Goal: Task Accomplishment & Management: Manage account settings

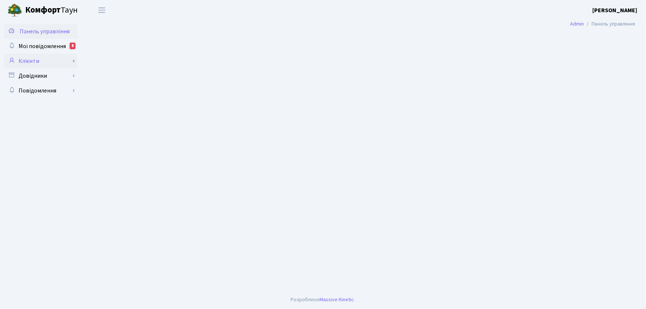
click at [35, 58] on link "Клієнти" at bounding box center [41, 61] width 74 height 15
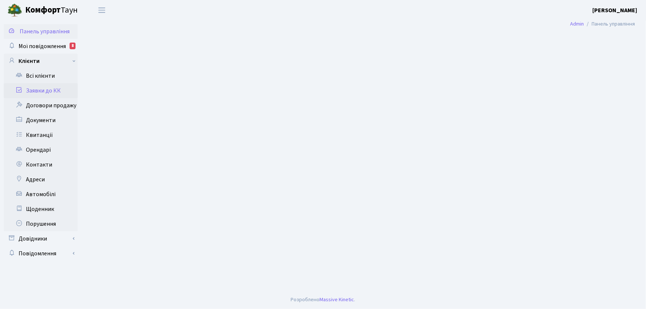
click at [56, 90] on link "Заявки до КК" at bounding box center [41, 90] width 74 height 15
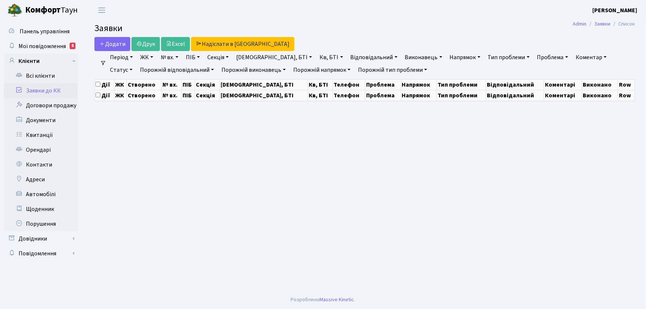
select select "25"
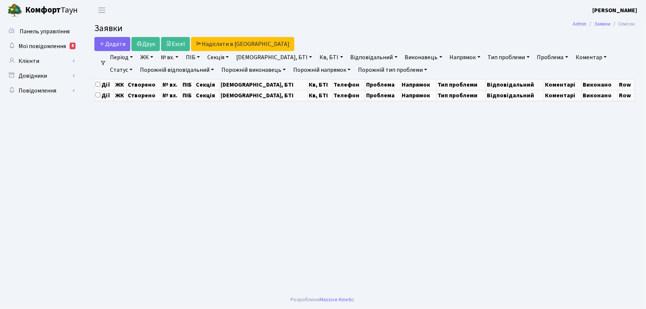
select select "25"
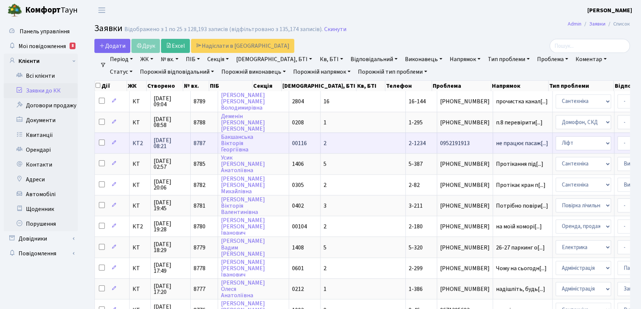
click at [140, 144] on span "КТ2" at bounding box center [139, 143] width 15 height 6
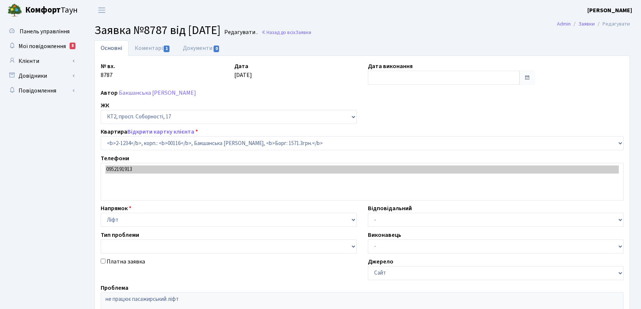
select select "12849"
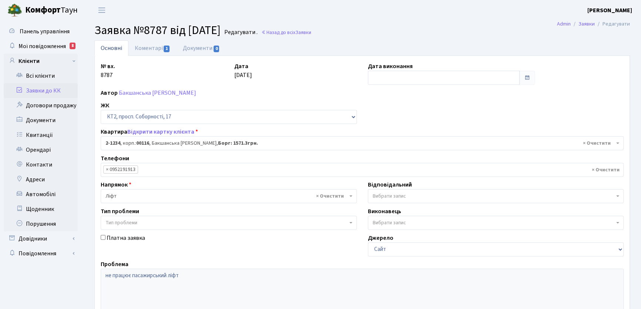
click at [47, 92] on link "Заявки до КК" at bounding box center [41, 90] width 74 height 15
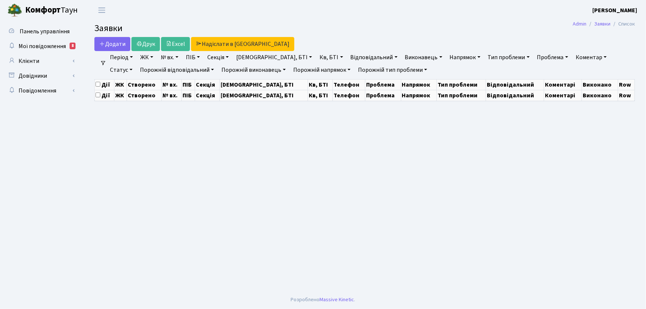
select select "25"
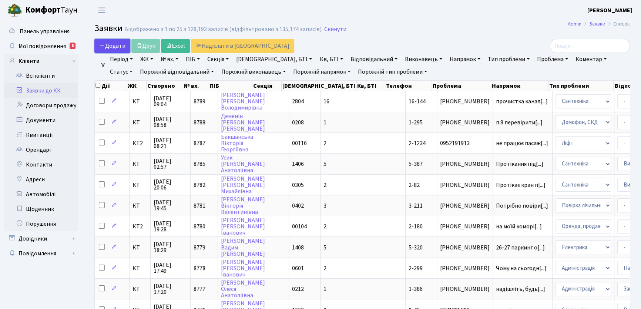
click at [122, 44] on span "Додати" at bounding box center [112, 46] width 26 height 8
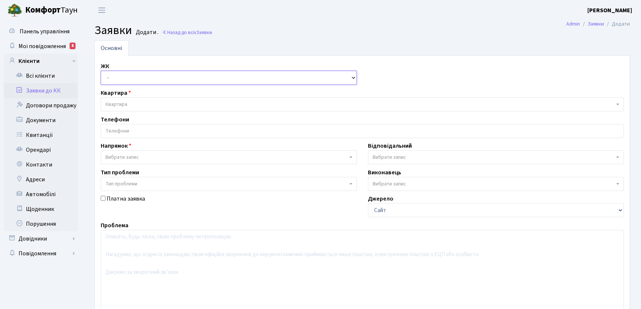
click at [352, 79] on select "- КТ, вул. Регенераторна, 4 КТ2, просп. Соборності, 17 КТ3, вул. Березнева, 16 …" at bounding box center [229, 78] width 256 height 14
select select "271"
click at [101, 71] on select "- КТ, вул. Регенераторна, 4 КТ2, просп. Соборності, 17 КТ3, вул. Березнева, 16 …" at bounding box center [229, 78] width 256 height 14
select select
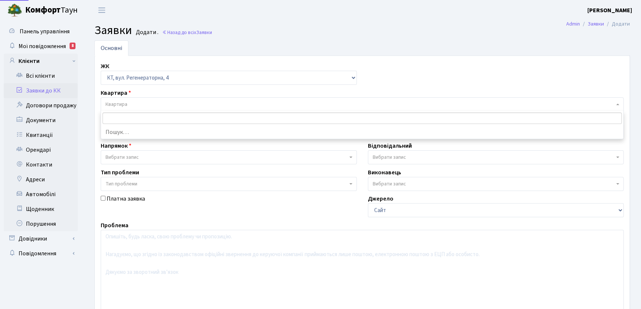
click at [126, 101] on span "Квартира" at bounding box center [116, 104] width 22 height 7
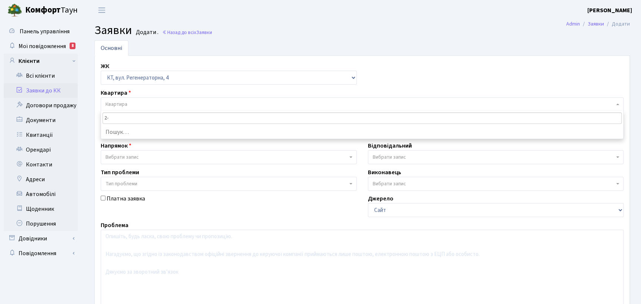
type input "2"
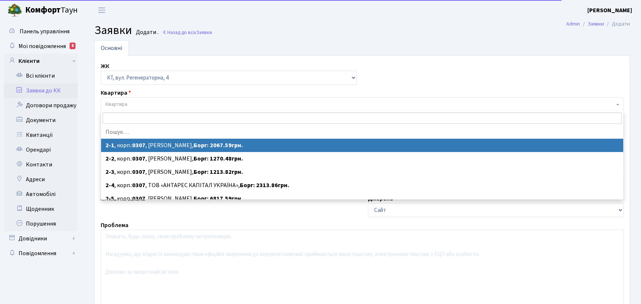
type input "0"
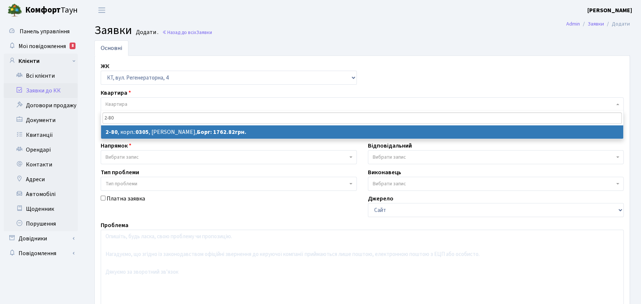
type input "2-80"
select select
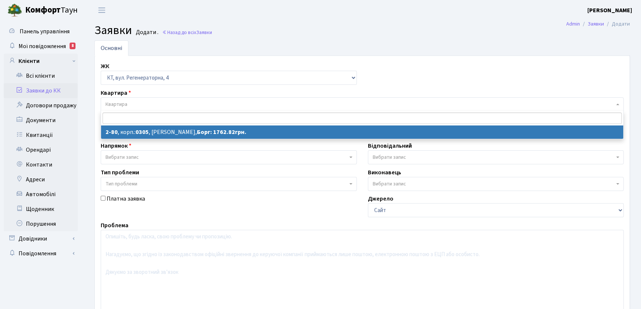
select select "649"
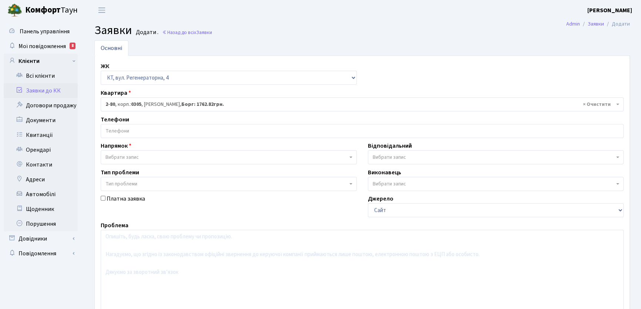
click at [132, 133] on input "search" at bounding box center [362, 130] width 522 height 13
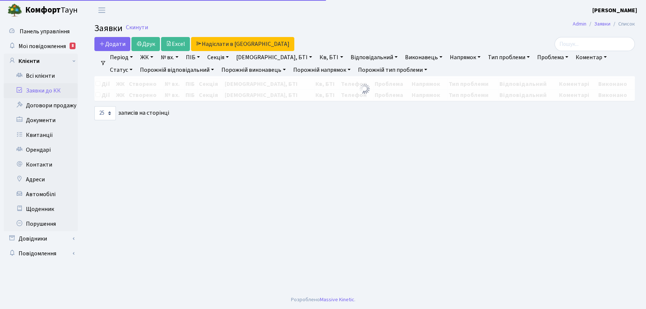
select select "25"
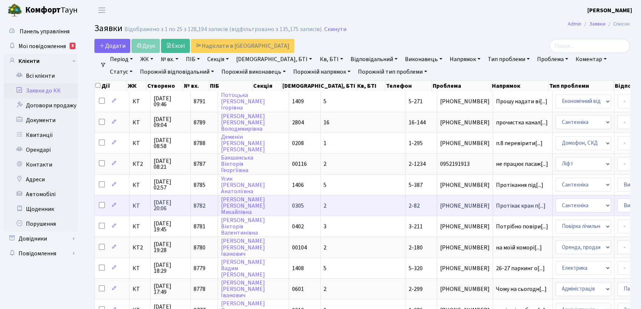
click at [409, 206] on span "2-82" at bounding box center [414, 206] width 11 height 8
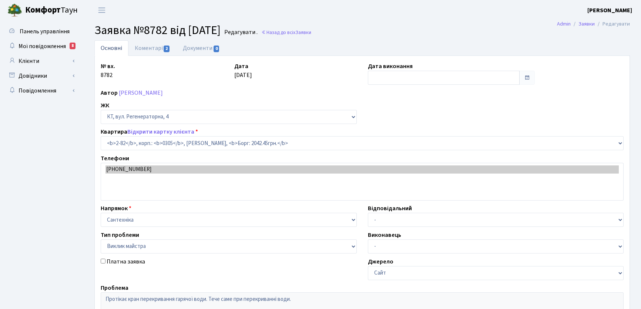
select select "651"
select select "29"
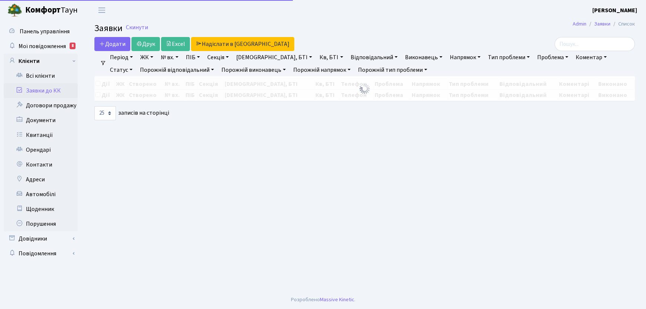
select select "25"
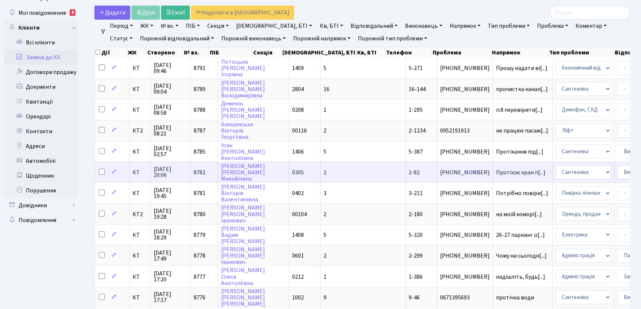
click at [409, 172] on span "2-82" at bounding box center [414, 172] width 11 height 8
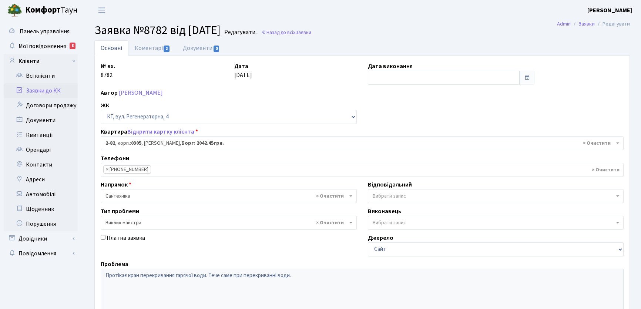
select select "651"
select select "29"
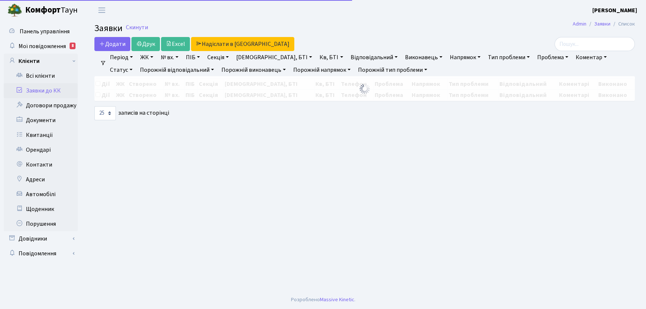
select select "25"
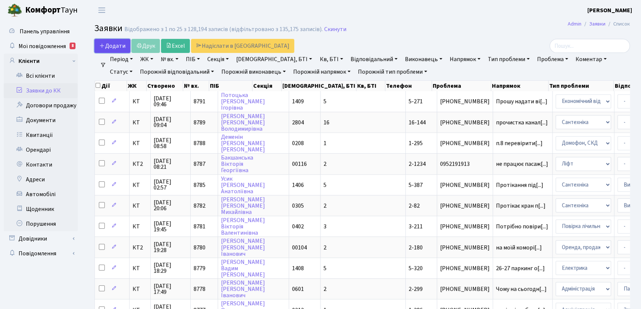
click at [119, 47] on span "Додати" at bounding box center [112, 46] width 26 height 8
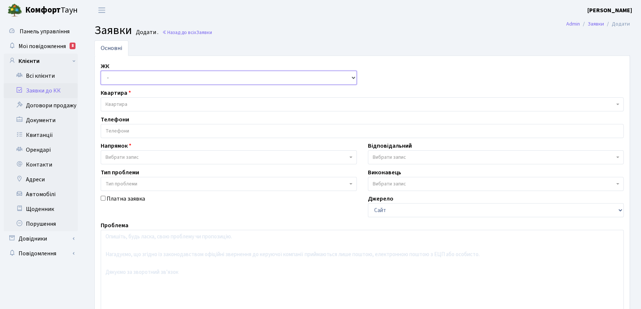
drag, startPoint x: 354, startPoint y: 79, endPoint x: 332, endPoint y: 79, distance: 21.5
click at [354, 79] on select "- КТ, вул. Регенераторна, 4 КТ2, просп. [STREET_ADDRESS] [STREET_ADDRESS] [PERS…" at bounding box center [229, 78] width 256 height 14
select select "271"
click at [101, 71] on select "- КТ, вул. Регенераторна, 4 КТ2, просп. [STREET_ADDRESS] [STREET_ADDRESS] [PERS…" at bounding box center [229, 78] width 256 height 14
select select
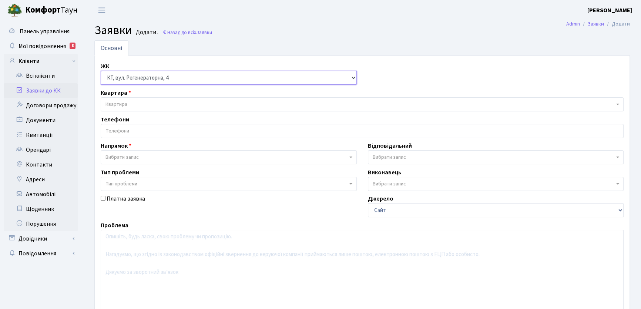
select select
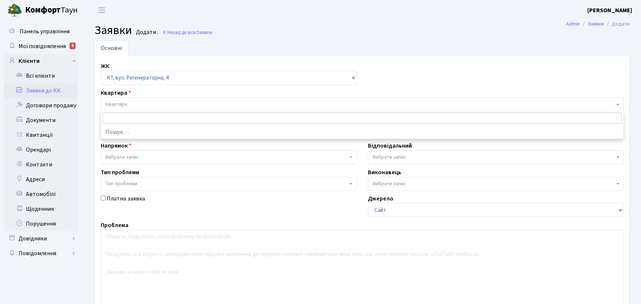
click at [124, 107] on span "Квартира" at bounding box center [116, 104] width 22 height 7
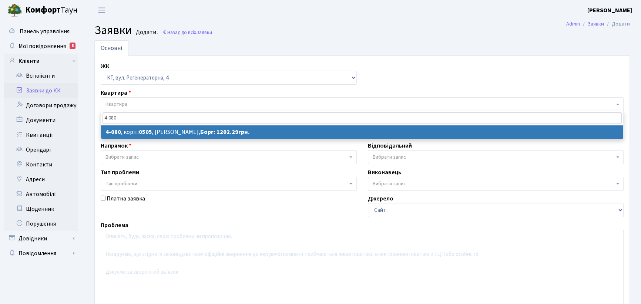
type input "4-080"
select select
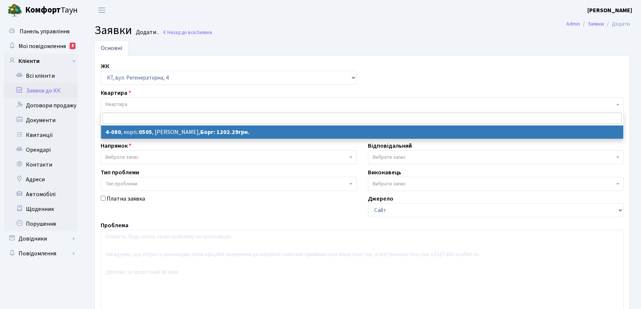
select select "1164"
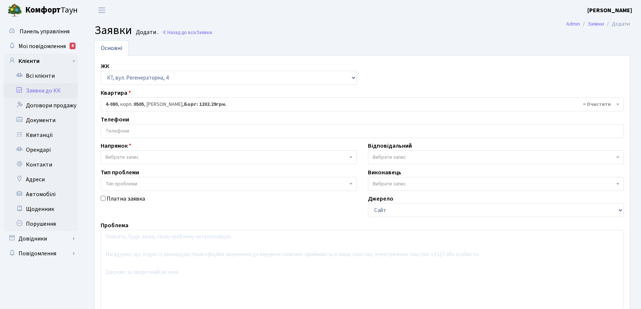
click at [137, 130] on input "search" at bounding box center [362, 130] width 522 height 13
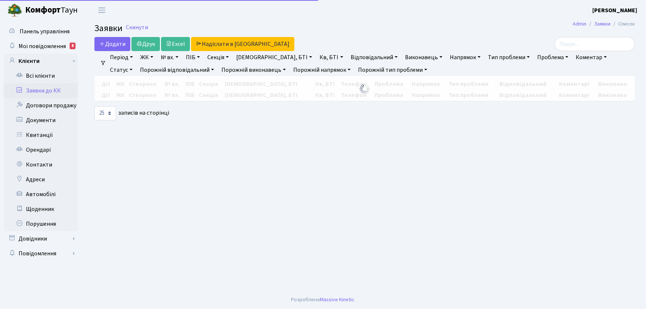
select select "25"
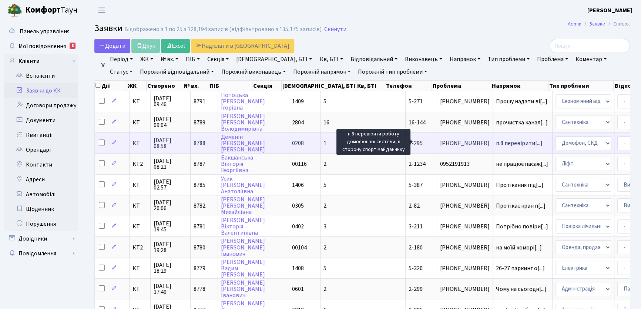
click at [496, 143] on span "п.8 перевірити[...]" at bounding box center [519, 143] width 47 height 8
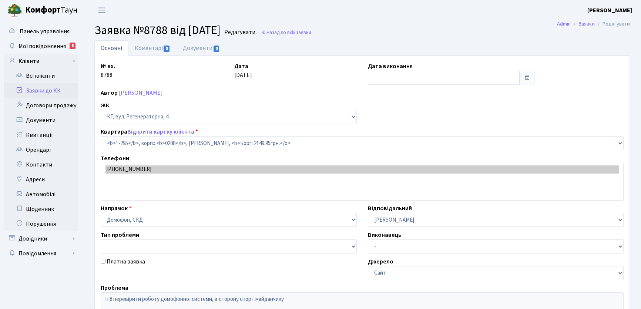
select select "295"
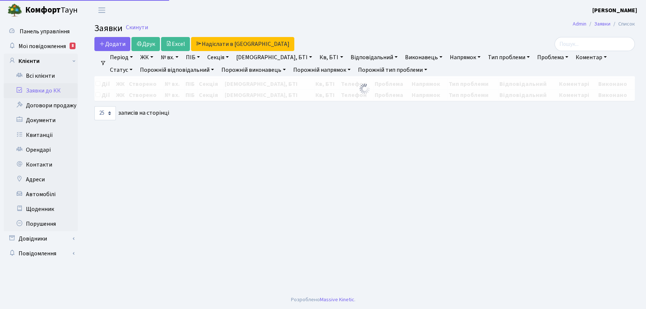
select select "25"
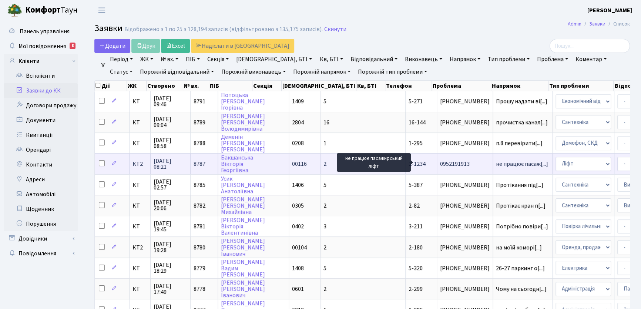
click at [496, 164] on span "не працює пасаж[...]" at bounding box center [522, 164] width 52 height 8
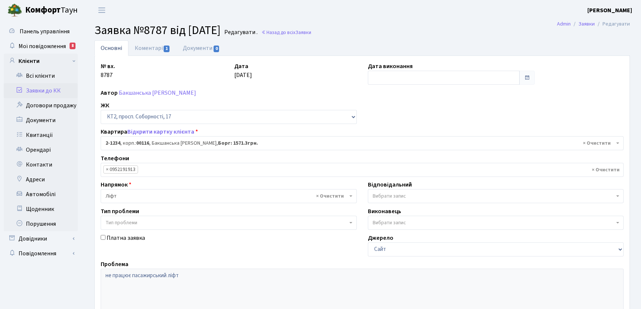
select select "12849"
click at [152, 48] on link "Коментарі 1" at bounding box center [152, 47] width 48 height 15
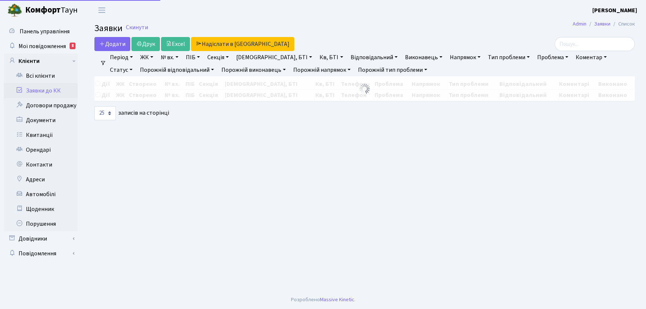
select select "25"
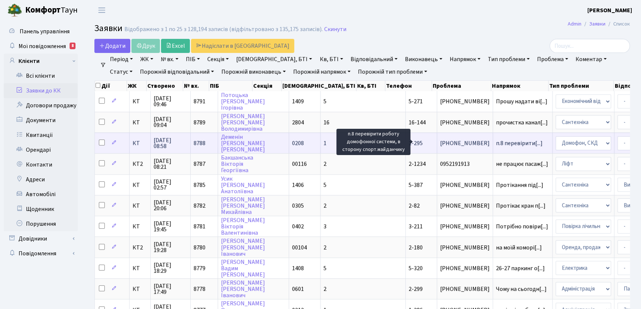
click at [496, 140] on span "п.8 перевірити[...]" at bounding box center [519, 143] width 47 height 8
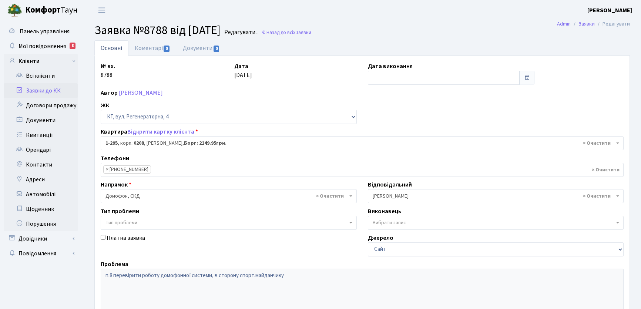
select select "295"
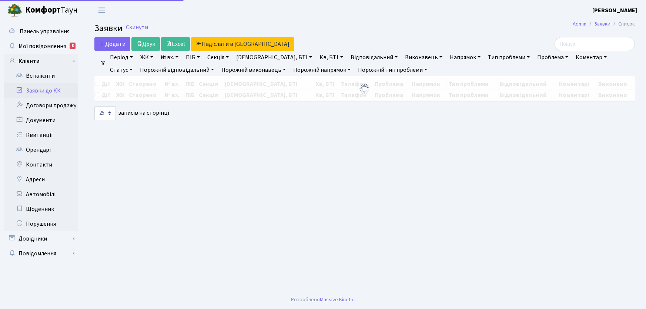
select select "25"
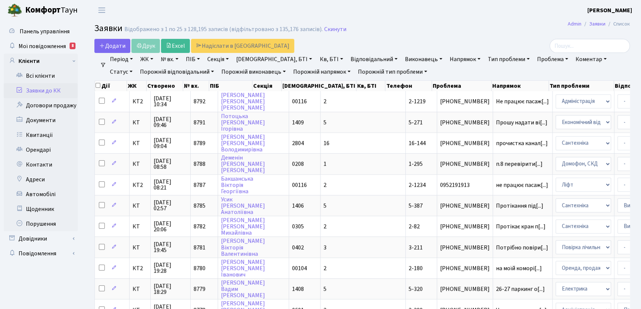
click at [447, 58] on link "Напрямок" at bounding box center [465, 59] width 37 height 13
type input "1-295"
drag, startPoint x: 429, startPoint y: 71, endPoint x: 406, endPoint y: 75, distance: 22.9
click at [448, 75] on input "1-295" at bounding box center [461, 73] width 26 height 12
click at [316, 58] on link "Кв, БТІ" at bounding box center [330, 59] width 29 height 13
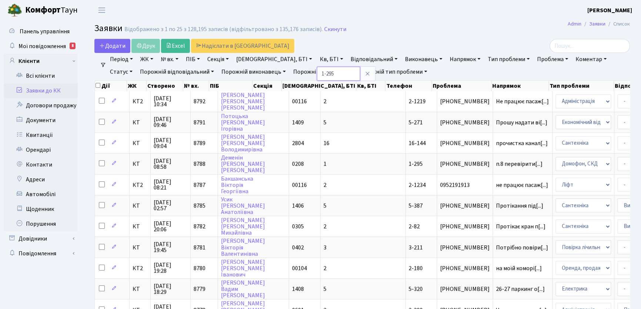
type input "1-295"
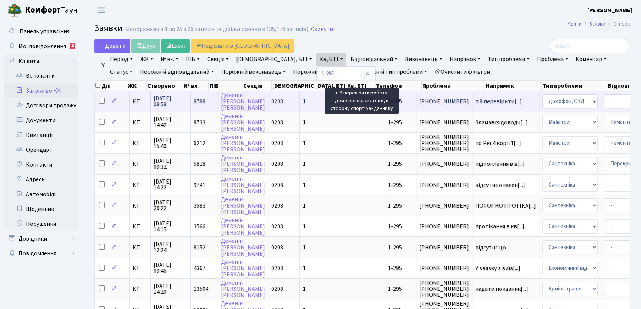
click at [475, 100] on span "п.8 перевірити[...]" at bounding box center [498, 101] width 47 height 8
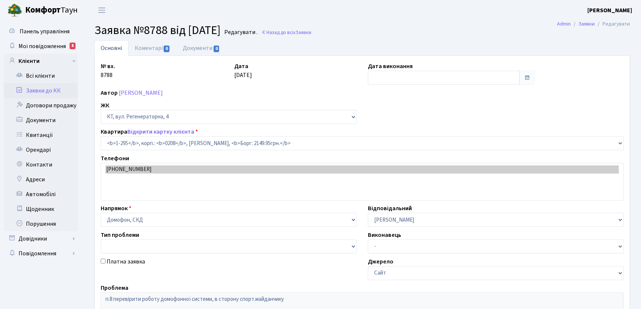
select select "295"
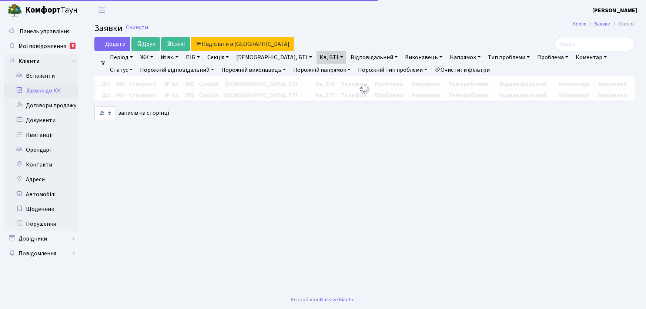
select select "25"
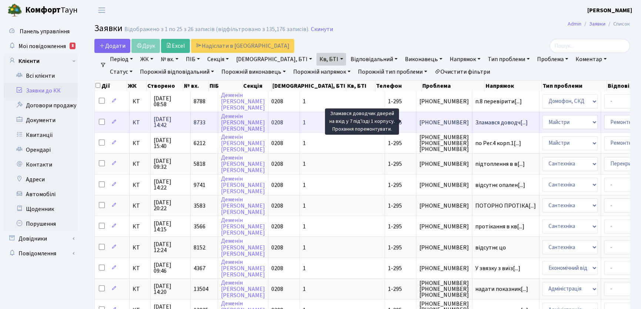
click at [475, 120] on span "Зламався доводч[...]" at bounding box center [501, 122] width 53 height 8
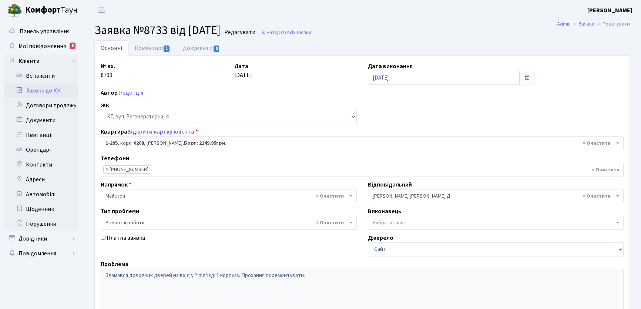
select select "295"
select select "62"
click at [147, 48] on link "Коментарі 1" at bounding box center [152, 47] width 48 height 15
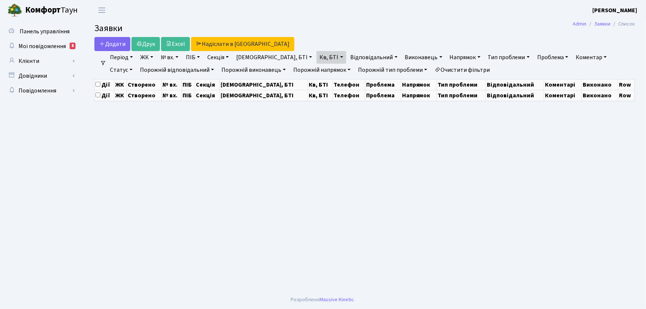
select select "25"
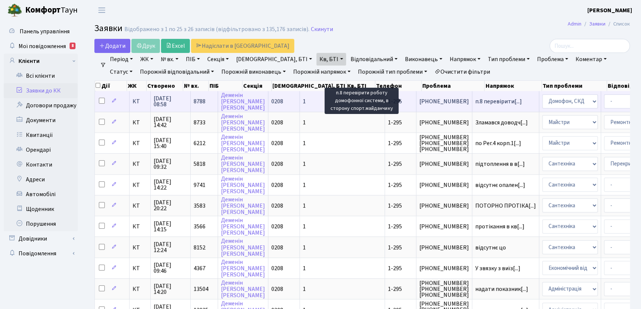
click at [475, 99] on span "п.8 перевірити[...]" at bounding box center [498, 101] width 47 height 8
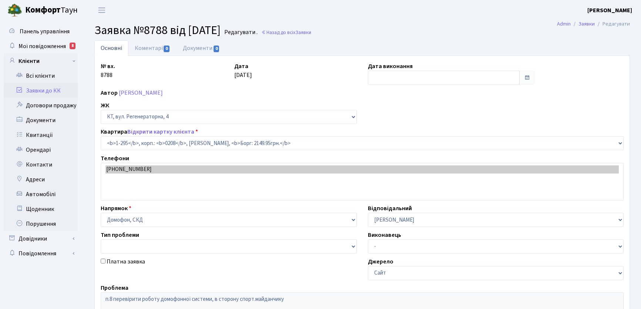
select select "295"
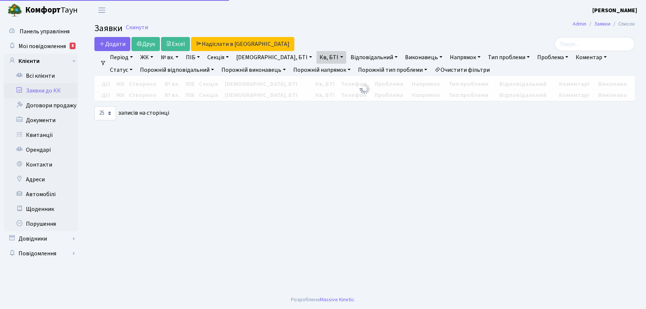
select select "25"
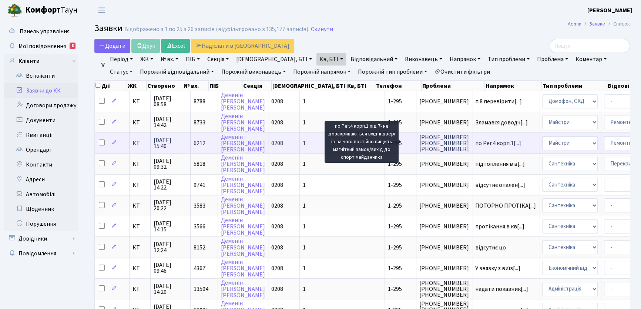
click at [475, 141] on span "по Рег.4 корп.1[...]" at bounding box center [498, 143] width 46 height 8
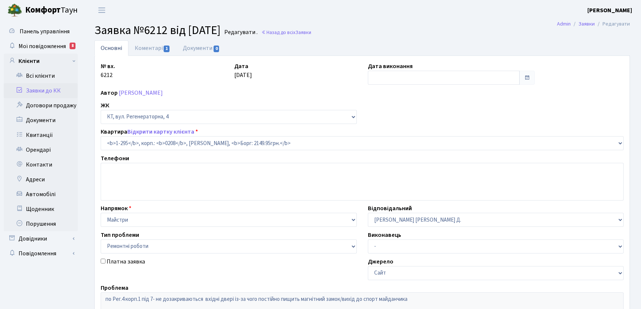
select select "295"
select select "62"
type input "23.07.2025"
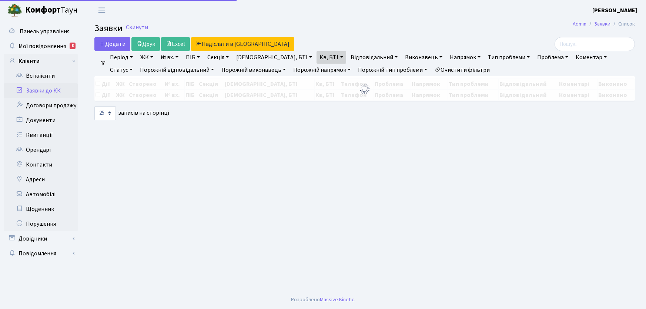
select select "25"
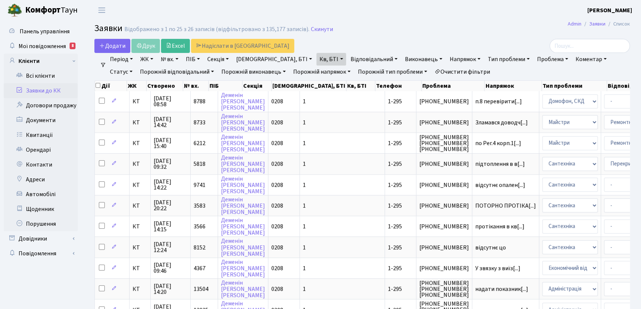
click at [135, 66] on link "Статус" at bounding box center [121, 72] width 28 height 13
click at [166, 111] on link "Не виконано" at bounding box center [136, 116] width 58 height 11
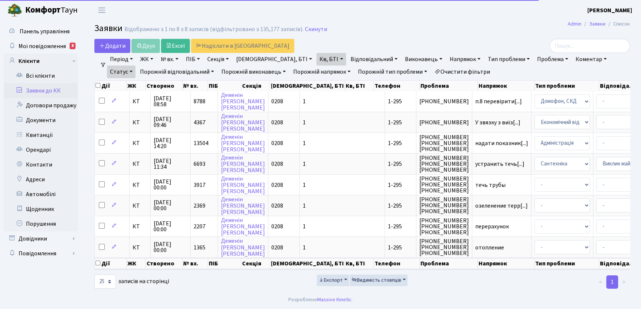
click at [447, 58] on link "Напрямок" at bounding box center [465, 59] width 37 height 13
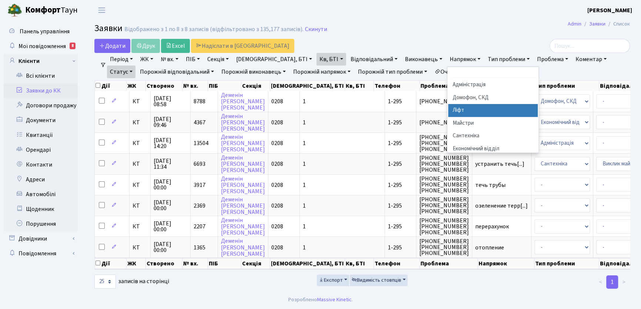
click at [448, 111] on li "Ліфт" at bounding box center [493, 110] width 90 height 13
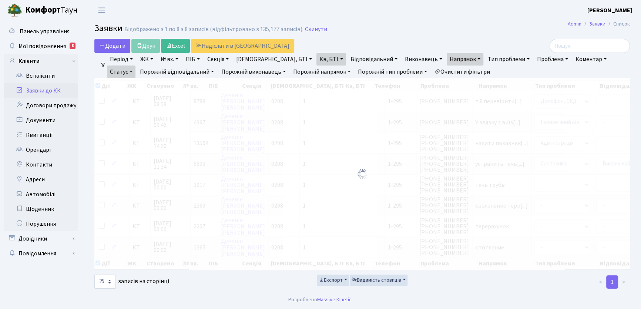
checkbox input "true"
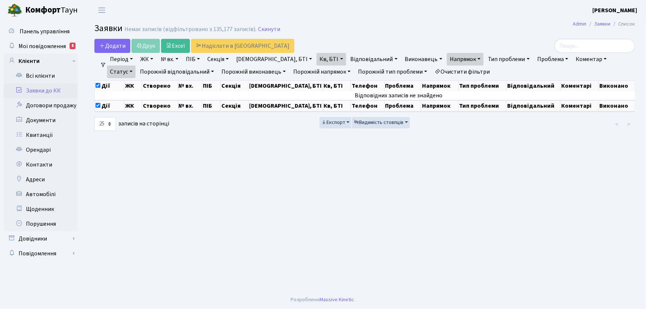
click at [316, 59] on link "Кв, БТІ" at bounding box center [330, 59] width 29 height 13
click at [365, 74] on icon at bounding box center [368, 74] width 6 height 6
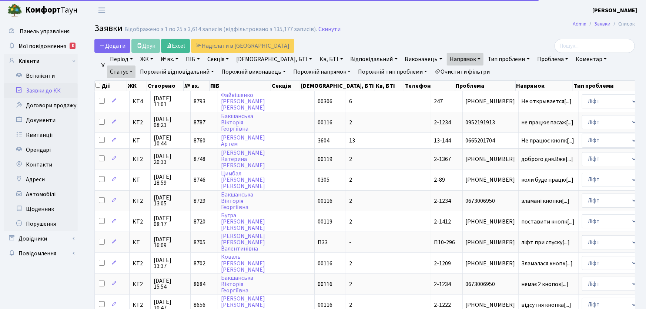
checkbox input "false"
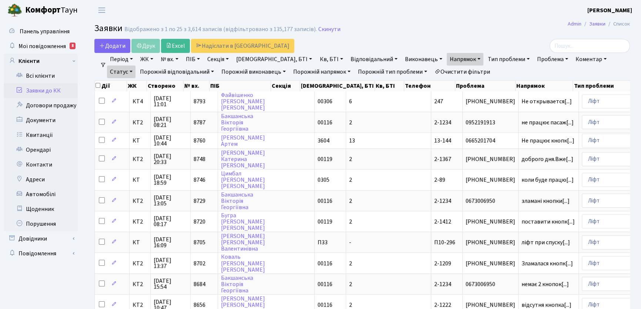
click at [316, 58] on link "Кв, БТІ" at bounding box center [330, 59] width 29 height 13
click at [232, 57] on link "Секція" at bounding box center [217, 59] width 27 height 13
type input "16"
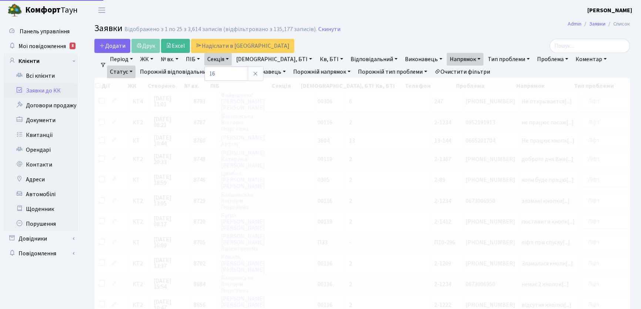
checkbox input "true"
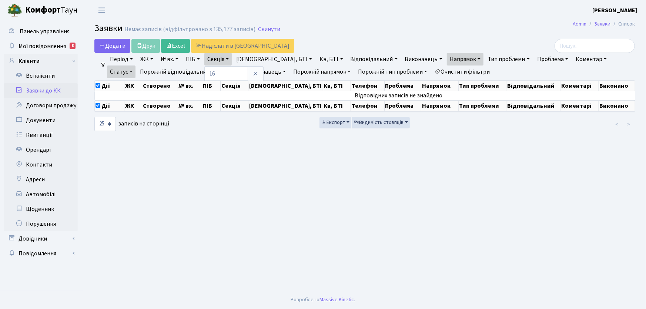
click at [132, 58] on link "Період" at bounding box center [121, 59] width 29 height 13
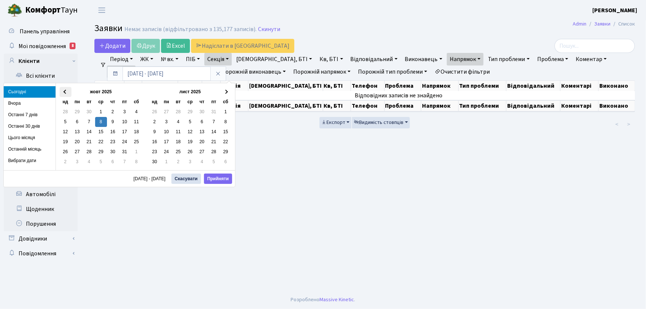
click at [65, 91] on span at bounding box center [65, 92] width 4 height 4
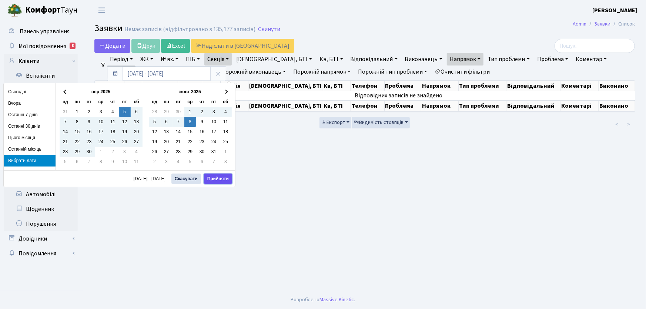
click at [219, 176] on button "Прийняти" at bounding box center [218, 179] width 28 height 10
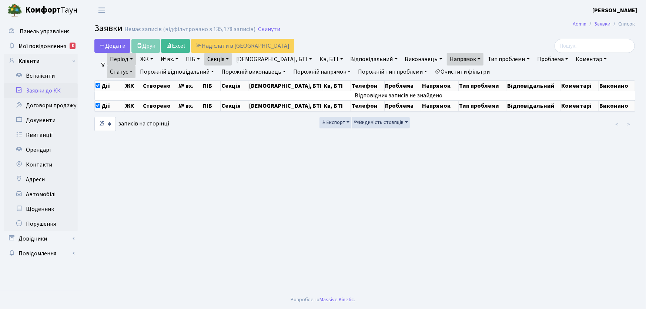
click at [132, 59] on link "Період" at bounding box center [121, 59] width 29 height 13
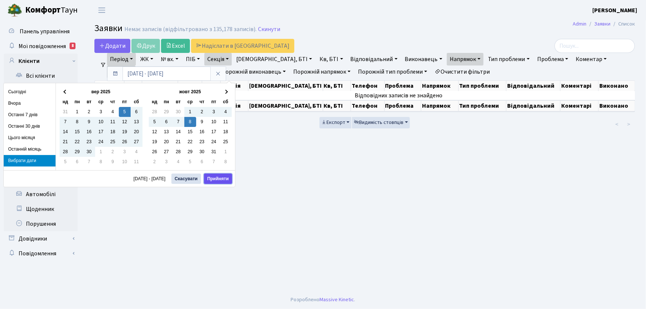
click at [221, 178] on button "Прийняти" at bounding box center [218, 179] width 28 height 10
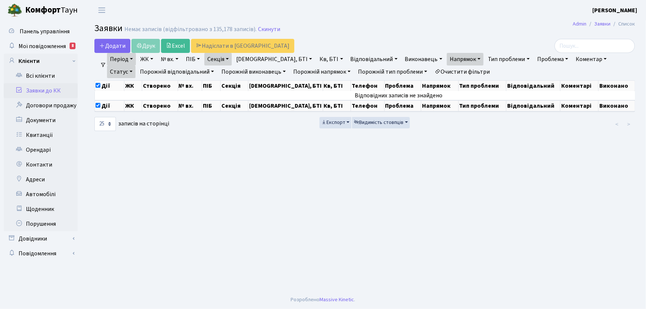
click at [447, 58] on link "Напрямок" at bounding box center [465, 59] width 37 height 13
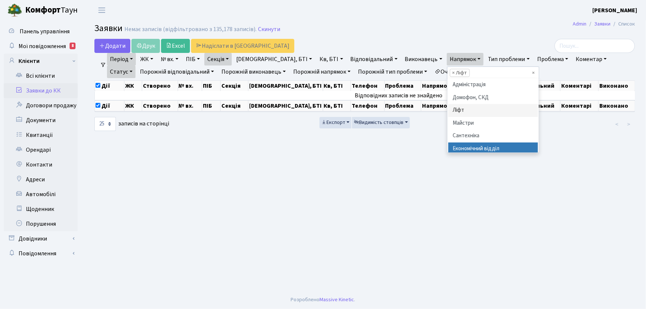
click at [514, 205] on main "Admin Заявки Список Заявки Немає записів (відфільтровано з 135,178 записів). Ск…" at bounding box center [364, 155] width 562 height 270
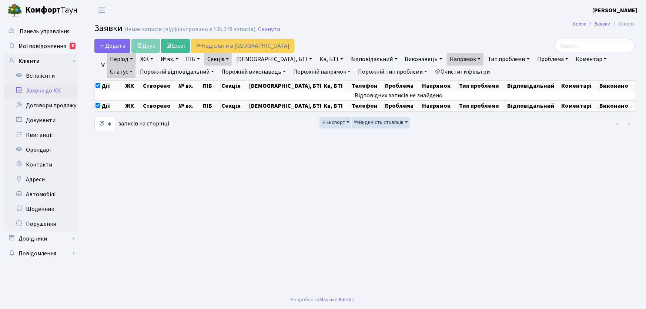
click at [442, 72] on link "Очистити фільтри" at bounding box center [461, 72] width 61 height 13
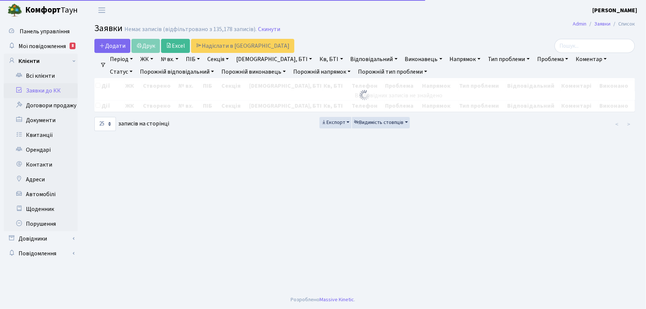
checkbox input "false"
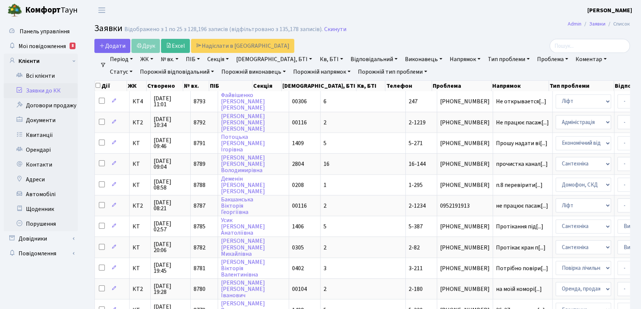
click at [135, 66] on link "Статус" at bounding box center [121, 72] width 28 height 13
click at [166, 100] on link "Виконано" at bounding box center [136, 105] width 58 height 11
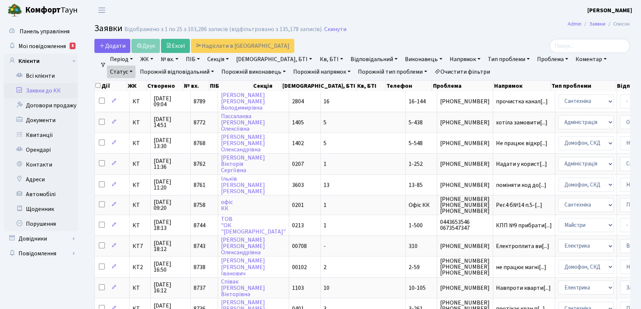
click at [447, 59] on link "Напрямок" at bounding box center [465, 59] width 37 height 13
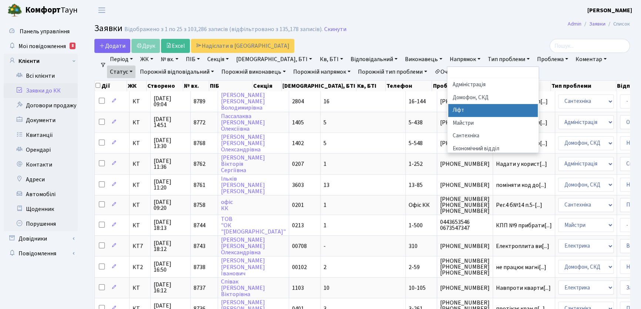
click at [448, 109] on li "Ліфт" at bounding box center [493, 110] width 90 height 13
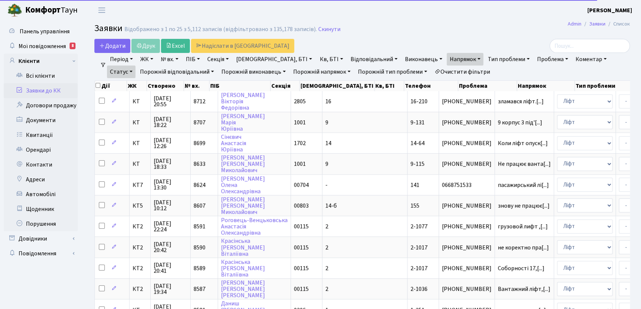
click at [131, 58] on link "Період" at bounding box center [121, 59] width 29 height 13
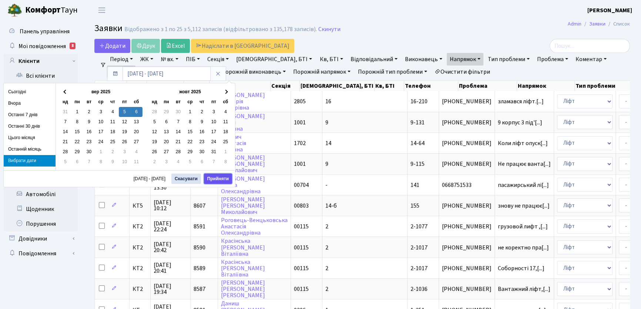
click at [218, 180] on button "Прийняти" at bounding box center [218, 179] width 28 height 10
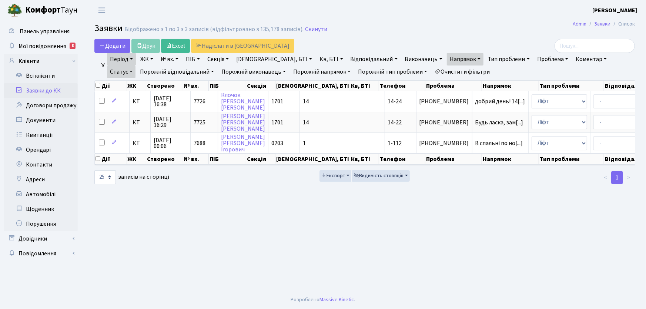
click at [447, 57] on link "Напрямок" at bounding box center [465, 59] width 37 height 13
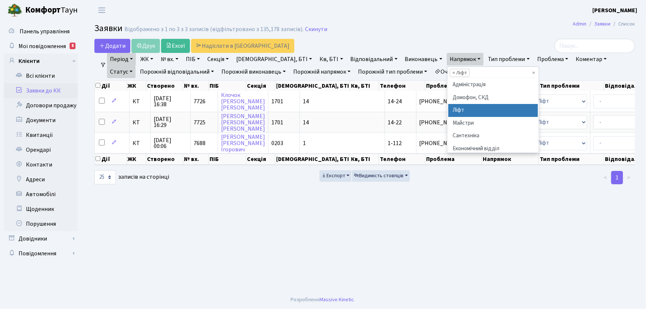
click at [448, 110] on li "Ліфт" at bounding box center [493, 110] width 90 height 13
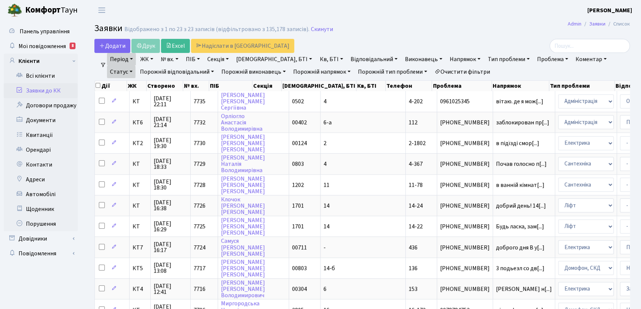
click at [131, 58] on link "Період" at bounding box center [121, 59] width 29 height 13
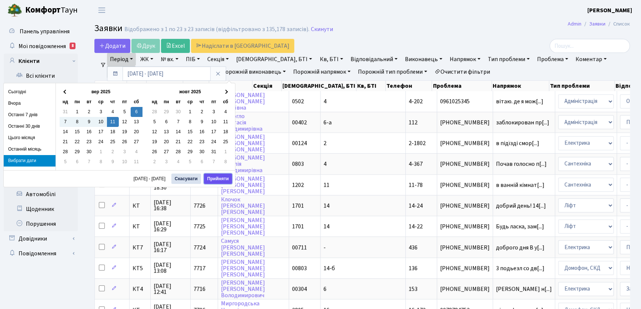
click at [221, 177] on button "Прийняти" at bounding box center [218, 179] width 28 height 10
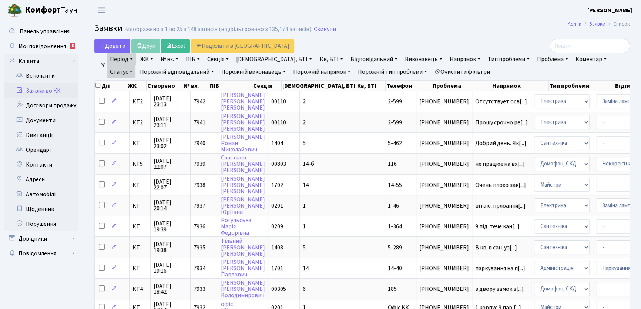
click at [534, 57] on link "Проблема" at bounding box center [552, 59] width 37 height 13
click at [135, 66] on link "Статус" at bounding box center [121, 72] width 28 height 13
drag, startPoint x: 525, startPoint y: 27, endPoint x: 533, endPoint y: 46, distance: 19.6
click at [525, 27] on h2 "Заявки Відображено з 1 по 25 з 148 записів (відфільтровано з 135,178 записів). …" at bounding box center [361, 29] width 535 height 13
click at [454, 72] on link "Очистити фільтри" at bounding box center [461, 72] width 61 height 13
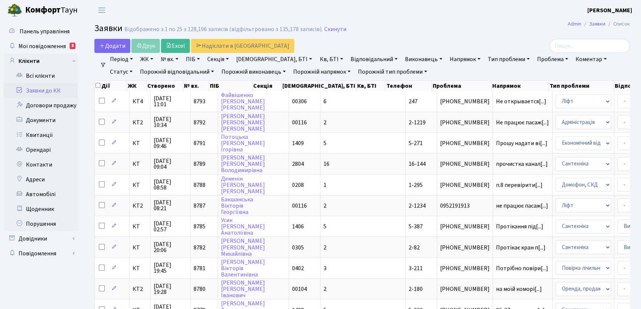
click at [135, 66] on link "Статус" at bounding box center [121, 72] width 28 height 13
click at [166, 111] on link "Не виконано" at bounding box center [136, 116] width 58 height 11
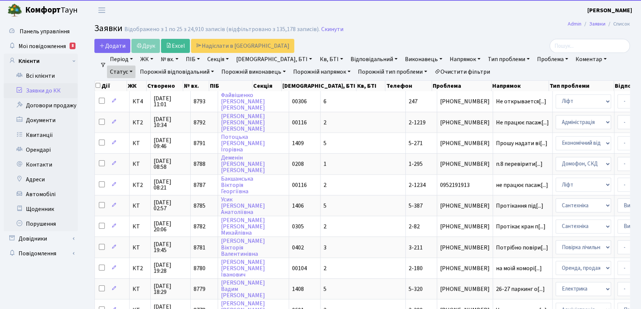
click at [447, 58] on link "Напрямок" at bounding box center [465, 59] width 37 height 13
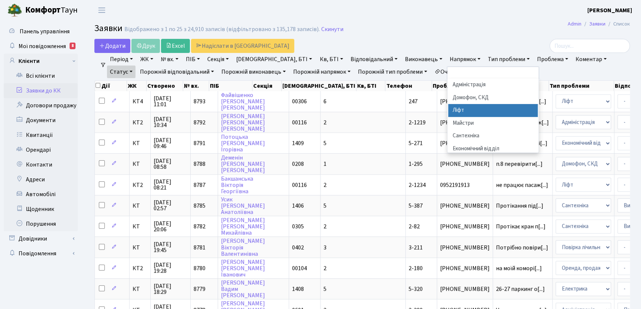
click at [448, 110] on li "Ліфт" at bounding box center [493, 110] width 90 height 13
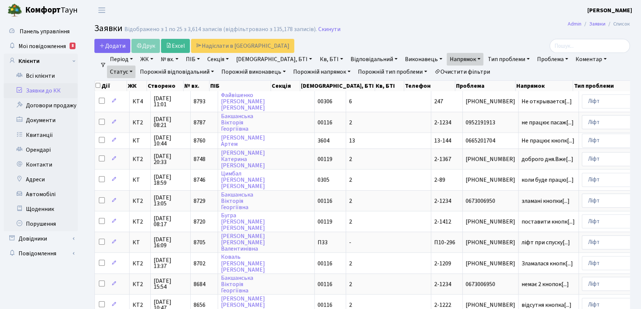
click at [270, 58] on link "[DEMOGRAPHIC_DATA], БТІ" at bounding box center [274, 59] width 82 height 13
click at [316, 58] on link "Кв, БТІ" at bounding box center [330, 59] width 29 height 13
click at [155, 57] on link "ЖК" at bounding box center [146, 59] width 19 height 13
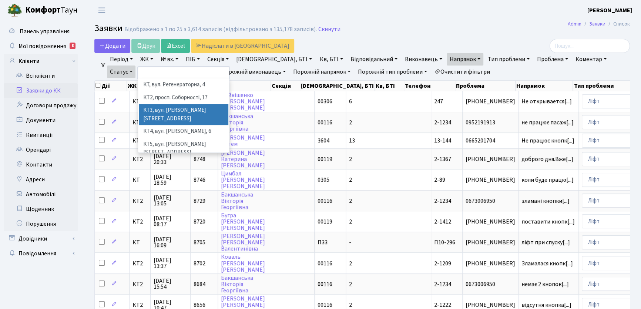
click at [195, 108] on li "КТ3, вул. [PERSON_NAME][STREET_ADDRESS]" at bounding box center [184, 114] width 90 height 21
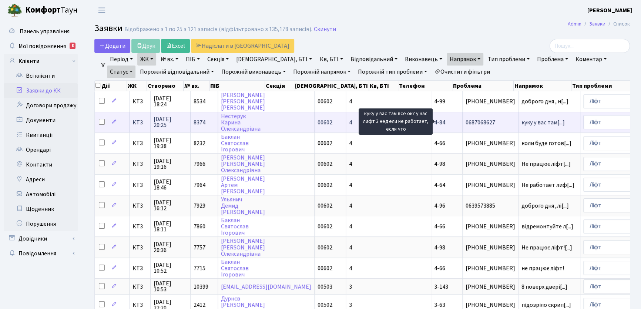
click at [521, 122] on span "куку у вас там[...]" at bounding box center [542, 122] width 43 height 8
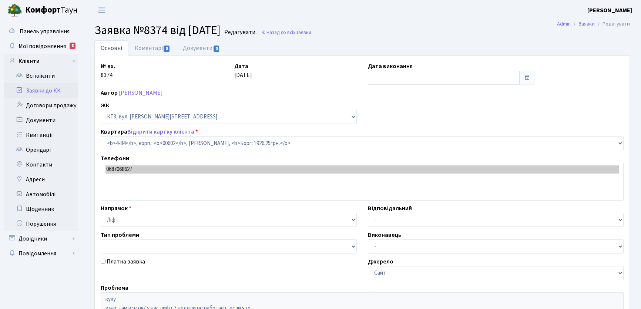
select select "16543"
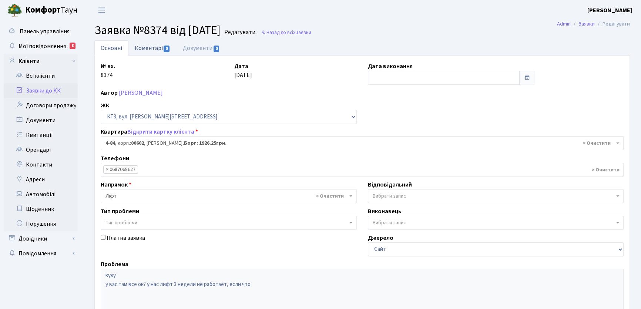
click at [148, 50] on link "Коментарі 0" at bounding box center [152, 47] width 48 height 15
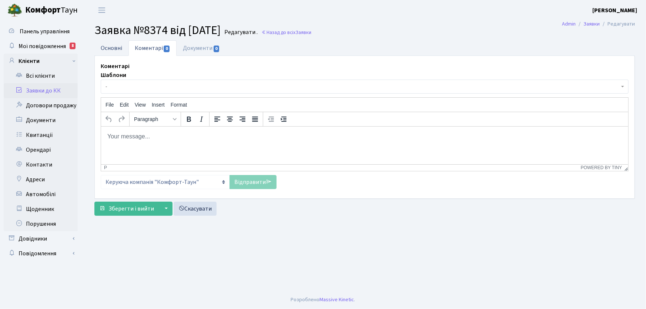
click at [107, 50] on link "Основні" at bounding box center [111, 47] width 34 height 15
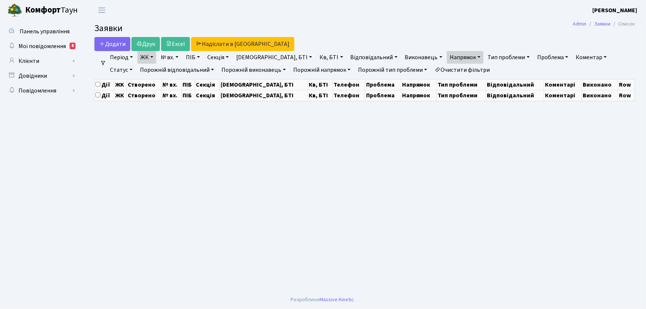
select select "25"
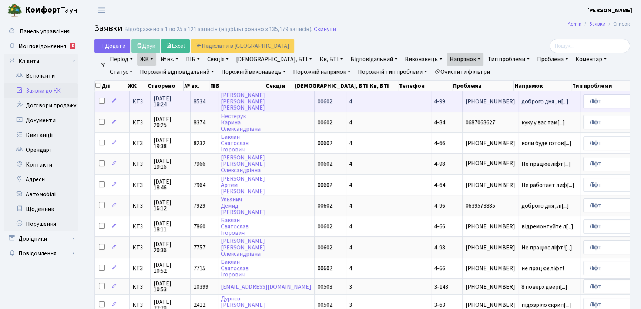
click at [434, 103] on span "4-99" at bounding box center [439, 101] width 11 height 8
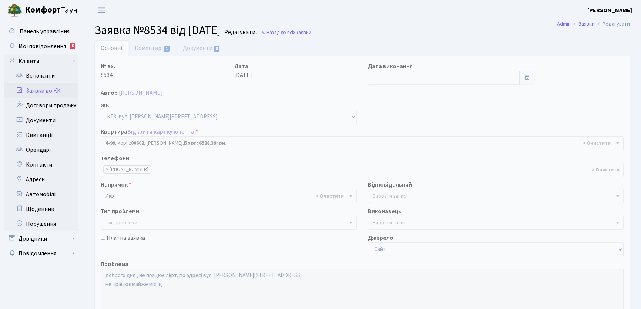
select select "16558"
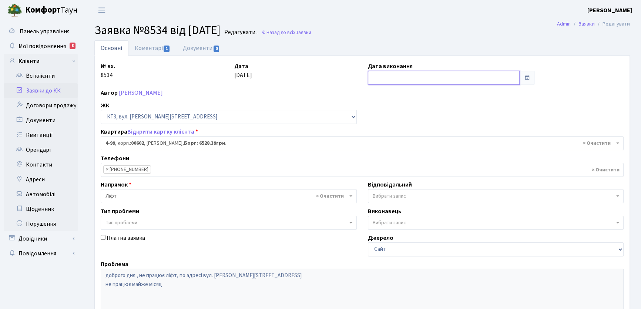
click at [379, 77] on input "text" at bounding box center [444, 78] width 152 height 14
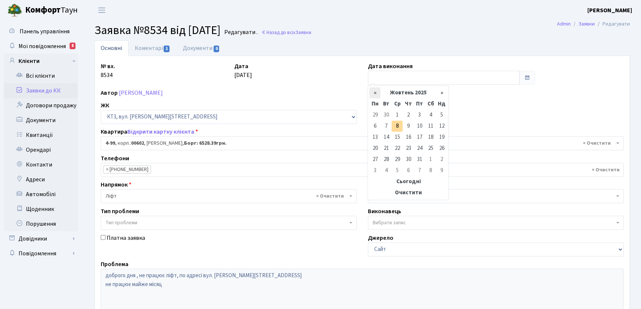
click at [375, 92] on th "«" at bounding box center [374, 92] width 11 height 11
click at [442, 94] on th "»" at bounding box center [441, 92] width 11 height 11
click at [420, 125] on td "10" at bounding box center [419, 126] width 11 height 11
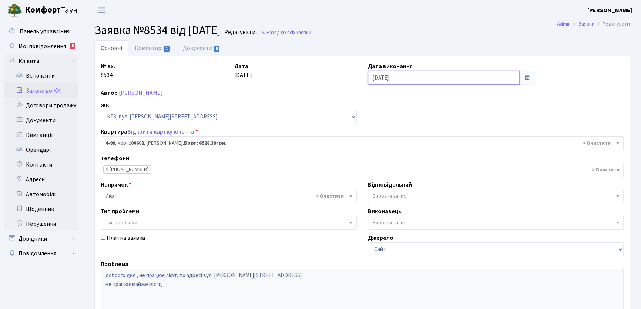
click at [402, 80] on input "10.10.2025" at bounding box center [444, 78] width 152 height 14
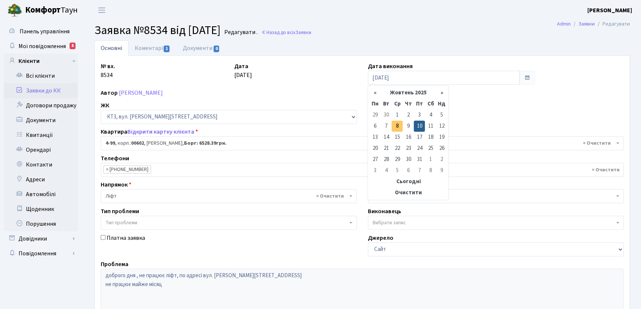
click at [397, 126] on td "8" at bounding box center [397, 126] width 11 height 11
type input "08.10.2025"
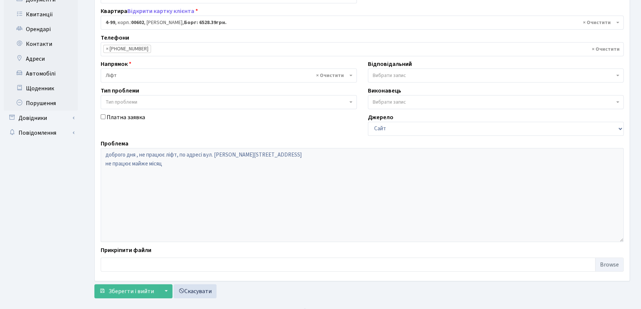
scroll to position [131, 0]
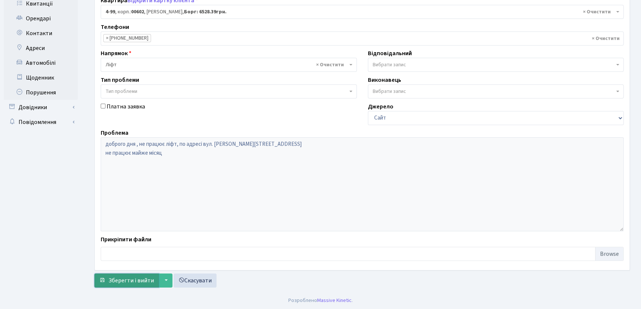
click at [134, 278] on span "Зберегти і вийти" at bounding box center [131, 280] width 46 height 8
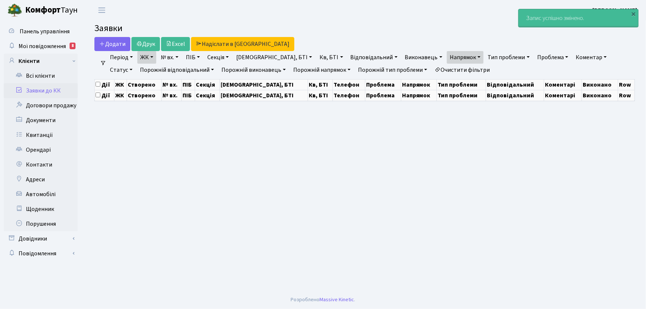
select select "25"
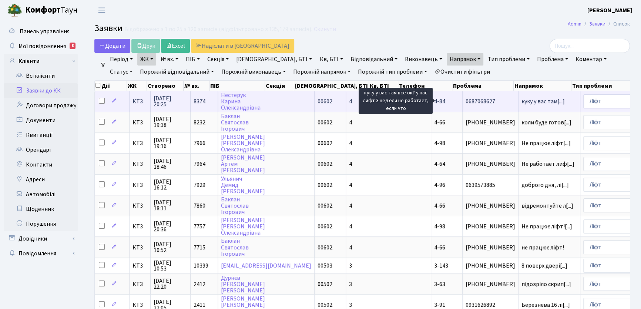
click at [521, 103] on span "куку у вас там[...]" at bounding box center [542, 101] width 43 height 8
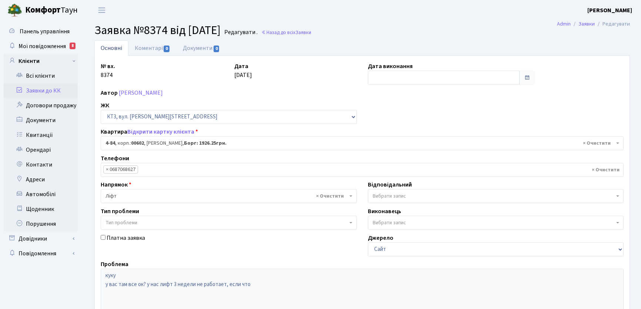
select select "16543"
click at [387, 77] on input "text" at bounding box center [444, 78] width 152 height 14
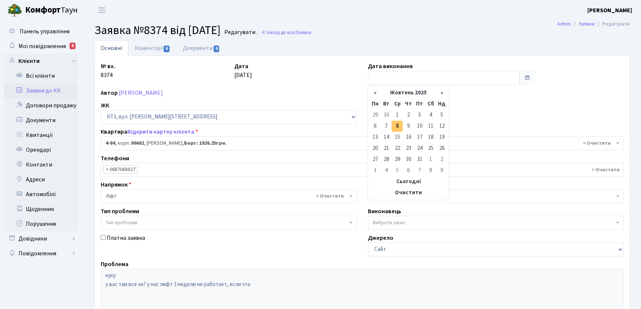
click at [396, 127] on td "8" at bounding box center [397, 126] width 11 height 11
type input "08.10.2025"
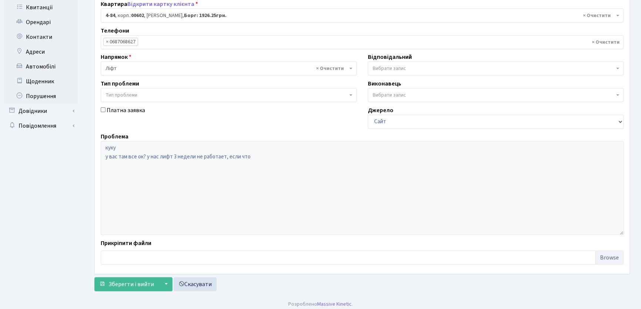
scroll to position [131, 0]
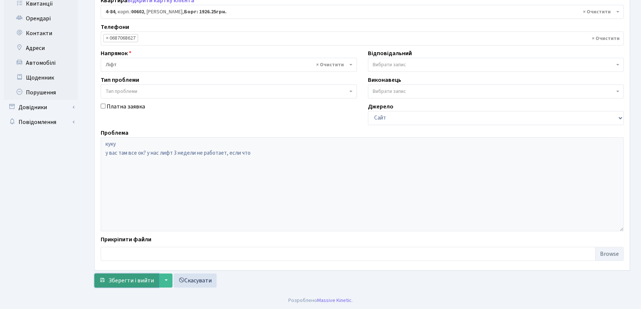
click at [116, 278] on span "Зберегти і вийти" at bounding box center [131, 280] width 46 height 8
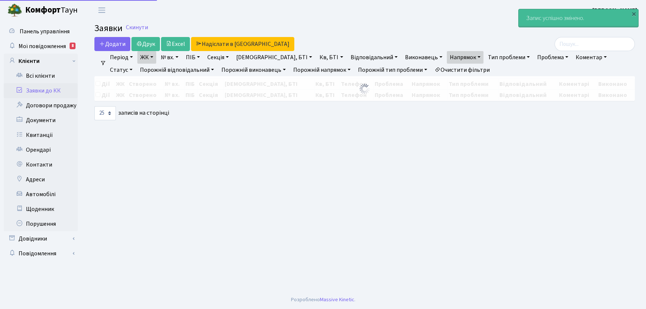
select select "25"
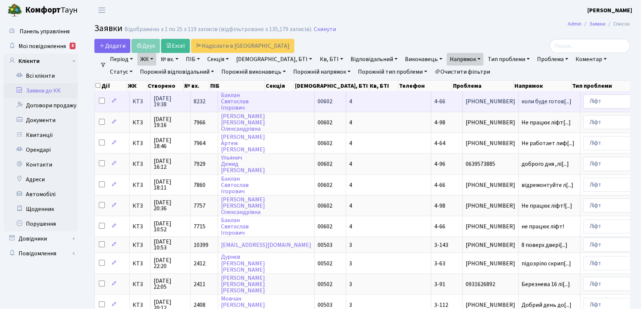
click at [434, 100] on span "4-66" at bounding box center [439, 101] width 11 height 8
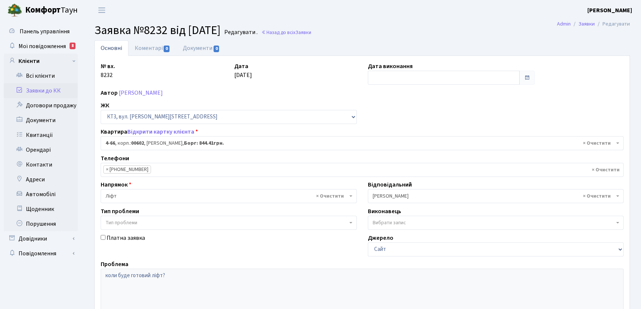
select select "16525"
click at [151, 47] on link "Коментарі 0" at bounding box center [152, 47] width 48 height 15
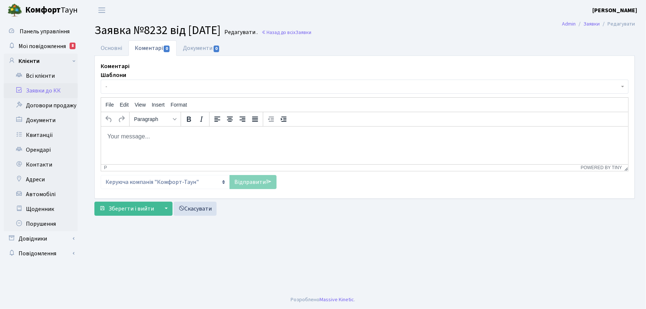
click at [133, 139] on body "Rich Text Area. Press ALT-0 for help." at bounding box center [364, 136] width 515 height 8
click at [254, 182] on link "Відправити" at bounding box center [252, 182] width 47 height 14
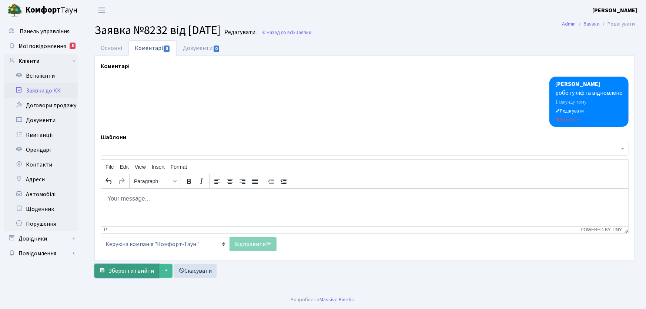
click at [141, 271] on span "Зберегти і вийти" at bounding box center [131, 271] width 46 height 8
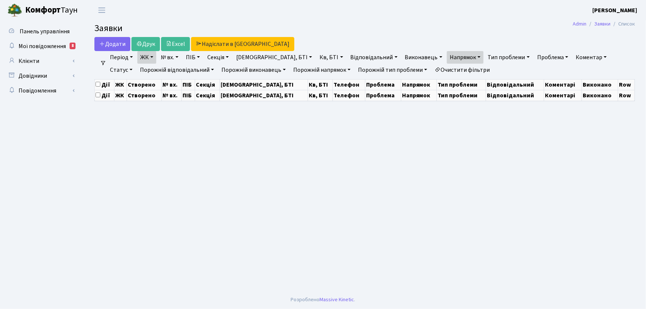
select select "25"
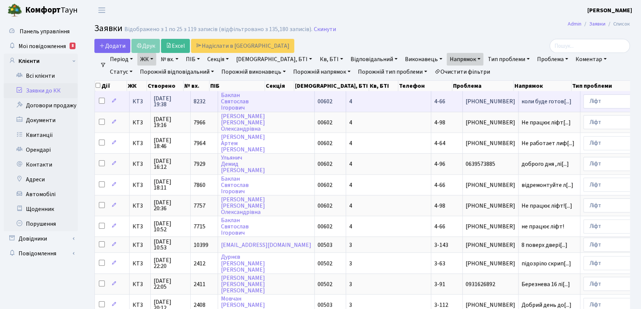
click at [431, 100] on td "4-66" at bounding box center [446, 101] width 31 height 20
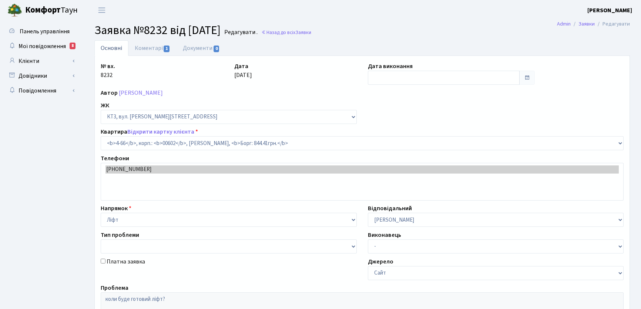
select select "16525"
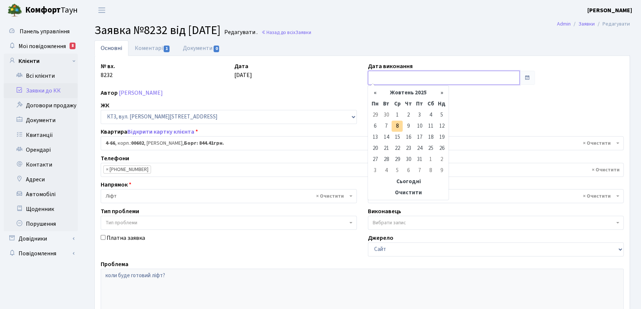
click at [393, 77] on input "text" at bounding box center [444, 78] width 152 height 14
click at [397, 126] on td "8" at bounding box center [397, 126] width 11 height 11
type input "08.10.2025"
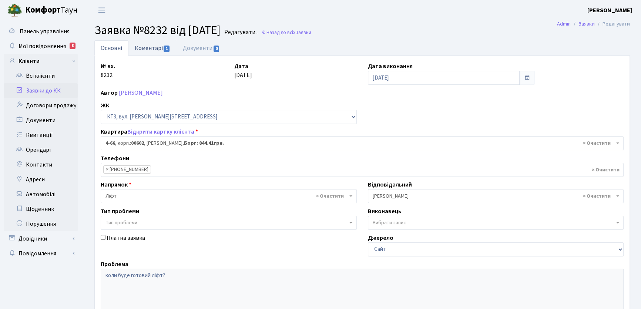
click at [156, 48] on link "Коментарі 1" at bounding box center [152, 47] width 48 height 15
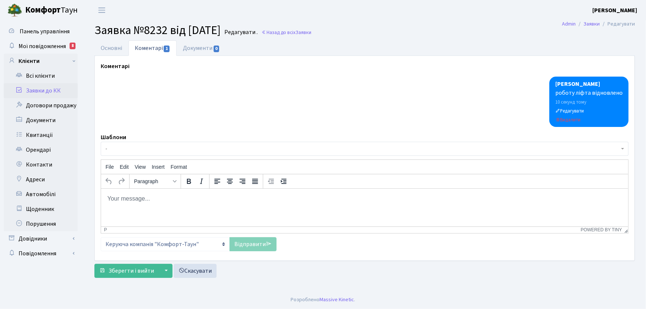
click at [149, 48] on link "Коментарі 1" at bounding box center [152, 48] width 48 height 16
click at [110, 49] on link "Основні" at bounding box center [111, 47] width 34 height 15
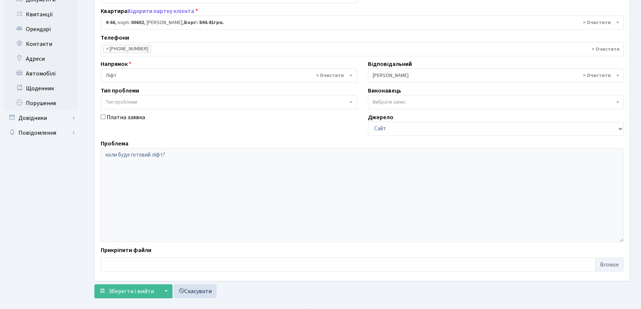
scroll to position [131, 0]
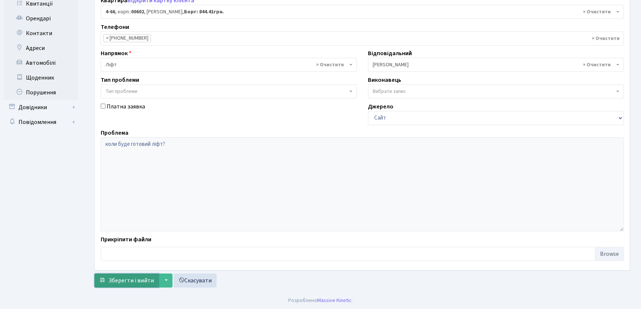
click at [135, 278] on span "Зберегти і вийти" at bounding box center [131, 280] width 46 height 8
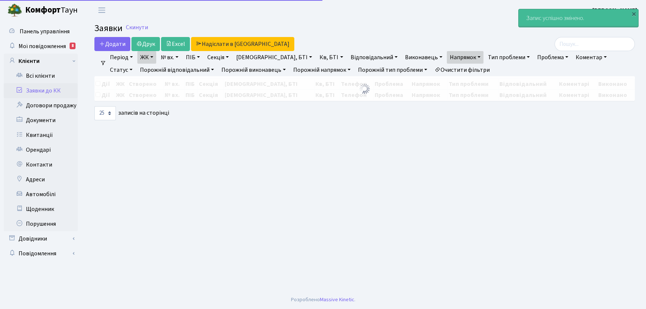
select select "25"
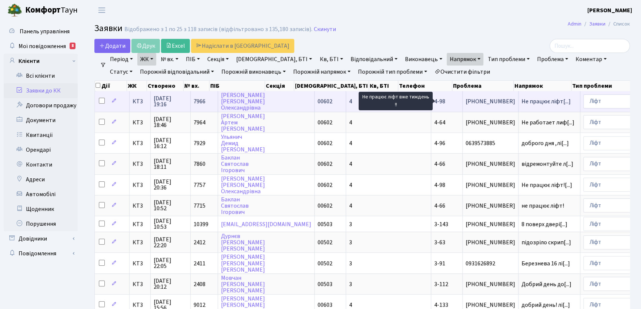
click at [521, 102] on span "Не працює ліфт[...]" at bounding box center [545, 101] width 49 height 8
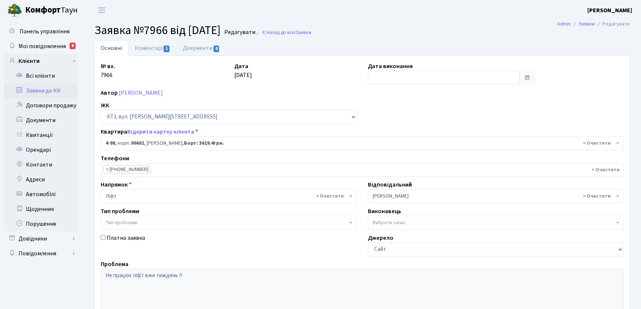
select select "16557"
click at [139, 49] on link "Коментарі 1" at bounding box center [152, 47] width 48 height 15
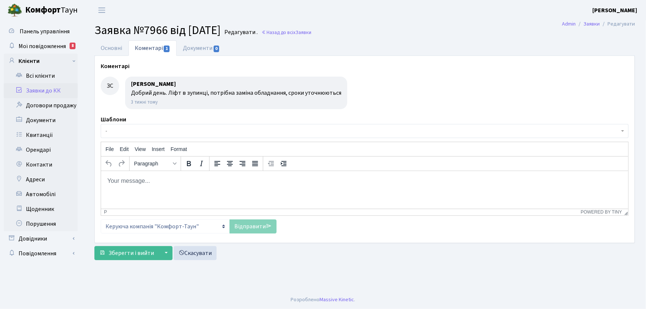
click at [132, 179] on body "Rich Text Area. Press ALT-0 for help." at bounding box center [364, 181] width 515 height 8
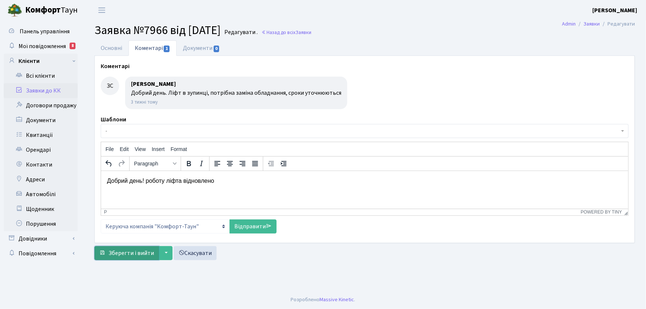
click at [146, 254] on span "Зберегти і вийти" at bounding box center [131, 253] width 46 height 8
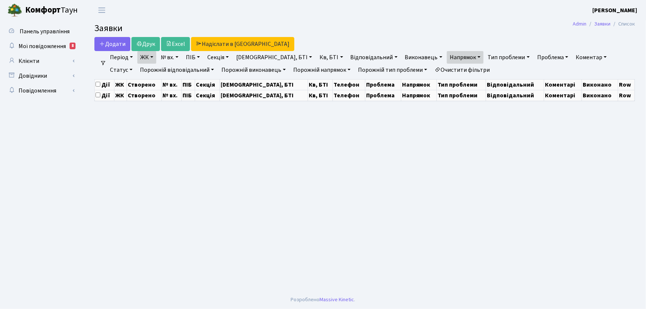
select select "25"
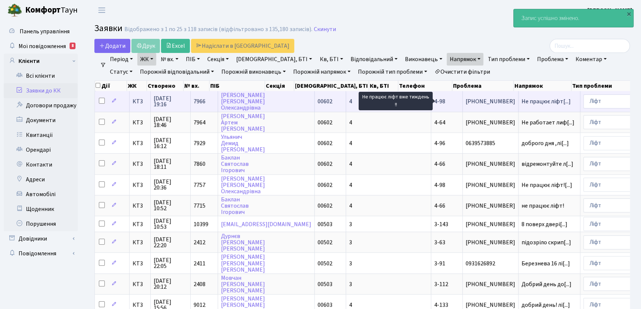
click at [521, 98] on span "Не працює ліфт[...]" at bounding box center [545, 101] width 49 height 8
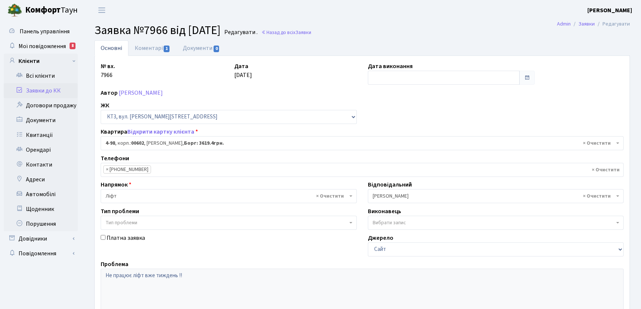
select select "16557"
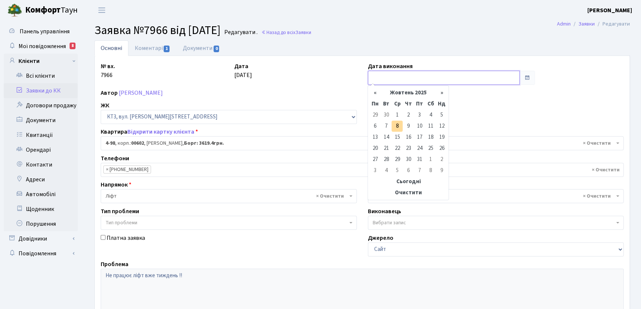
click at [389, 74] on input "text" at bounding box center [444, 78] width 152 height 14
click at [398, 123] on td "8" at bounding box center [397, 126] width 11 height 11
type input "08.10.2025"
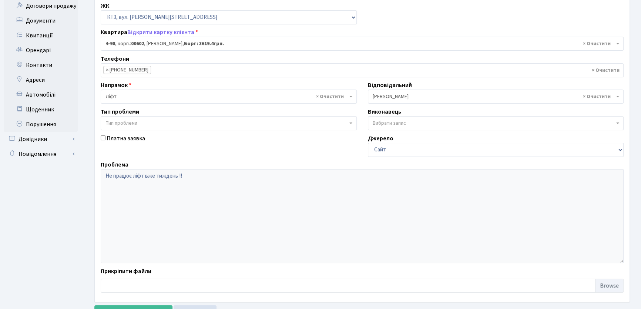
scroll to position [101, 0]
click at [141, 306] on button "Зберегти і вийти" at bounding box center [126, 311] width 64 height 14
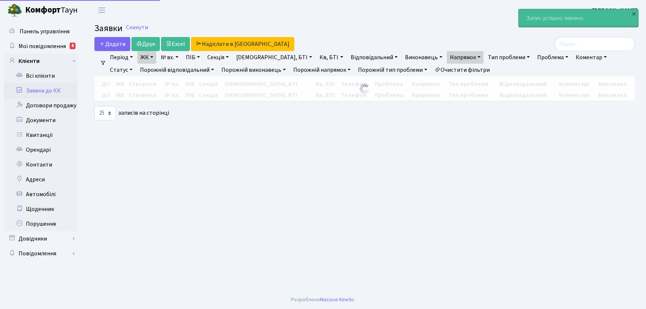
select select "25"
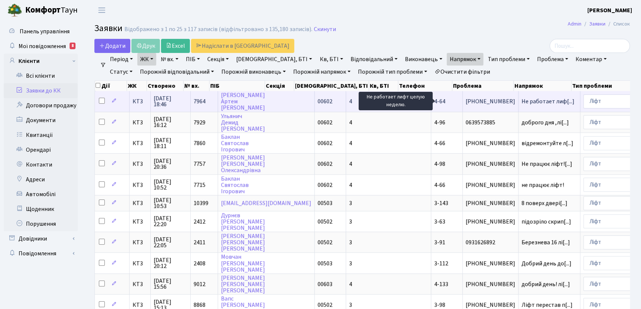
click at [521, 103] on span "Не работает лиф[...]" at bounding box center [547, 101] width 53 height 8
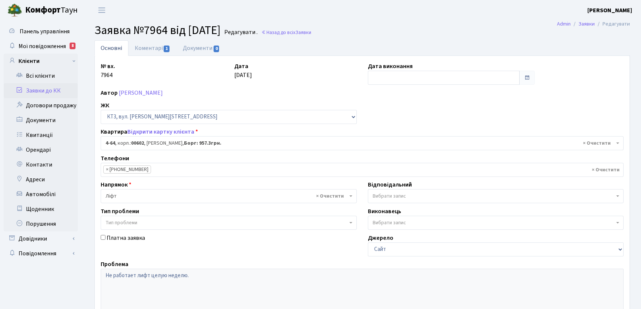
select select "16523"
click at [158, 49] on link "Коментарі 1" at bounding box center [152, 47] width 48 height 15
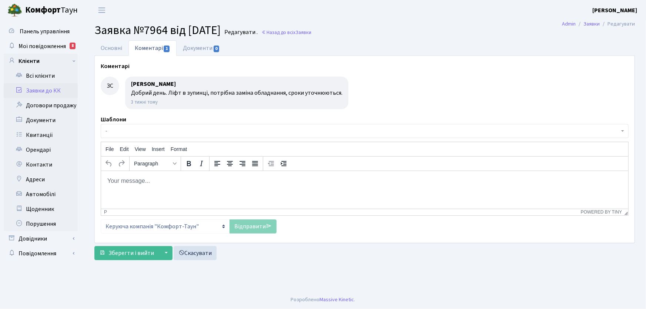
click at [125, 182] on body "Rich Text Area. Press ALT-0 for help." at bounding box center [364, 181] width 515 height 8
click at [250, 227] on link "Відправити" at bounding box center [252, 226] width 47 height 14
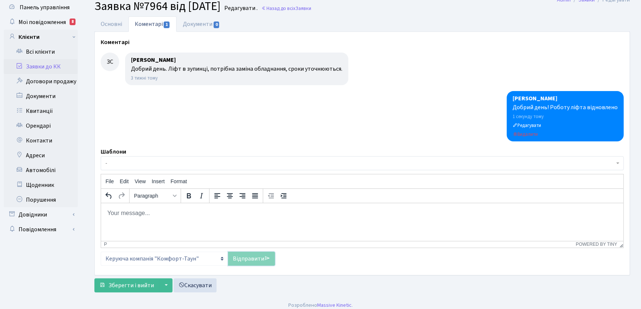
scroll to position [29, 0]
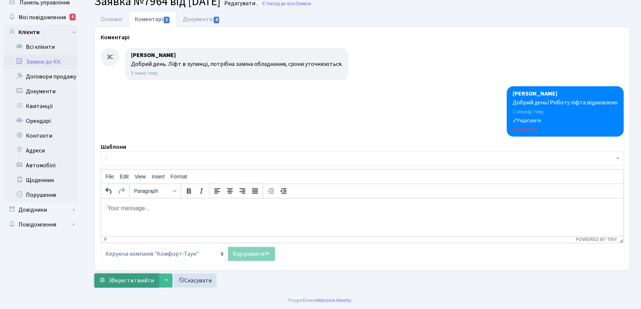
click at [134, 277] on span "Зберегти і вийти" at bounding box center [131, 280] width 46 height 8
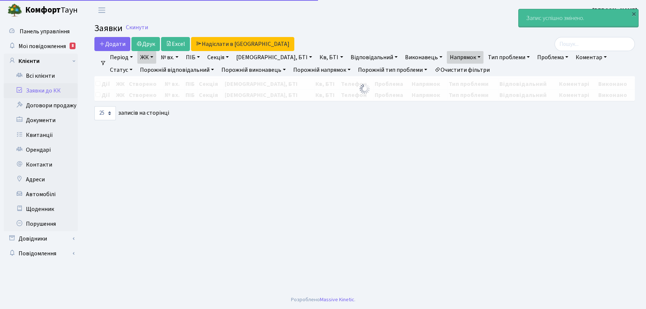
select select "25"
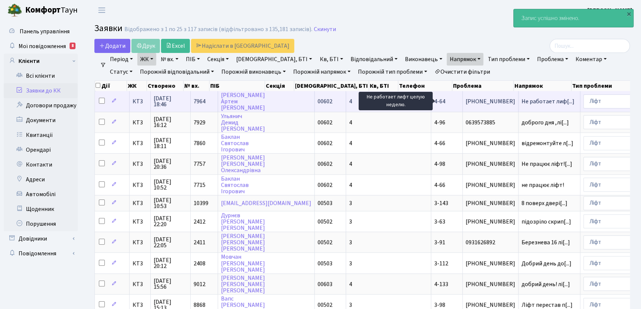
click at [521, 101] on span "Не работает лиф[...]" at bounding box center [547, 101] width 53 height 8
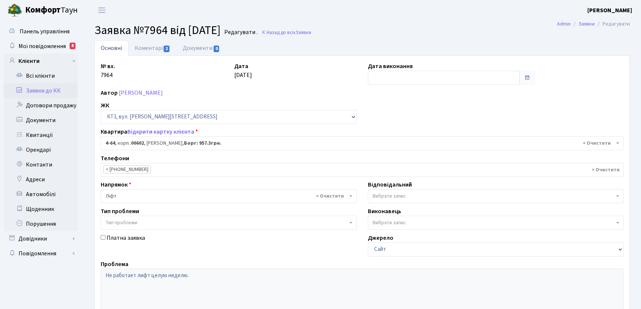
select select "16523"
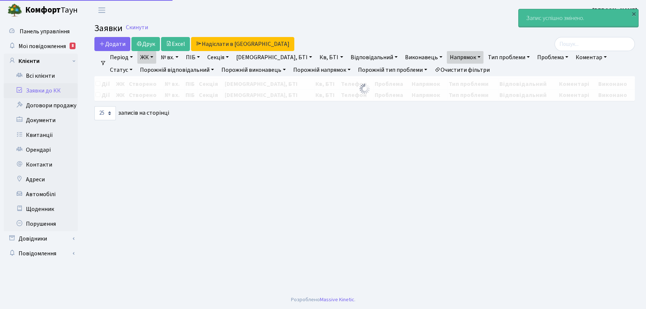
select select "25"
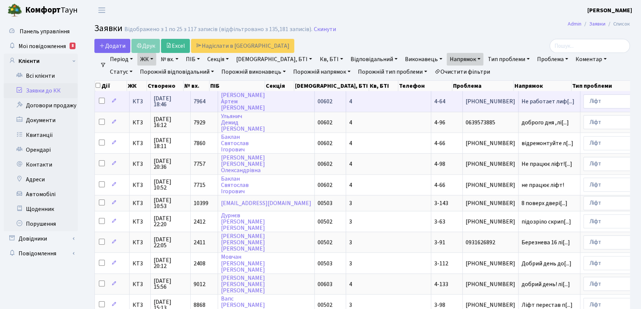
click at [434, 102] on span "4-64" at bounding box center [439, 101] width 11 height 8
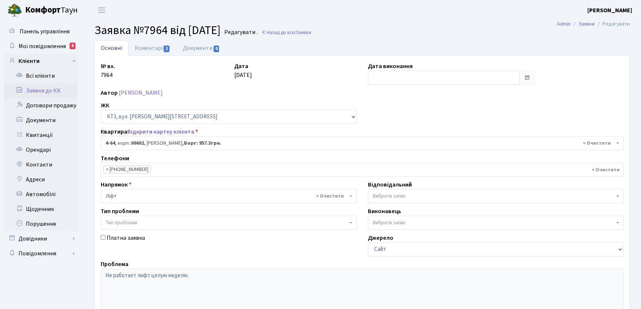
select select "16523"
click at [155, 46] on link "Коментарі 2" at bounding box center [152, 47] width 48 height 15
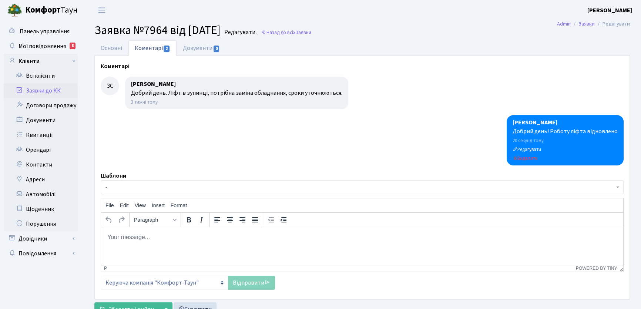
click at [140, 236] on body "Rich Text Area. Press ALT-0 for help." at bounding box center [362, 237] width 510 height 8
click at [115, 236] on p "ДОбрий день!" at bounding box center [362, 237] width 510 height 8
click at [149, 237] on p "Добрий день!" at bounding box center [362, 237] width 510 height 8
click at [248, 281] on link "Відправити" at bounding box center [251, 283] width 47 height 14
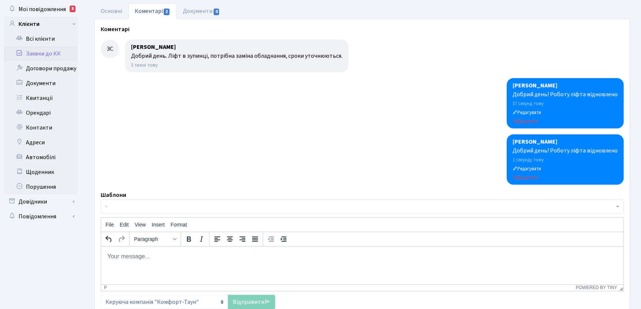
scroll to position [85, 0]
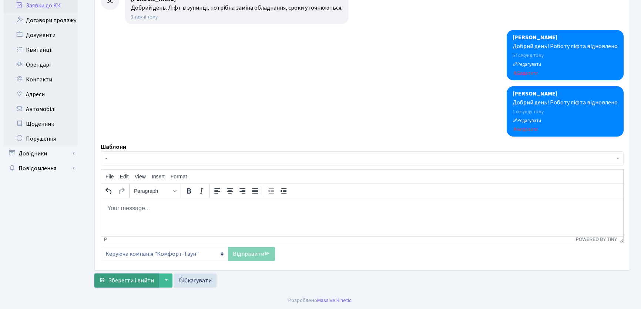
click at [137, 279] on span "Зберегти і вийти" at bounding box center [131, 280] width 46 height 8
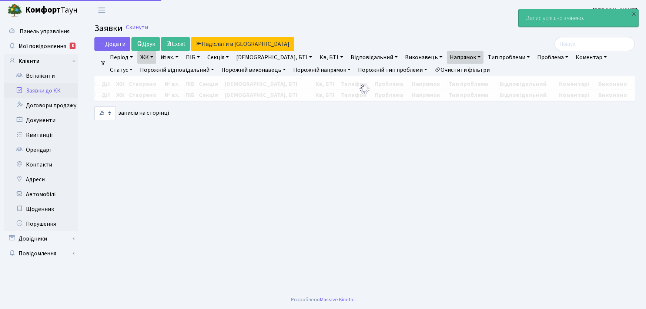
select select "25"
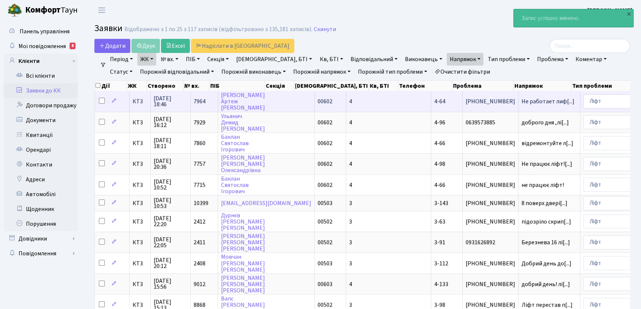
click at [434, 101] on span "4-64" at bounding box center [439, 101] width 11 height 8
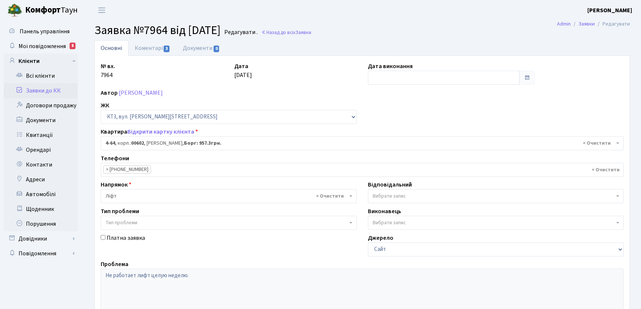
select select "16523"
click at [150, 47] on link "Коментарі 3" at bounding box center [152, 47] width 48 height 15
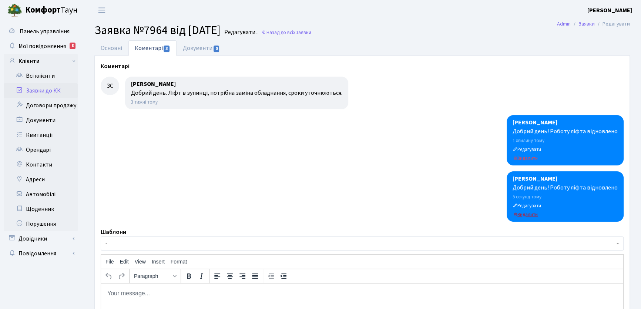
click at [534, 215] on small "Видалити" at bounding box center [525, 214] width 25 height 7
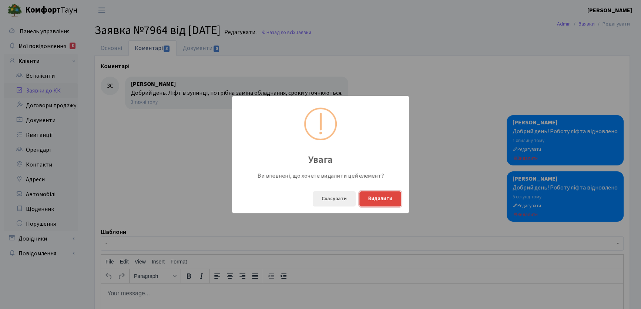
click at [377, 200] on button "Видалити" at bounding box center [380, 198] width 42 height 15
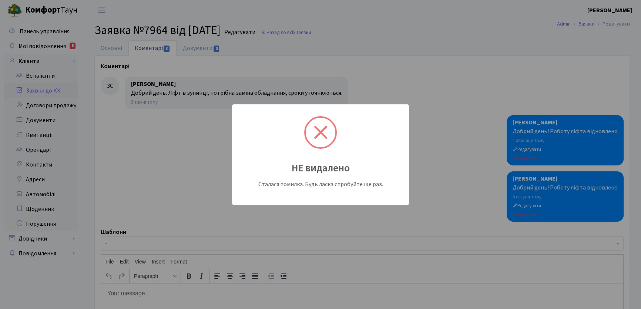
click at [451, 84] on div "НЕ видалено Сталася помилка. Будь ласка спробуйте ще раз." at bounding box center [320, 154] width 641 height 309
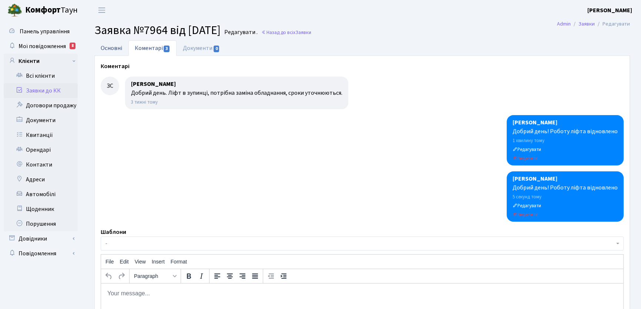
click at [118, 47] on link "Основні" at bounding box center [111, 47] width 34 height 15
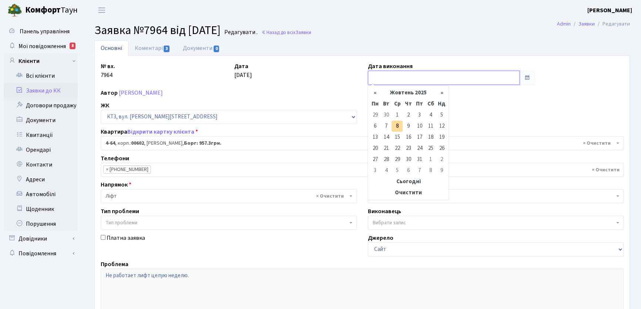
click at [411, 78] on input "text" at bounding box center [444, 78] width 152 height 14
click at [396, 127] on td "8" at bounding box center [397, 126] width 11 height 11
type input "08.10.2025"
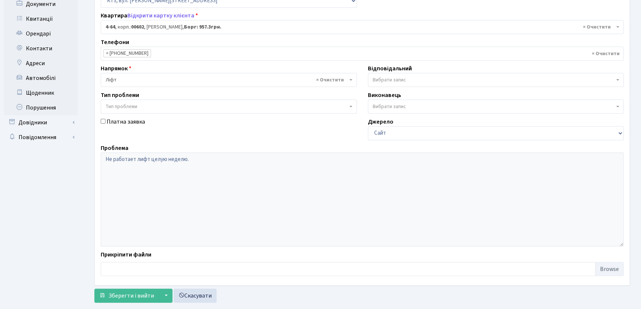
scroll to position [131, 0]
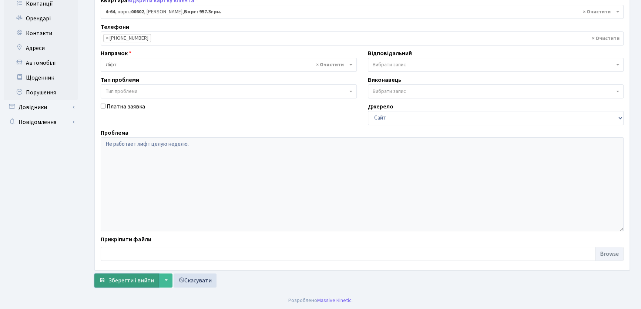
click at [140, 280] on span "Зберегти і вийти" at bounding box center [131, 280] width 46 height 8
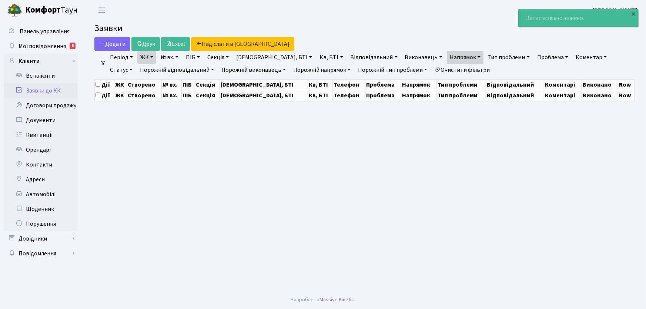
select select "25"
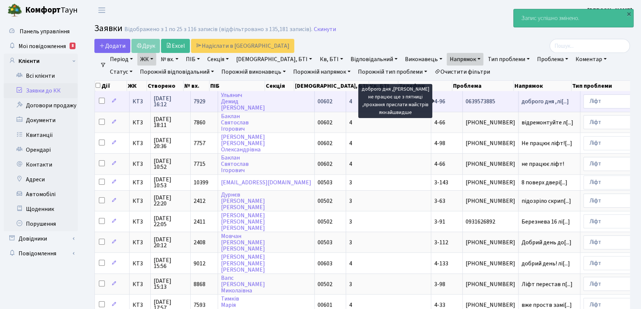
click at [521, 101] on span "доброго дня ,лі[...]" at bounding box center [544, 101] width 47 height 8
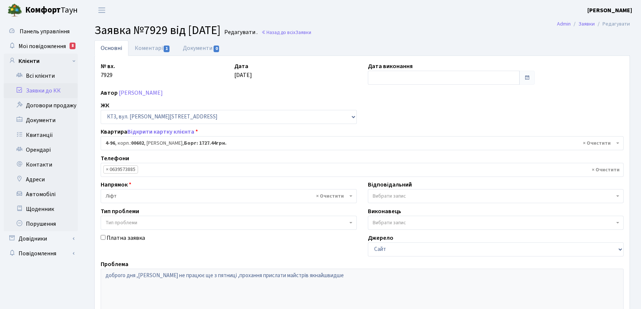
select select "16555"
click at [152, 49] on link "Коментарі 1" at bounding box center [152, 47] width 48 height 15
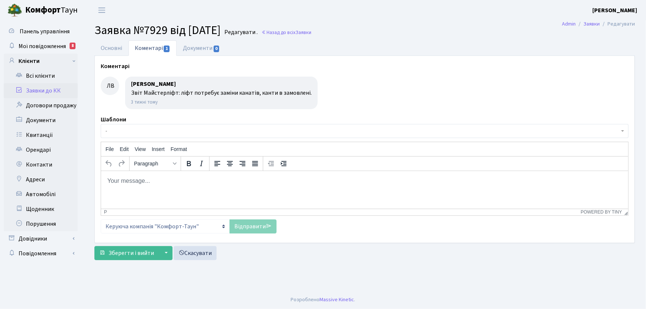
click at [143, 185] on html at bounding box center [364, 181] width 527 height 20
click at [253, 229] on link "Відправити" at bounding box center [252, 226] width 47 height 14
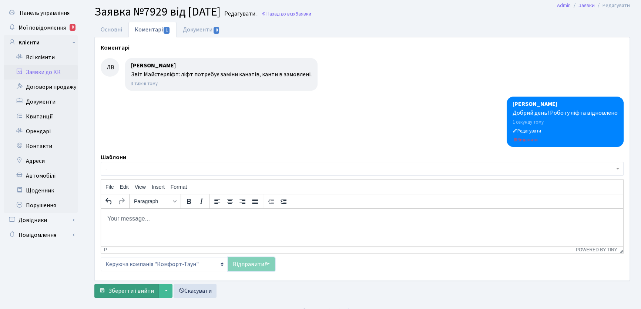
scroll to position [29, 0]
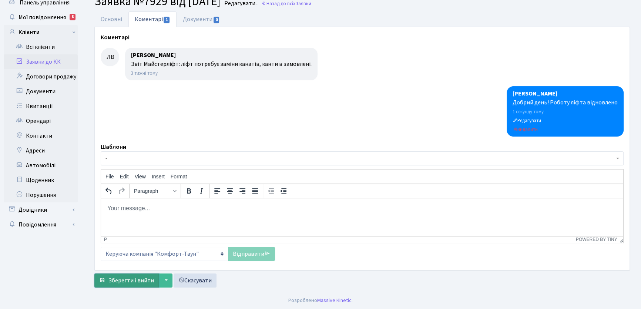
click at [128, 282] on span "Зберегти і вийти" at bounding box center [131, 280] width 46 height 8
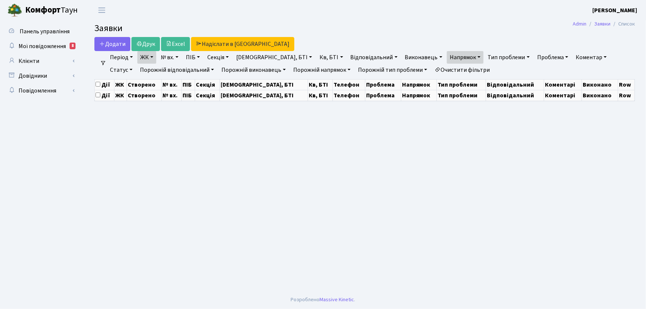
select select "25"
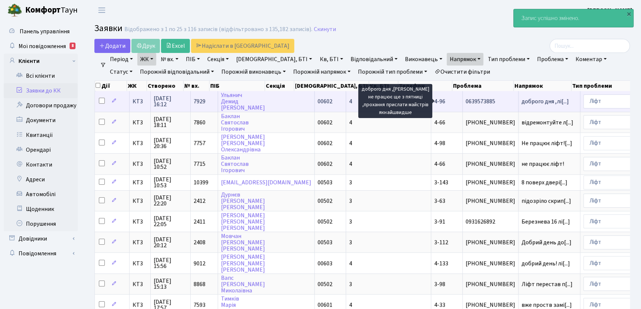
click at [521, 100] on span "доброго дня ,лі[...]" at bounding box center [544, 101] width 47 height 8
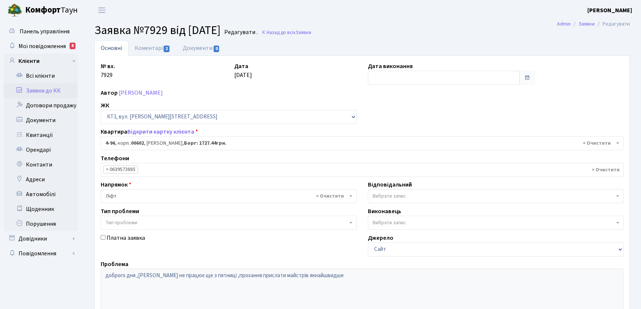
select select "16555"
click at [385, 79] on input "text" at bounding box center [444, 78] width 152 height 14
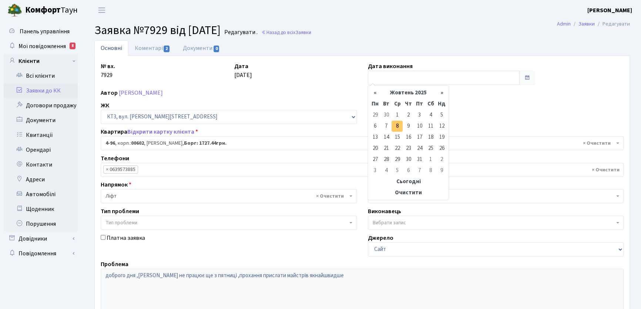
click at [397, 128] on td "8" at bounding box center [397, 126] width 11 height 11
type input "08.10.2025"
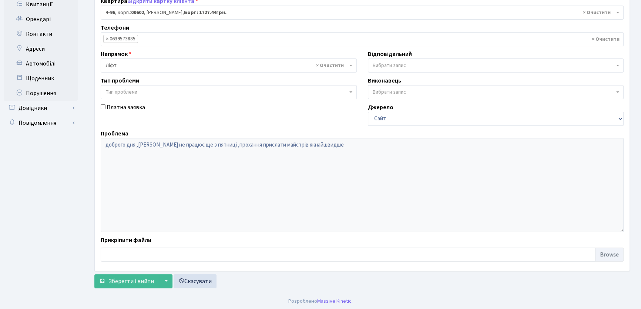
scroll to position [131, 0]
click at [141, 282] on span "Зберегти і вийти" at bounding box center [131, 280] width 46 height 8
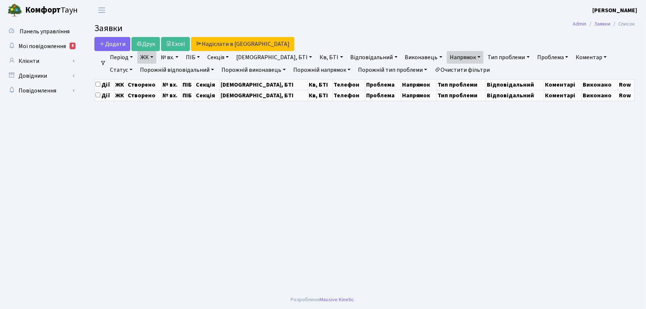
select select "25"
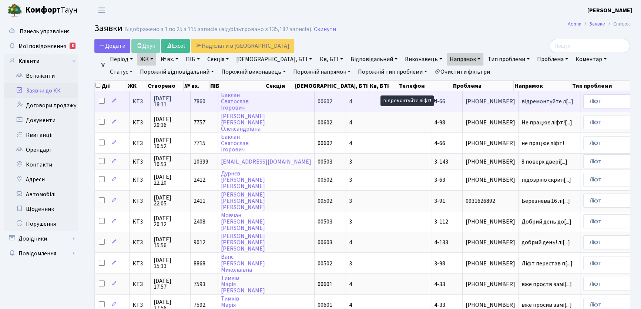
click at [521, 103] on span "відремонтуйте л[...]" at bounding box center [547, 101] width 52 height 8
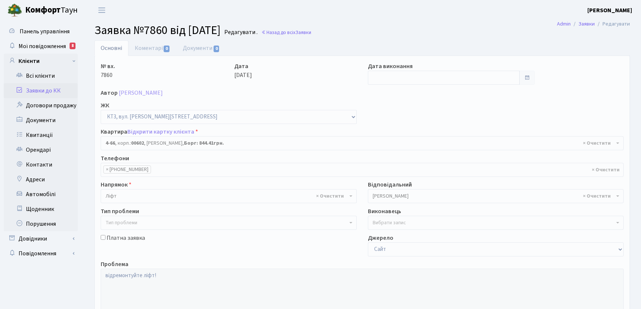
select select "16525"
click at [401, 77] on input "text" at bounding box center [444, 78] width 152 height 14
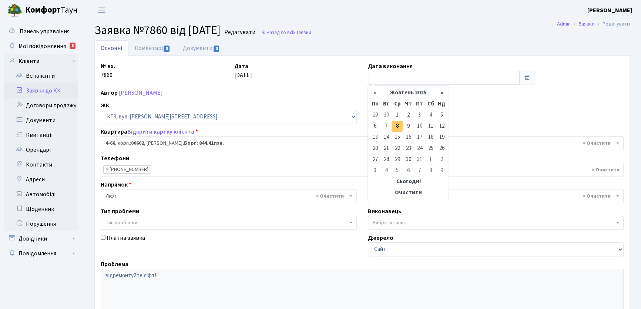
click at [396, 126] on td "8" at bounding box center [397, 126] width 11 height 11
type input "08.10.2025"
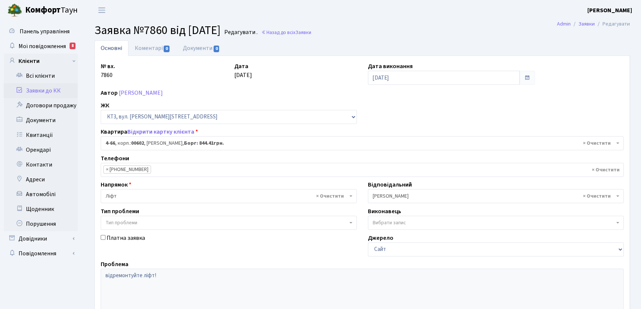
click at [111, 51] on link "Основні" at bounding box center [111, 48] width 34 height 16
click at [144, 51] on link "Коментарі 0" at bounding box center [152, 47] width 48 height 15
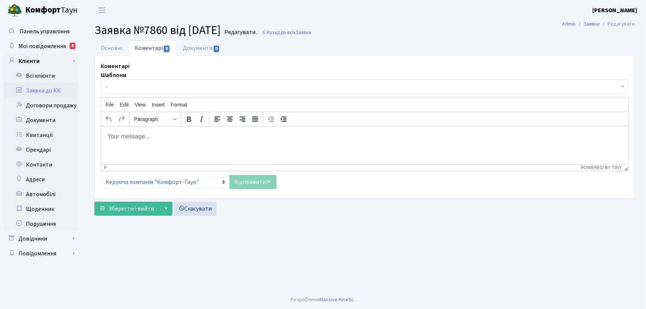
click at [161, 134] on p "Rich Text Area. Press ALT-0 for help." at bounding box center [364, 136] width 515 height 8
click at [246, 184] on link "Відправити" at bounding box center [252, 182] width 47 height 14
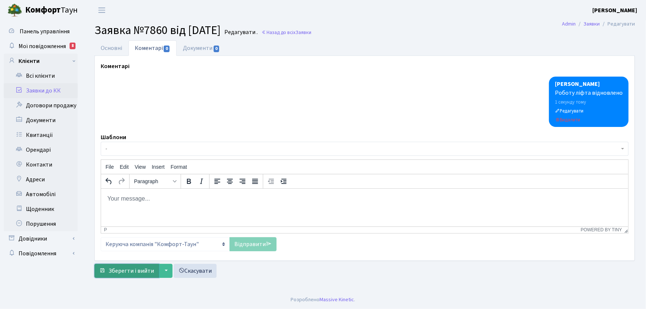
click at [136, 271] on span "Зберегти і вийти" at bounding box center [131, 271] width 46 height 8
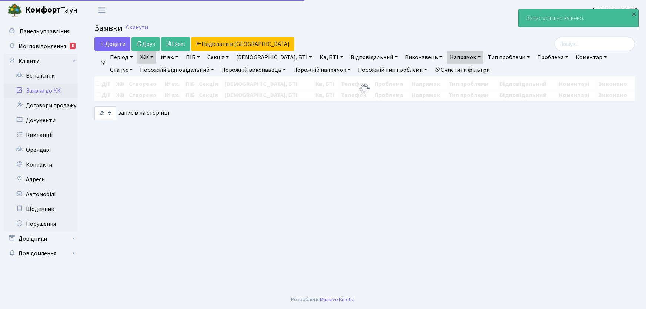
select select "25"
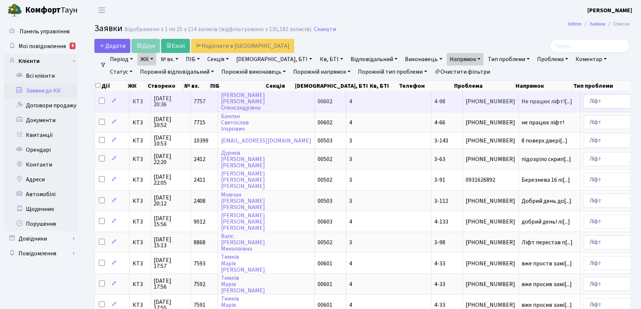
click at [466, 103] on span "[PHONE_NUMBER]" at bounding box center [491, 101] width 50 height 6
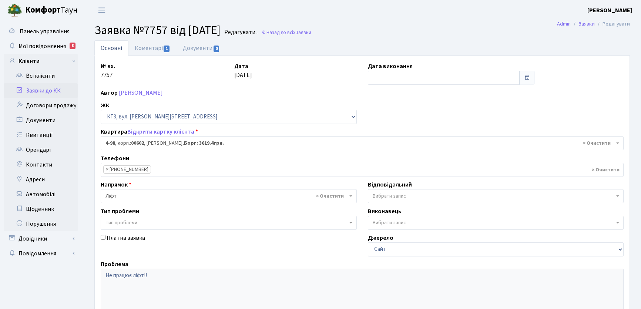
select select "16557"
click at [147, 51] on link "Коментарі 1" at bounding box center [152, 47] width 48 height 15
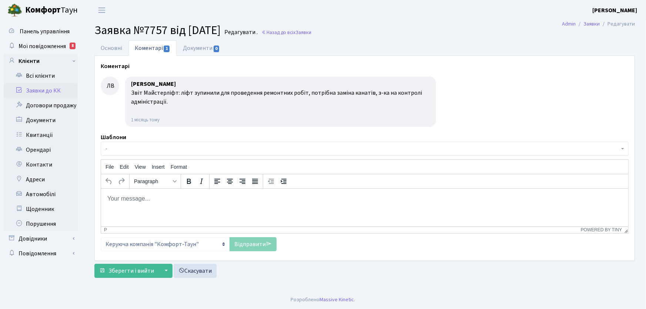
click at [136, 202] on body "Rich Text Area. Press ALT-0 for help." at bounding box center [364, 198] width 515 height 8
click at [249, 242] on link "Відправити" at bounding box center [252, 244] width 47 height 14
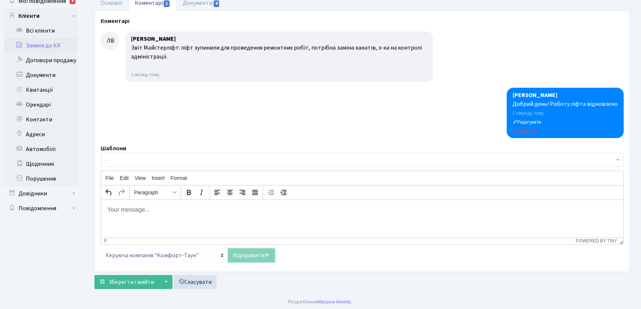
scroll to position [47, 0]
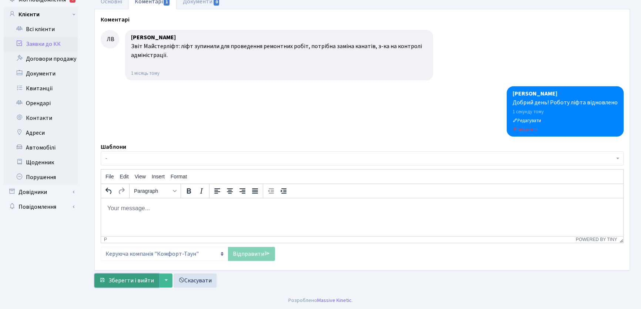
click at [147, 279] on span "Зберегти і вийти" at bounding box center [131, 280] width 46 height 8
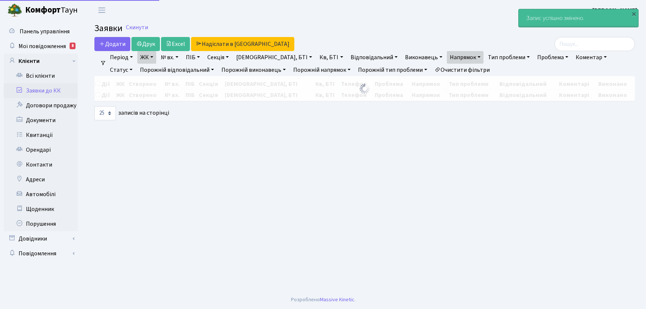
select select "25"
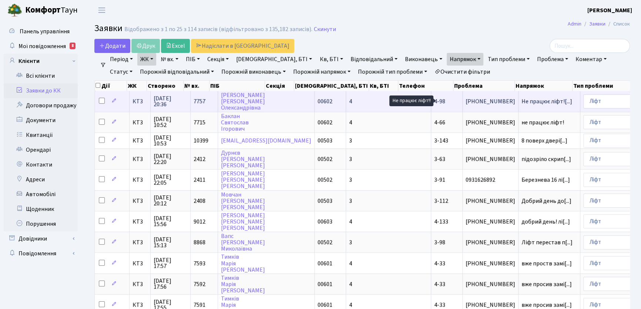
click at [521, 102] on span "Не працює ліфт![...]" at bounding box center [546, 101] width 51 height 8
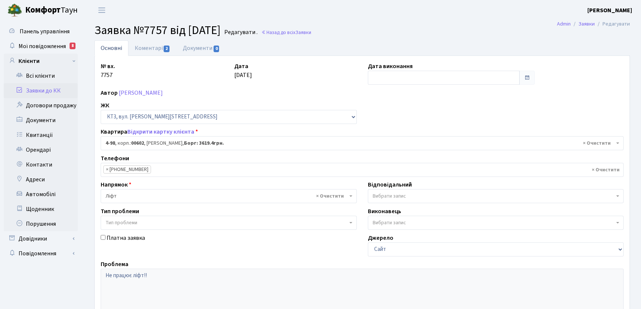
select select "16557"
click at [151, 50] on link "Коментарі 2" at bounding box center [152, 47] width 48 height 15
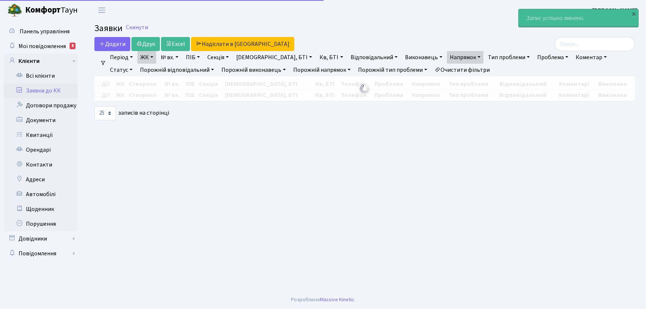
select select "25"
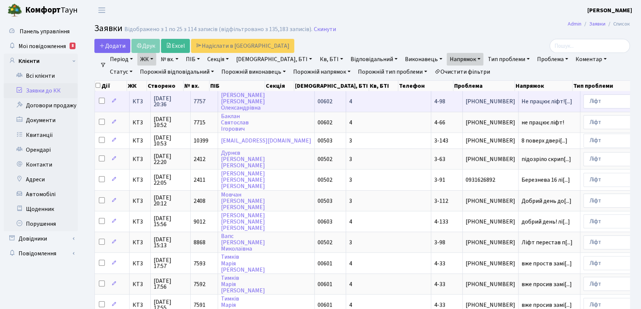
click at [521, 101] on span "Не працює ліфт![...]" at bounding box center [546, 101] width 51 height 8
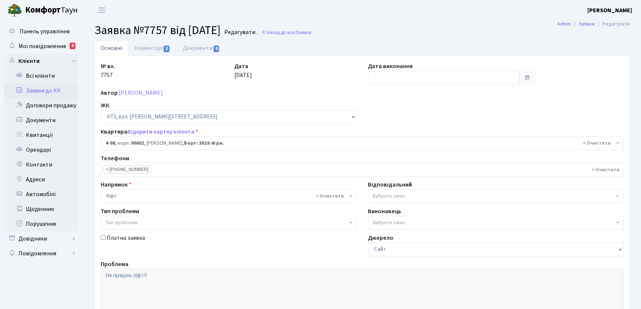
select select "16557"
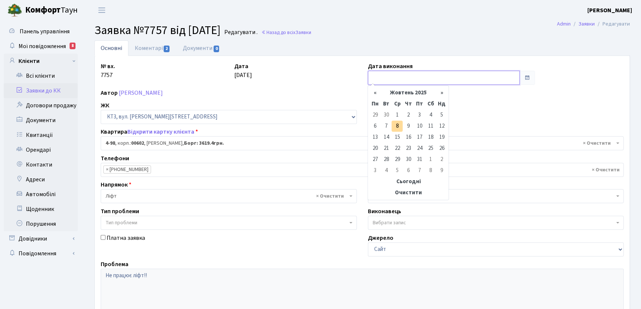
click at [392, 77] on input "text" at bounding box center [444, 78] width 152 height 14
click at [397, 127] on td "8" at bounding box center [397, 126] width 11 height 11
type input "08.10.2025"
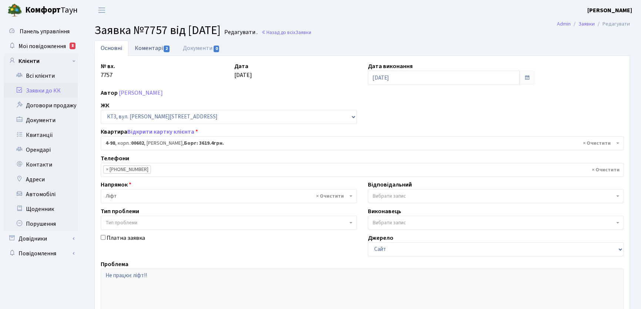
click at [150, 48] on link "Коментарі 2" at bounding box center [152, 47] width 48 height 15
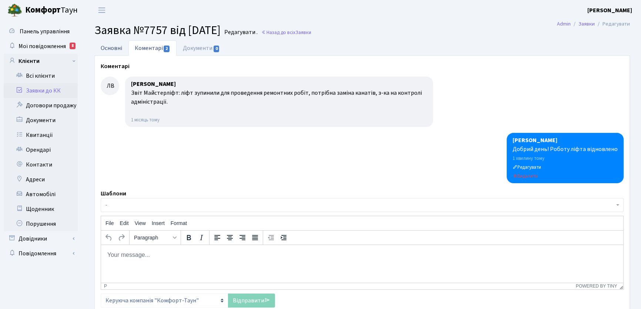
click at [115, 48] on link "Основні" at bounding box center [111, 47] width 34 height 15
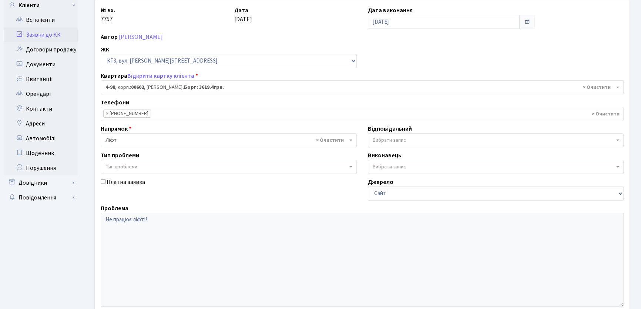
scroll to position [131, 0]
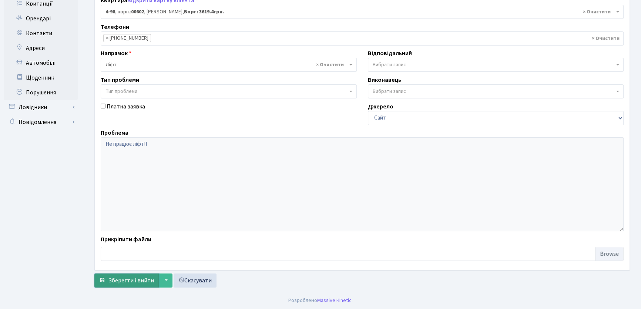
click at [143, 278] on span "Зберегти і вийти" at bounding box center [131, 280] width 46 height 8
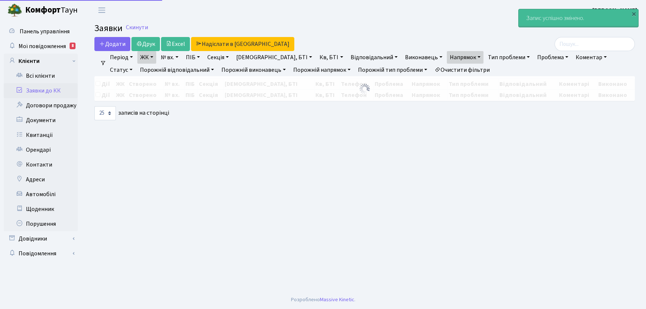
select select "25"
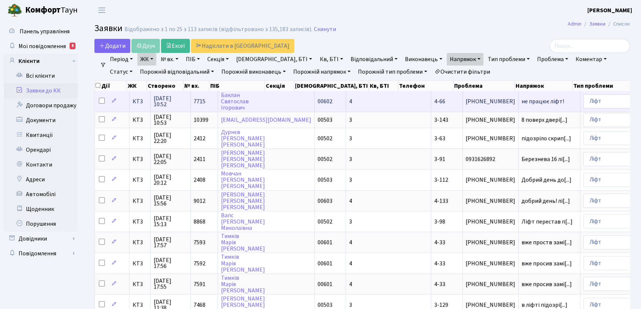
click at [521, 100] on span "не працює ліфт!" at bounding box center [549, 101] width 56 height 6
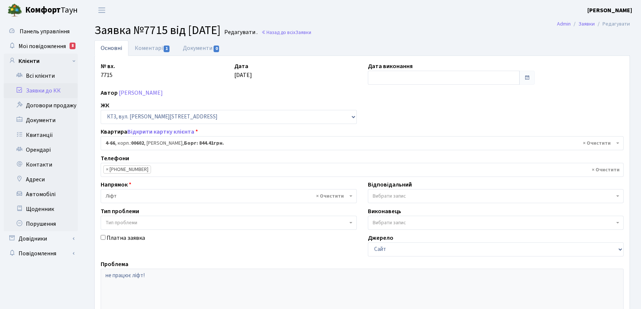
select select "16525"
click at [157, 50] on link "Коментарі 1" at bounding box center [152, 47] width 48 height 15
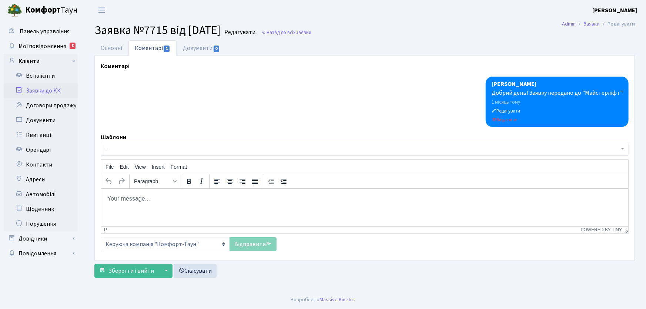
click at [164, 201] on p "Rich Text Area. Press ALT-0 for help." at bounding box center [364, 198] width 515 height 8
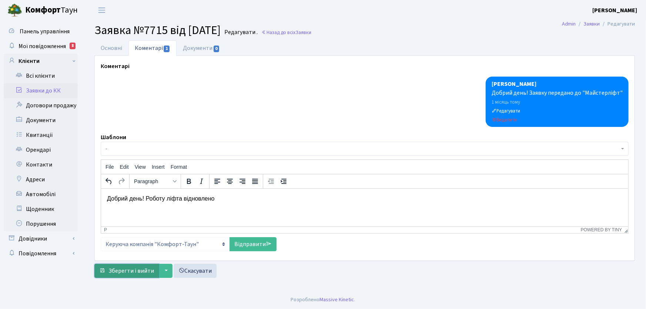
click at [141, 271] on span "Зберегти і вийти" at bounding box center [131, 271] width 46 height 8
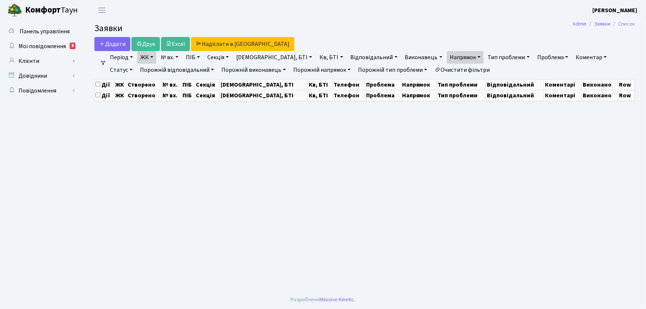
select select "25"
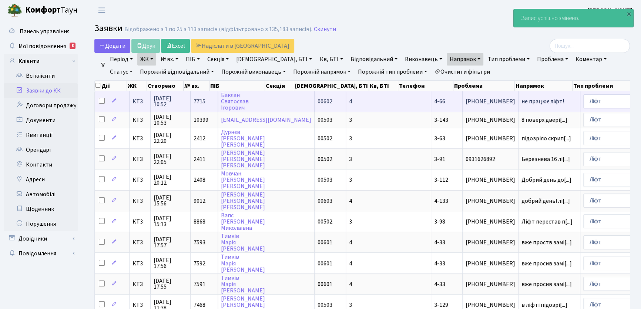
click at [521, 101] on span "не працює ліфт!" at bounding box center [549, 101] width 56 height 6
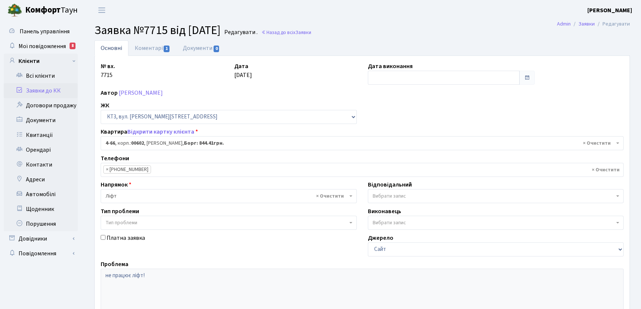
select select "16525"
click at [386, 75] on input "text" at bounding box center [444, 78] width 152 height 14
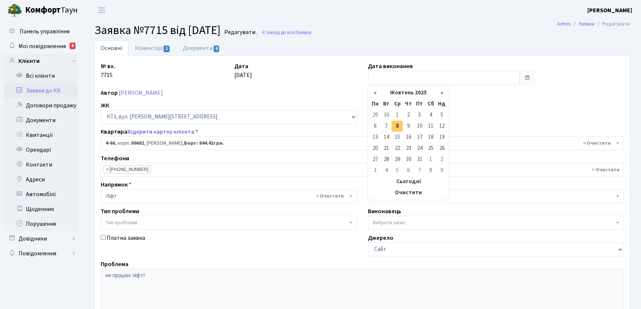
click at [398, 124] on td "8" at bounding box center [397, 126] width 11 height 11
type input "08.10.2025"
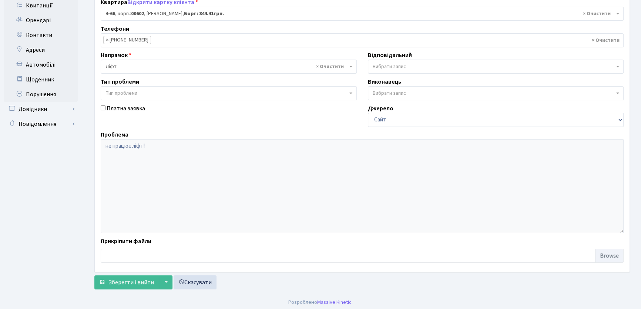
scroll to position [131, 0]
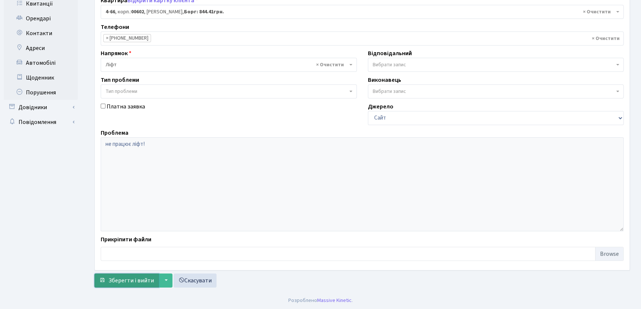
click at [149, 279] on span "Зберегти і вийти" at bounding box center [131, 280] width 46 height 8
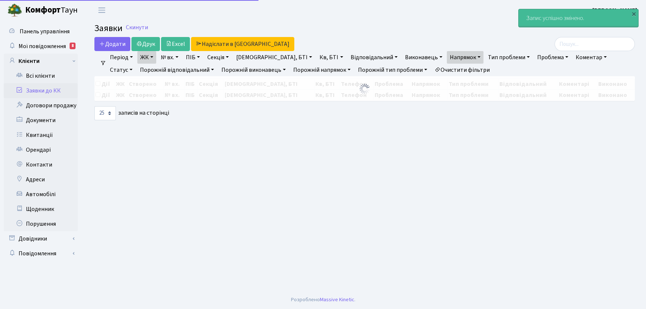
select select "25"
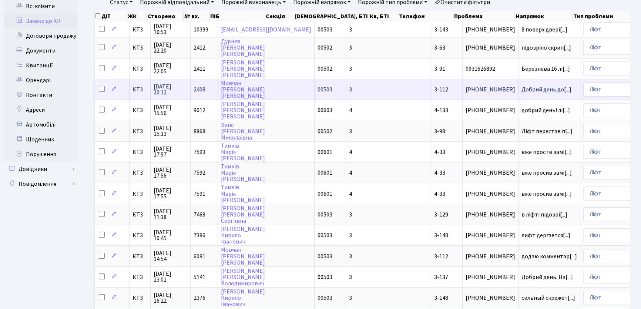
scroll to position [67, 0]
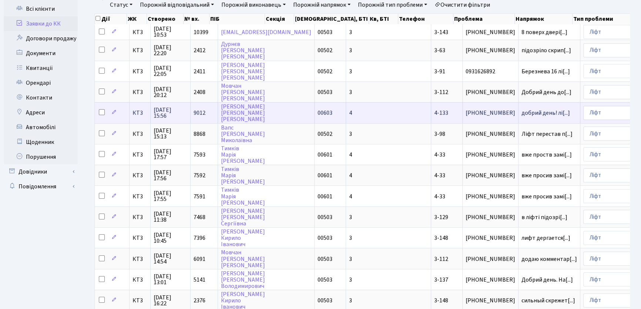
click at [434, 113] on span "4-133" at bounding box center [441, 113] width 14 height 8
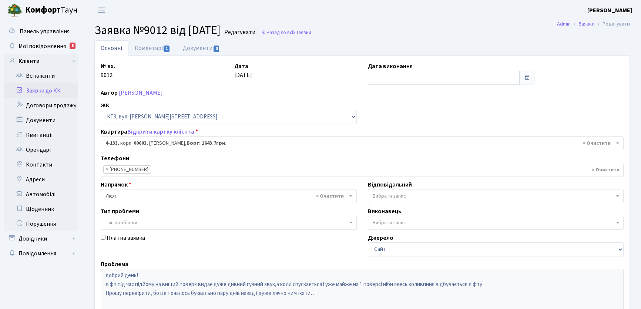
select select "16592"
click at [107, 50] on link "Основні" at bounding box center [111, 48] width 34 height 16
click at [111, 48] on link "Основні" at bounding box center [111, 48] width 34 height 16
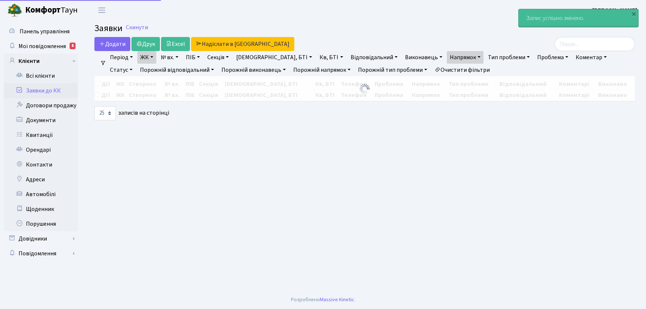
select select "25"
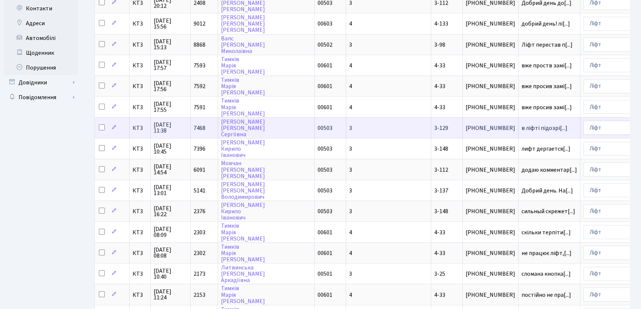
scroll to position [168, 0]
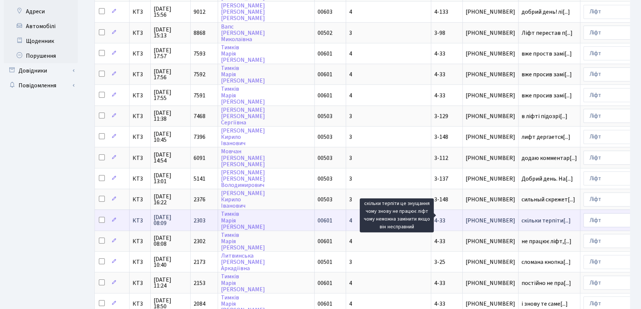
click at [521, 217] on span "скільки терпіти[...]" at bounding box center [545, 220] width 49 height 8
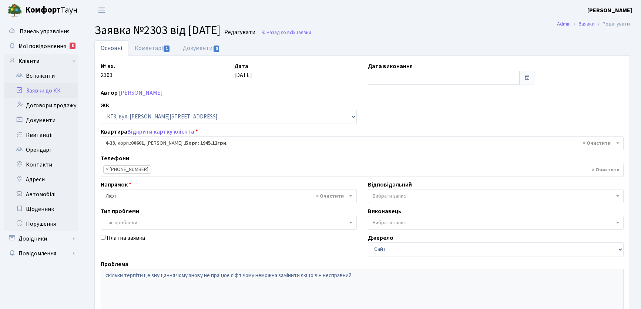
select select "16492"
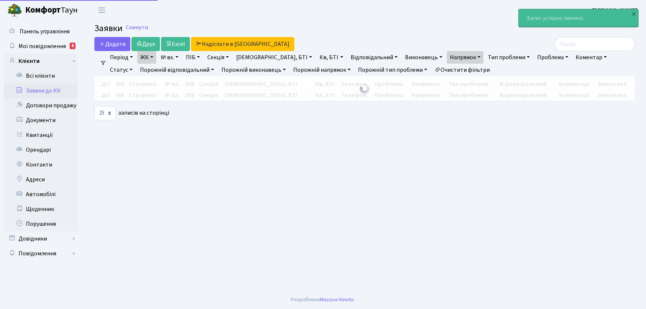
select select "25"
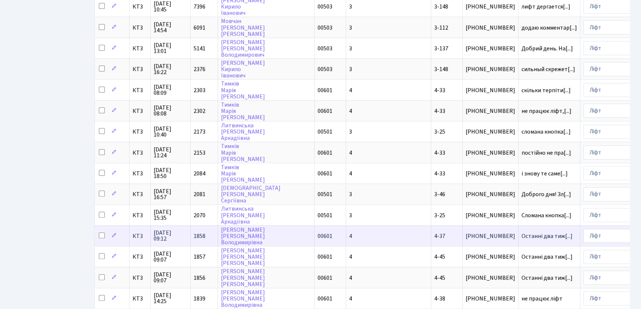
scroll to position [336, 0]
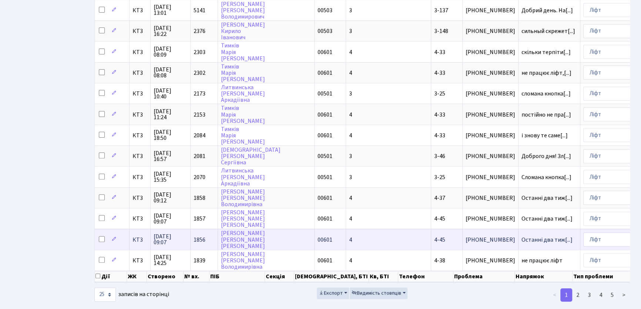
click at [434, 236] on span "4-45" at bounding box center [439, 240] width 11 height 8
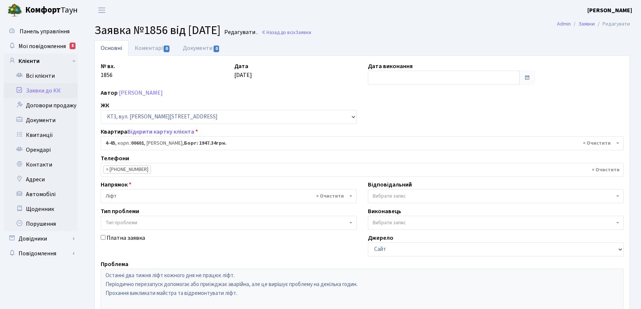
select select "16504"
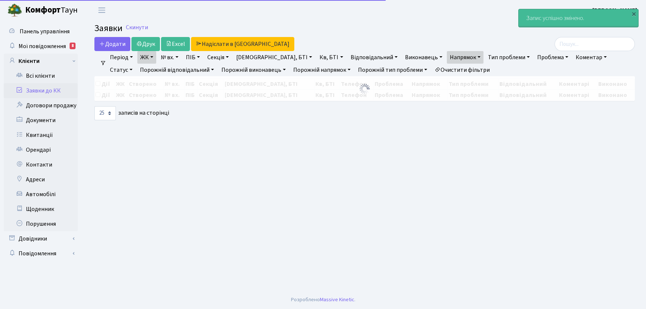
select select "25"
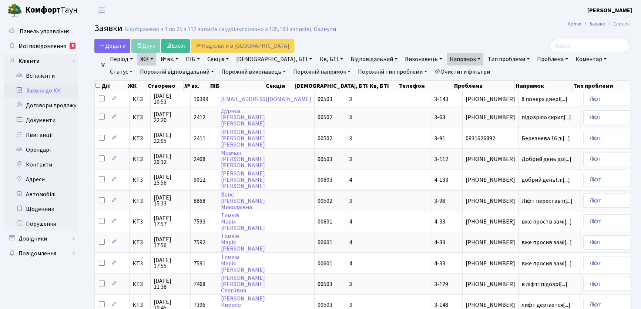
click at [131, 57] on link "Період" at bounding box center [121, 59] width 29 height 13
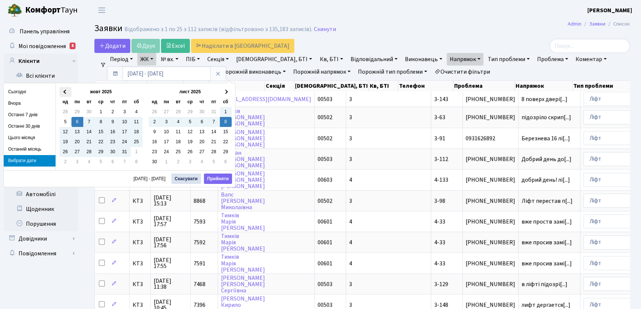
click at [64, 90] on span at bounding box center [65, 92] width 4 height 4
click at [225, 177] on button "Прийняти" at bounding box center [218, 179] width 28 height 10
checkbox input "true"
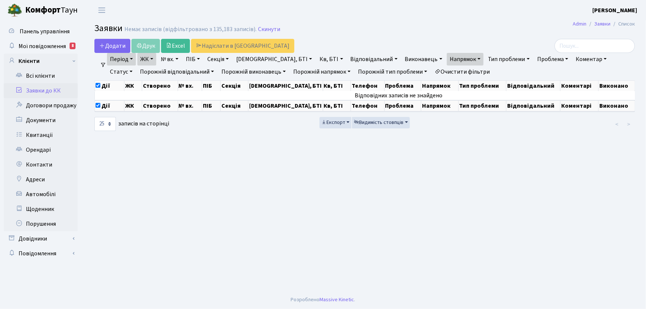
click at [135, 66] on link "Статус" at bounding box center [121, 72] width 28 height 13
click at [166, 100] on link "Виконано" at bounding box center [136, 105] width 58 height 11
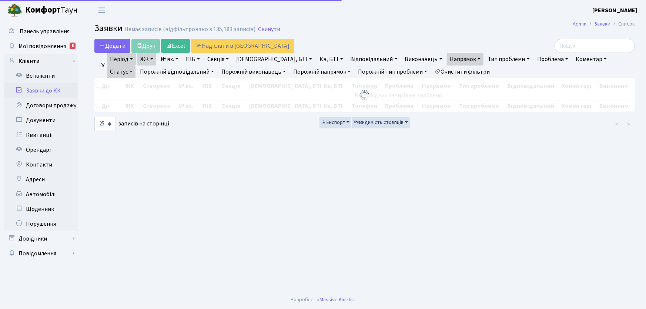
checkbox input "false"
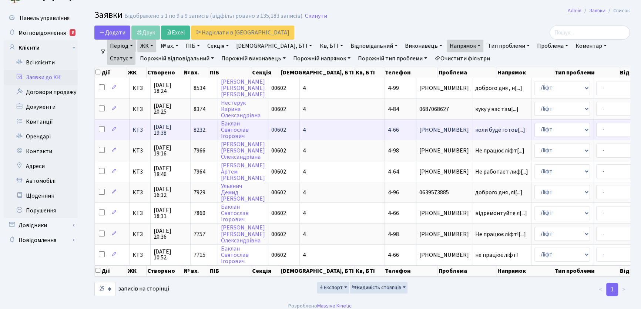
scroll to position [21, 0]
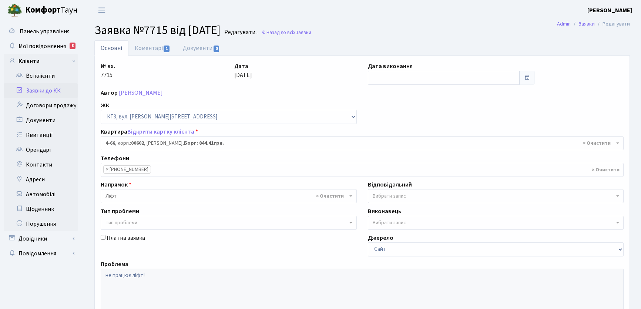
select select "16525"
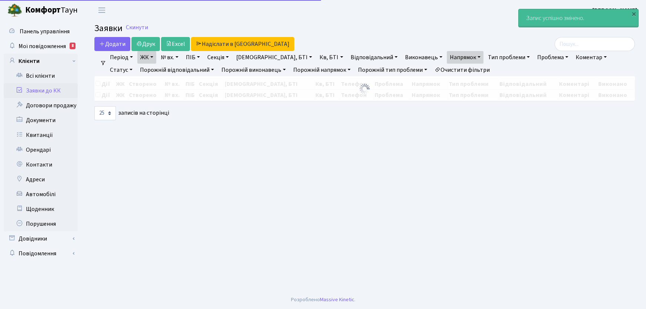
select select "25"
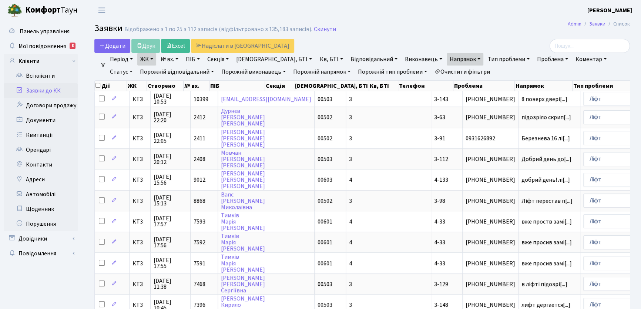
click at [439, 72] on link "Очистити фільтри" at bounding box center [461, 72] width 61 height 13
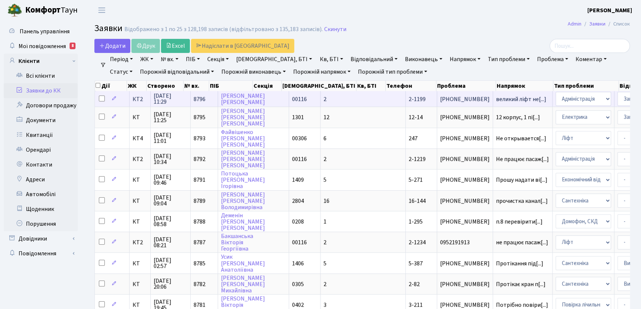
click at [409, 98] on span "2-1199" at bounding box center [417, 99] width 17 height 8
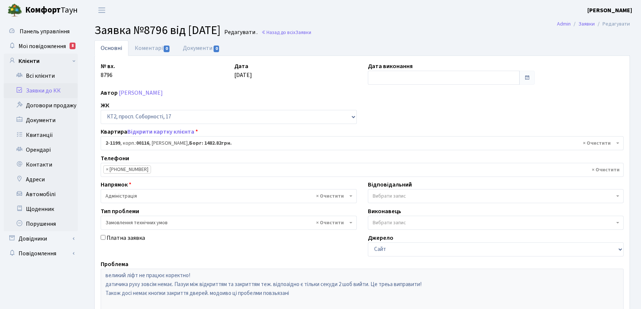
select select "12814"
select select "15"
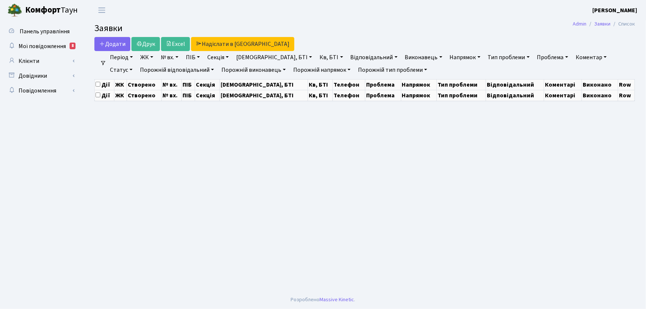
select select "25"
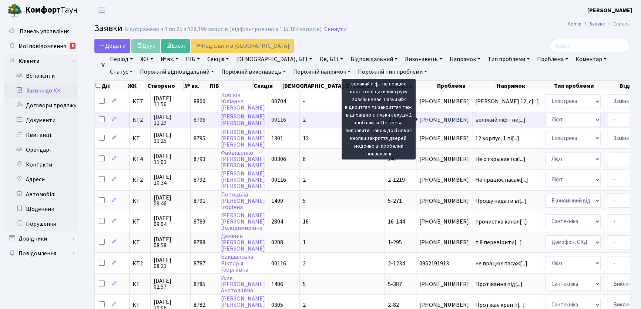
click at [475, 119] on span "великий ліфт не[...]" at bounding box center [500, 120] width 50 height 8
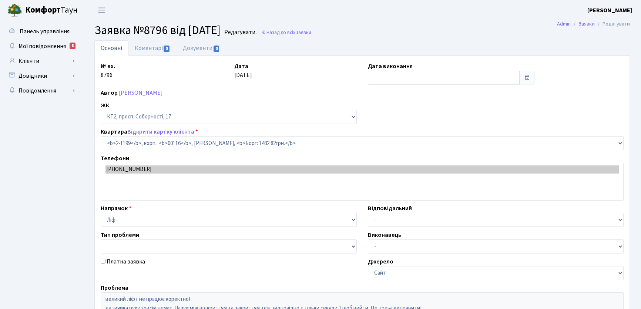
select select "12814"
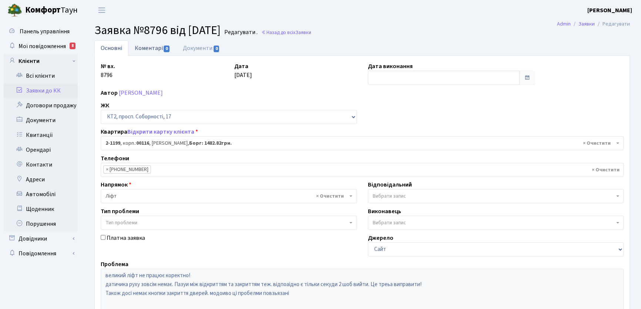
click at [144, 48] on link "Коментарі 0" at bounding box center [152, 47] width 48 height 15
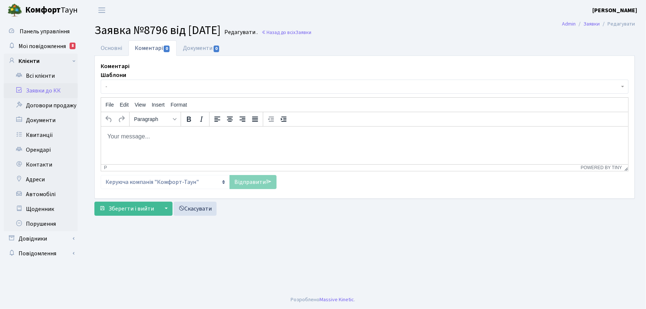
click at [139, 137] on body "Rich Text Area. Press ALT-0 for help." at bounding box center [364, 136] width 515 height 8
click at [251, 183] on link "Відправити" at bounding box center [252, 182] width 47 height 14
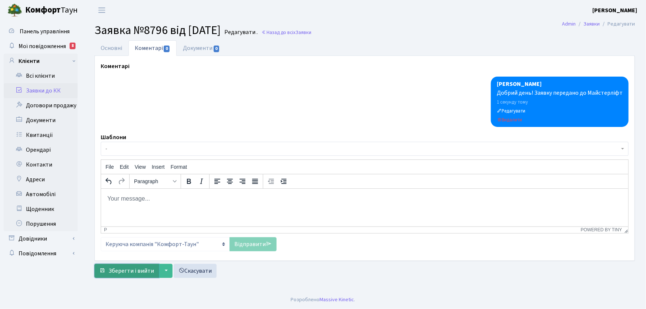
click at [130, 272] on span "Зберегти і вийти" at bounding box center [131, 271] width 46 height 8
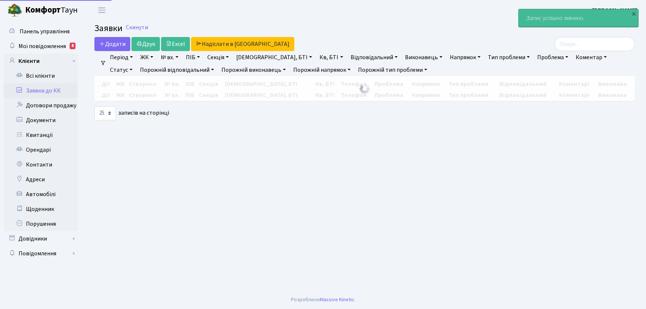
select select "25"
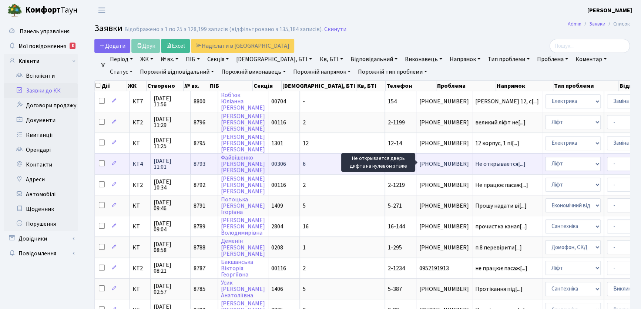
click at [475, 162] on span "Не открывается[...]" at bounding box center [500, 164] width 50 height 8
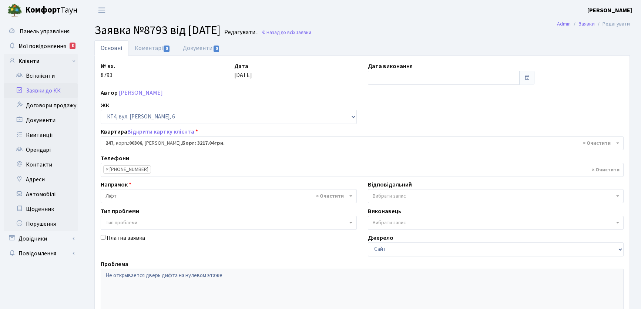
select select "16964"
click at [150, 50] on link "Коментарі 0" at bounding box center [152, 47] width 48 height 15
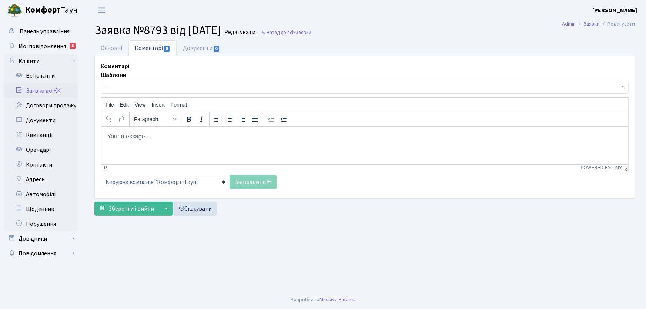
click at [145, 137] on body "Rich Text Area. Press ALT-0 for help." at bounding box center [364, 136] width 515 height 8
click at [253, 181] on link "Відправити" at bounding box center [252, 182] width 47 height 14
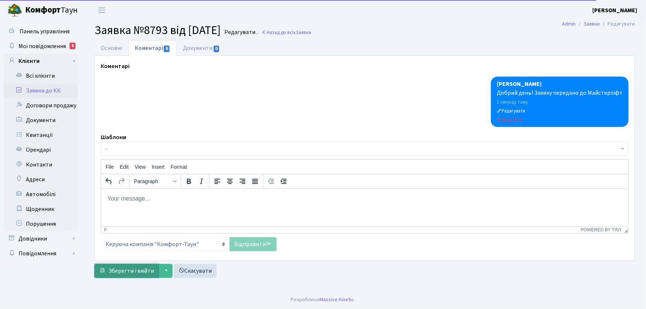
drag, startPoint x: 132, startPoint y: 272, endPoint x: 90, endPoint y: 236, distance: 55.6
click at [132, 270] on span "Зберегти і вийти" at bounding box center [131, 271] width 46 height 8
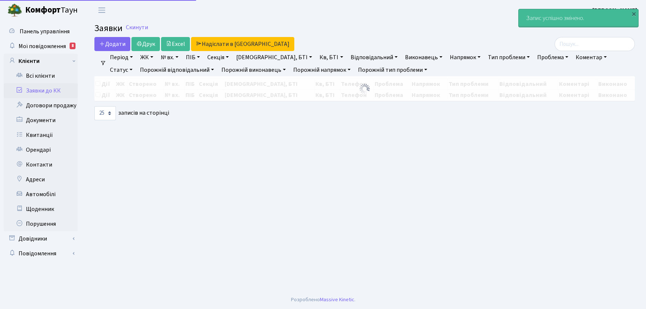
select select "25"
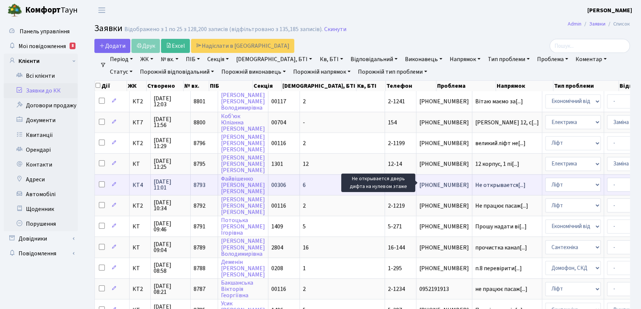
click at [475, 181] on span "Не открывается[...]" at bounding box center [500, 185] width 50 height 8
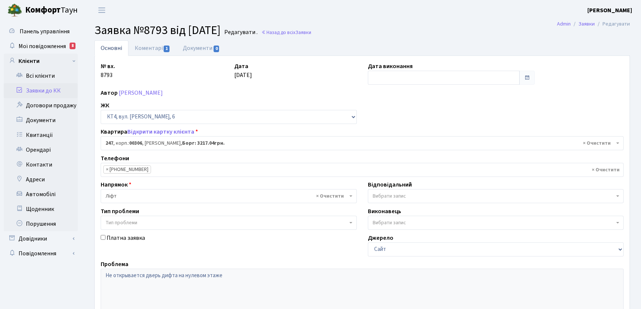
select select "16964"
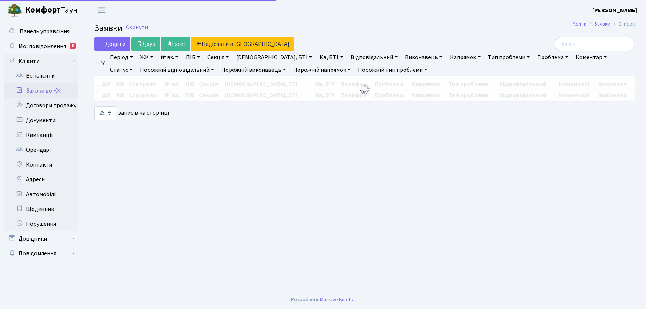
select select "25"
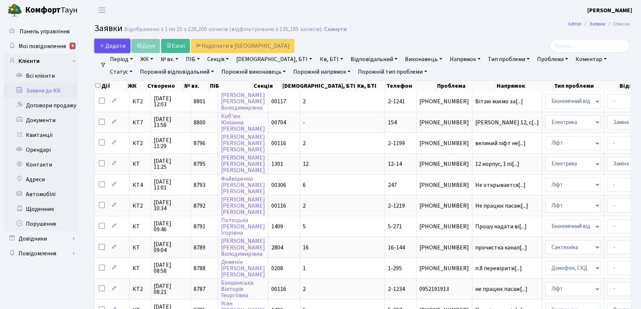
click at [105, 47] on span "Додати" at bounding box center [112, 46] width 26 height 8
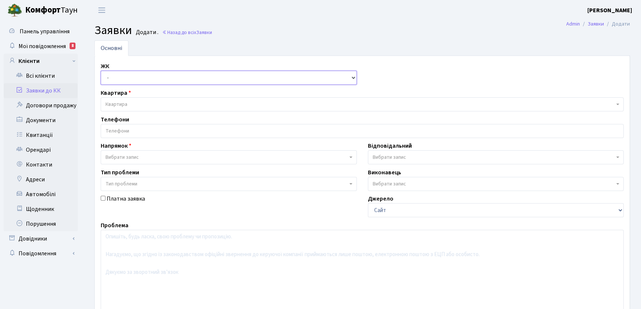
click at [352, 77] on select "- КТ, вул. Регенераторна, 4 КТ2, просп. Соборності, 17 КТ3, вул. Березнева, 16 …" at bounding box center [229, 78] width 256 height 14
select select "271"
click at [101, 71] on select "- КТ, вул. Регенераторна, 4 КТ2, просп. Соборності, 17 КТ3, вул. Березнева, 16 …" at bounding box center [229, 78] width 256 height 14
select select
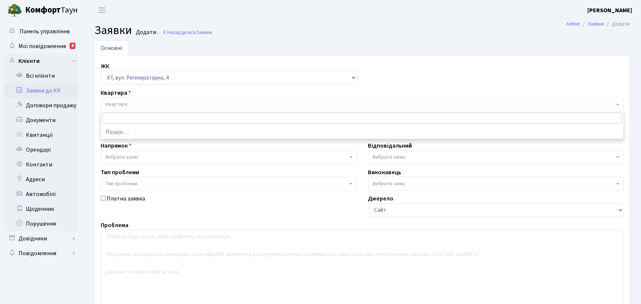
click at [122, 105] on span "Квартира" at bounding box center [116, 104] width 22 height 7
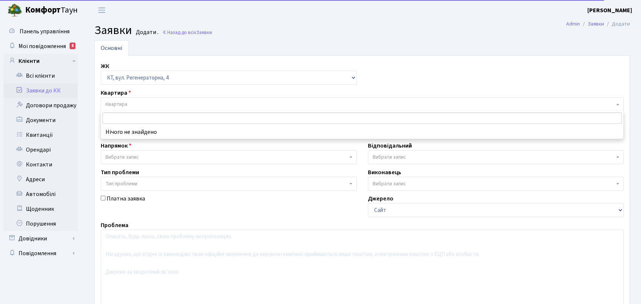
type input "3"
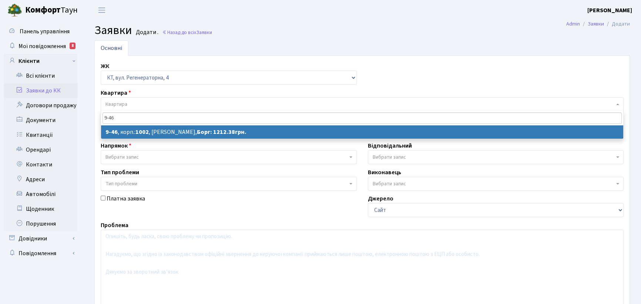
type input "9-46"
select select
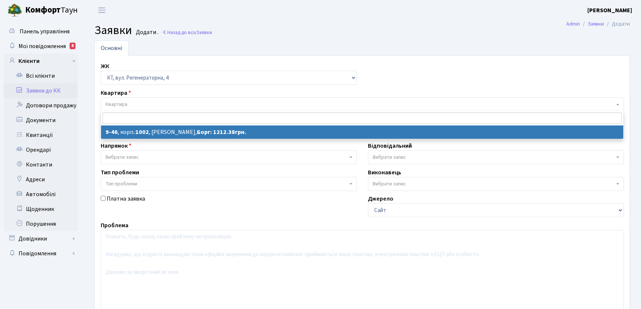
select select "6500"
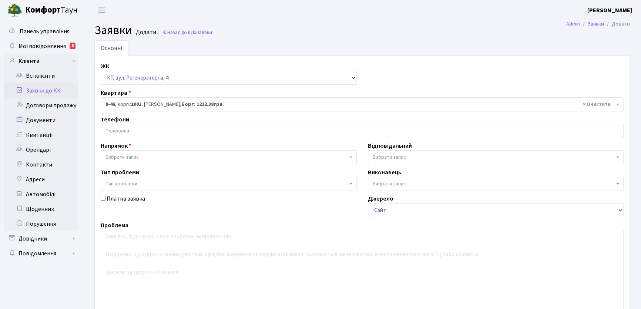
click at [141, 130] on input "search" at bounding box center [362, 130] width 522 height 13
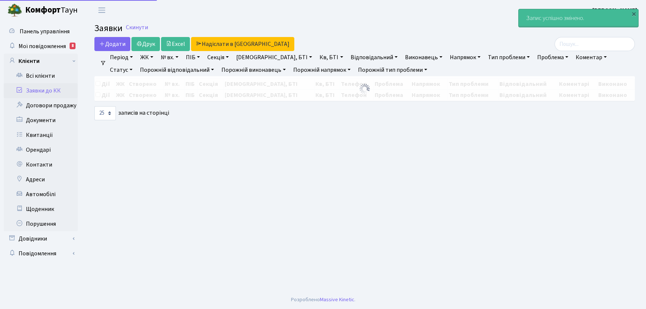
select select "25"
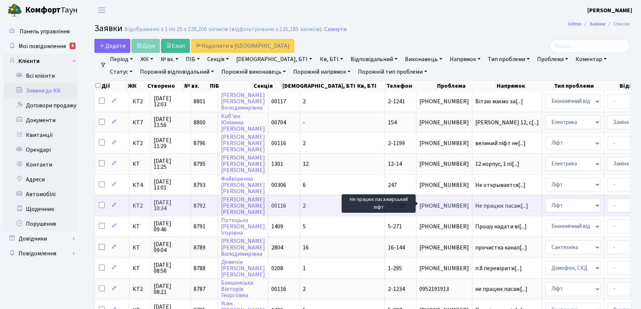
click at [475, 204] on span "Не працює пасаж[...]" at bounding box center [501, 206] width 53 height 8
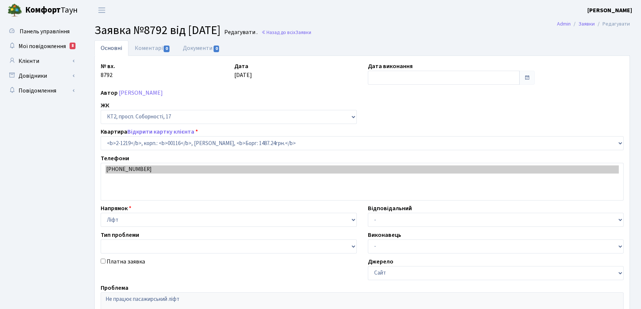
select select "12834"
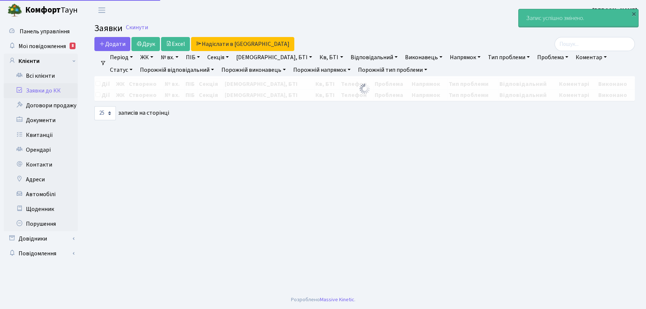
select select "25"
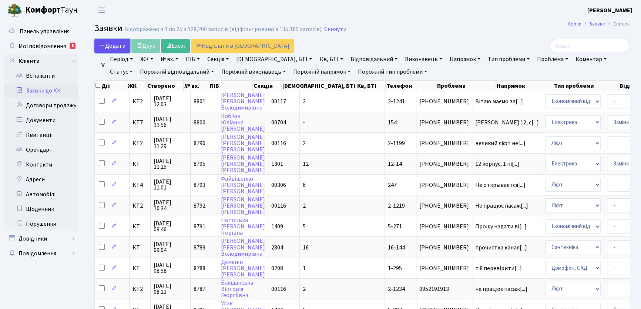
click at [113, 49] on span "Додати" at bounding box center [112, 46] width 26 height 8
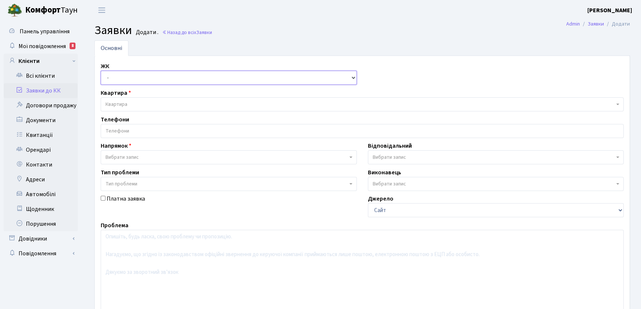
click at [354, 77] on select "- КТ, вул. Регенераторна, 4 КТ2, просп. [STREET_ADDRESS] [STREET_ADDRESS] [PERS…" at bounding box center [229, 78] width 256 height 14
select select "271"
click at [101, 71] on select "- КТ, вул. Регенераторна, 4 КТ2, просп. [STREET_ADDRESS] [STREET_ADDRESS] [PERS…" at bounding box center [229, 78] width 256 height 14
select select
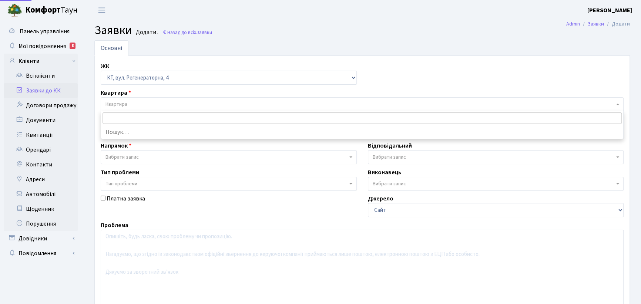
click at [132, 102] on span "Квартира" at bounding box center [359, 104] width 509 height 7
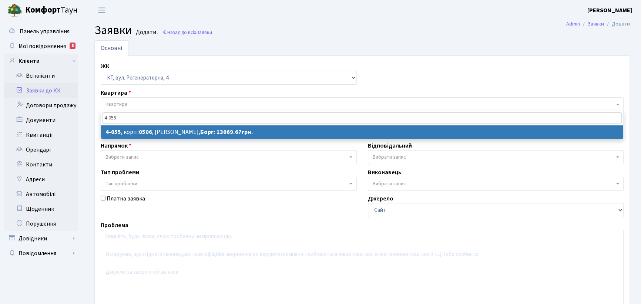
type input "4-055"
select select
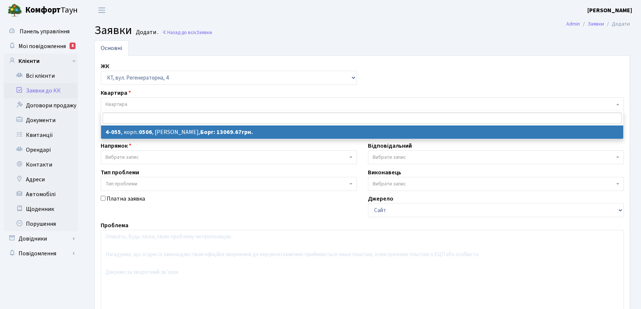
select select "1212"
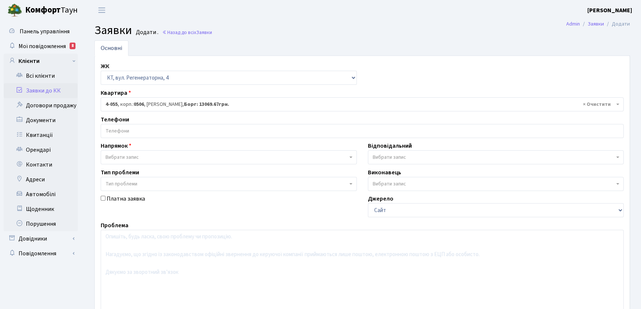
click at [133, 130] on input "search" at bounding box center [362, 130] width 522 height 13
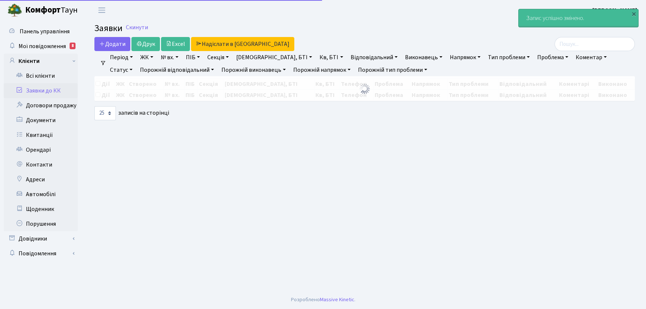
select select "25"
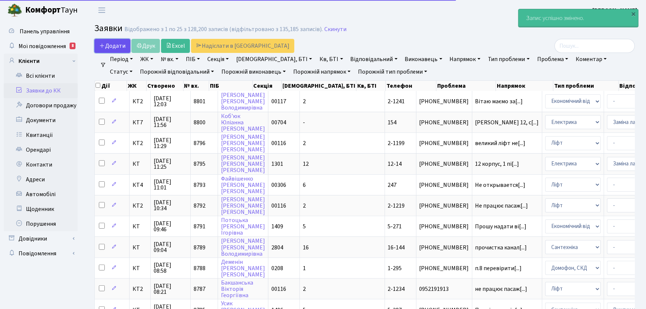
click at [115, 42] on span "Додати" at bounding box center [112, 46] width 26 height 8
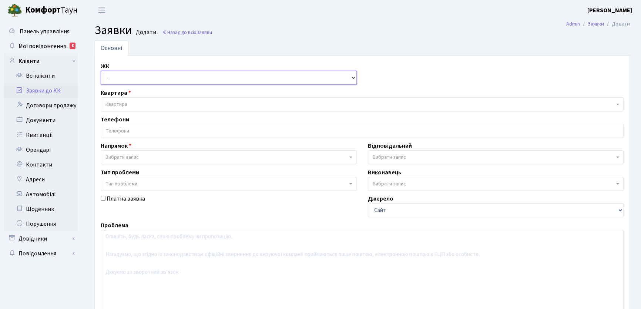
drag, startPoint x: 351, startPoint y: 77, endPoint x: 342, endPoint y: 78, distance: 9.3
click at [351, 77] on select "- КТ, вул. Регенераторна, 4 КТ2, просп. Соборності, 17 КТ3, вул. Березнева, 16 …" at bounding box center [229, 78] width 256 height 14
select select "271"
click at [101, 71] on select "- КТ, вул. Регенераторна, 4 КТ2, просп. Соборності, 17 КТ3, вул. Березнева, 16 …" at bounding box center [229, 78] width 256 height 14
select select
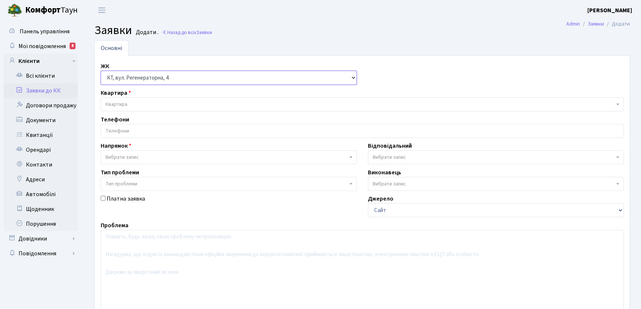
select select
click at [118, 105] on span "Квартира" at bounding box center [116, 104] width 22 height 7
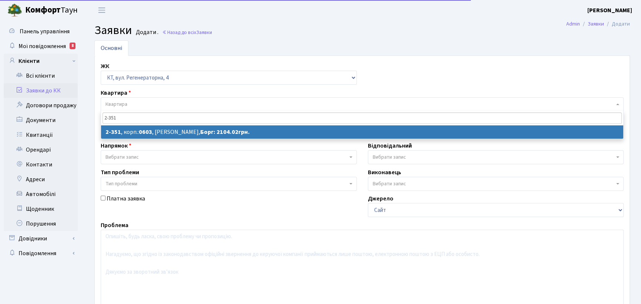
type input "2-351"
select select
select select "1365"
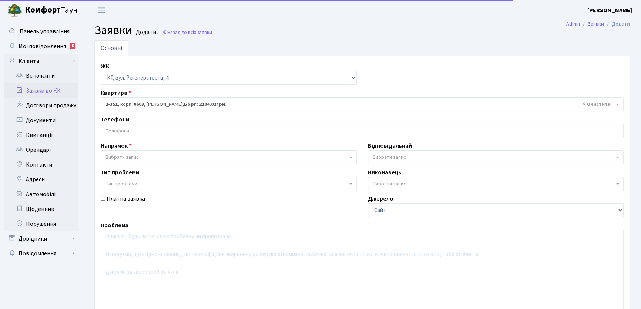
click at [128, 131] on input "search" at bounding box center [362, 130] width 522 height 13
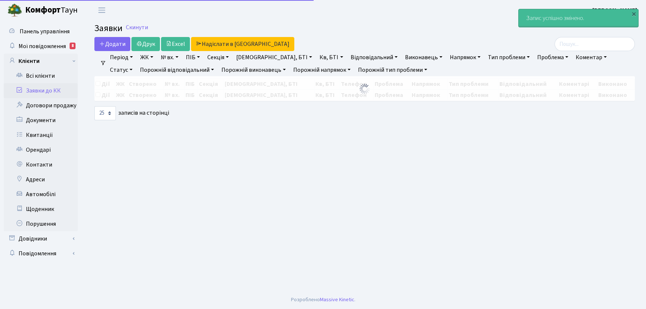
select select "25"
click at [121, 44] on span "Додати" at bounding box center [112, 44] width 26 height 8
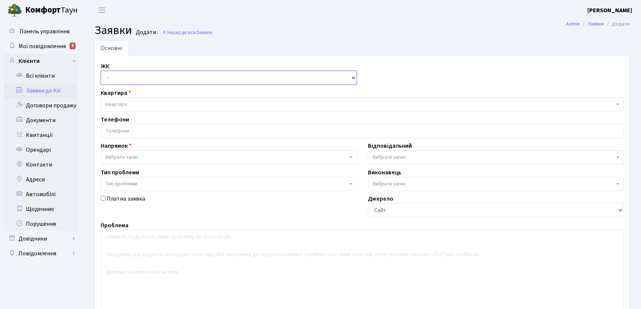
click at [353, 75] on select "- КТ, вул. Регенераторна, 4 КТ2, просп. Соборності, 17 КТ3, вул. Березнева, 16 …" at bounding box center [229, 78] width 256 height 14
select select "271"
click at [101, 71] on select "- КТ, вул. Регенераторна, 4 КТ2, просп. Соборності, 17 КТ3, вул. Березнева, 16 …" at bounding box center [229, 78] width 256 height 14
select select
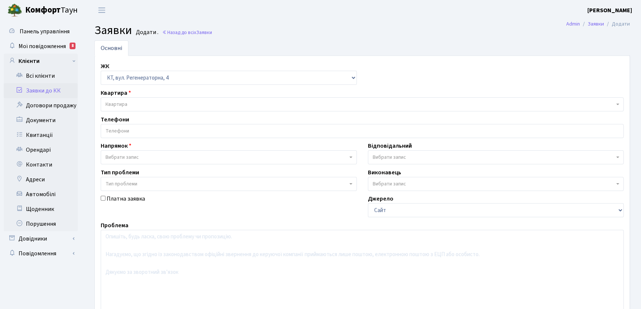
click at [128, 104] on span "Квартира" at bounding box center [359, 104] width 509 height 7
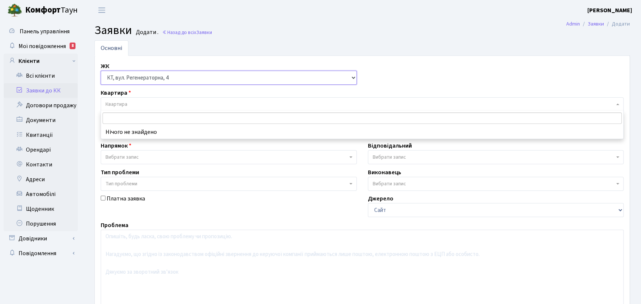
drag, startPoint x: 353, startPoint y: 77, endPoint x: 310, endPoint y: 77, distance: 42.9
click at [353, 77] on select "- КТ, вул. Регенераторна, 4 КТ2, просп. Соборності, 17 КТ3, вул. Березнева, 16 …" at bounding box center [229, 78] width 256 height 14
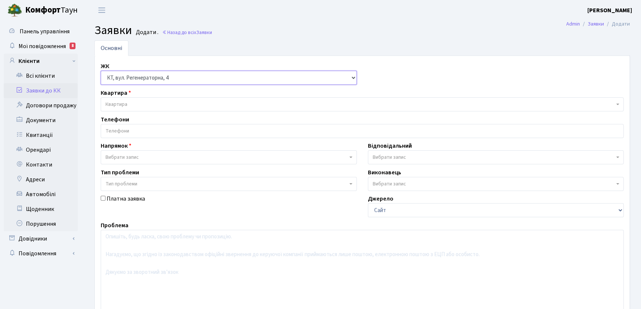
select select "302"
click at [101, 71] on select "- КТ, вул. Регенераторна, 4 КТ2, просп. Соборності, 17 КТ3, вул. Березнева, 16 …" at bounding box center [229, 78] width 256 height 14
select select
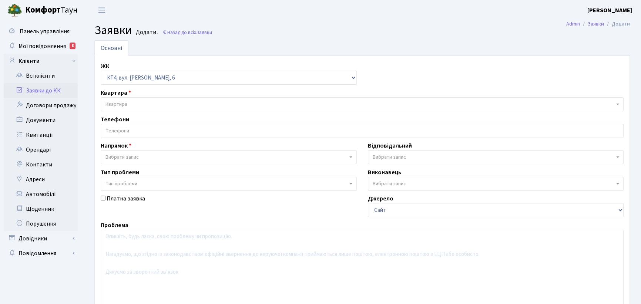
click at [126, 104] on span "Квартира" at bounding box center [116, 104] width 22 height 7
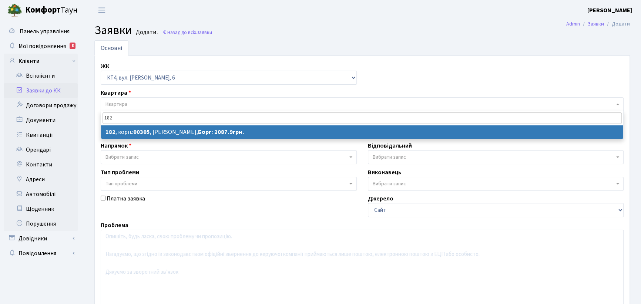
type input "182"
select select
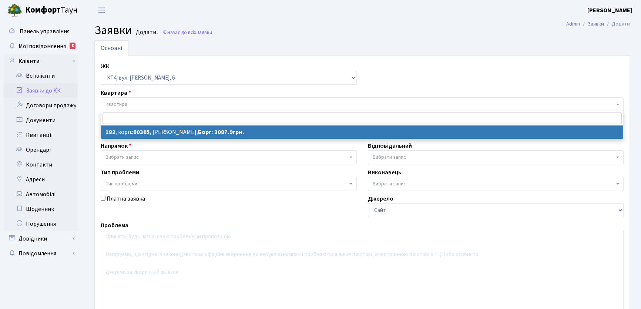
select select "16902"
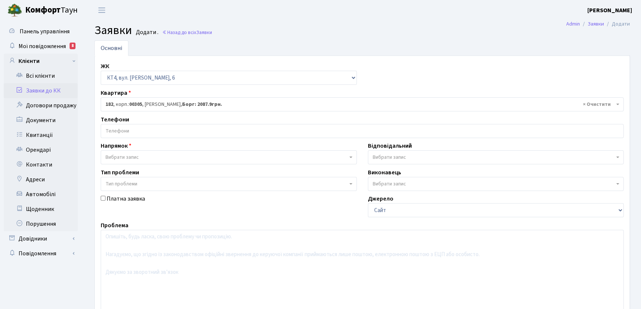
click at [147, 128] on input "search" at bounding box center [362, 130] width 522 height 13
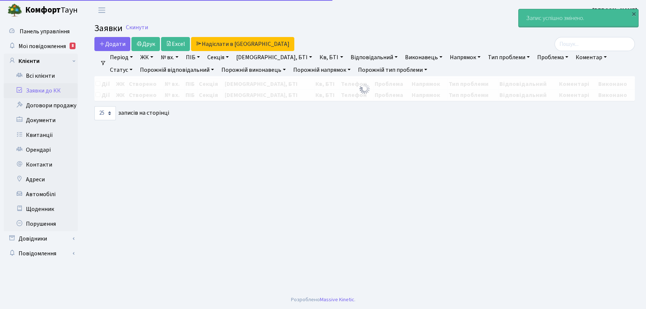
select select "25"
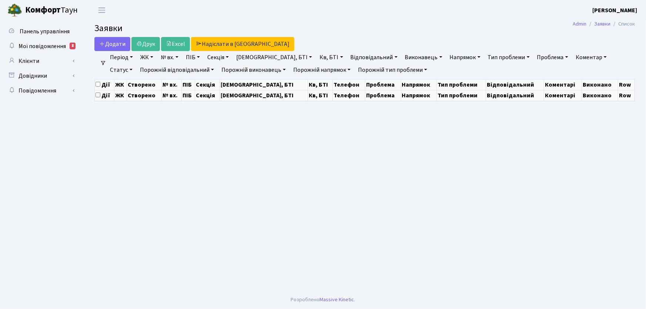
select select "25"
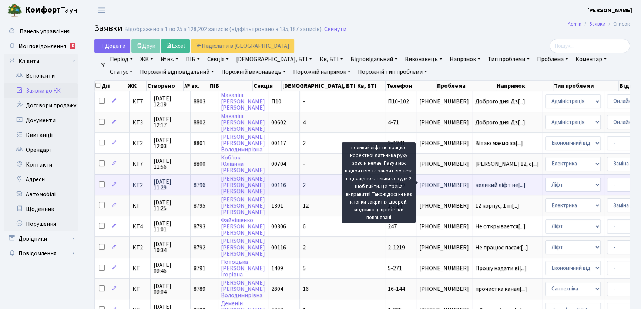
click at [475, 182] on span "великий ліфт не[...]" at bounding box center [500, 185] width 50 height 8
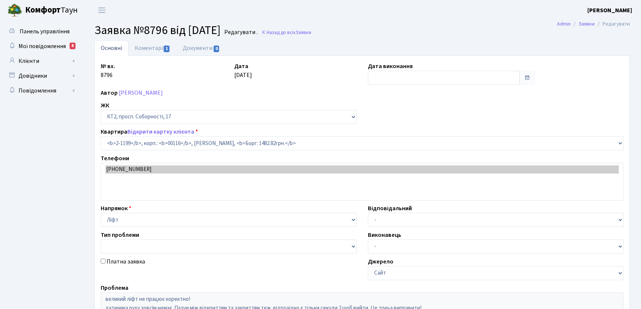
select select "12814"
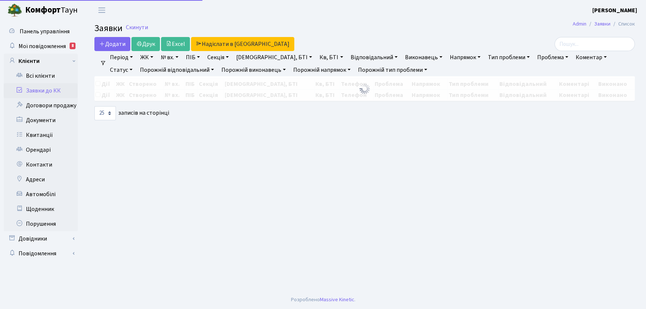
select select "25"
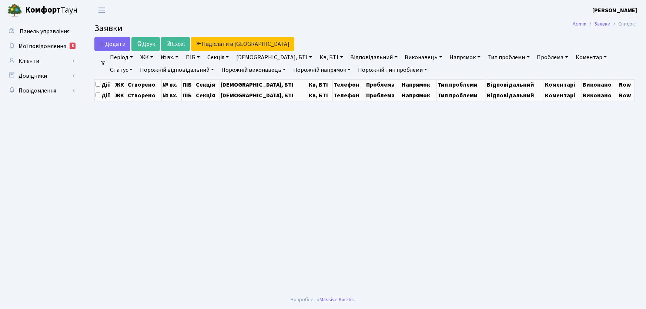
select select "25"
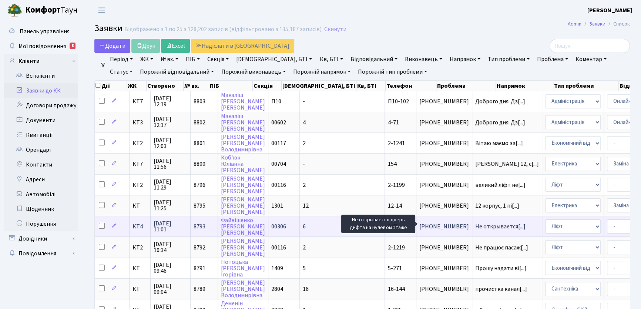
click at [475, 224] on span "Не открывается[...]" at bounding box center [500, 226] width 50 height 8
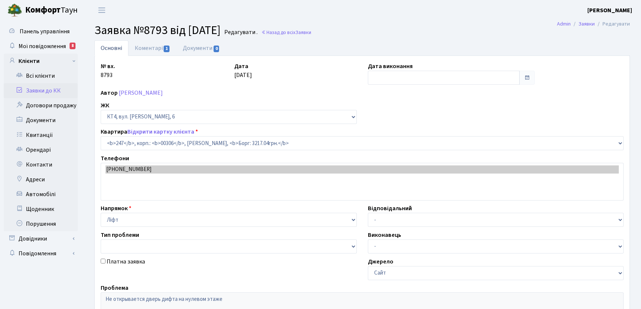
select select "16964"
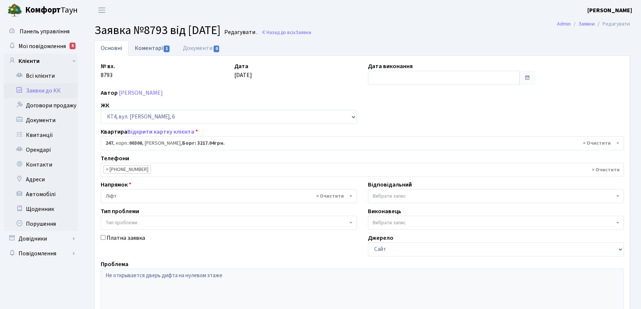
click at [152, 48] on link "Коментарі 1" at bounding box center [152, 47] width 48 height 15
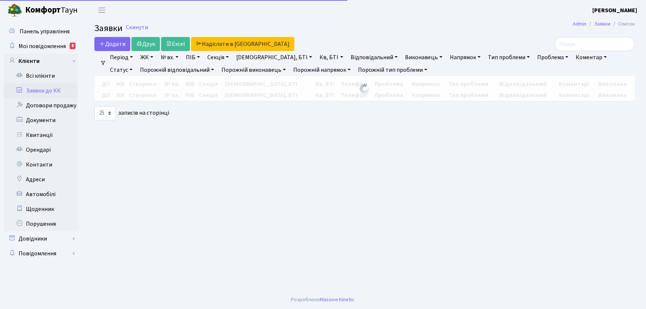
select select "25"
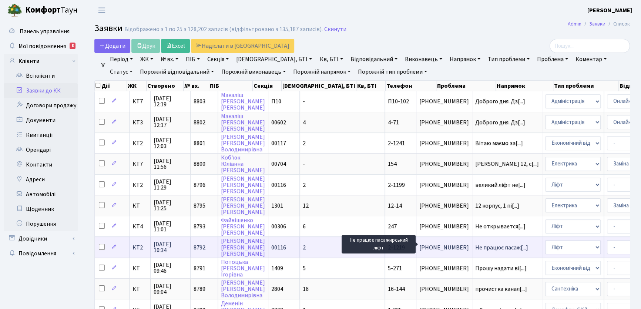
click at [475, 245] on span "Не працює пасаж[...]" at bounding box center [501, 247] width 53 height 8
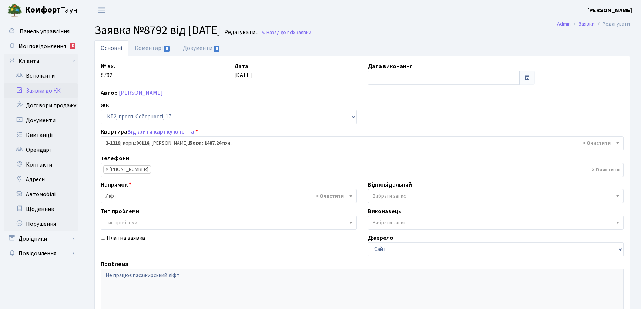
select select "12834"
click at [141, 46] on link "Коментарі 0" at bounding box center [152, 47] width 48 height 15
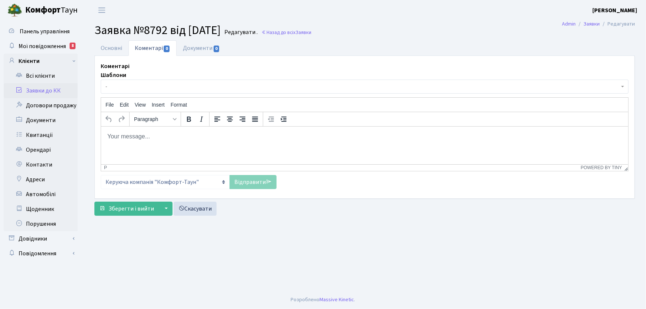
click at [157, 48] on link "Коментарі 0" at bounding box center [152, 48] width 48 height 16
click at [134, 141] on html at bounding box center [364, 136] width 527 height 20
drag, startPoint x: 181, startPoint y: 137, endPoint x: 185, endPoint y: 137, distance: 4.1
click at [185, 137] on p "Заявку передано до Майстрерліфт" at bounding box center [364, 136] width 515 height 8
click at [254, 182] on link "Відправити" at bounding box center [252, 182] width 47 height 14
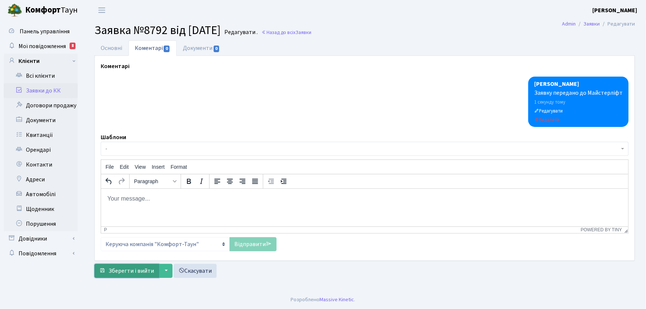
click at [134, 271] on span "Зберегти і вийти" at bounding box center [131, 271] width 46 height 8
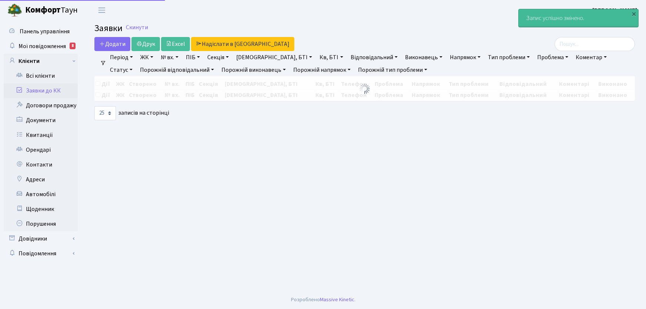
select select "25"
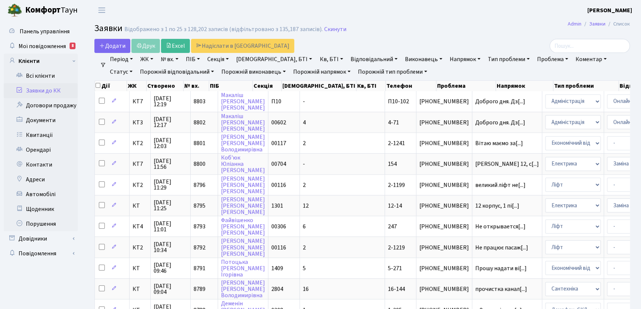
click at [135, 66] on link "Статус" at bounding box center [121, 72] width 28 height 13
click at [166, 111] on link "Не виконано" at bounding box center [136, 116] width 58 height 11
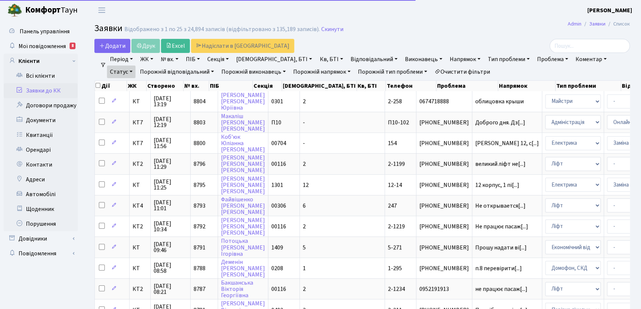
click at [447, 56] on link "Напрямок" at bounding box center [465, 59] width 37 height 13
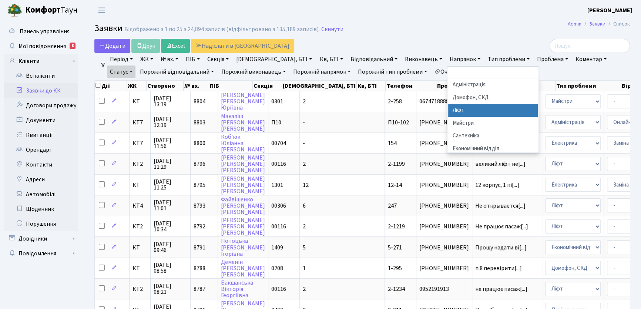
click at [448, 109] on li "Ліфт" at bounding box center [493, 110] width 90 height 13
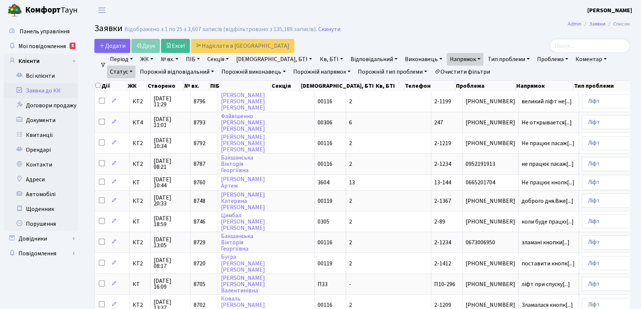
click at [316, 58] on link "Кв, БТІ" at bounding box center [330, 59] width 29 height 13
click at [317, 70] on input "text" at bounding box center [338, 74] width 43 height 14
type input "17-19"
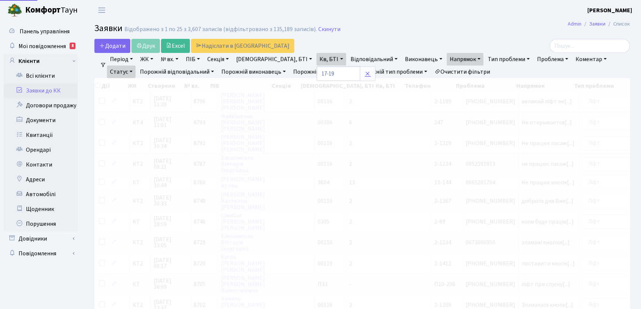
click at [365, 75] on icon at bounding box center [368, 74] width 6 height 6
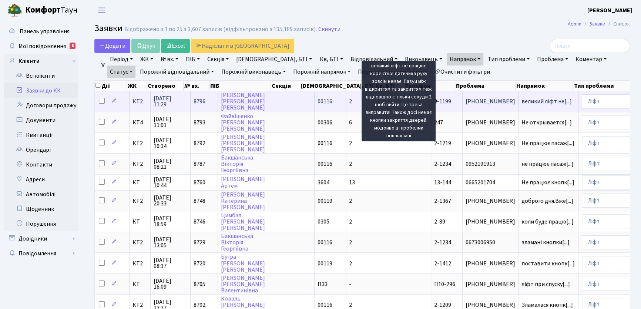
click at [521, 103] on span "великий ліфт не[...]" at bounding box center [546, 101] width 50 height 8
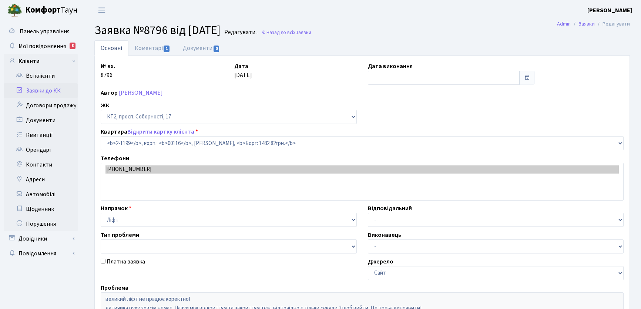
select select "12814"
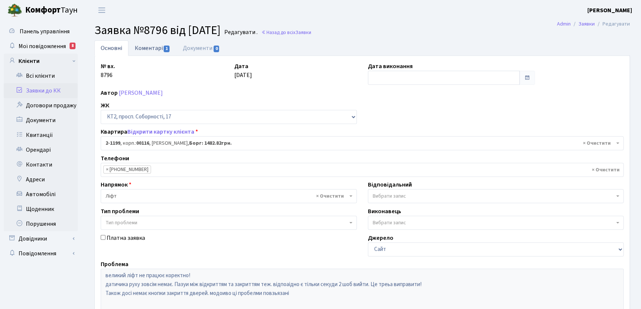
click at [151, 48] on link "Коментарі 1" at bounding box center [152, 47] width 48 height 15
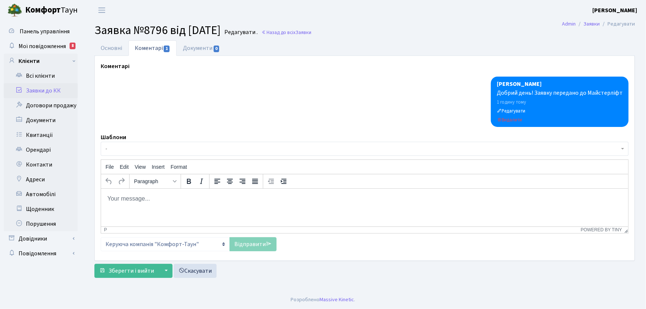
click at [132, 201] on body "Rich Text Area. Press ALT-0 for help." at bounding box center [364, 198] width 515 height 8
click at [245, 243] on link "Відправити" at bounding box center [252, 244] width 47 height 14
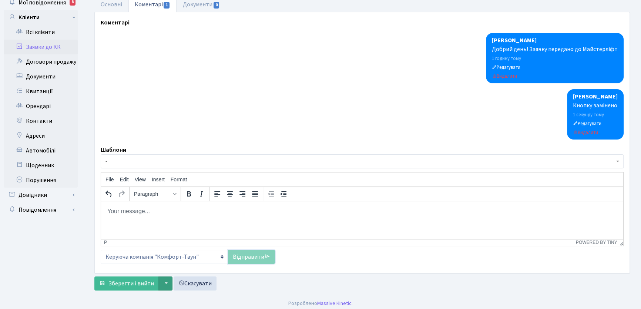
scroll to position [47, 0]
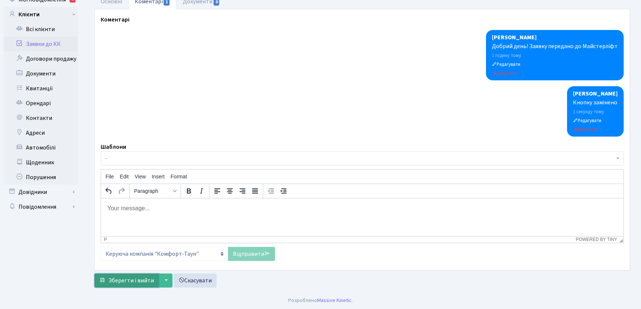
click at [143, 280] on span "Зберегти і вийти" at bounding box center [131, 280] width 46 height 8
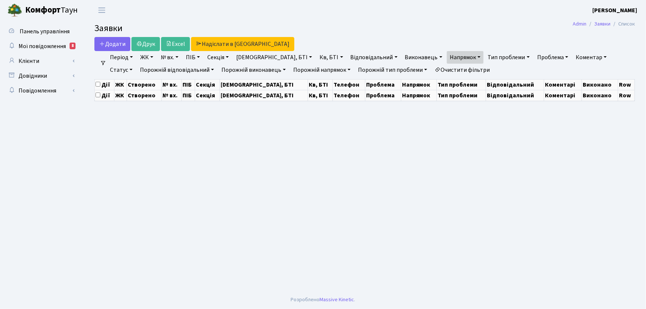
select select "25"
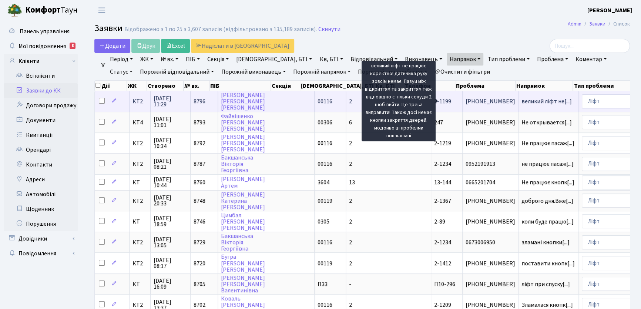
click at [521, 102] on span "великий ліфт не[...]" at bounding box center [546, 101] width 50 height 8
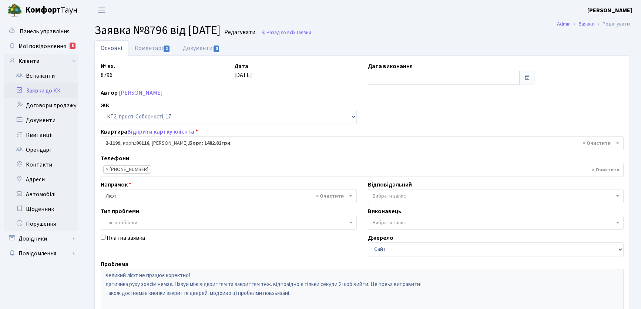
select select "12814"
click at [392, 74] on input "text" at bounding box center [444, 78] width 152 height 14
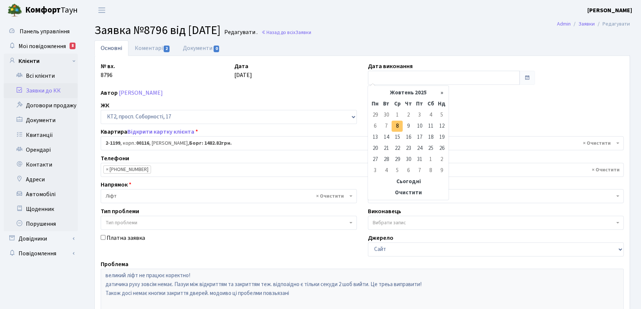
click at [397, 128] on td "8" at bounding box center [397, 126] width 11 height 11
type input "[DATE]"
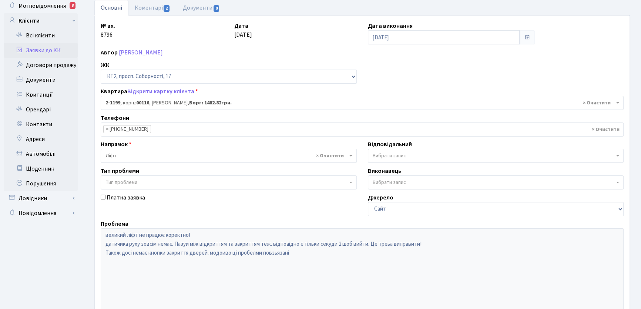
scroll to position [131, 0]
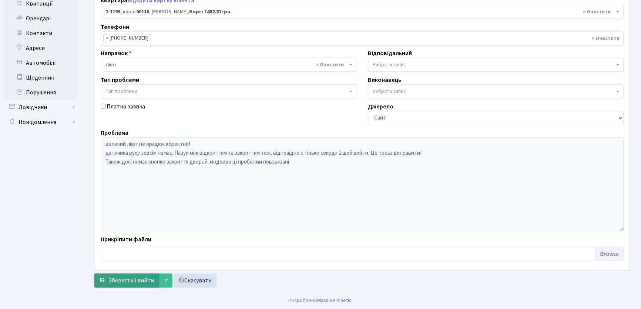
click at [120, 279] on span "Зберегти і вийти" at bounding box center [131, 280] width 46 height 8
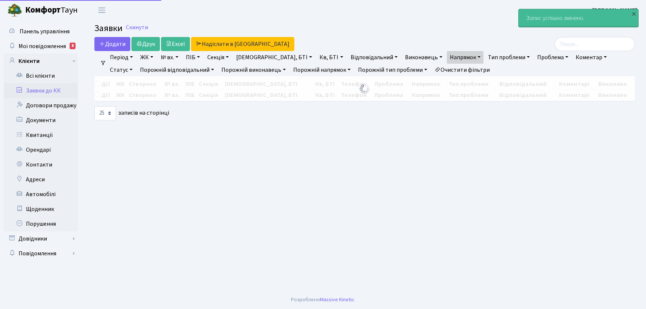
select select "25"
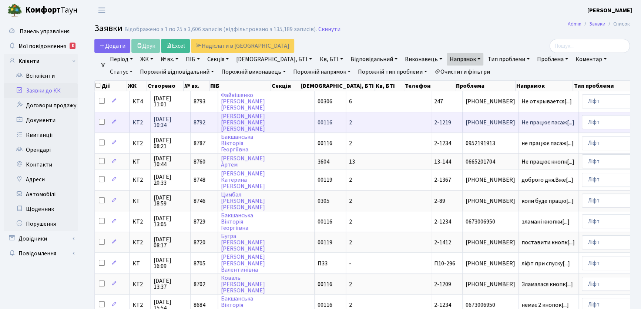
click at [434, 120] on span "2-1219" at bounding box center [442, 122] width 17 height 8
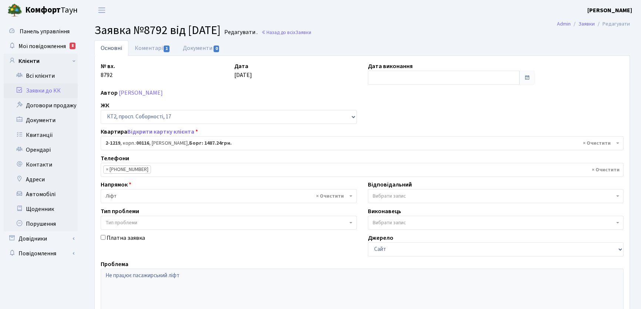
select select "12834"
click at [148, 49] on link "Коментарі 1" at bounding box center [152, 47] width 48 height 15
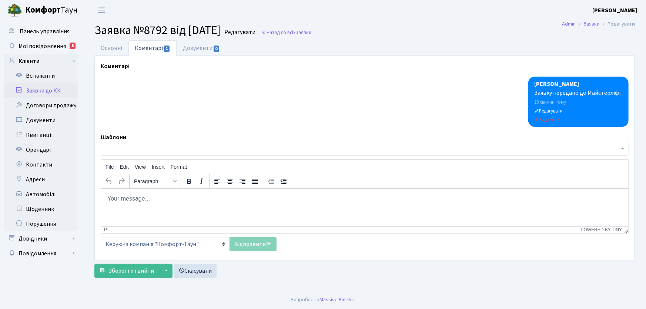
click at [159, 202] on p "Rich Text Area. Press ALT-0 for help." at bounding box center [364, 198] width 515 height 8
click at [252, 245] on link "Відправити" at bounding box center [252, 244] width 47 height 14
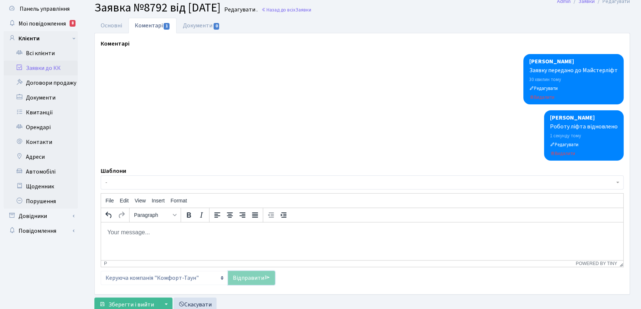
scroll to position [47, 0]
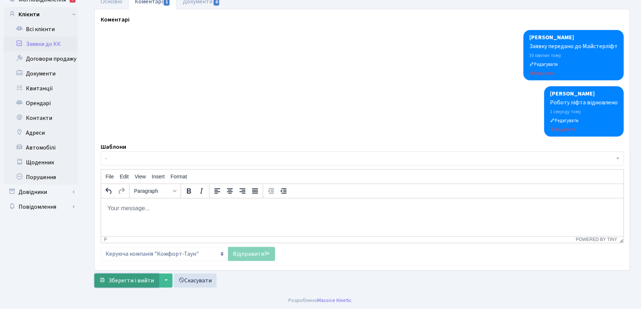
click at [136, 283] on span "Зберегти і вийти" at bounding box center [131, 280] width 46 height 8
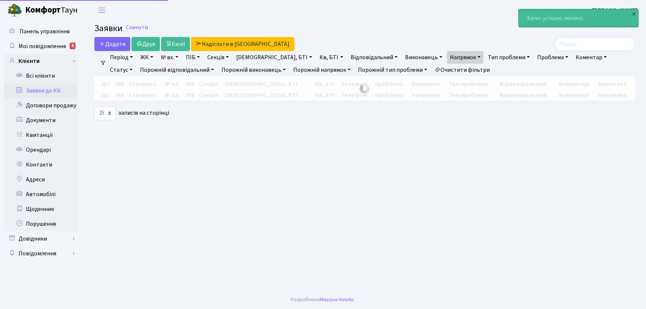
select select "25"
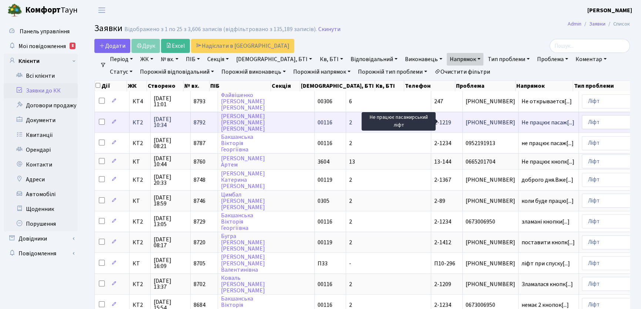
click at [521, 122] on span "Не працює пасаж[...]" at bounding box center [547, 122] width 53 height 8
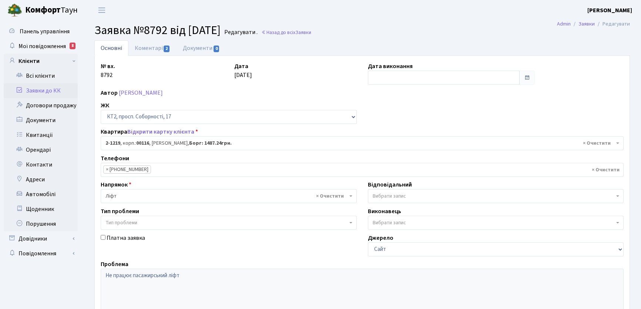
select select "12834"
click at [389, 78] on input "text" at bounding box center [444, 78] width 152 height 14
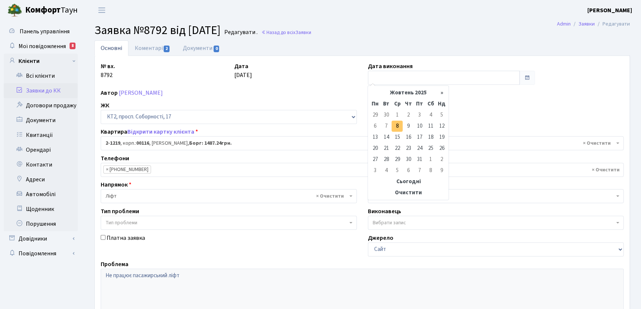
click at [400, 126] on td "8" at bounding box center [397, 126] width 11 height 11
type input "[DATE]"
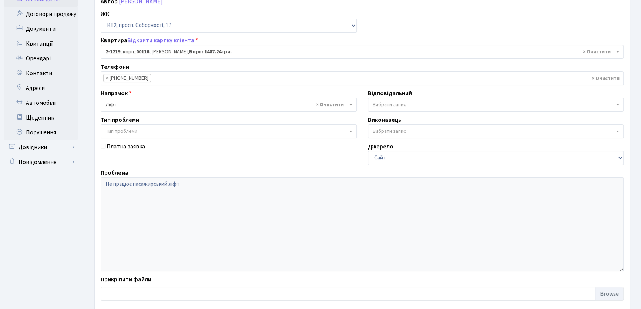
scroll to position [131, 0]
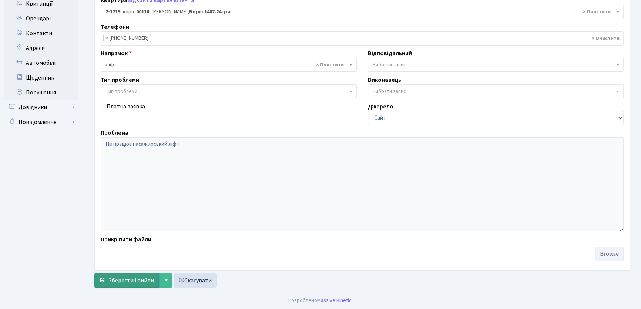
drag, startPoint x: 141, startPoint y: 281, endPoint x: 144, endPoint y: 243, distance: 37.8
click at [141, 281] on span "Зберегти і вийти" at bounding box center [131, 280] width 46 height 8
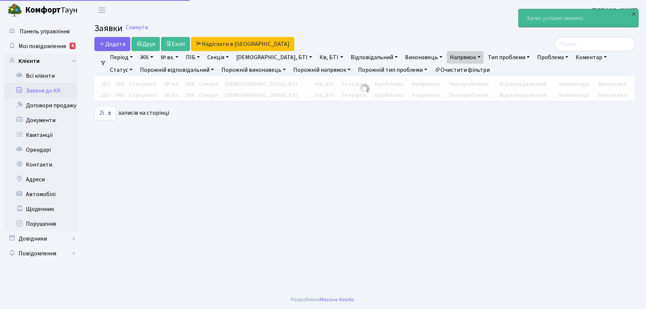
select select "25"
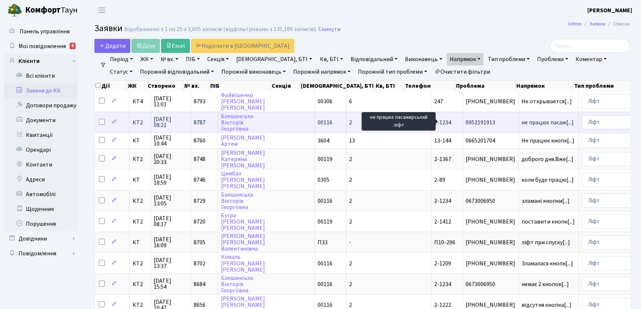
click at [521, 123] on span "не працює пасаж[...]" at bounding box center [547, 122] width 52 height 8
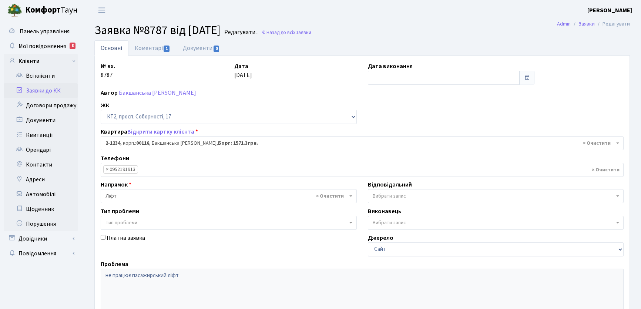
select select "12849"
drag, startPoint x: 145, startPoint y: 48, endPoint x: 150, endPoint y: 52, distance: 5.8
click at [147, 47] on link "Коментарі 1" at bounding box center [152, 47] width 48 height 15
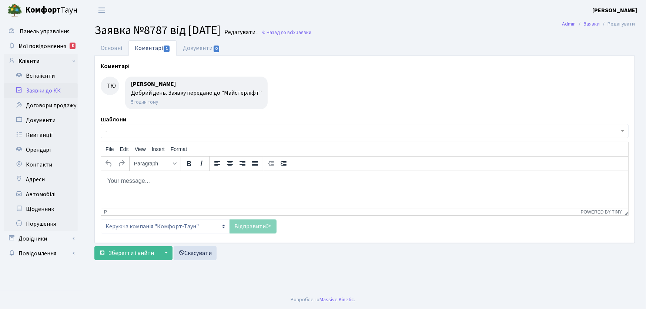
click at [122, 181] on body "Rich Text Area. Press ALT-0 for help." at bounding box center [364, 181] width 515 height 8
click at [144, 181] on body "Rich Text Area. Press ALT-0 for help." at bounding box center [364, 181] width 515 height 8
click at [249, 227] on link "Відправити" at bounding box center [252, 226] width 47 height 14
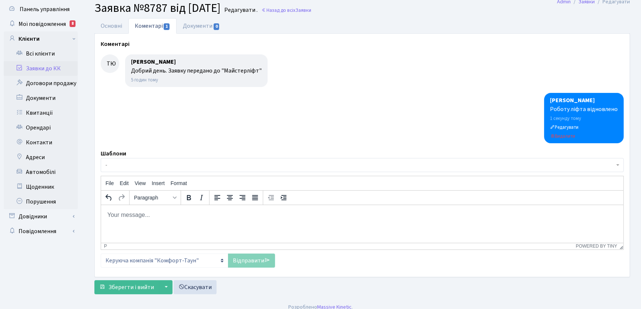
scroll to position [29, 0]
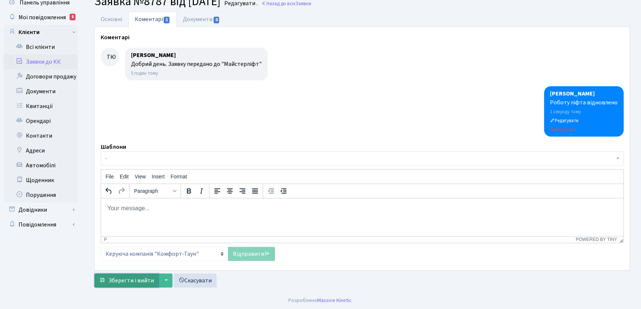
drag, startPoint x: 141, startPoint y: 278, endPoint x: 144, endPoint y: 263, distance: 16.0
click at [141, 278] on span "Зберегти і вийти" at bounding box center [131, 280] width 46 height 8
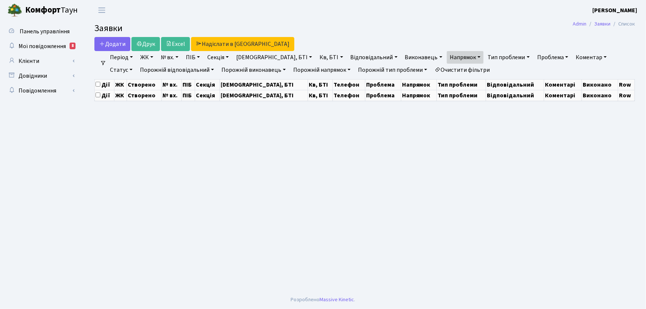
select select "25"
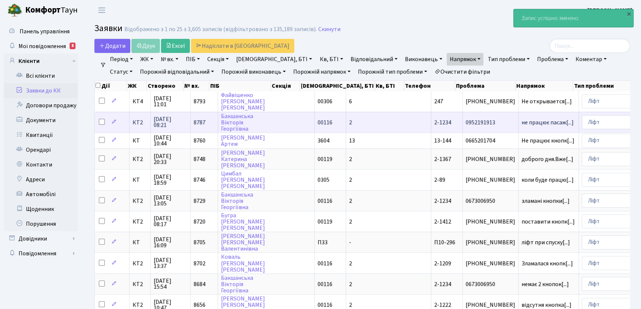
click at [466, 120] on span "0952191913" at bounding box center [491, 123] width 50 height 6
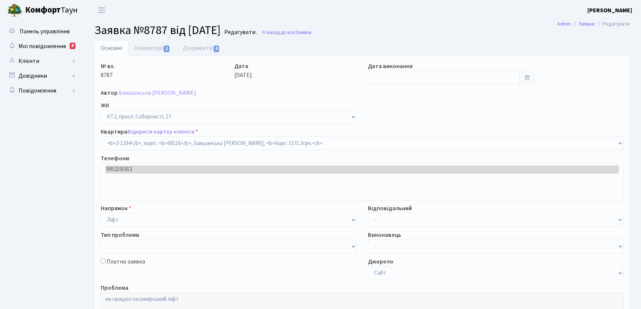
select select "12849"
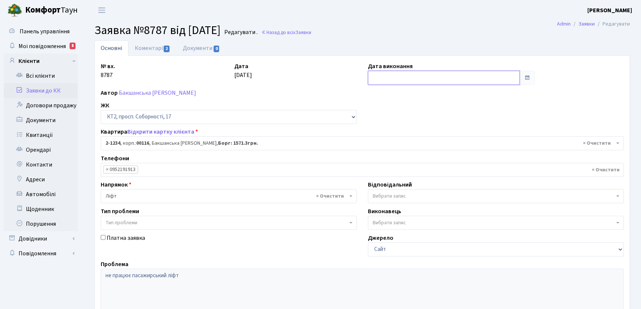
click at [382, 78] on input "text" at bounding box center [444, 78] width 152 height 14
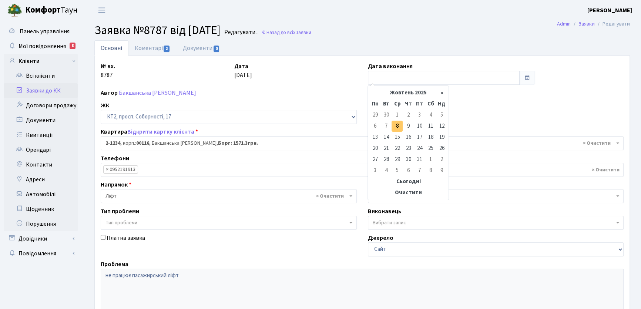
click at [400, 127] on td "8" at bounding box center [397, 126] width 11 height 11
type input "[DATE]"
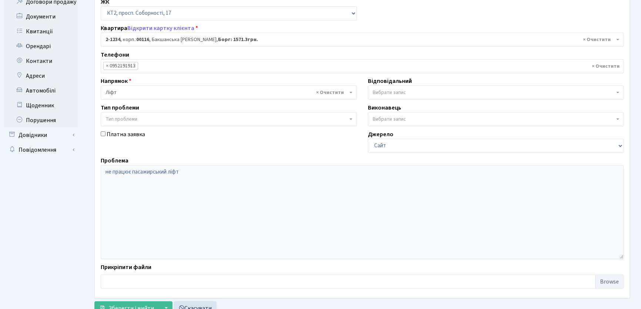
scroll to position [131, 0]
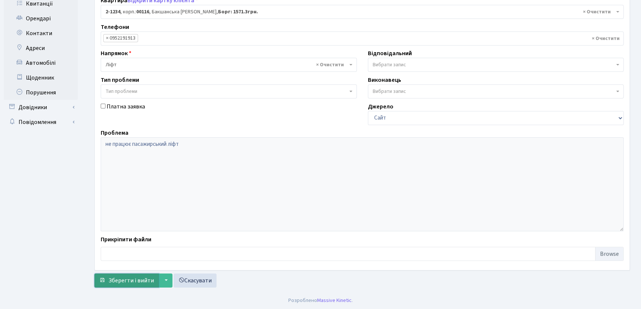
click at [146, 279] on span "Зберегти і вийти" at bounding box center [131, 280] width 46 height 8
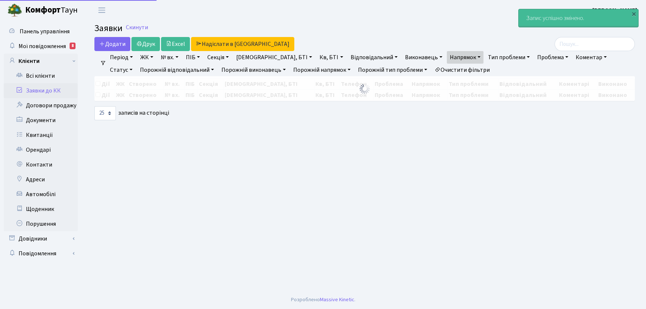
select select "25"
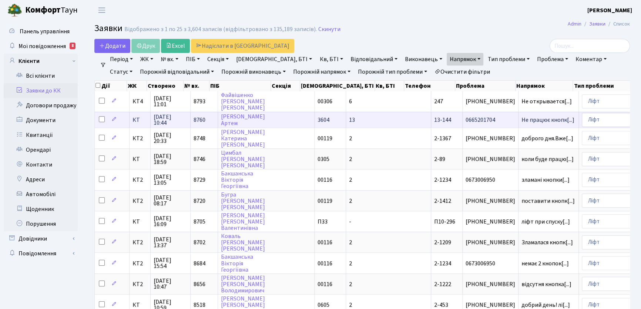
click at [466, 120] on span "0665201704" at bounding box center [491, 120] width 50 height 6
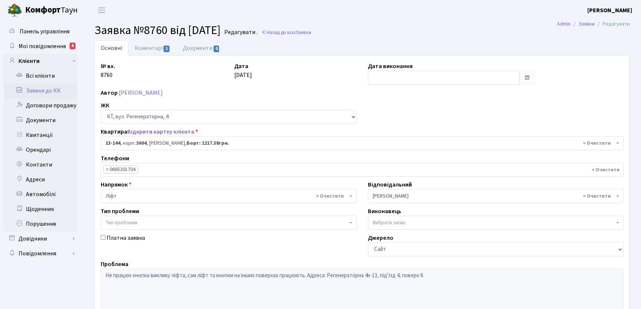
select select "7790"
click at [146, 48] on link "Коментарі 1" at bounding box center [152, 47] width 48 height 15
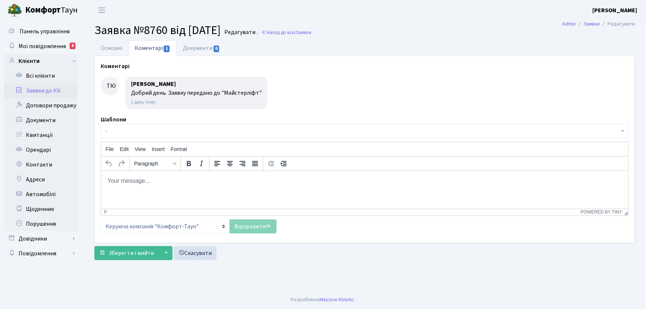
click at [123, 183] on body "Rich Text Area. Press ALT-0 for help." at bounding box center [364, 181] width 515 height 8
click at [249, 226] on link "Відправити" at bounding box center [252, 226] width 47 height 14
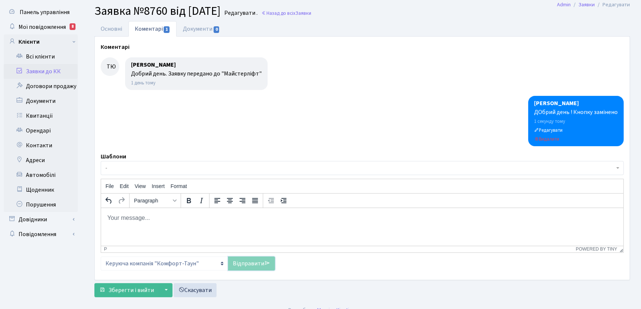
scroll to position [29, 0]
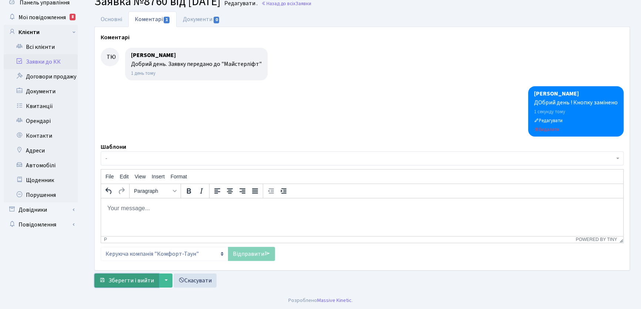
click at [142, 279] on span "Зберегти і вийти" at bounding box center [131, 280] width 46 height 8
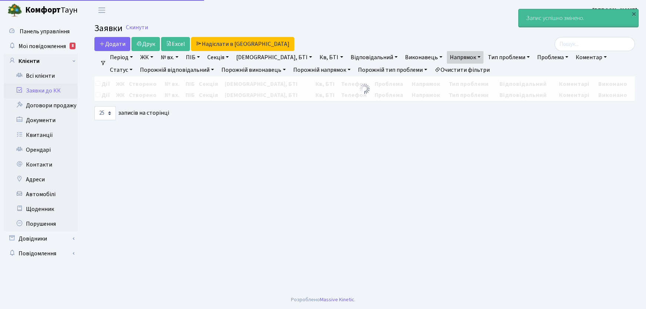
select select "25"
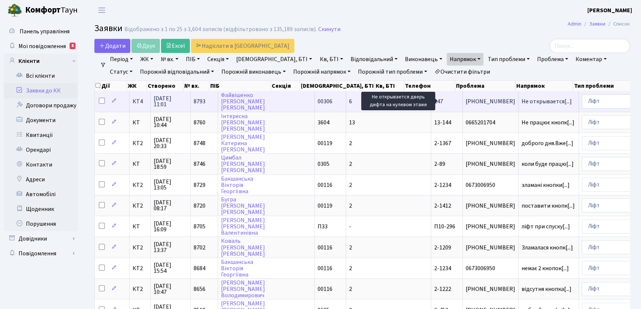
click at [521, 101] on span "Не открывается[...]" at bounding box center [546, 101] width 50 height 8
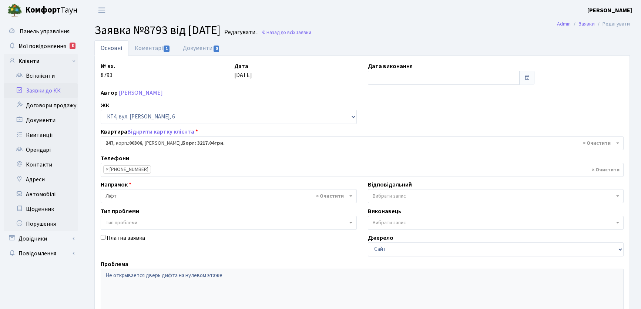
select select "16964"
click at [391, 76] on input "text" at bounding box center [444, 78] width 152 height 14
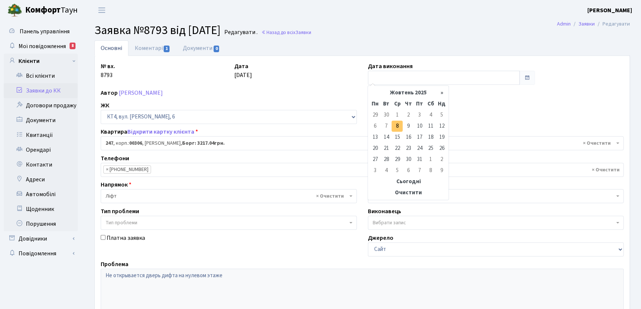
click at [396, 125] on td "8" at bounding box center [397, 126] width 11 height 11
type input "[DATE]"
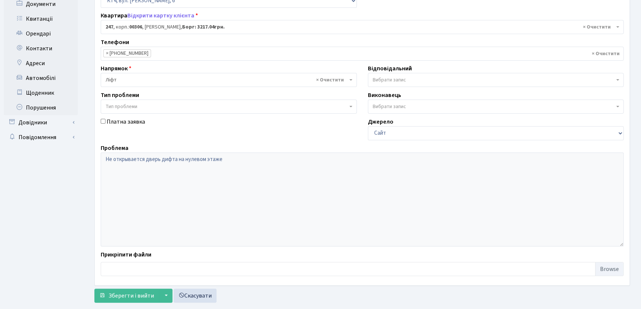
scroll to position [131, 0]
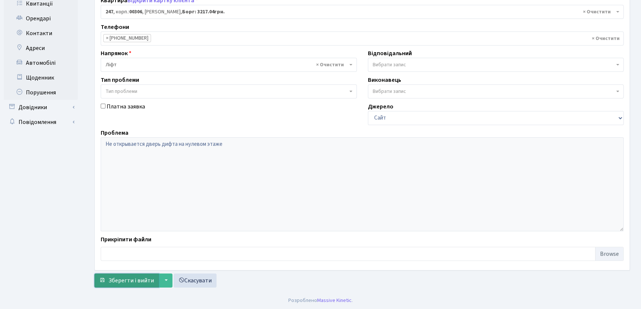
click at [145, 281] on span "Зберегти і вийти" at bounding box center [131, 280] width 46 height 8
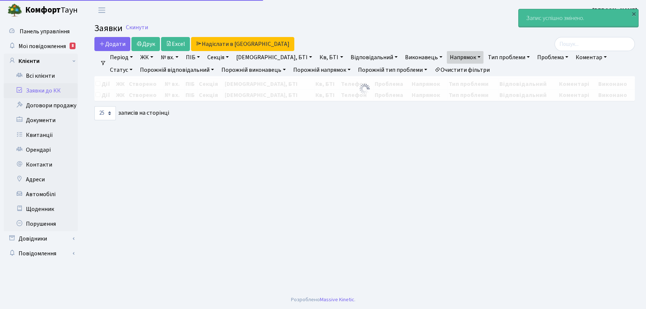
select select "25"
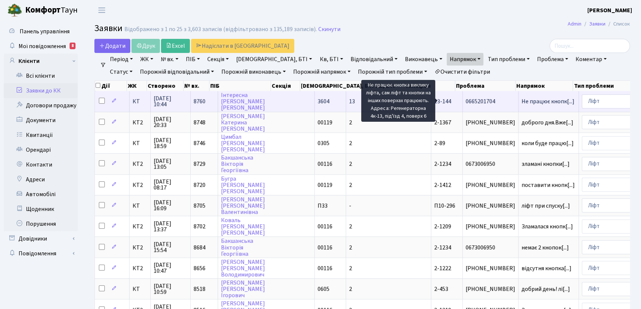
click at [521, 99] on span "Не працює кнопк[...]" at bounding box center [547, 101] width 53 height 8
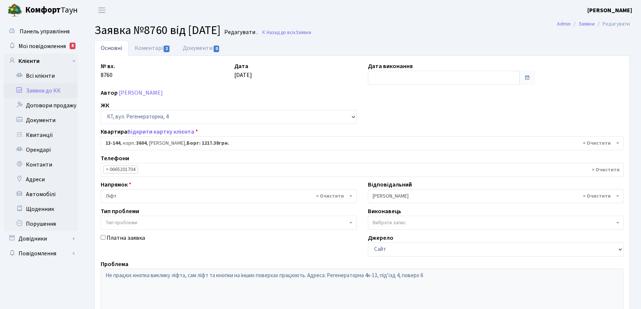
select select "7790"
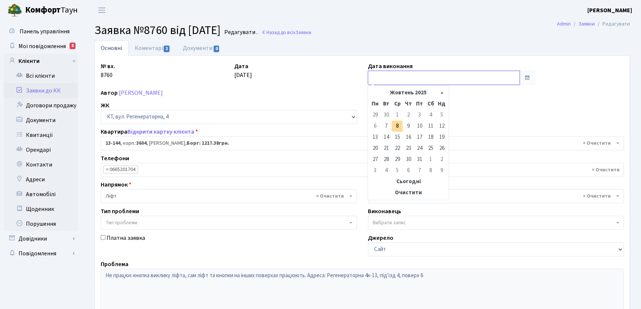
click at [393, 77] on input "text" at bounding box center [444, 78] width 152 height 14
click at [397, 127] on td "8" at bounding box center [397, 126] width 11 height 11
type input "08.10.2025"
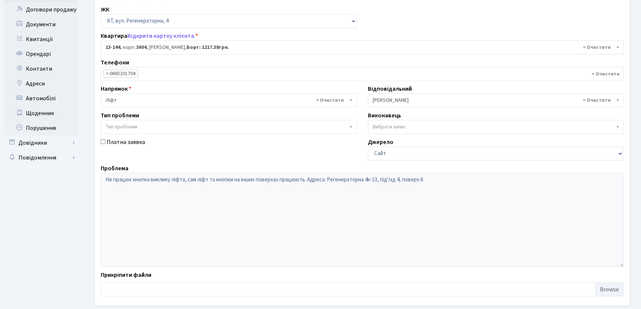
scroll to position [131, 0]
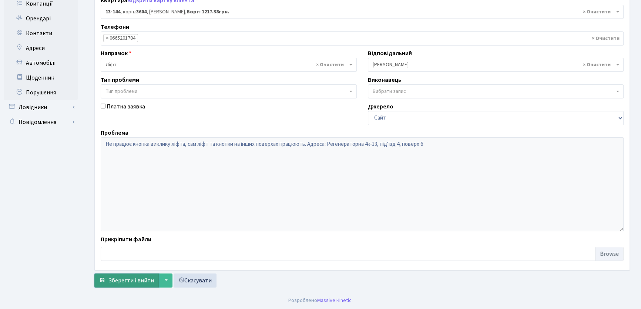
click at [129, 281] on span "Зберегти і вийти" at bounding box center [131, 280] width 46 height 8
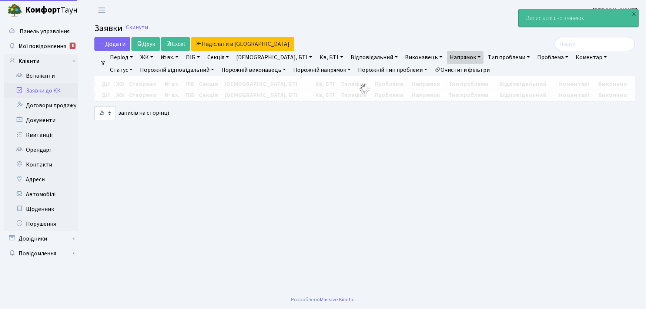
select select "25"
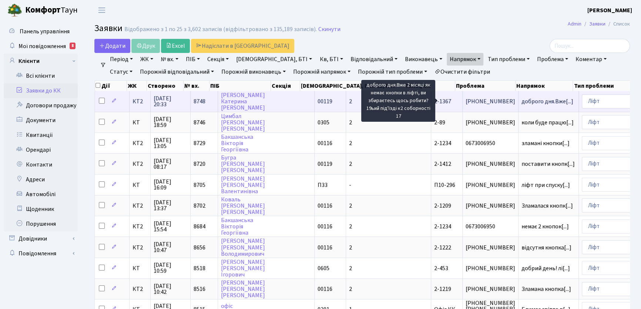
click at [521, 100] on span "доброго дня.Вже[...]" at bounding box center [547, 101] width 52 height 8
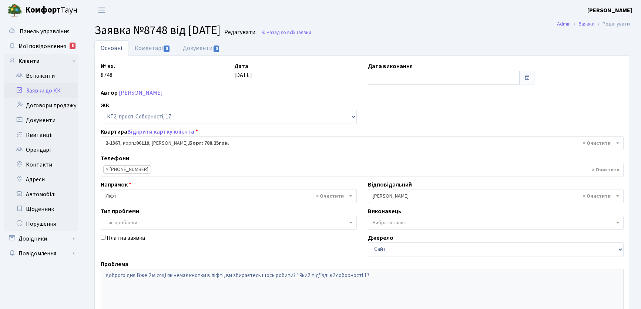
select select "12982"
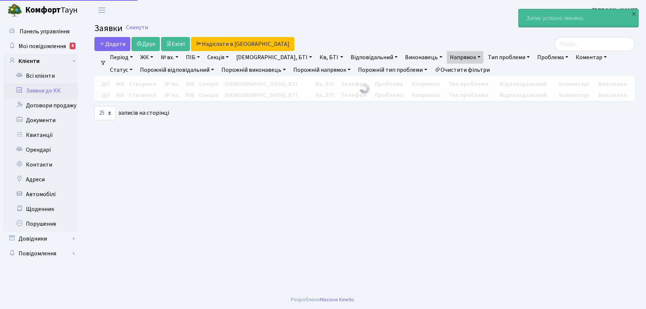
select select "25"
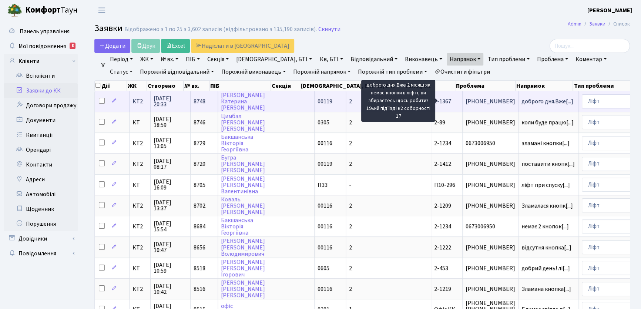
click at [521, 103] on span "доброго дня.Вже[...]" at bounding box center [547, 101] width 52 height 8
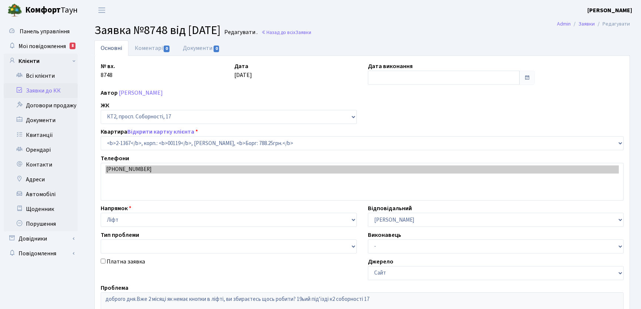
select select "12982"
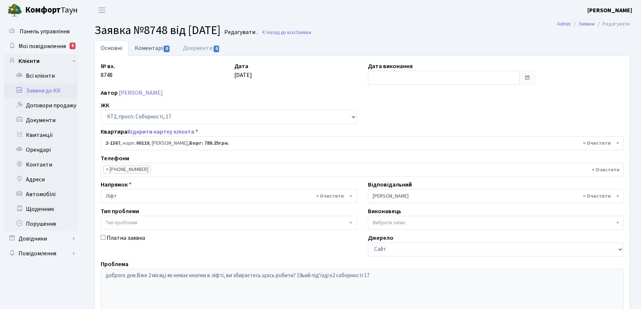
click at [143, 49] on link "Коментарі 0" at bounding box center [152, 47] width 48 height 15
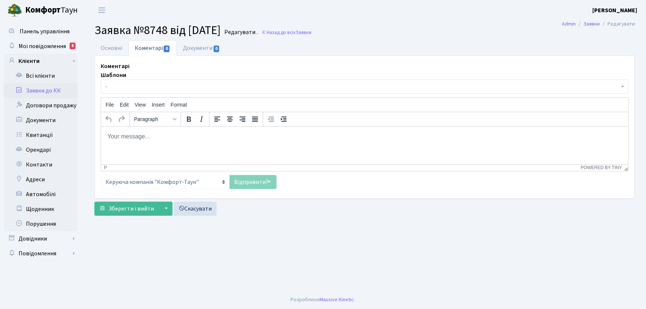
click at [132, 134] on body "Rich Text Area. Press ALT-0 for help." at bounding box center [364, 136] width 515 height 8
click at [114, 48] on link "Основні" at bounding box center [111, 47] width 34 height 15
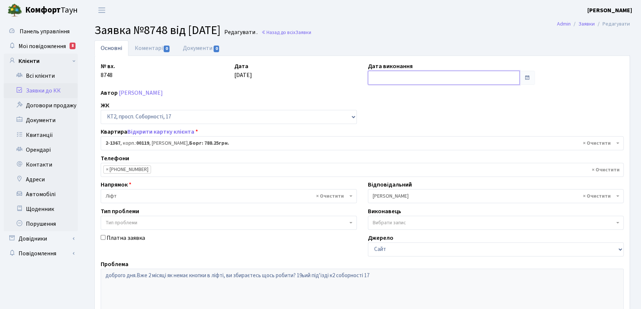
click at [386, 75] on input "text" at bounding box center [444, 78] width 152 height 14
click at [152, 46] on link "Коментарі 0" at bounding box center [152, 47] width 48 height 15
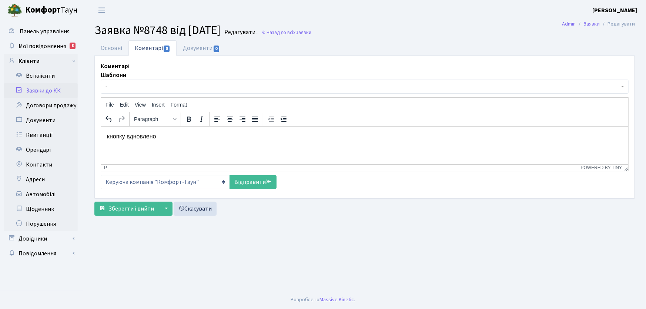
click at [106, 136] on html "кнопку вдновлено" at bounding box center [364, 136] width 527 height 20
click at [246, 182] on link "Відправити" at bounding box center [252, 182] width 47 height 14
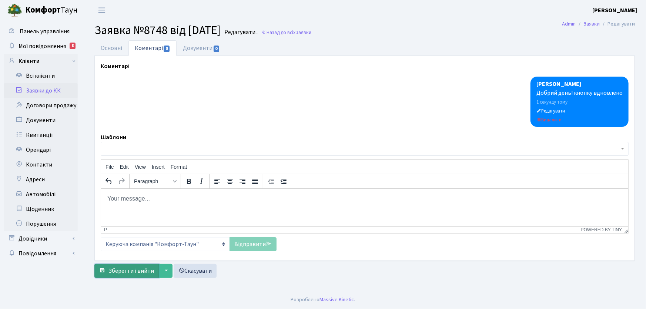
click at [144, 273] on span "Зберегти і вийти" at bounding box center [131, 271] width 46 height 8
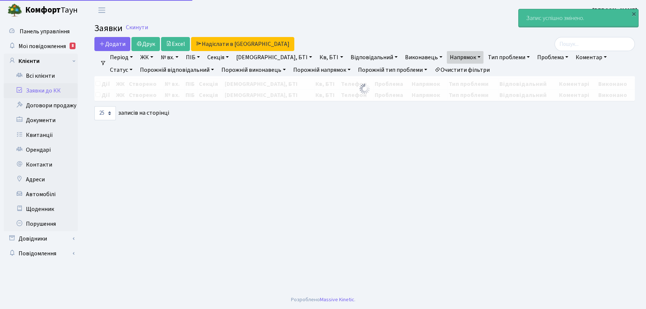
select select "25"
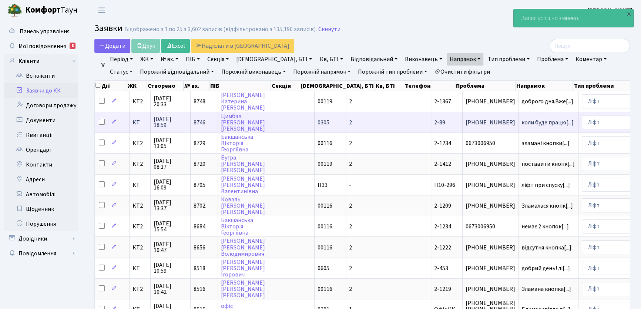
drag, startPoint x: 389, startPoint y: 103, endPoint x: 308, endPoint y: 126, distance: 83.5
click at [466, 103] on span "[PHONE_NUMBER]" at bounding box center [491, 101] width 50 height 6
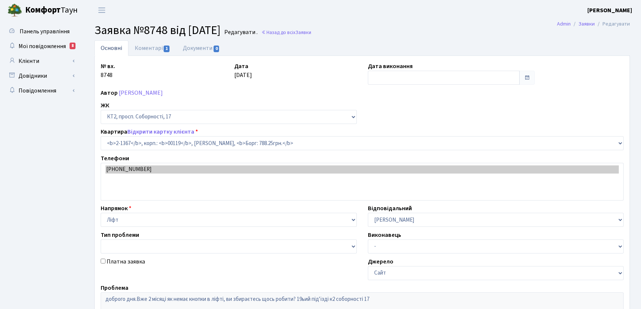
select select "12982"
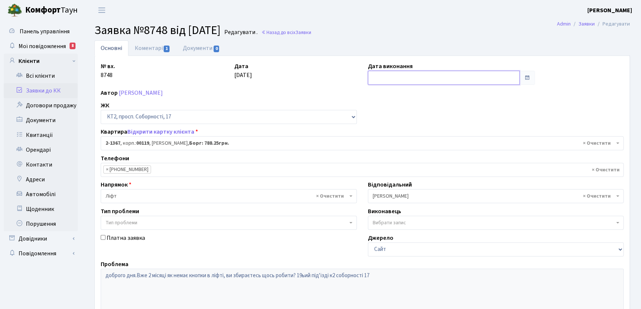
click at [392, 74] on input "text" at bounding box center [444, 78] width 152 height 14
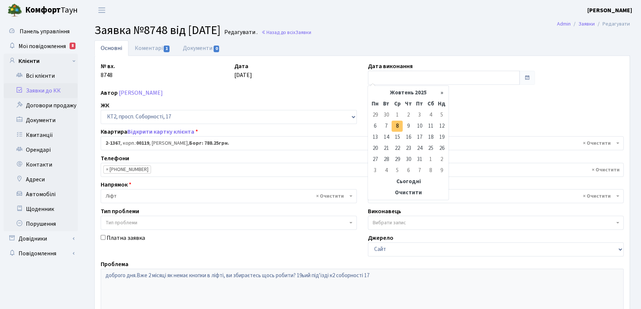
click at [396, 127] on td "8" at bounding box center [397, 126] width 11 height 11
type input "08.10.2025"
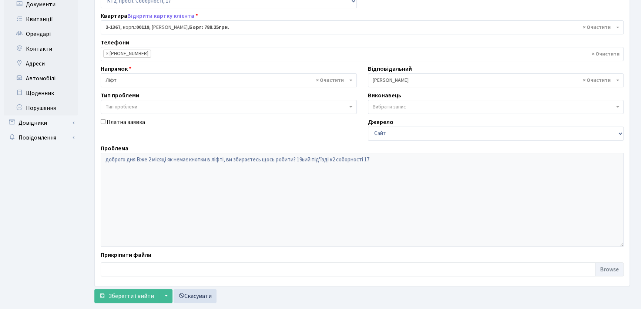
scroll to position [131, 0]
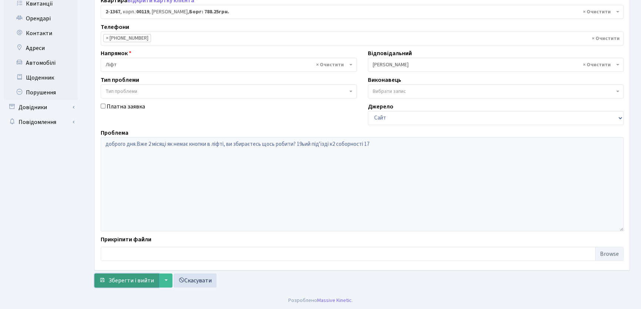
drag, startPoint x: 136, startPoint y: 278, endPoint x: 132, endPoint y: 274, distance: 5.8
click at [136, 278] on span "Зберегти і вийти" at bounding box center [131, 280] width 46 height 8
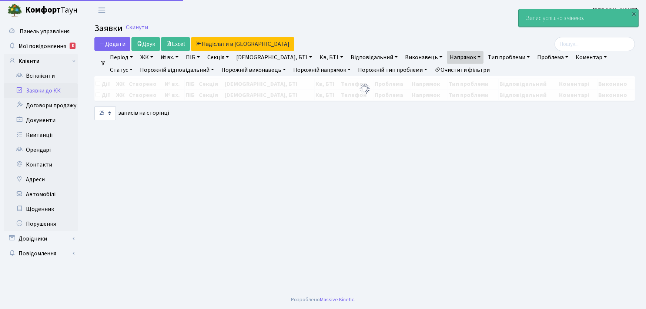
select select "25"
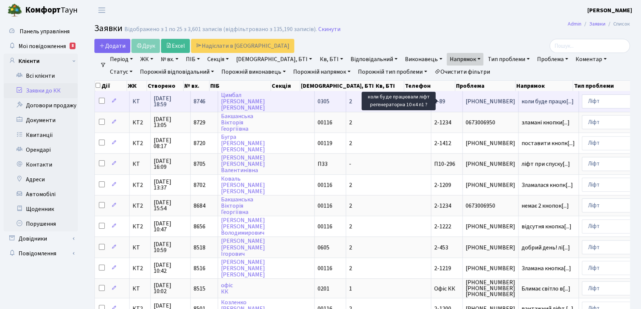
click at [521, 101] on span "коли буде працю[...]" at bounding box center [547, 101] width 52 height 8
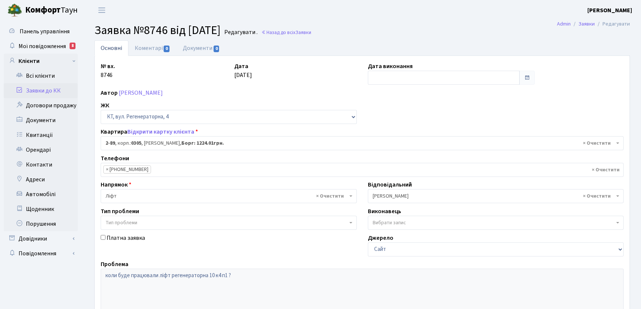
select select "658"
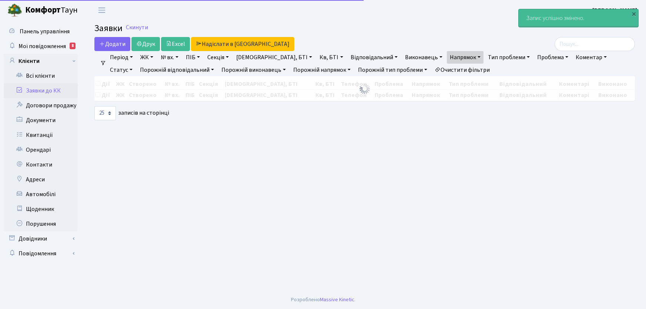
select select "25"
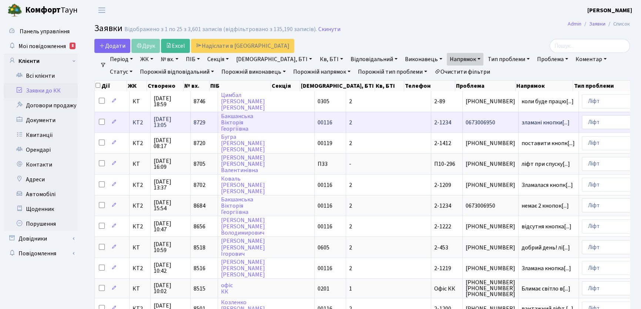
click at [434, 122] on span "2-1234" at bounding box center [442, 122] width 17 height 8
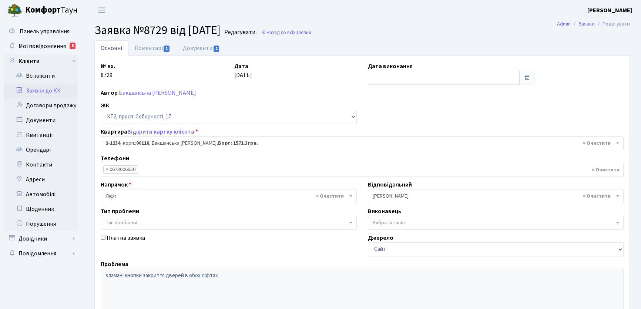
select select "12849"
click at [149, 47] on link "Коментарі 1" at bounding box center [152, 47] width 48 height 15
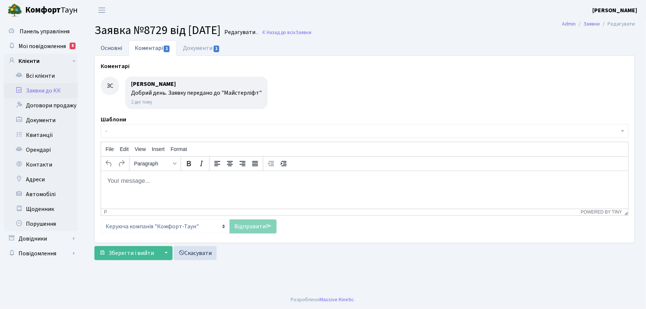
click at [114, 49] on link "Основні" at bounding box center [111, 47] width 34 height 15
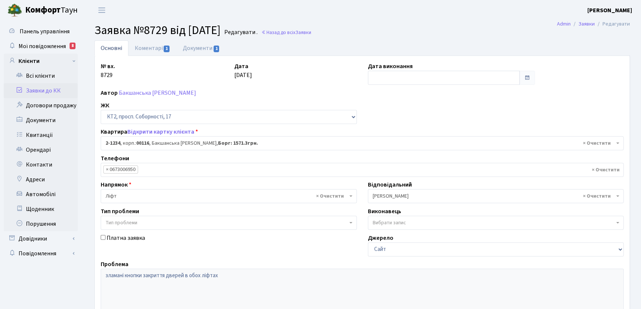
click at [146, 240] on div "Платна заявка" at bounding box center [228, 245] width 267 height 23
click at [164, 48] on span "1" at bounding box center [167, 49] width 6 height 7
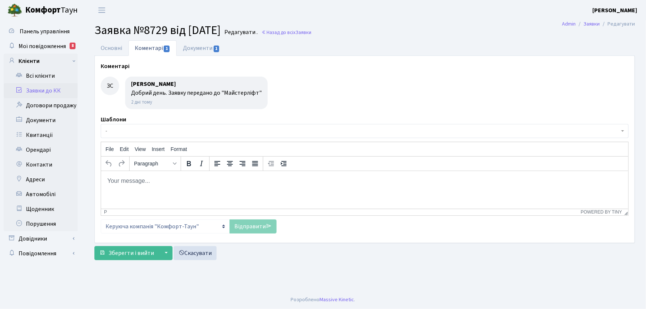
click at [144, 182] on body "Rich Text Area. Press ALT-0 for help." at bounding box center [364, 181] width 515 height 8
drag, startPoint x: 225, startPoint y: 180, endPoint x: 173, endPoint y: 185, distance: 51.7
click at [173, 185] on html "Добрий день ! Кнопки в пасажтирському" at bounding box center [364, 181] width 527 height 20
drag, startPoint x: 174, startPoint y: 180, endPoint x: 189, endPoint y: 182, distance: 15.0
click at [188, 182] on p "Добрий день ! Кнопки в обох ліфтах замінено." at bounding box center [364, 181] width 515 height 8
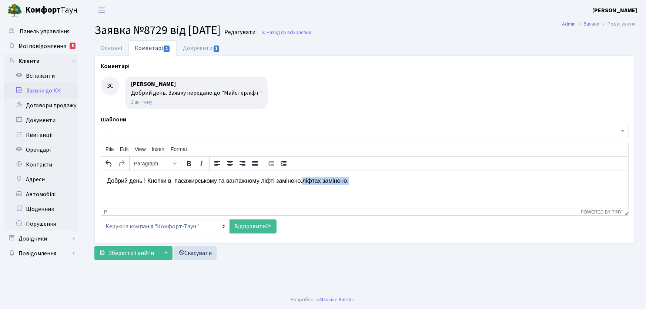
drag, startPoint x: 349, startPoint y: 181, endPoint x: 302, endPoint y: 180, distance: 47.0
click at [302, 180] on p "Добрий день ! Кнопки в пасажирському та вантажному ліфті замінено.ліфтах заміне…" at bounding box center [364, 181] width 515 height 8
click at [252, 227] on link "Відправити" at bounding box center [252, 226] width 47 height 14
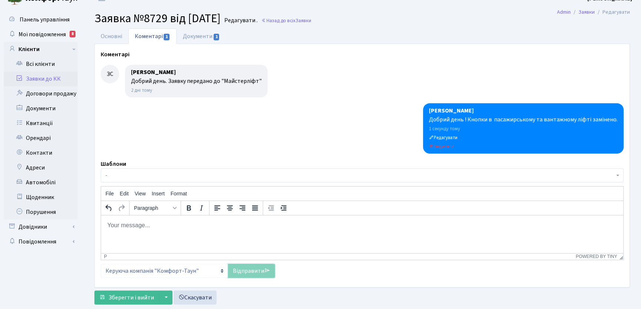
scroll to position [29, 0]
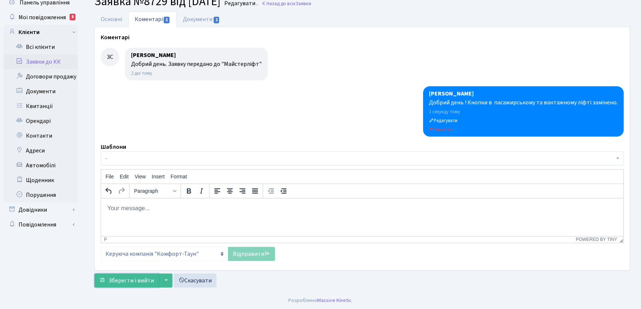
drag, startPoint x: 147, startPoint y: 281, endPoint x: 138, endPoint y: 246, distance: 35.4
click at [146, 280] on span "Зберегти і вийти" at bounding box center [131, 280] width 46 height 8
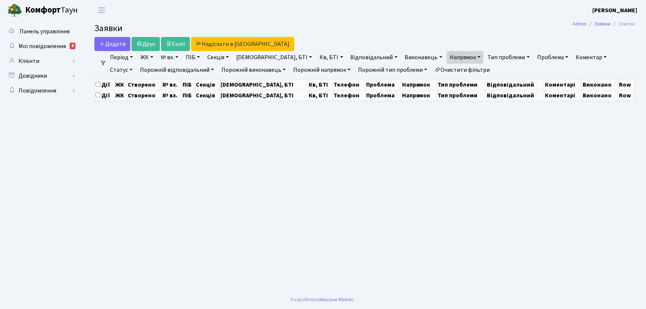
select select "25"
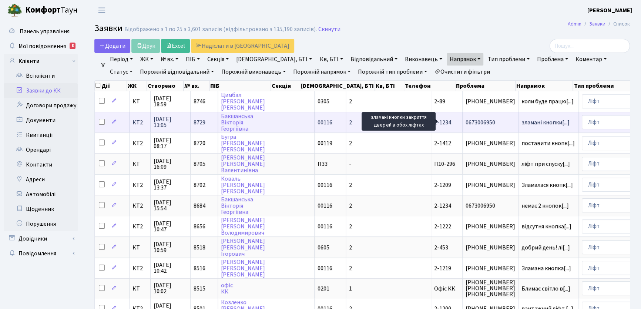
click at [521, 122] on span "зламані кнопки[...]" at bounding box center [545, 122] width 48 height 8
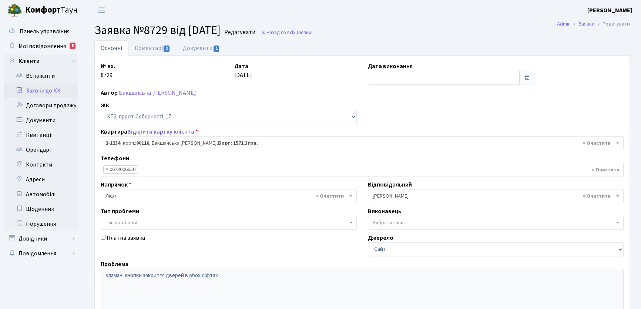
select select "12849"
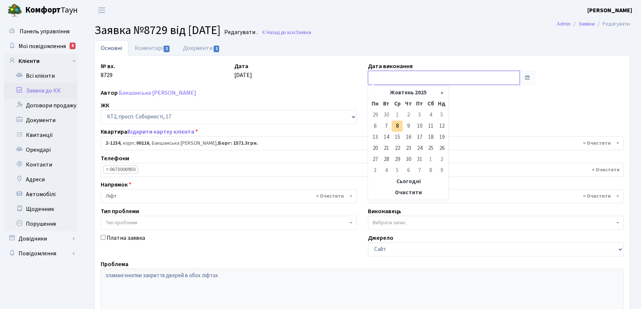
click at [389, 75] on input "text" at bounding box center [444, 78] width 152 height 14
click at [397, 128] on td "8" at bounding box center [397, 126] width 11 height 11
type input "08.10.2025"
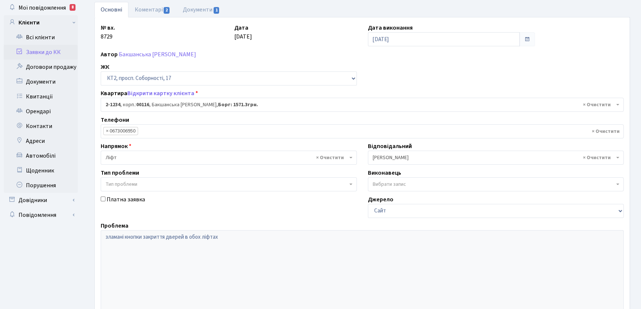
scroll to position [131, 0]
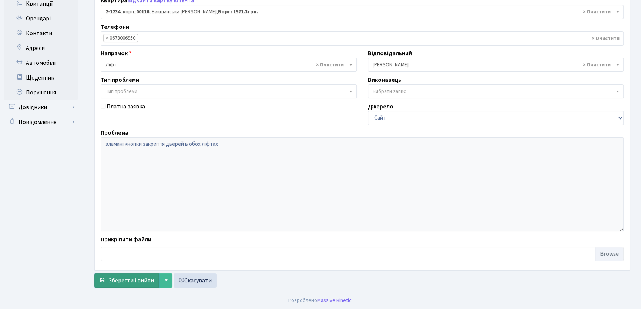
click at [144, 281] on span "Зберегти і вийти" at bounding box center [131, 280] width 46 height 8
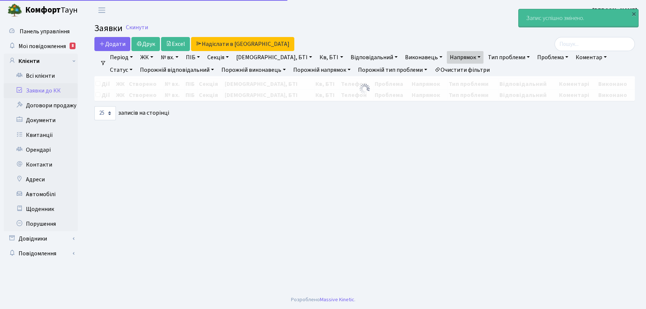
select select "25"
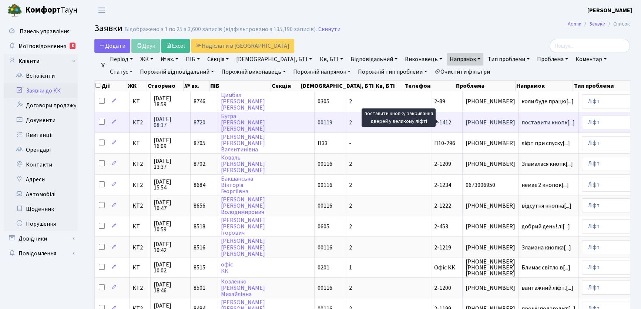
click at [521, 121] on span "поставити кнопк[...]" at bounding box center [547, 122] width 53 height 8
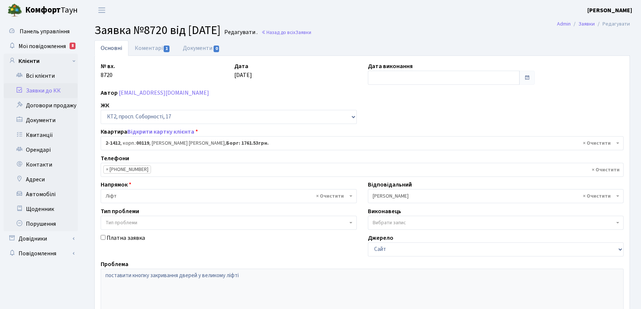
select select "13027"
click at [142, 48] on link "Коментарі 1" at bounding box center [152, 47] width 48 height 15
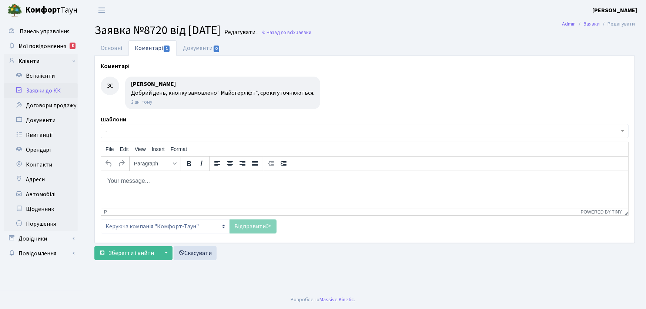
click at [125, 180] on body "Rich Text Area. Press ALT-0 for help." at bounding box center [364, 181] width 515 height 8
click at [246, 228] on link "Відправити" at bounding box center [252, 226] width 47 height 14
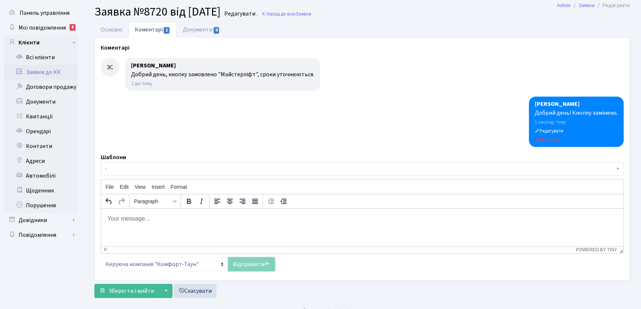
scroll to position [29, 0]
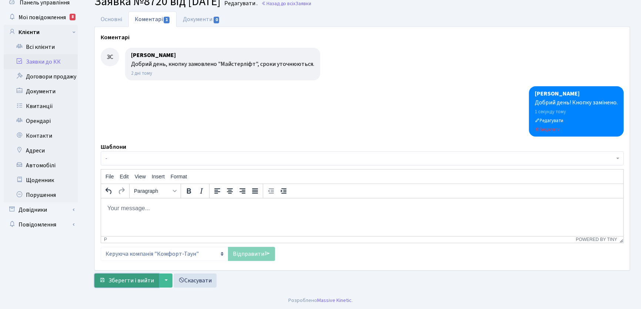
click at [135, 280] on span "Зберегти і вийти" at bounding box center [131, 280] width 46 height 8
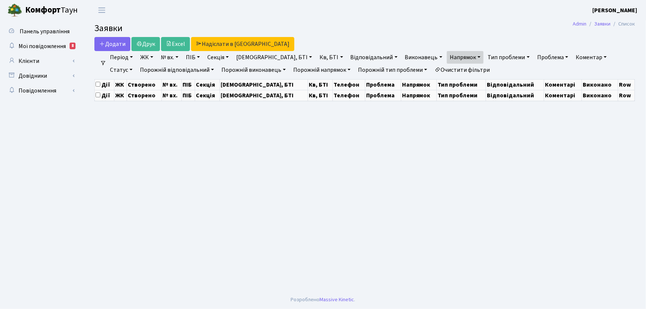
select select "25"
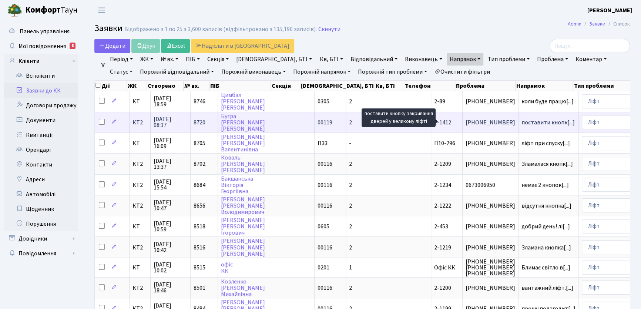
click at [521, 120] on span "поставити кнопк[...]" at bounding box center [547, 122] width 53 height 8
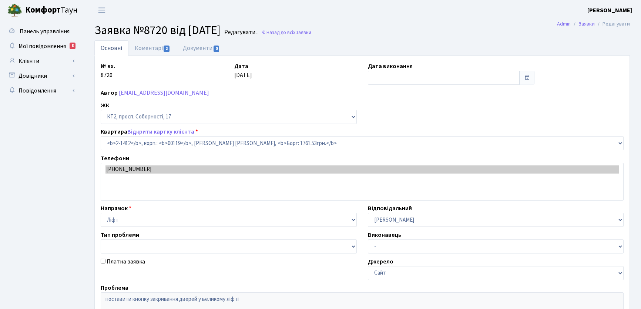
select select "13027"
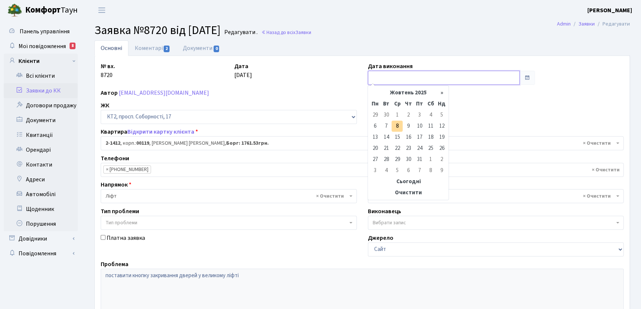
click at [392, 77] on input "text" at bounding box center [444, 78] width 152 height 14
click at [399, 125] on td "8" at bounding box center [397, 126] width 11 height 11
type input "08.10.2025"
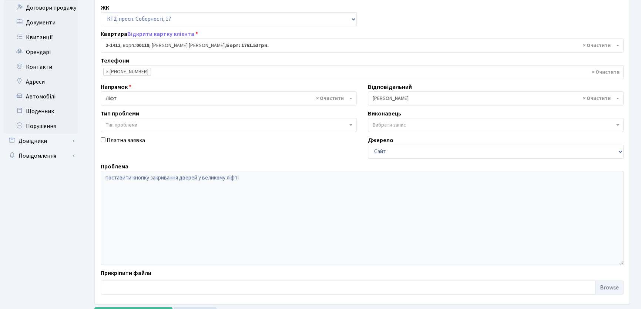
scroll to position [131, 0]
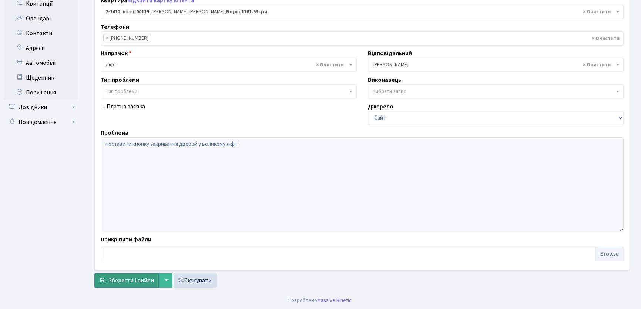
click at [136, 278] on span "Зберегти і вийти" at bounding box center [131, 280] width 46 height 8
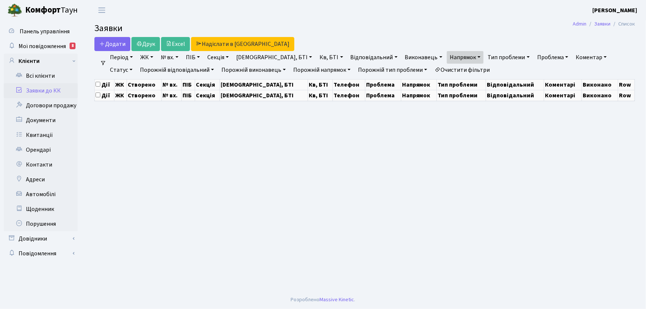
select select "25"
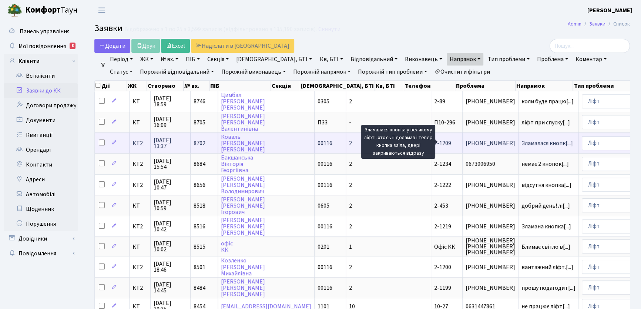
click at [521, 141] on span "Зламалася кнопк[...]" at bounding box center [546, 143] width 51 height 8
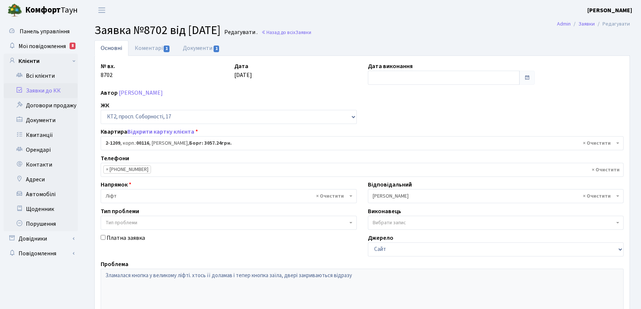
select select "12824"
click at [146, 48] on link "Коментарі 1" at bounding box center [152, 47] width 48 height 15
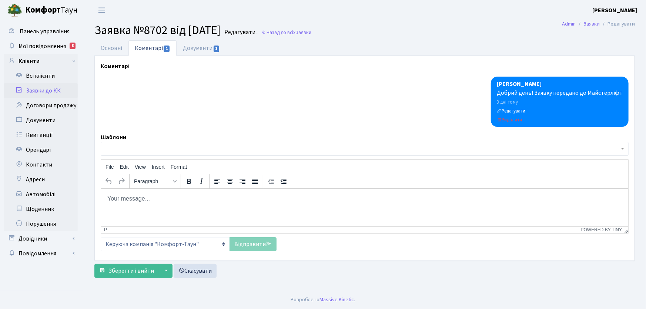
click at [165, 202] on p "Rich Text Area. Press ALT-0 for help." at bounding box center [364, 198] width 515 height 8
click at [249, 246] on link "Відправити" at bounding box center [252, 244] width 47 height 14
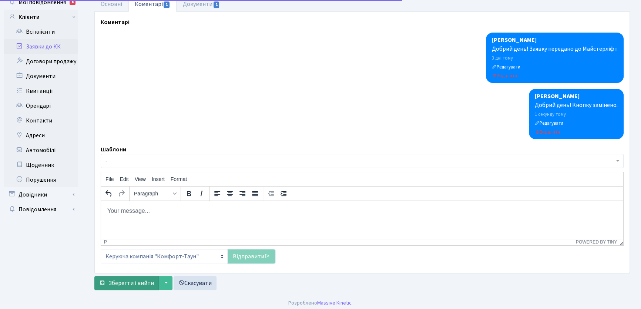
scroll to position [47, 0]
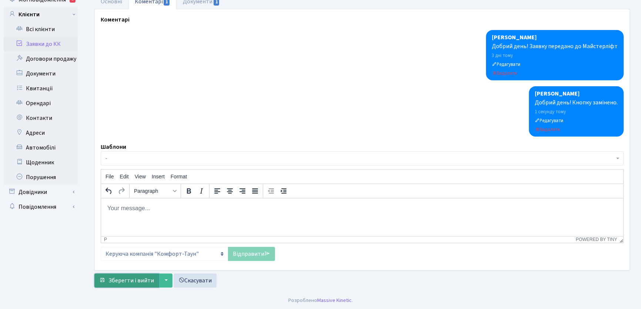
click at [131, 280] on span "Зберегти і вийти" at bounding box center [131, 280] width 46 height 8
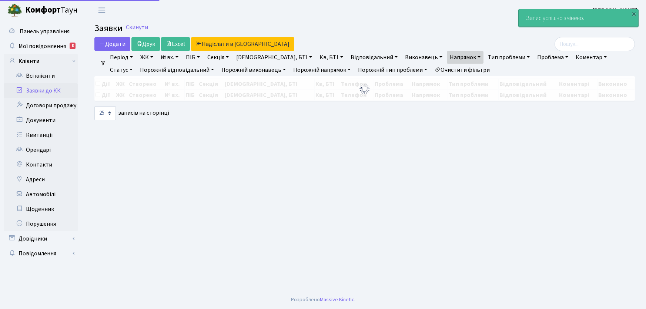
select select "25"
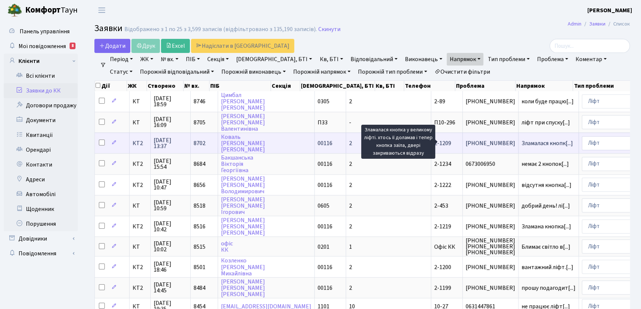
click at [521, 142] on span "Зламалася кнопк[...]" at bounding box center [546, 143] width 51 height 8
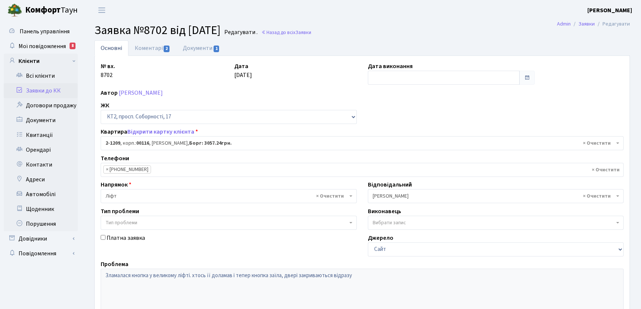
select select "12824"
click at [151, 49] on link "Коментарі 2" at bounding box center [152, 47] width 48 height 15
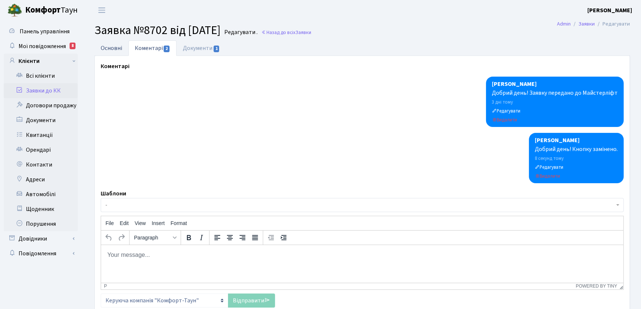
click at [107, 48] on link "Основні" at bounding box center [111, 47] width 34 height 15
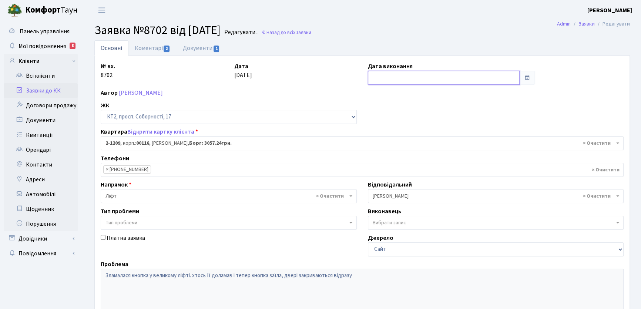
click at [382, 75] on input "text" at bounding box center [444, 78] width 152 height 14
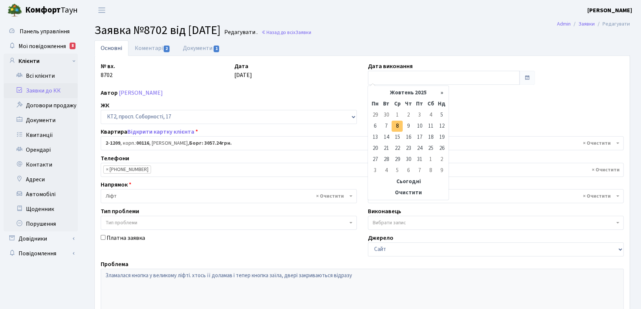
click at [397, 127] on td "8" at bounding box center [397, 126] width 11 height 11
type input "[DATE]"
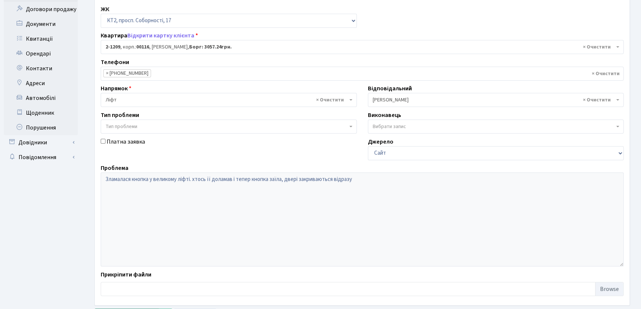
scroll to position [131, 0]
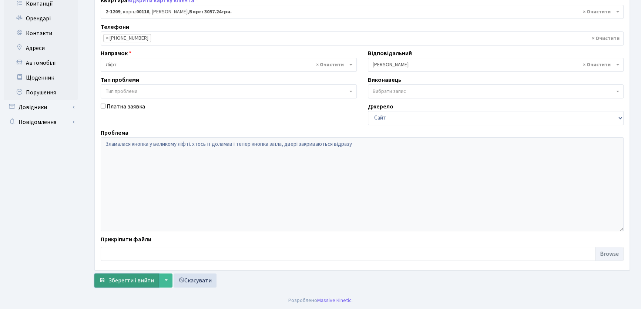
click at [134, 279] on span "Зберегти і вийти" at bounding box center [131, 280] width 46 height 8
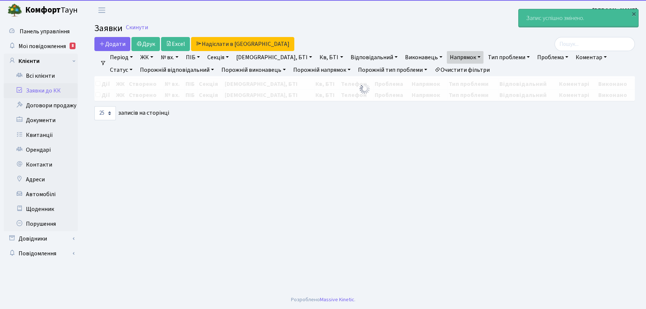
select select "25"
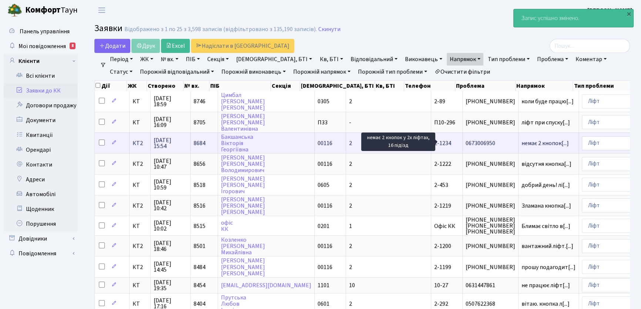
click at [521, 141] on span "немає 2 кнопок[...]" at bounding box center [544, 143] width 47 height 8
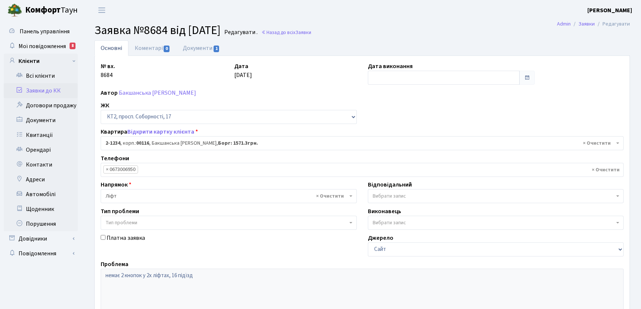
select select "12849"
click at [149, 47] on link "Коментарі 0" at bounding box center [152, 47] width 48 height 15
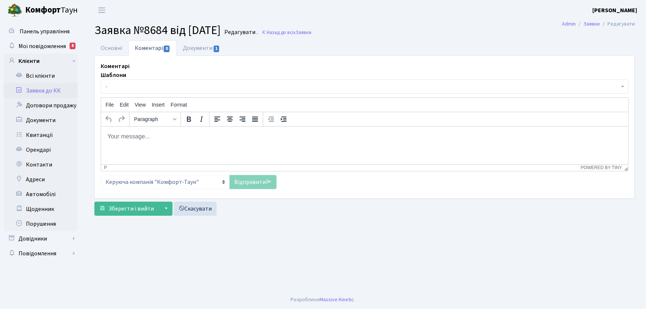
click at [154, 143] on html at bounding box center [364, 136] width 527 height 20
click at [253, 184] on link "Відправити" at bounding box center [252, 182] width 47 height 14
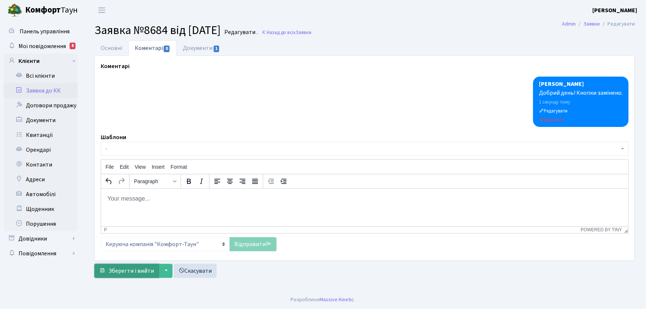
click at [147, 271] on span "Зберегти і вийти" at bounding box center [131, 271] width 46 height 8
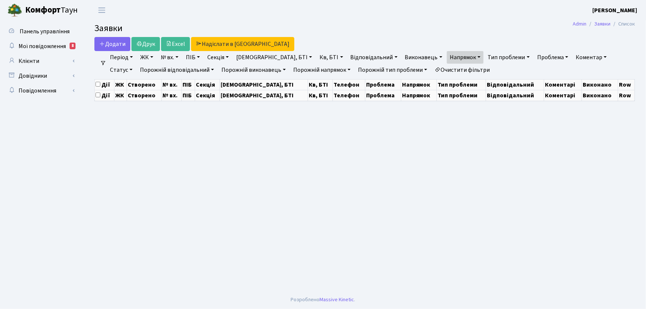
select select "25"
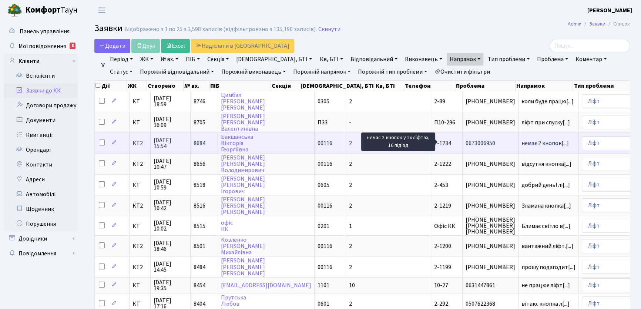
click at [521, 143] on span "немає 2 кнопок[...]" at bounding box center [544, 143] width 47 height 8
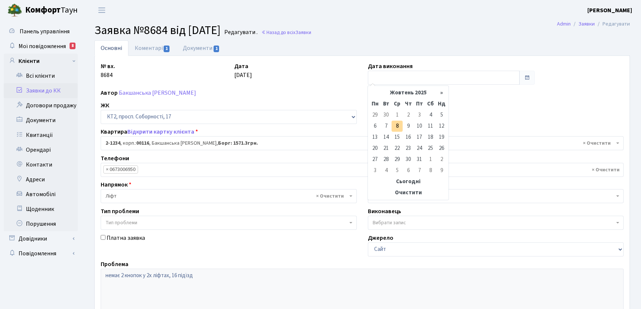
select select "12849"
click at [389, 75] on input "text" at bounding box center [444, 78] width 152 height 14
click at [397, 126] on td "8" at bounding box center [397, 126] width 11 height 11
type input "08.10.2025"
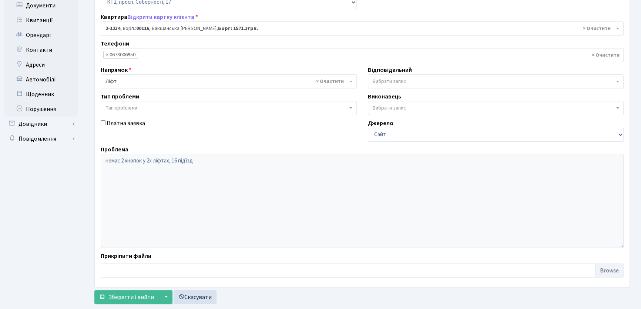
scroll to position [131, 0]
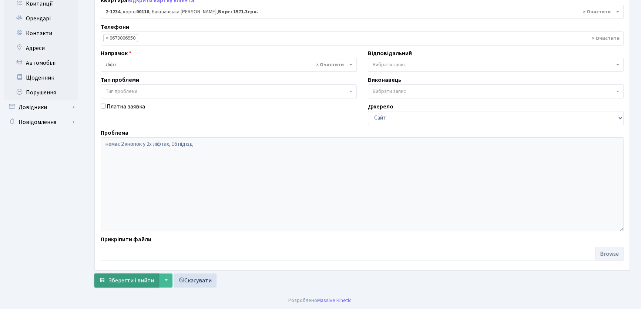
click at [140, 277] on span "Зберегти і вийти" at bounding box center [131, 280] width 46 height 8
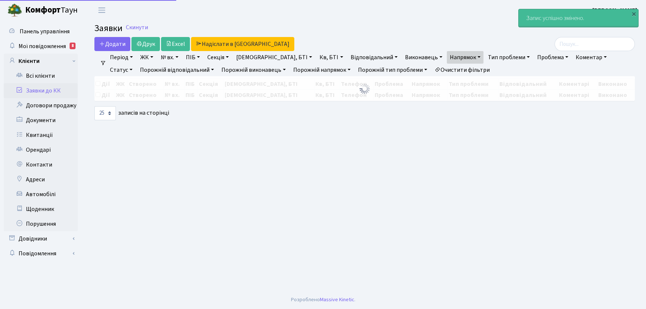
select select "25"
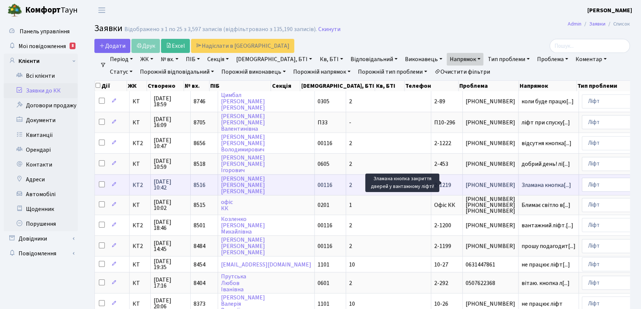
click at [521, 184] on span "Зламана кнопка[...]" at bounding box center [546, 185] width 50 height 8
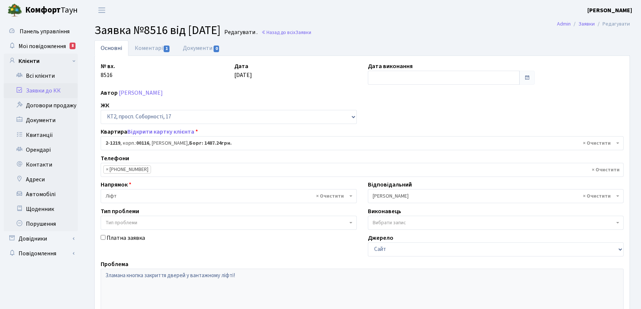
select select "12834"
click at [144, 48] on link "Коментарі 1" at bounding box center [152, 47] width 48 height 15
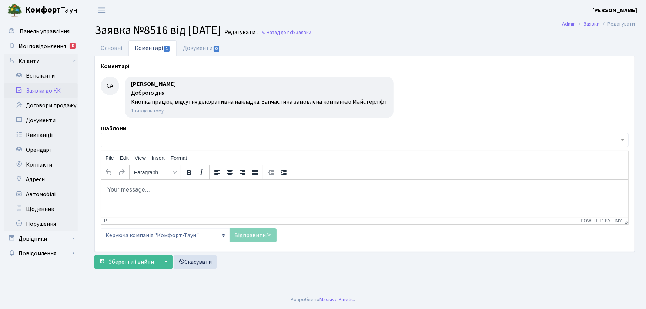
click at [133, 189] on body "Rich Text Area. Press ALT-0 for help." at bounding box center [364, 189] width 515 height 8
click at [130, 194] on html at bounding box center [364, 189] width 527 height 20
click at [254, 235] on link "Відправити" at bounding box center [252, 235] width 47 height 14
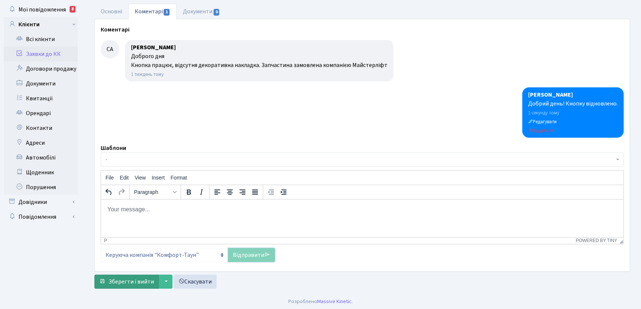
scroll to position [38, 0]
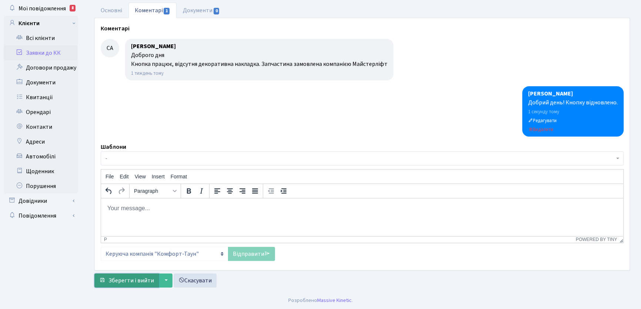
click at [151, 278] on span "Зберегти і вийти" at bounding box center [131, 280] width 46 height 8
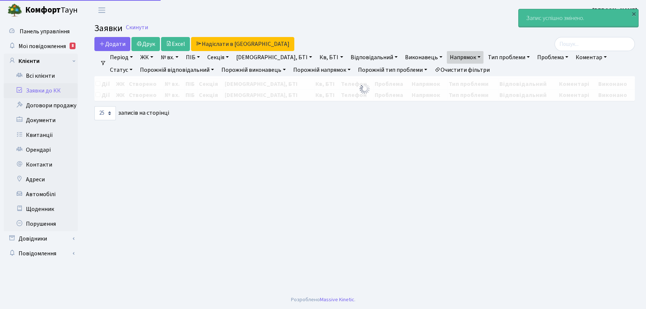
select select "25"
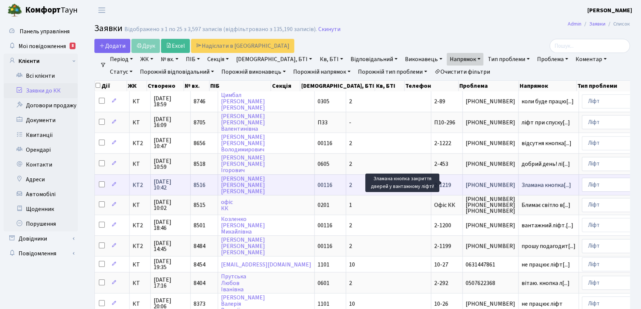
click at [521, 183] on span "Зламана кнопка[...]" at bounding box center [546, 185] width 50 height 8
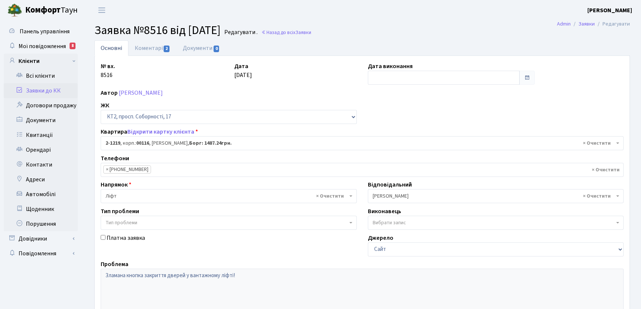
select select "12834"
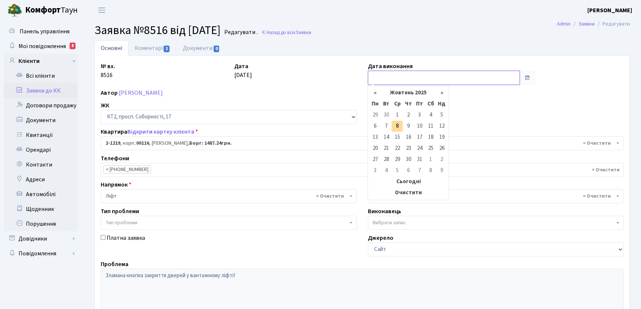
click at [392, 76] on input "text" at bounding box center [444, 78] width 152 height 14
click at [398, 125] on td "8" at bounding box center [397, 126] width 11 height 11
type input "08.10.2025"
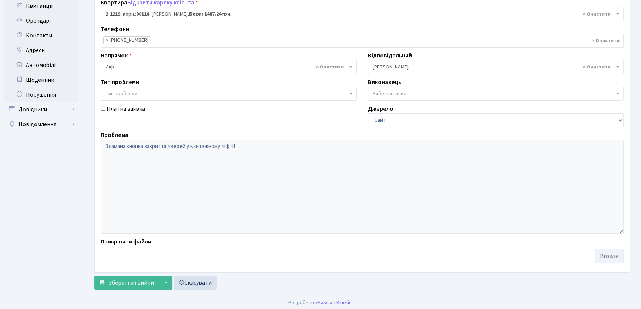
scroll to position [131, 0]
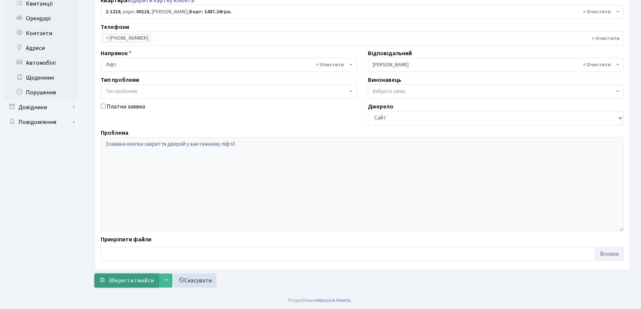
click at [131, 279] on span "Зберегти і вийти" at bounding box center [131, 280] width 46 height 8
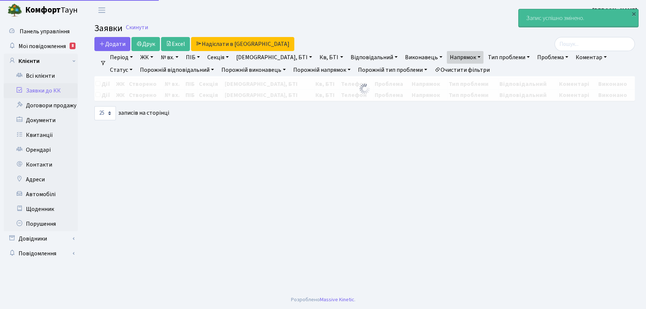
select select "25"
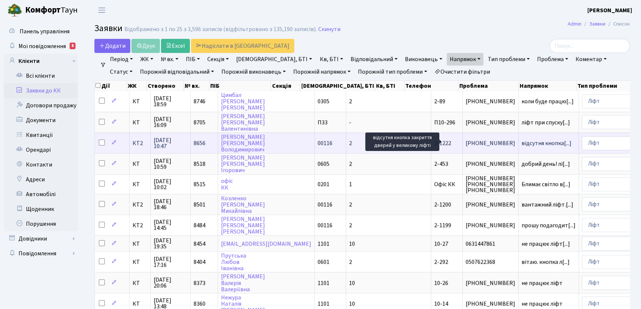
click at [521, 141] on span "відсутня кнопка[...]" at bounding box center [546, 143] width 50 height 8
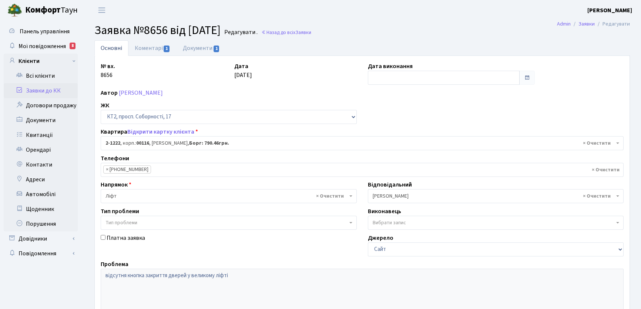
select select "12837"
click at [154, 48] on link "Коментарі 1" at bounding box center [152, 47] width 48 height 15
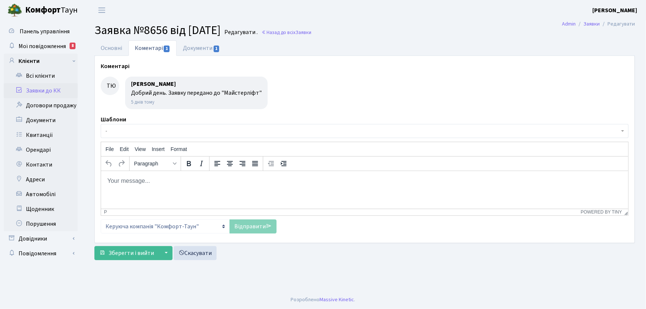
click at [154, 49] on link "Коментарі 1" at bounding box center [152, 48] width 48 height 16
click at [137, 184] on body "Rich Text Area. Press ALT-0 for help." at bounding box center [364, 181] width 515 height 8
click at [244, 228] on link "Відправити" at bounding box center [252, 226] width 47 height 14
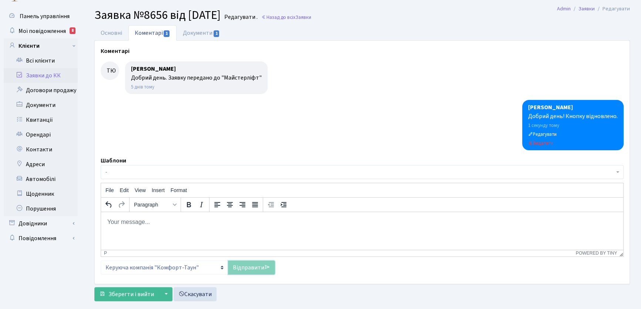
scroll to position [29, 0]
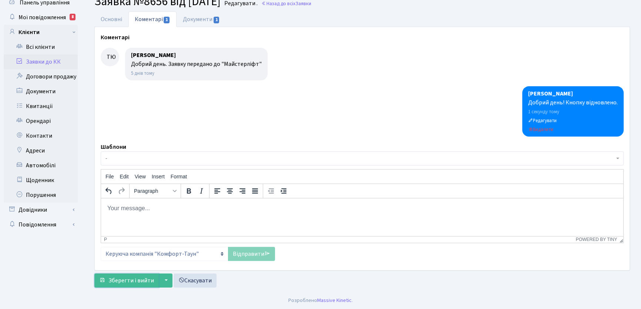
drag, startPoint x: 147, startPoint y: 279, endPoint x: 137, endPoint y: 257, distance: 24.3
click at [147, 278] on span "Зберегти і вийти" at bounding box center [131, 280] width 46 height 8
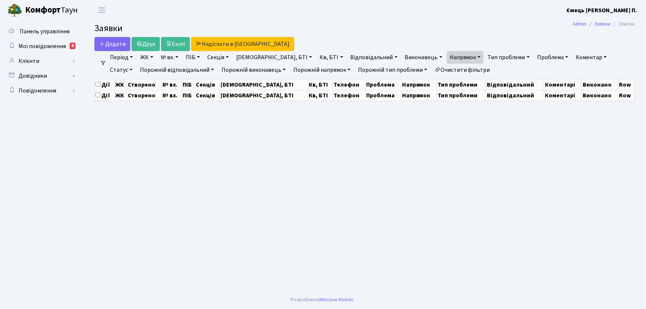
select select "25"
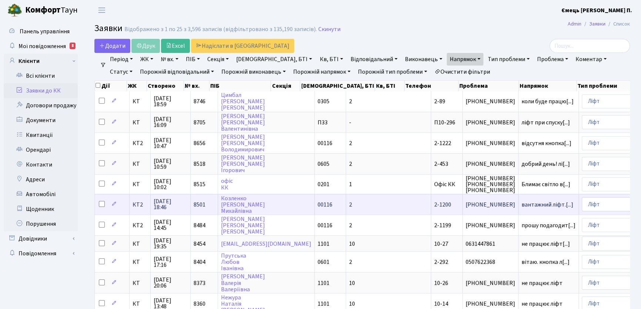
click at [434, 205] on span "2-1200" at bounding box center [442, 205] width 17 height 8
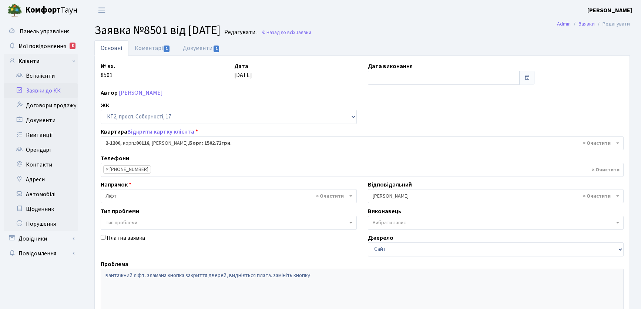
select select "12815"
click at [146, 48] on link "Коментарі 1" at bounding box center [152, 47] width 48 height 15
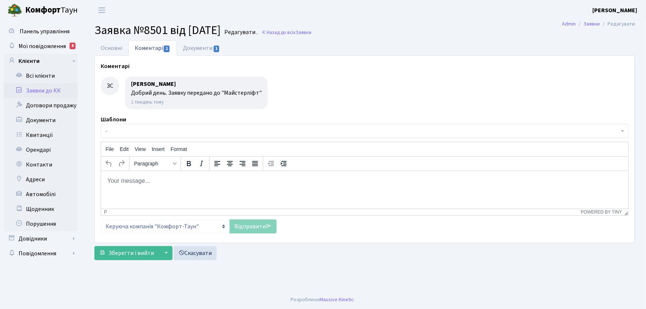
click at [157, 188] on html at bounding box center [364, 181] width 527 height 20
click at [248, 226] on link "Відправити" at bounding box center [252, 226] width 47 height 14
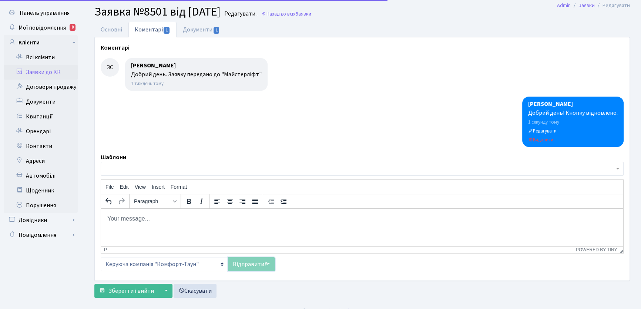
scroll to position [29, 0]
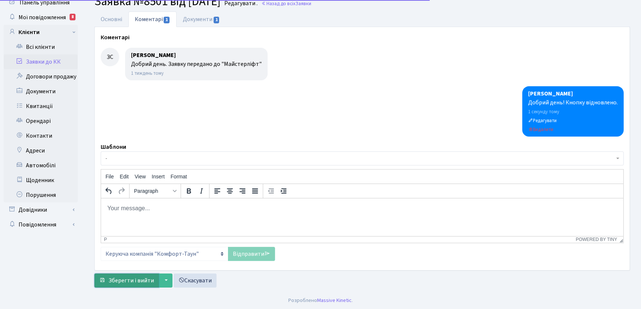
click at [131, 278] on span "Зберегти і вийти" at bounding box center [131, 280] width 46 height 8
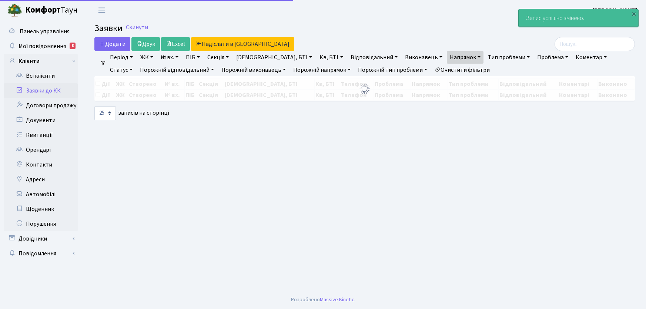
select select "25"
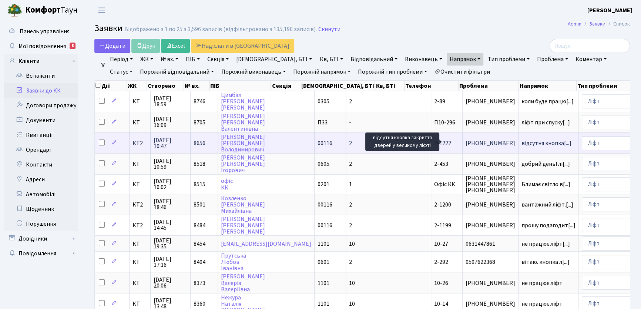
click at [521, 142] on span "відсутня кнопка[...]" at bounding box center [546, 143] width 50 height 8
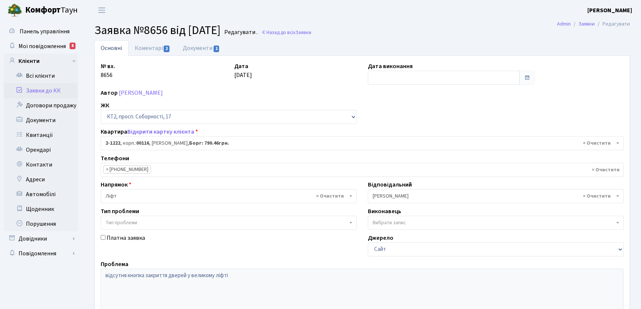
select select "12837"
click at [154, 50] on link "Коментарі 2" at bounding box center [152, 47] width 48 height 15
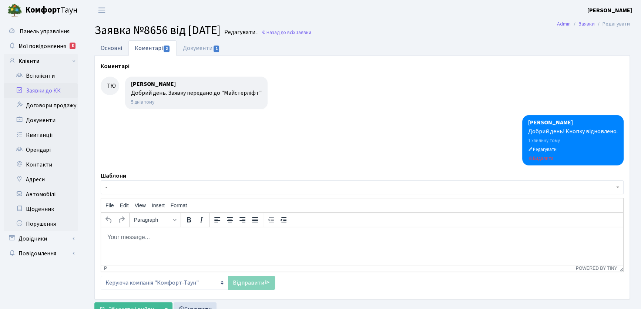
click at [119, 47] on link "Основні" at bounding box center [111, 47] width 34 height 15
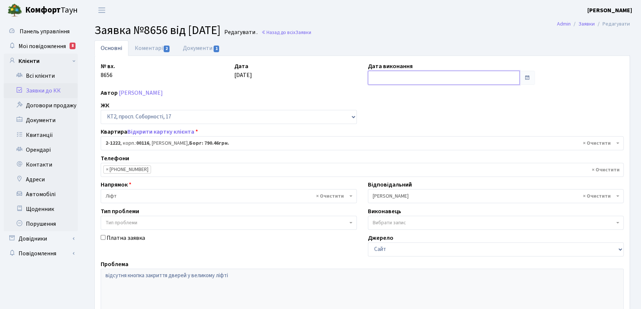
click at [393, 78] on input "text" at bounding box center [444, 78] width 152 height 14
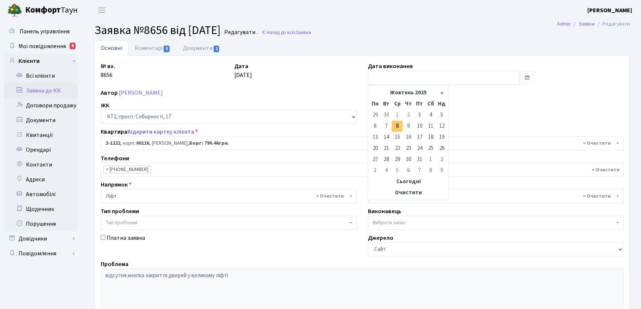
click at [399, 127] on td "8" at bounding box center [397, 126] width 11 height 11
type input "[DATE]"
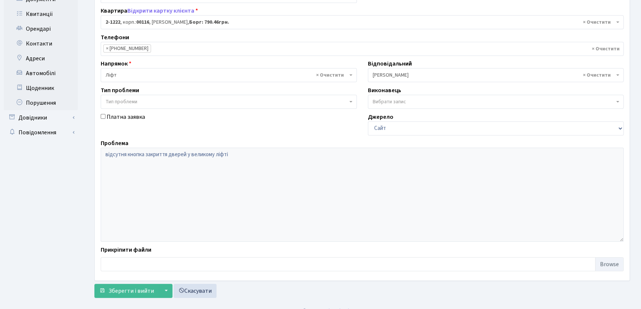
scroll to position [131, 0]
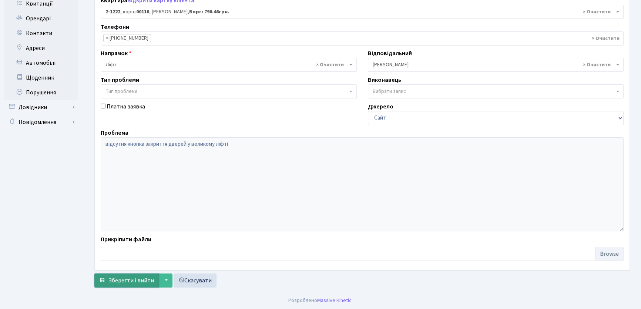
click at [146, 276] on span "Зберегти і вийти" at bounding box center [131, 280] width 46 height 8
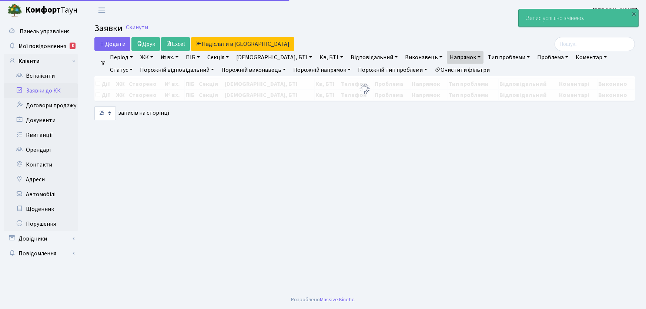
select select "25"
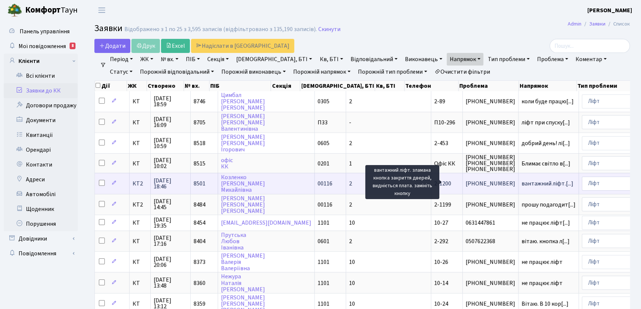
click at [521, 184] on span "вантажний ліфт.[...]" at bounding box center [547, 183] width 52 height 8
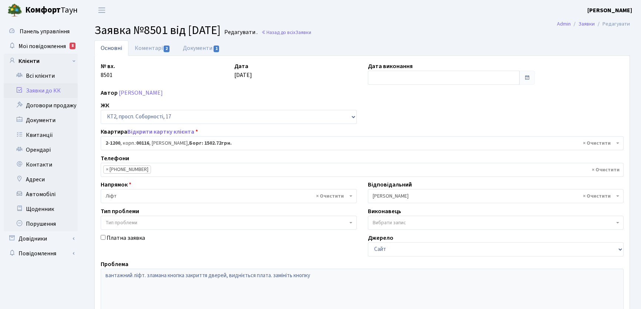
select select "12815"
click at [147, 46] on link "Коментарі 2" at bounding box center [152, 47] width 48 height 15
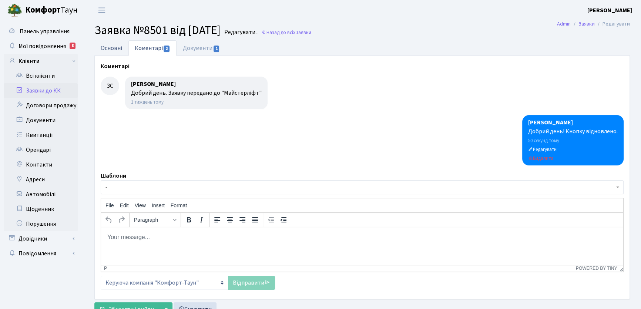
click at [119, 46] on link "Основні" at bounding box center [111, 47] width 34 height 15
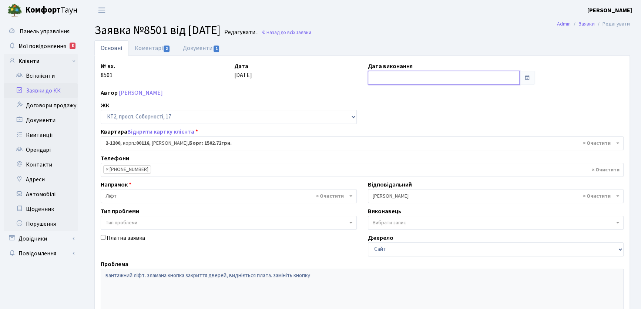
click at [403, 77] on input "text" at bounding box center [444, 78] width 152 height 14
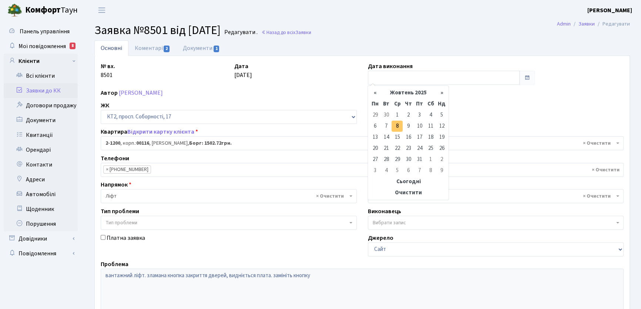
click at [397, 128] on td "8" at bounding box center [397, 126] width 11 height 11
type input "08.10.2025"
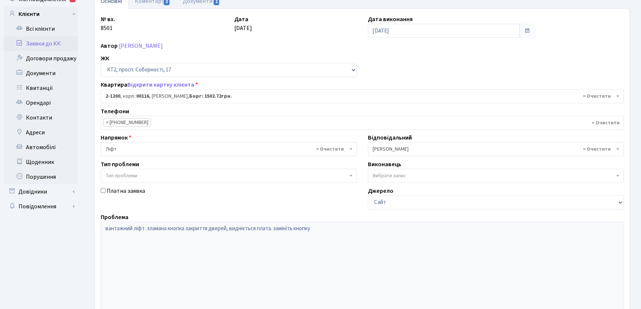
scroll to position [131, 0]
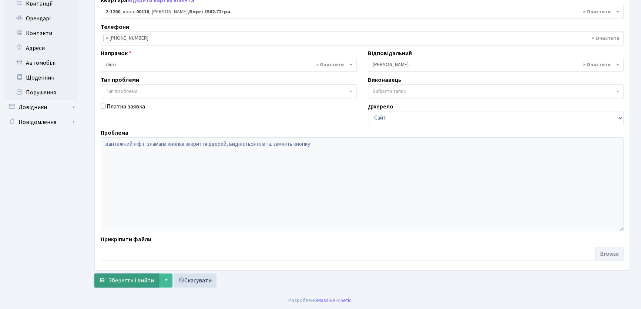
drag, startPoint x: 142, startPoint y: 279, endPoint x: 142, endPoint y: 274, distance: 4.9
click at [142, 278] on span "Зберегти і вийти" at bounding box center [131, 280] width 46 height 8
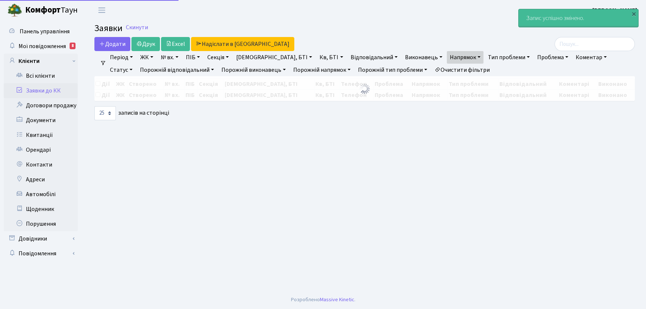
select select "25"
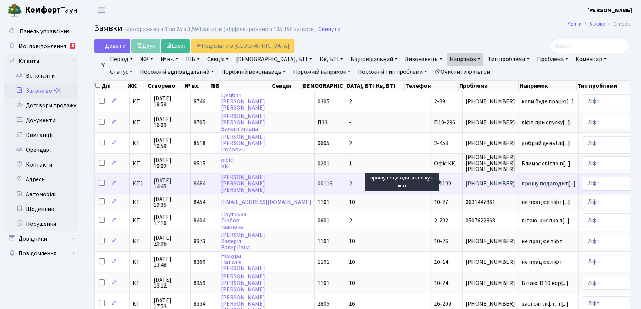
click at [521, 182] on span "прошу подагодит[...]" at bounding box center [548, 183] width 54 height 8
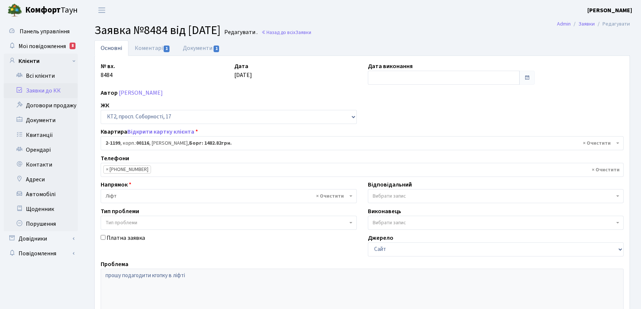
select select "12814"
click at [152, 50] on link "Коментарі 1" at bounding box center [152, 47] width 48 height 15
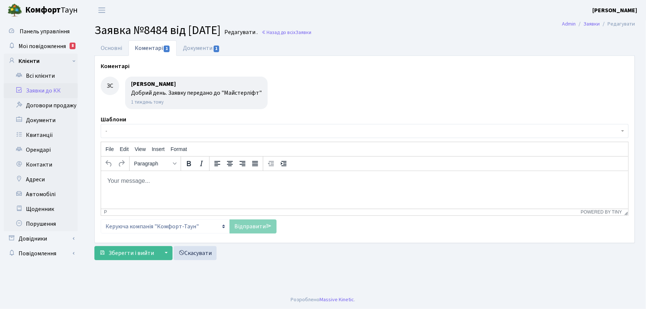
click at [168, 183] on p "Rich Text Area. Press ALT-0 for help." at bounding box center [364, 181] width 515 height 8
click at [243, 228] on link "Відправити" at bounding box center [252, 226] width 47 height 14
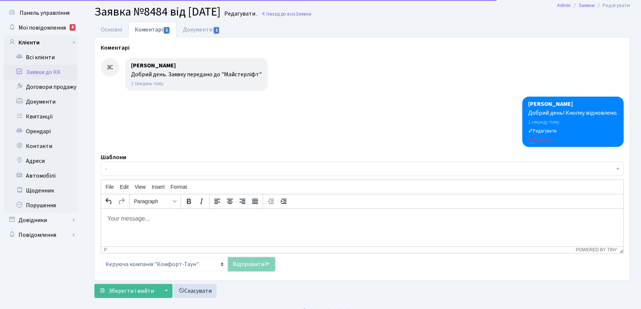
scroll to position [29, 0]
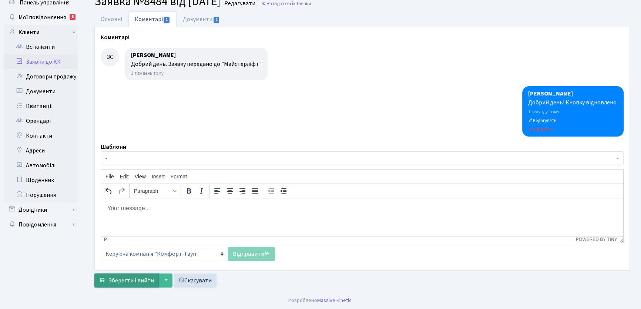
click at [139, 281] on span "Зберегти і вийти" at bounding box center [131, 280] width 46 height 8
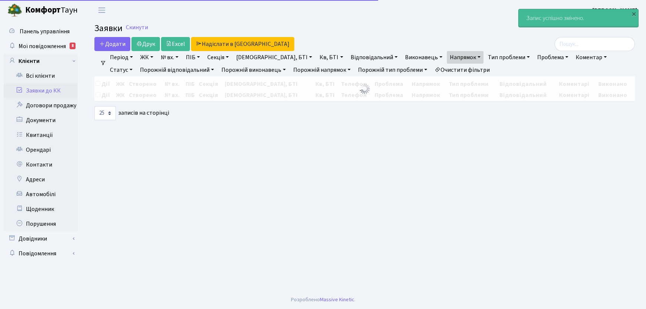
select select "25"
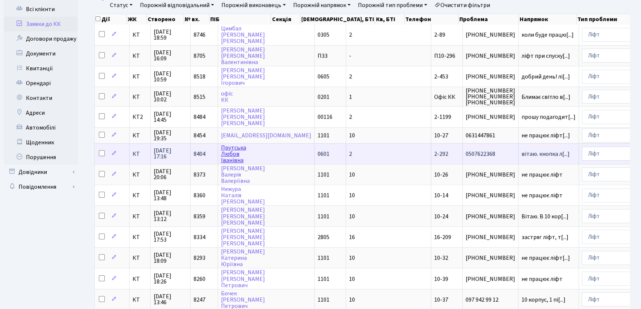
scroll to position [67, 0]
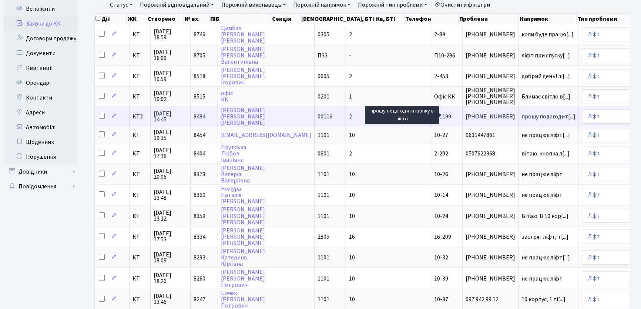
click at [521, 117] on span "прошу подагодит[...]" at bounding box center [548, 116] width 54 height 8
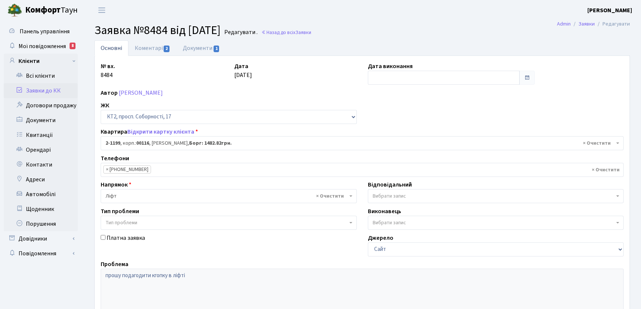
select select "12814"
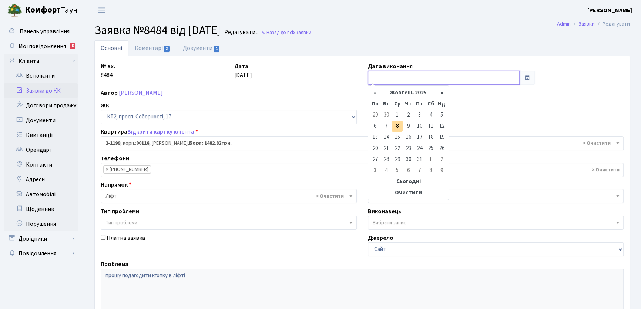
click at [397, 77] on input "text" at bounding box center [444, 78] width 152 height 14
click at [397, 128] on td "8" at bounding box center [397, 126] width 11 height 11
type input "[DATE]"
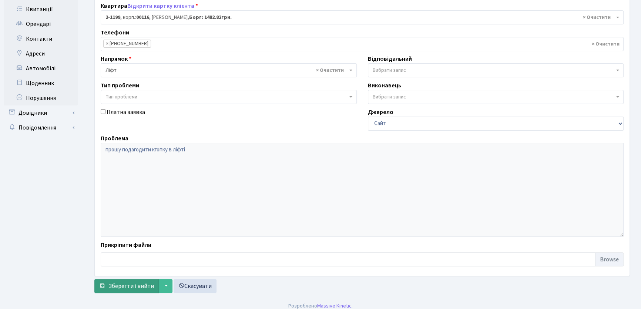
scroll to position [131, 0]
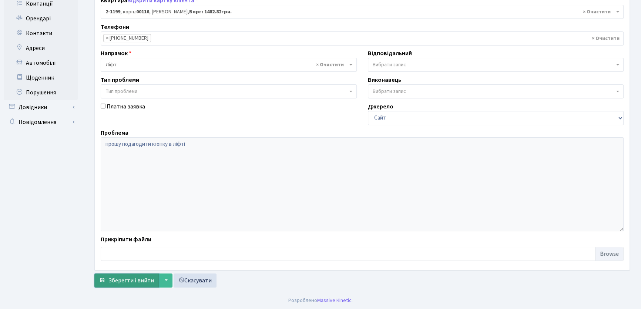
click at [146, 281] on span "Зберегти і вийти" at bounding box center [131, 280] width 46 height 8
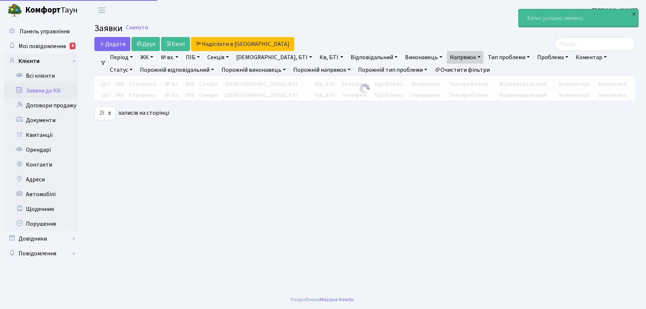
select select "25"
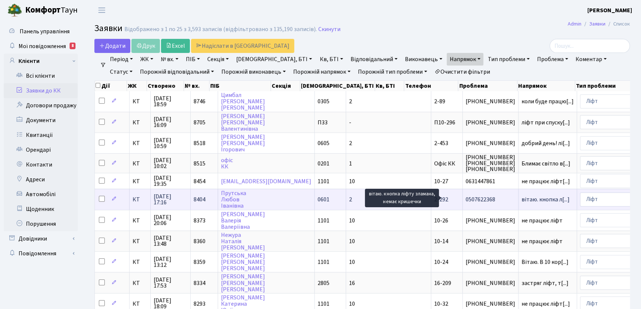
click at [521, 197] on span "вітаю. кнопка л[...]" at bounding box center [545, 199] width 48 height 8
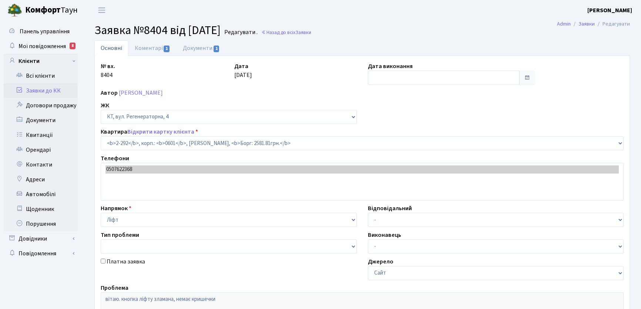
select select "1306"
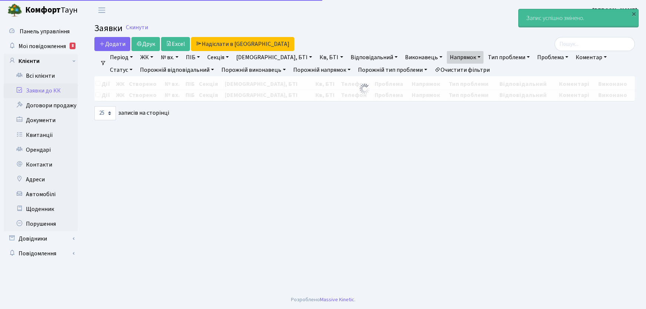
select select "25"
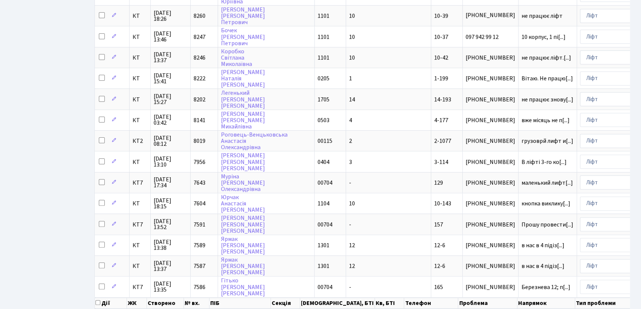
scroll to position [343, 0]
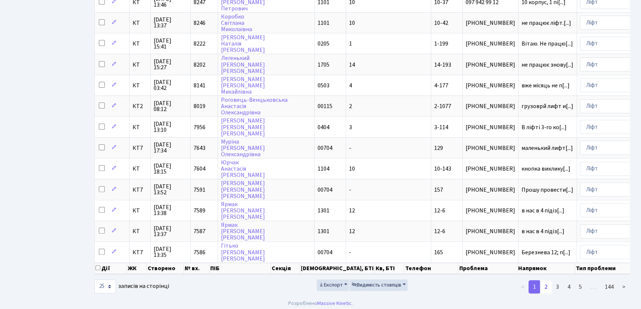
click at [548, 283] on link "2" at bounding box center [546, 286] width 12 height 13
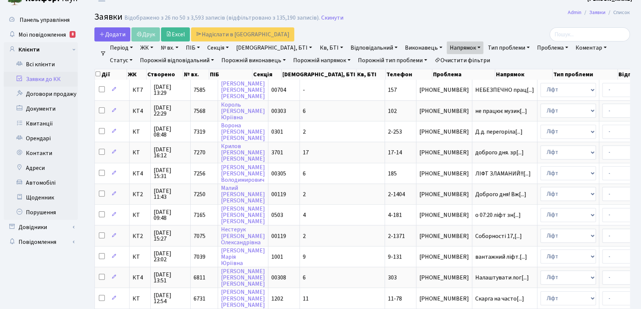
scroll to position [7, 0]
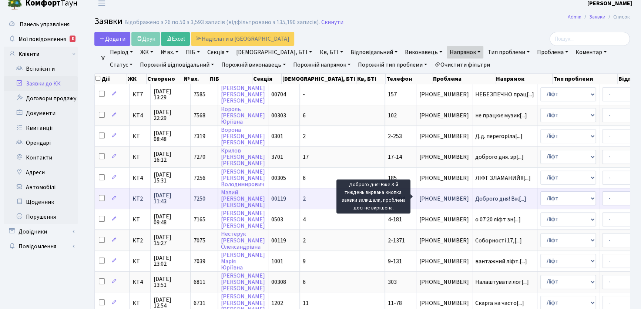
click at [475, 195] on span "Доброго дня! Вж[...]" at bounding box center [500, 199] width 51 height 8
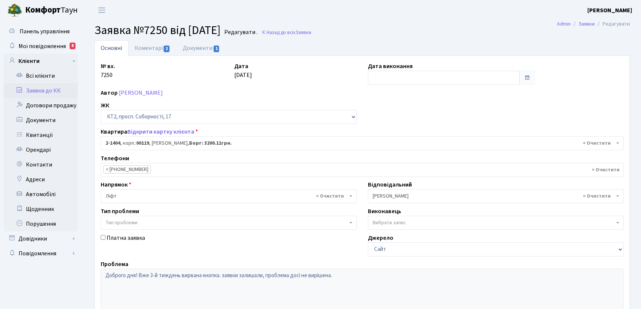
select select "13019"
click at [151, 48] on link "Коментарі 2" at bounding box center [152, 47] width 48 height 15
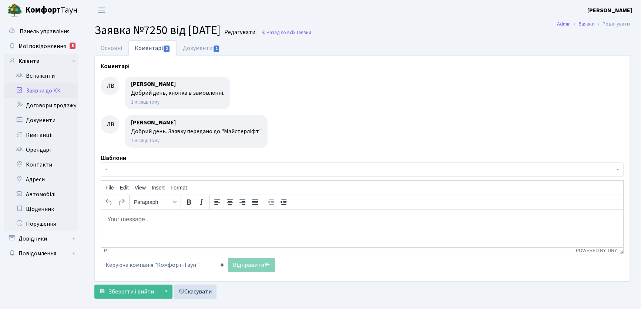
click at [144, 222] on body "Rich Text Area. Press ALT-0 for help." at bounding box center [362, 219] width 510 height 8
drag, startPoint x: 177, startPoint y: 221, endPoint x: 203, endPoint y: 225, distance: 26.5
click at [203, 225] on html "Добрий день! Кнопку замовлено!" at bounding box center [362, 219] width 522 height 20
click at [244, 262] on link "Відправити" at bounding box center [251, 265] width 47 height 14
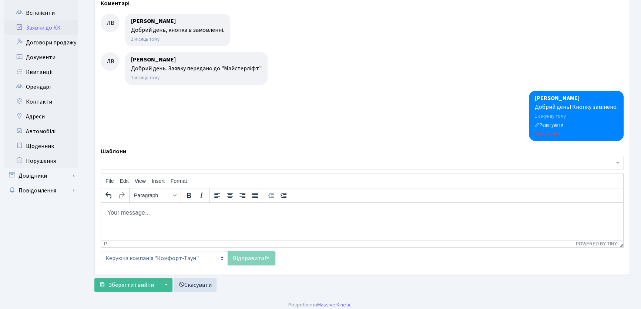
scroll to position [67, 0]
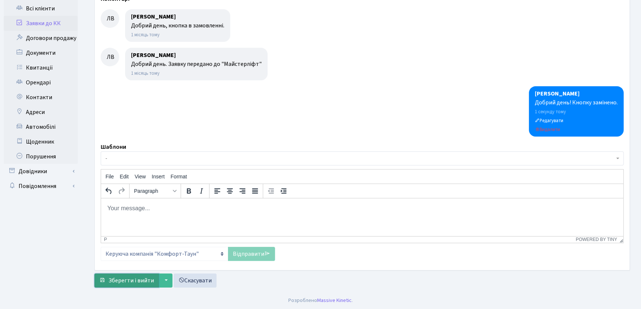
click at [132, 282] on span "Зберегти і вийти" at bounding box center [131, 280] width 46 height 8
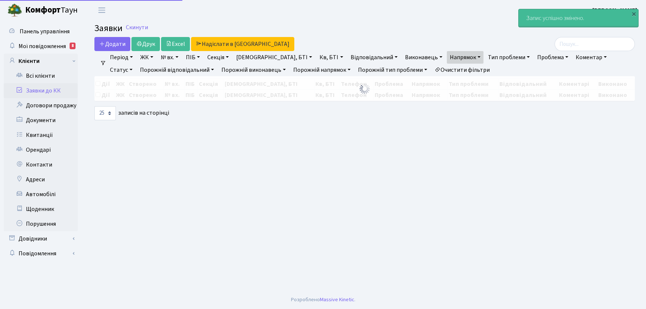
select select "25"
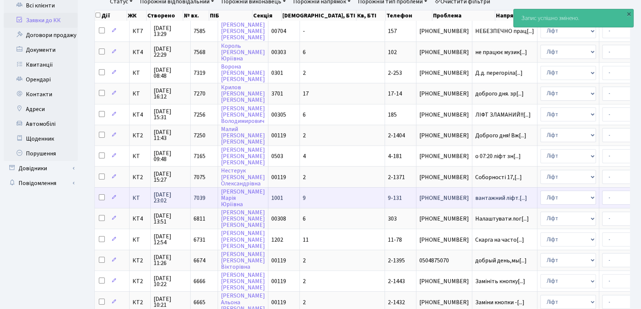
scroll to position [101, 0]
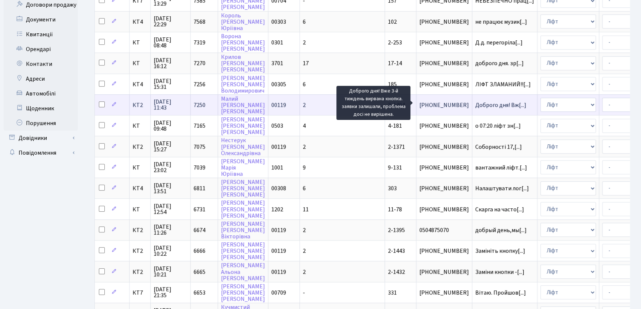
click at [475, 103] on span "Доброго дня! Вж[...]" at bounding box center [500, 105] width 51 height 8
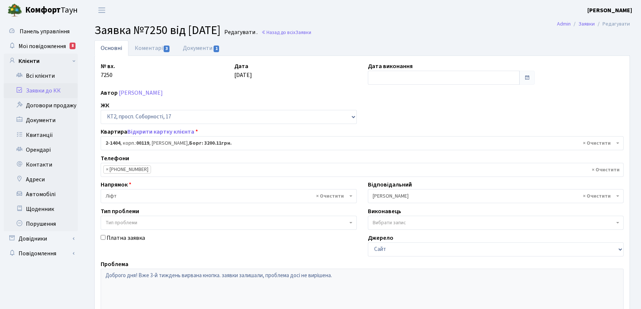
select select "13019"
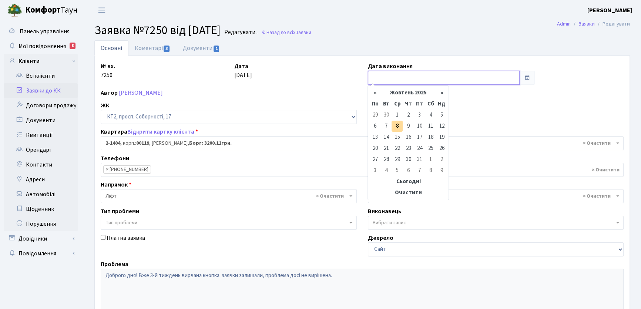
click at [379, 77] on input "text" at bounding box center [444, 78] width 152 height 14
click at [398, 126] on td "8" at bounding box center [397, 126] width 11 height 11
type input "[DATE]"
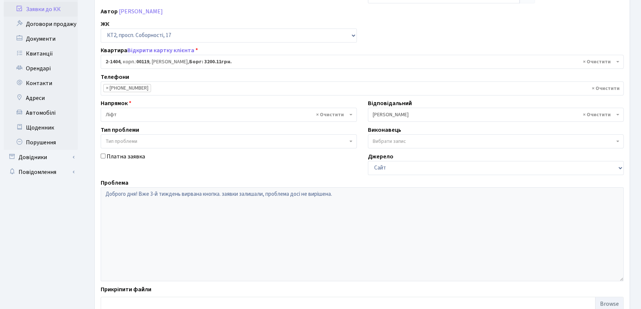
scroll to position [131, 0]
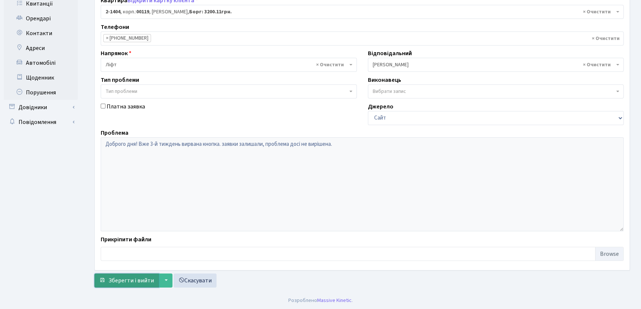
click at [127, 279] on span "Зберегти і вийти" at bounding box center [131, 280] width 46 height 8
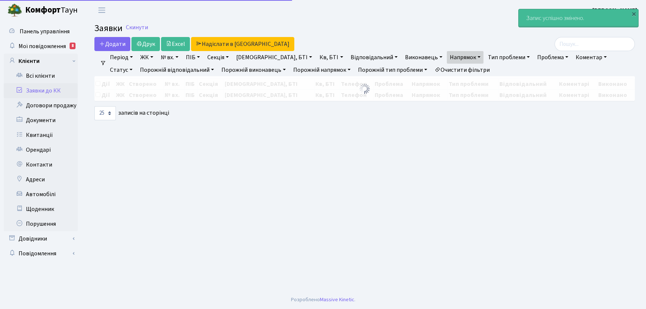
select select "25"
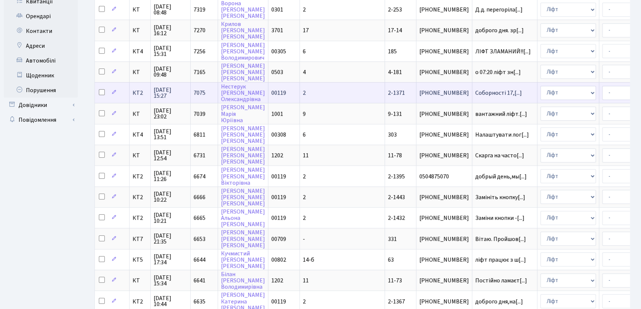
scroll to position [134, 0]
click at [388, 90] on span "2-1371" at bounding box center [396, 92] width 17 height 8
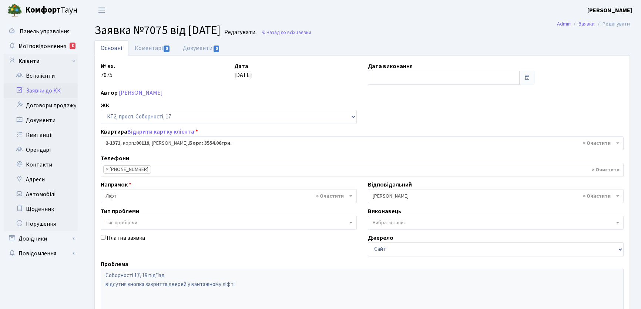
select select "12986"
click at [143, 49] on link "Коментарі 0" at bounding box center [152, 47] width 48 height 15
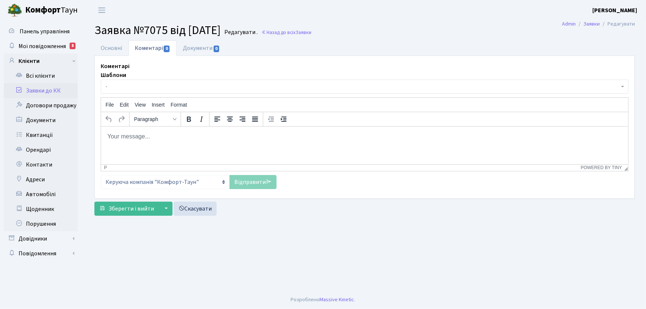
click at [137, 138] on body "Rich Text Area. Press ALT-0 for help." at bounding box center [364, 136] width 515 height 8
drag, startPoint x: 131, startPoint y: 137, endPoint x: 132, endPoint y: 143, distance: 5.6
click at [132, 142] on html "Добрий нень! Кнопку відновлено" at bounding box center [364, 136] width 527 height 20
click at [259, 183] on link "Відправити" at bounding box center [252, 182] width 47 height 14
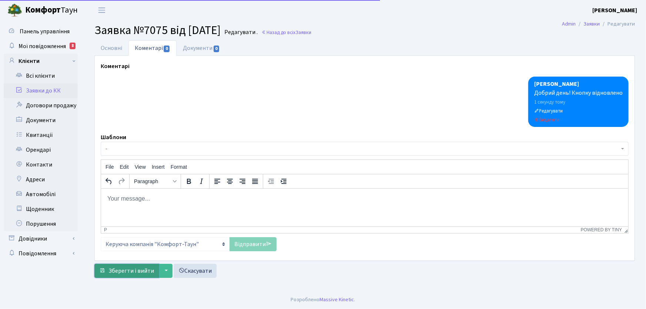
click at [148, 269] on span "Зберегти і вийти" at bounding box center [131, 271] width 46 height 8
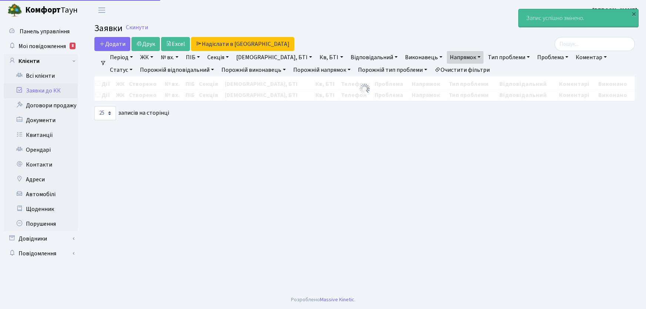
select select "25"
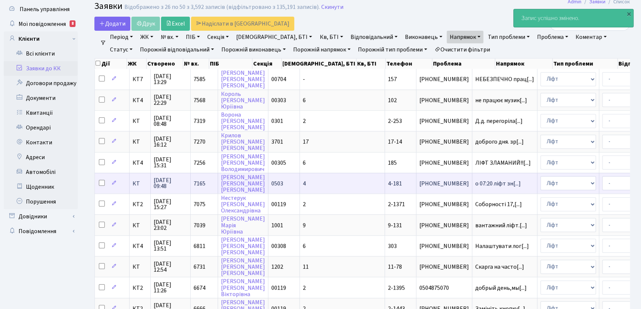
scroll to position [33, 0]
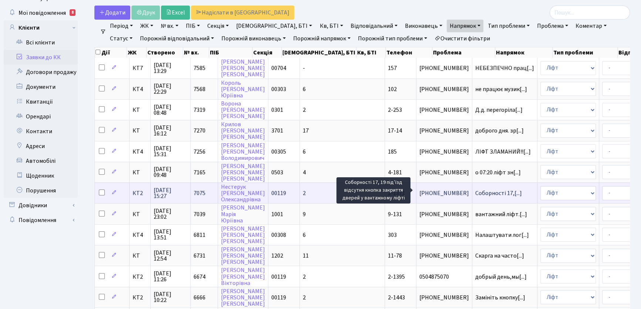
click at [475, 190] on span "Соборності 17,[...]" at bounding box center [498, 193] width 47 height 8
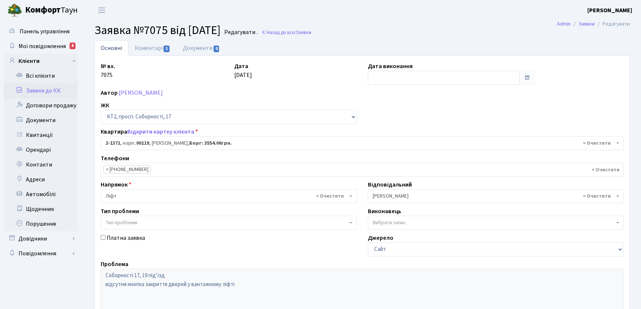
select select "12986"
click at [388, 76] on input "text" at bounding box center [444, 78] width 152 height 14
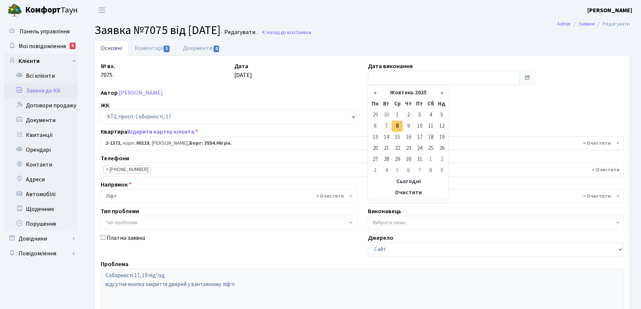
click at [397, 128] on td "8" at bounding box center [397, 126] width 11 height 11
type input "[DATE]"
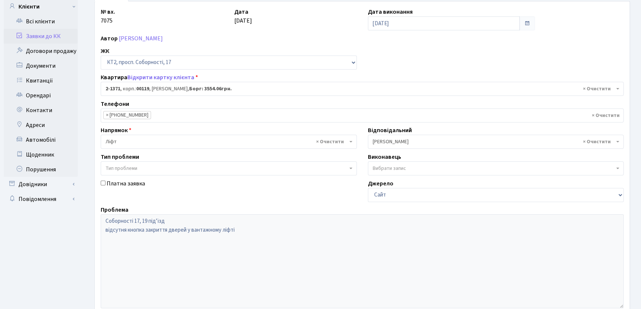
scroll to position [131, 0]
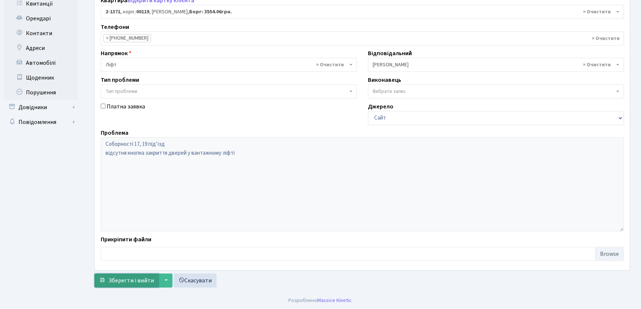
click at [125, 279] on span "Зберегти і вийти" at bounding box center [131, 280] width 46 height 8
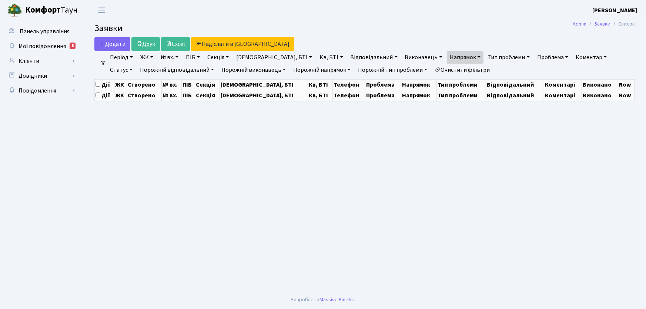
select select "25"
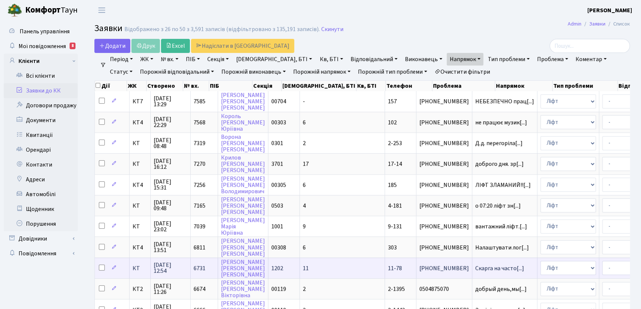
scroll to position [1, 0]
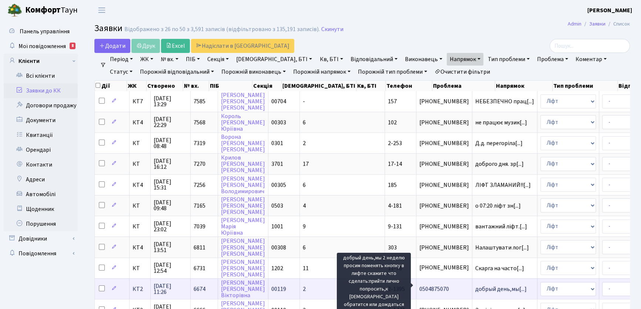
click at [475, 285] on span "добрый день,мы[...]" at bounding box center [500, 289] width 51 height 8
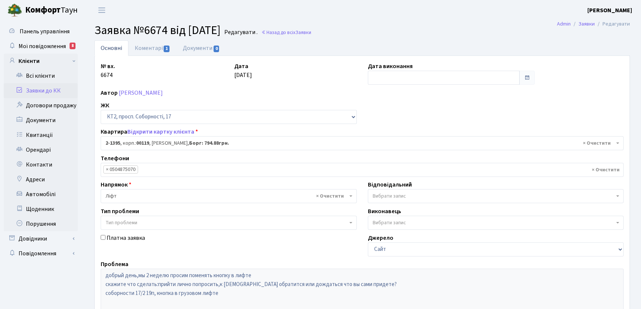
select select "13010"
click at [152, 49] on link "Коментарі 1" at bounding box center [152, 47] width 48 height 15
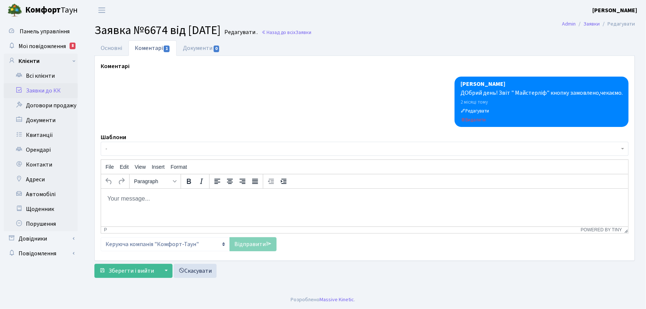
click at [161, 206] on html at bounding box center [364, 198] width 527 height 20
click at [252, 243] on link "Відправити" at bounding box center [252, 244] width 47 height 14
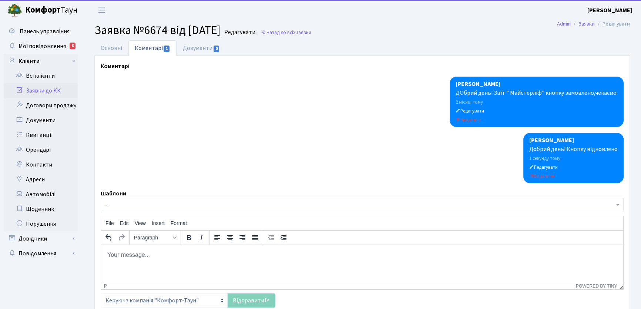
scroll to position [47, 0]
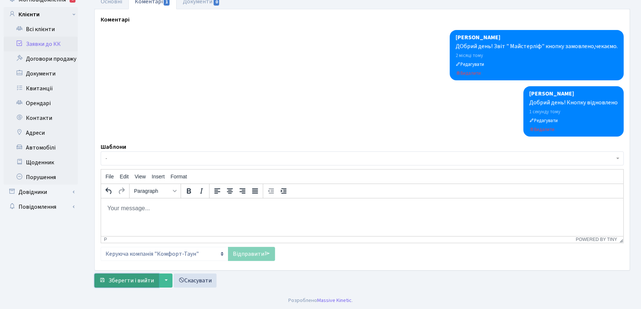
click at [144, 281] on span "Зберегти і вийти" at bounding box center [131, 280] width 46 height 8
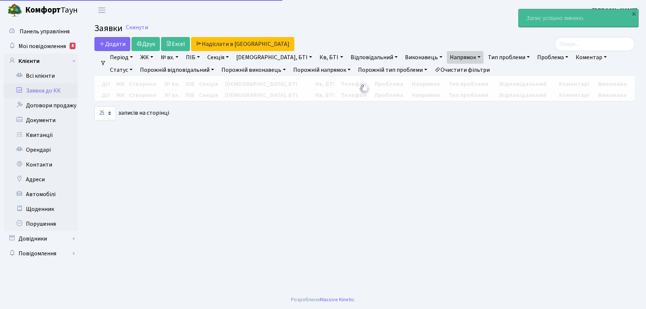
select select "25"
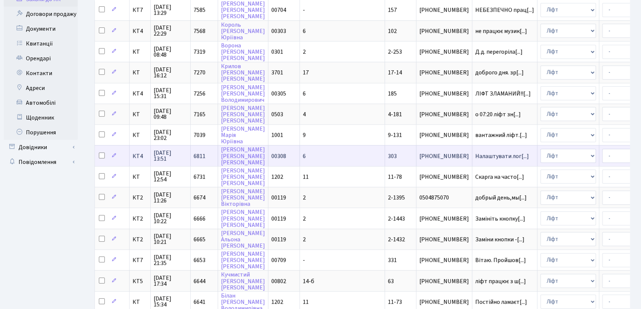
scroll to position [101, 0]
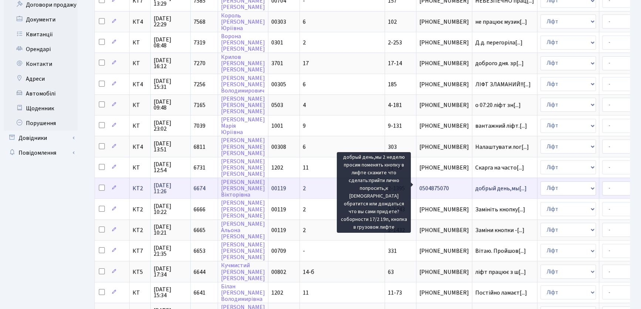
click at [475, 184] on span "добрый день,мы[...]" at bounding box center [500, 188] width 51 height 8
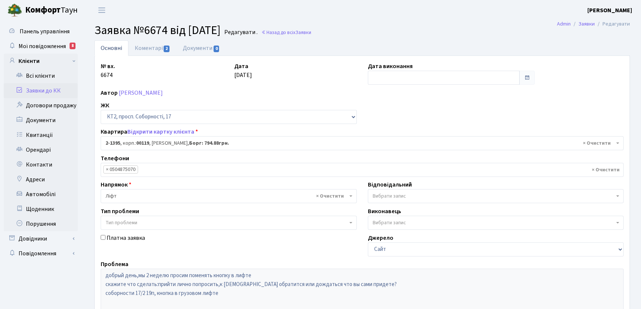
select select "13010"
click at [157, 47] on link "Коментарі 2" at bounding box center [152, 47] width 48 height 15
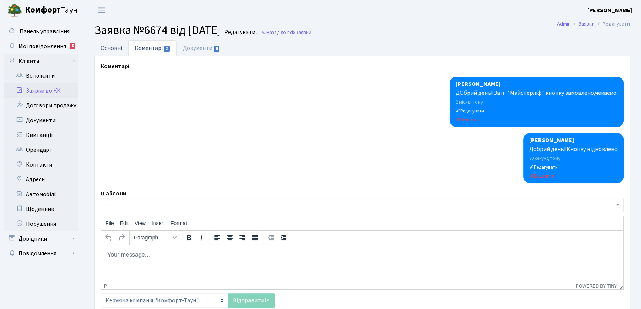
click at [107, 47] on link "Основні" at bounding box center [111, 47] width 34 height 15
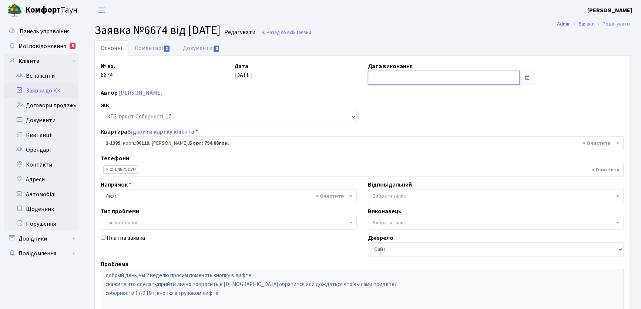
click at [387, 78] on input "text" at bounding box center [444, 78] width 152 height 14
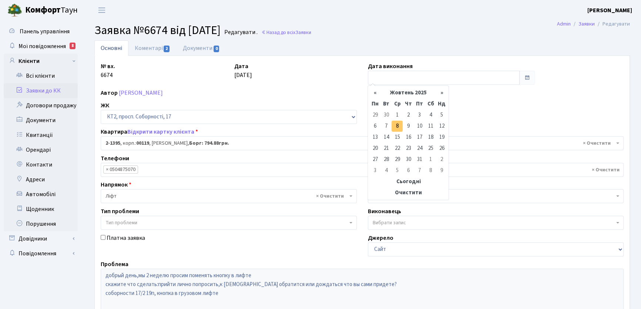
click at [395, 124] on td "8" at bounding box center [397, 126] width 11 height 11
type input "[DATE]"
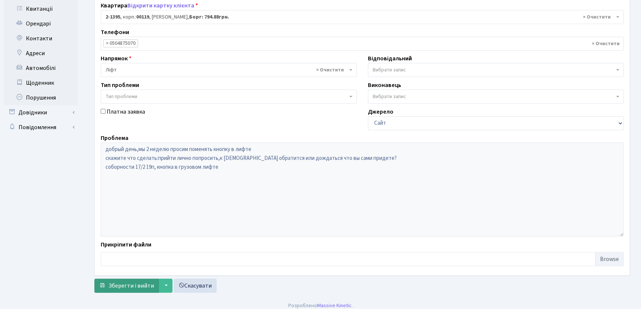
scroll to position [131, 0]
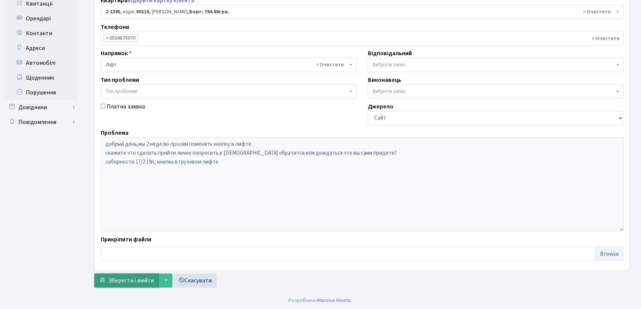
click at [136, 280] on span "Зберегти і вийти" at bounding box center [131, 280] width 46 height 8
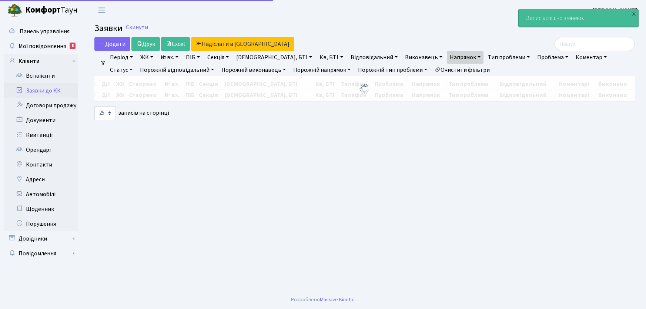
select select "25"
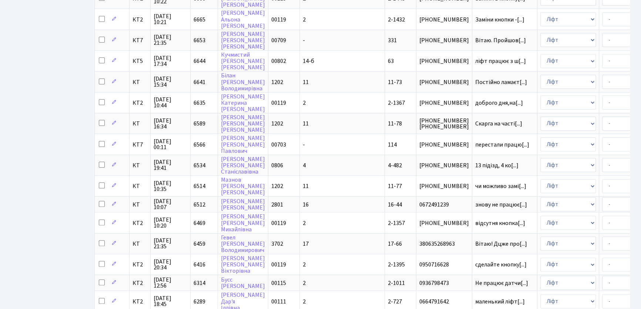
scroll to position [296, 0]
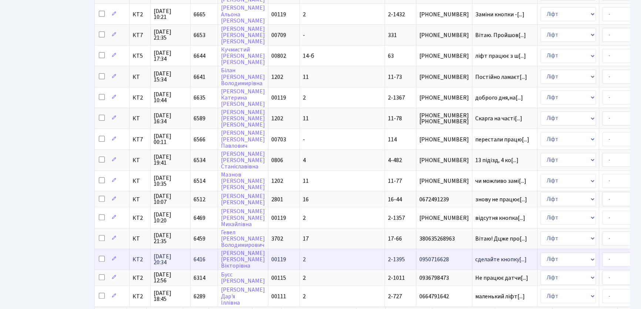
click at [388, 255] on span "2-1395" at bounding box center [396, 259] width 17 height 8
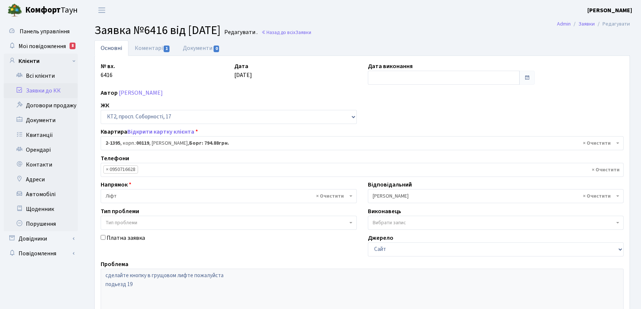
select select "13010"
click at [152, 48] on link "Коментарі 1" at bounding box center [152, 47] width 48 height 15
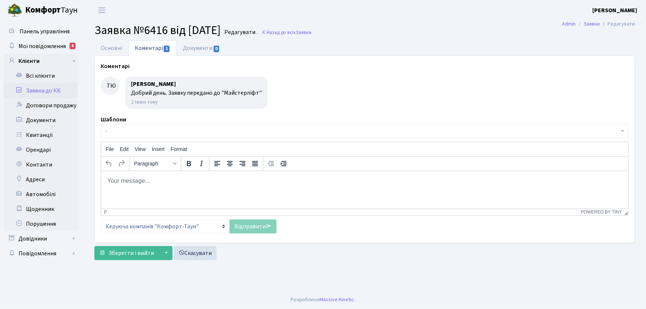
click at [143, 181] on body "Rich Text Area. Press ALT-0 for help." at bounding box center [364, 181] width 515 height 8
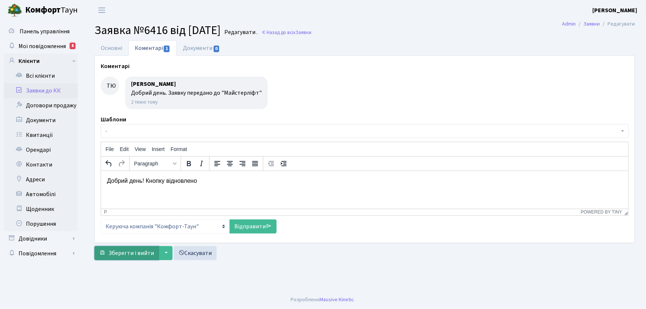
click at [143, 253] on span "Зберегти і вийти" at bounding box center [131, 253] width 46 height 8
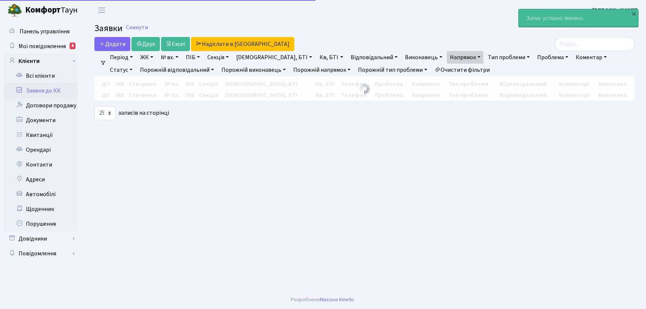
select select "25"
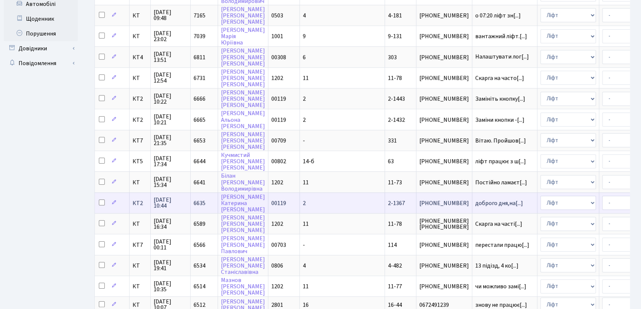
scroll to position [189, 0]
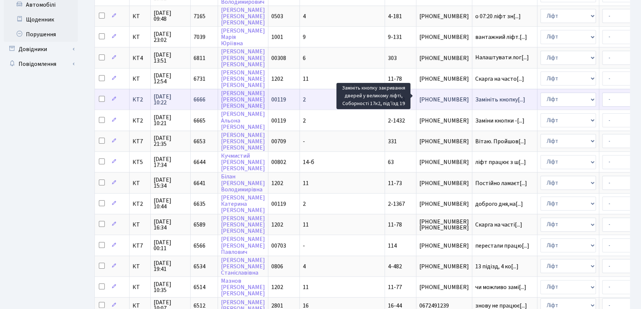
click at [475, 96] on span "Замініть кнопку[...]" at bounding box center [500, 99] width 50 height 8
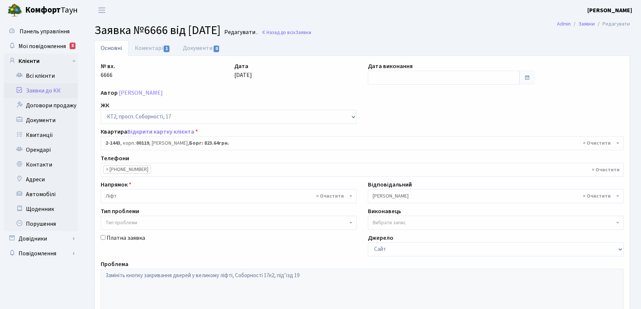
select select "13058"
click at [156, 47] on link "Коментарі 1" at bounding box center [152, 47] width 48 height 15
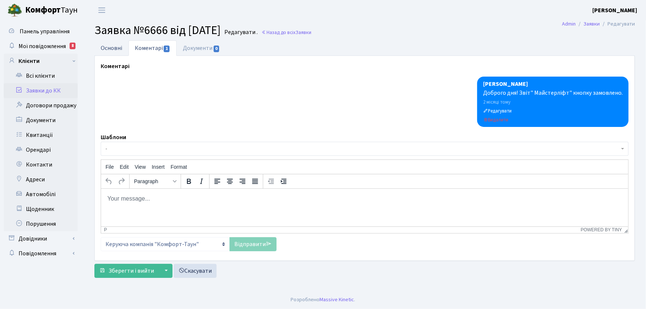
click at [116, 48] on link "Основні" at bounding box center [111, 47] width 34 height 15
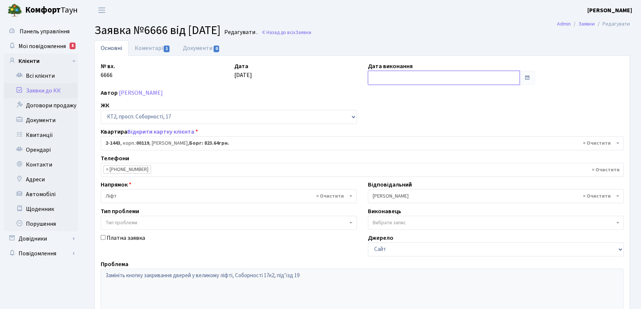
click at [381, 73] on input "text" at bounding box center [444, 78] width 152 height 14
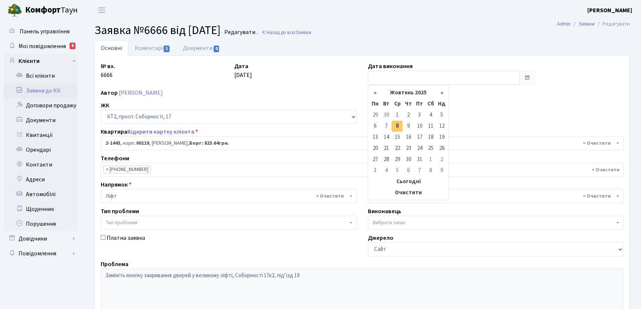
click at [396, 127] on td "8" at bounding box center [397, 126] width 11 height 11
type input "[DATE]"
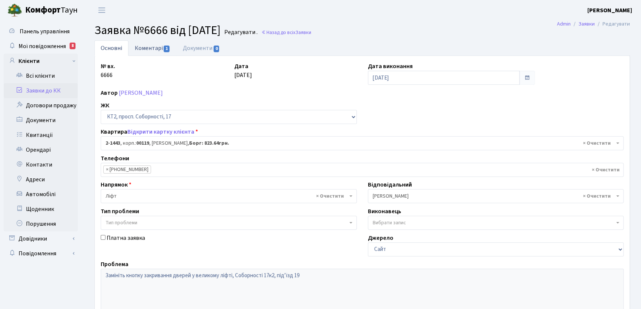
click at [138, 47] on link "Коментарі 1" at bounding box center [152, 47] width 48 height 15
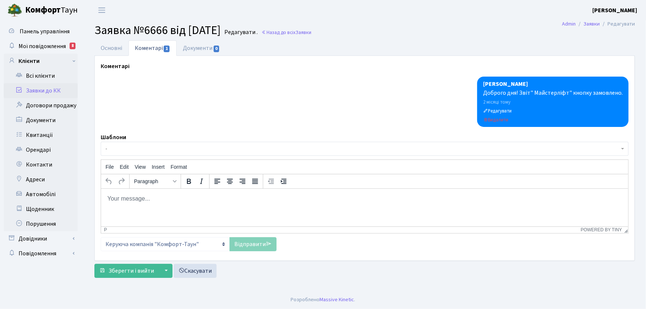
click at [143, 202] on html at bounding box center [364, 198] width 527 height 20
click at [148, 197] on p "Rich Text Area. Press ALT-0 for help." at bounding box center [364, 198] width 515 height 8
click at [255, 244] on link "Відправити" at bounding box center [252, 244] width 47 height 14
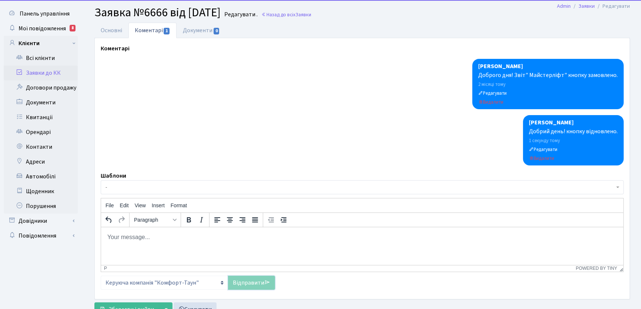
scroll to position [47, 0]
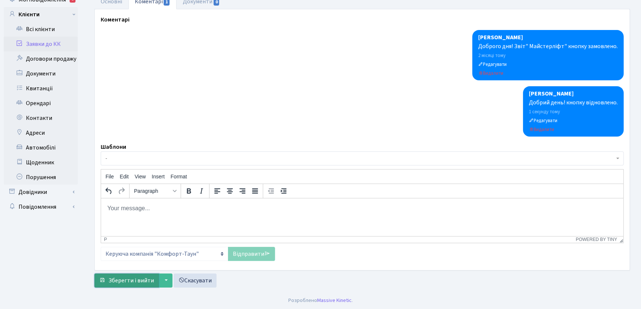
drag, startPoint x: 144, startPoint y: 278, endPoint x: 145, endPoint y: 264, distance: 14.1
click at [144, 279] on span "Зберегти і вийти" at bounding box center [131, 280] width 46 height 8
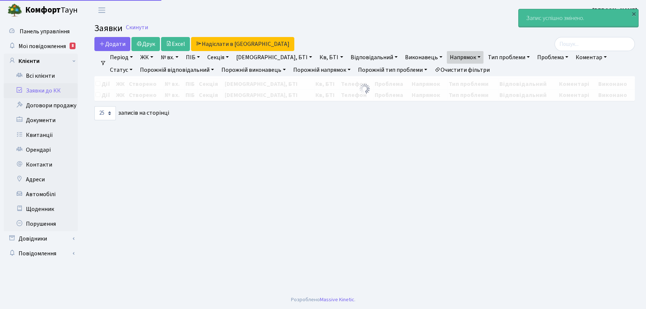
select select "25"
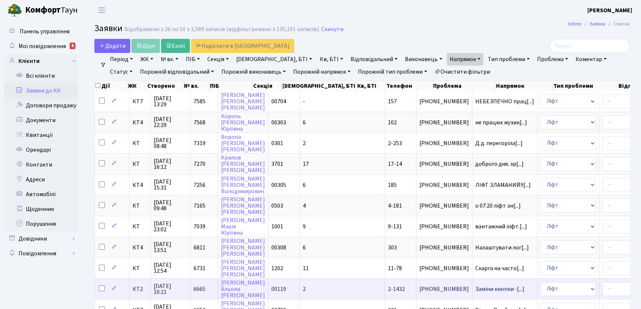
click at [388, 288] on span "2-1432" at bounding box center [396, 289] width 17 height 8
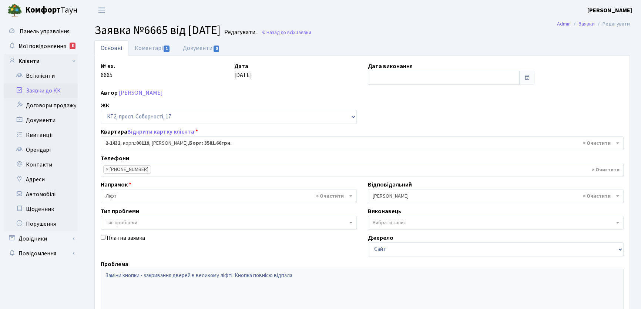
select select "13047"
click at [147, 47] on link "Коментарі 1" at bounding box center [152, 47] width 48 height 15
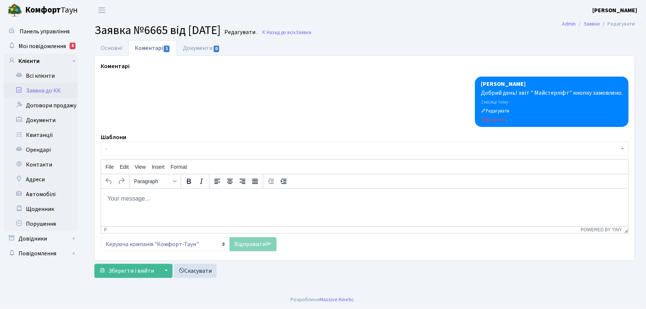
click at [156, 201] on p "Rich Text Area. Press ALT-0 for help." at bounding box center [364, 198] width 515 height 8
click at [109, 49] on link "Основні" at bounding box center [111, 47] width 34 height 15
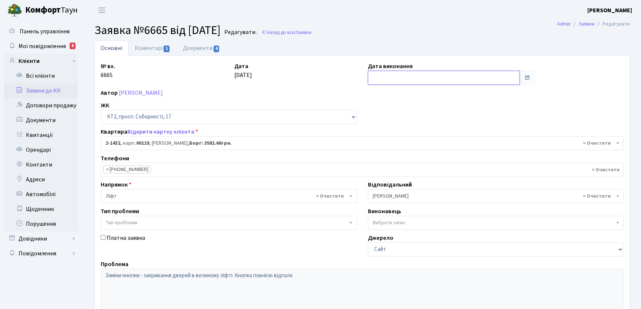
click at [386, 74] on input "text" at bounding box center [444, 78] width 152 height 14
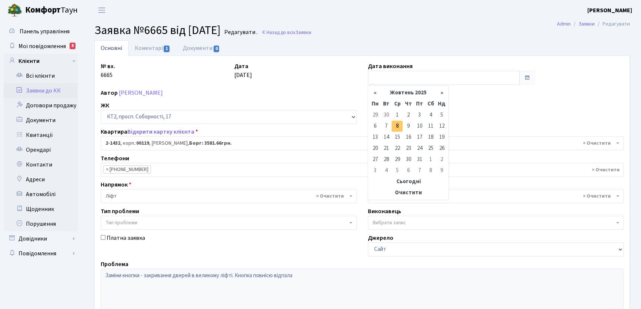
click at [395, 127] on td "8" at bounding box center [397, 126] width 11 height 11
type input "[DATE]"
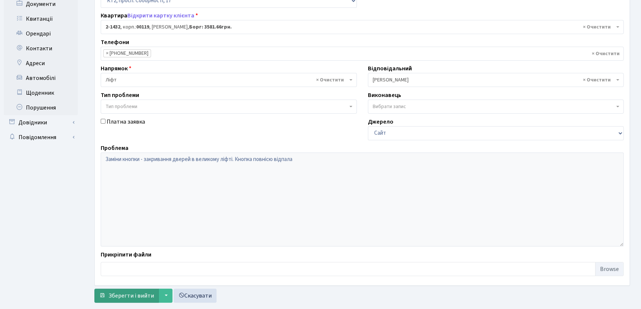
scroll to position [131, 0]
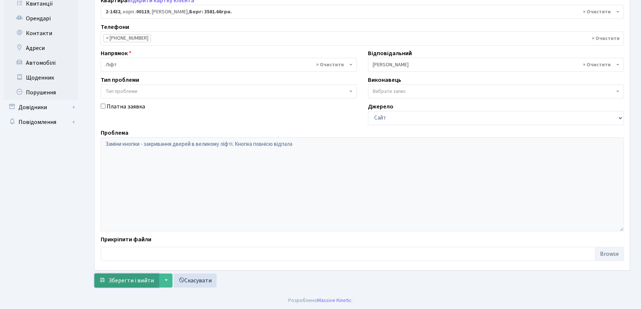
click at [141, 278] on span "Зберегти і вийти" at bounding box center [131, 280] width 46 height 8
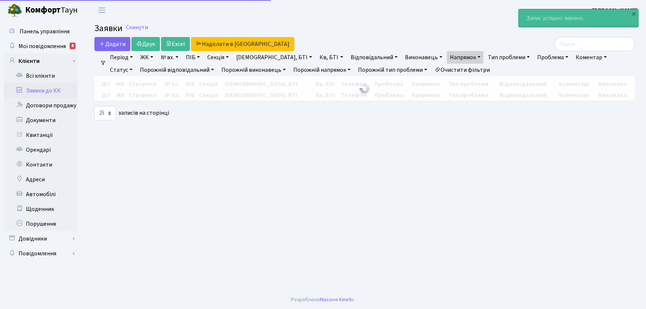
select select "25"
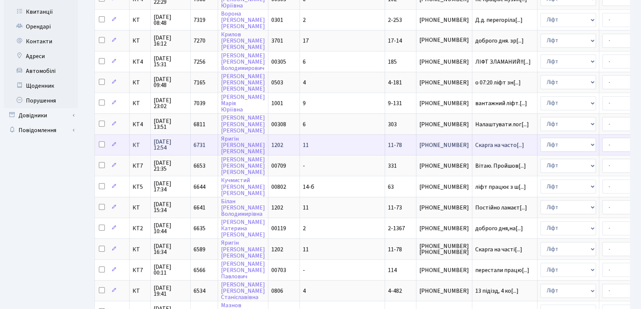
scroll to position [134, 0]
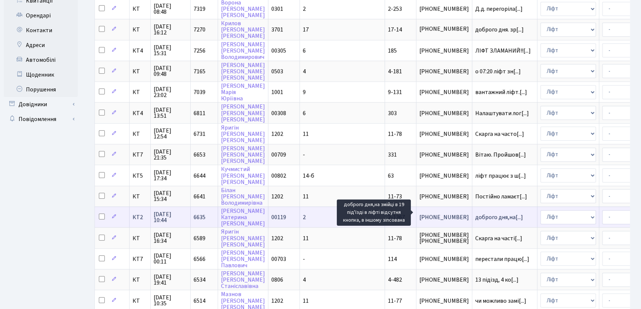
click at [475, 213] on span "доброго дня,на[...]" at bounding box center [499, 217] width 48 height 8
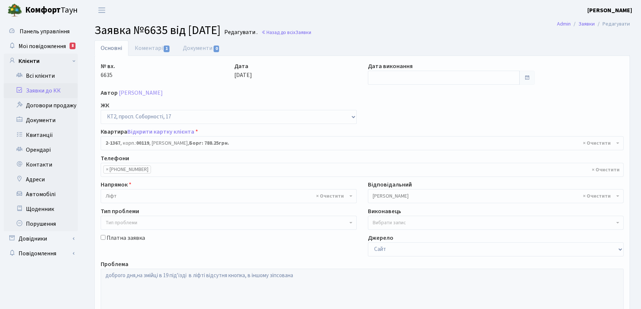
select select "12982"
click at [148, 47] on link "Коментарі 1" at bounding box center [152, 47] width 48 height 15
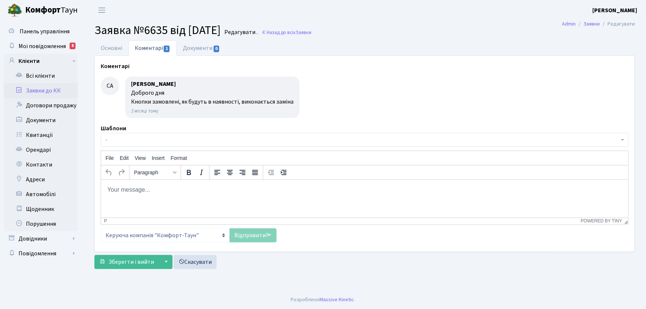
click at [147, 195] on html at bounding box center [364, 189] width 527 height 20
click at [106, 48] on link "Основні" at bounding box center [111, 47] width 34 height 15
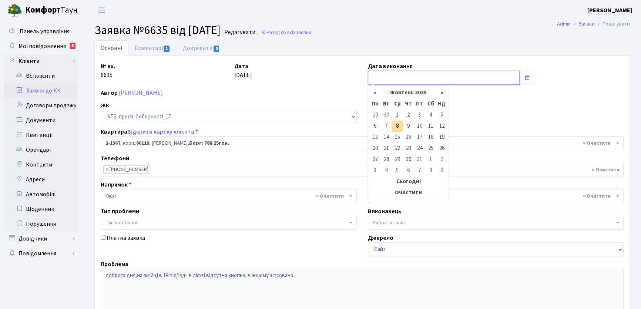
click at [385, 74] on input "text" at bounding box center [444, 78] width 152 height 14
click at [397, 127] on td "8" at bounding box center [397, 126] width 11 height 11
type input "[DATE]"
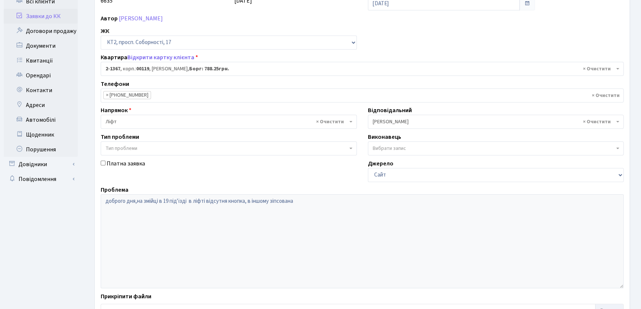
scroll to position [131, 0]
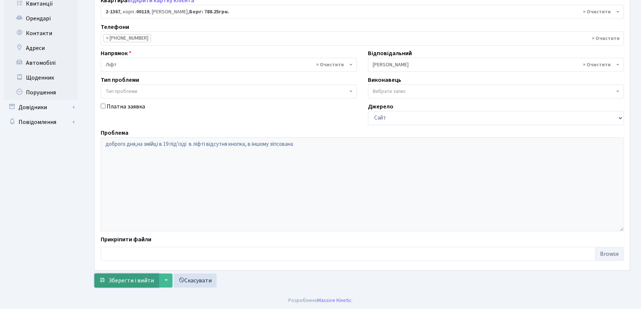
click at [150, 277] on span "Зберегти і вийти" at bounding box center [131, 280] width 46 height 8
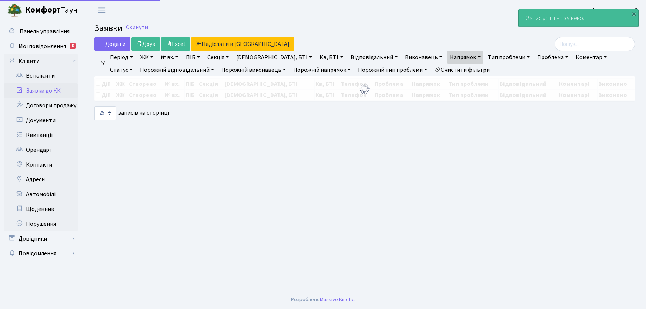
select select "25"
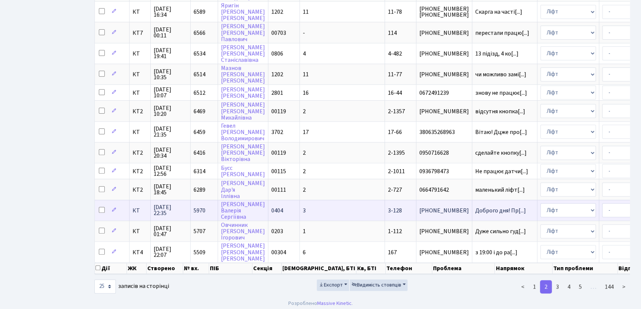
scroll to position [1, 0]
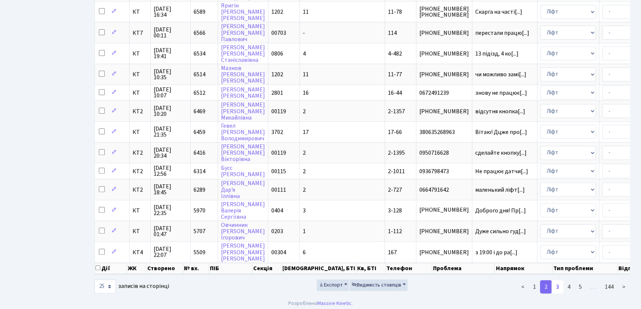
click at [559, 282] on link "3" at bounding box center [557, 286] width 12 height 13
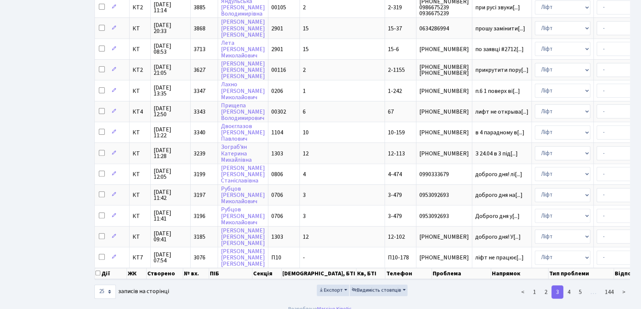
scroll to position [349, 0]
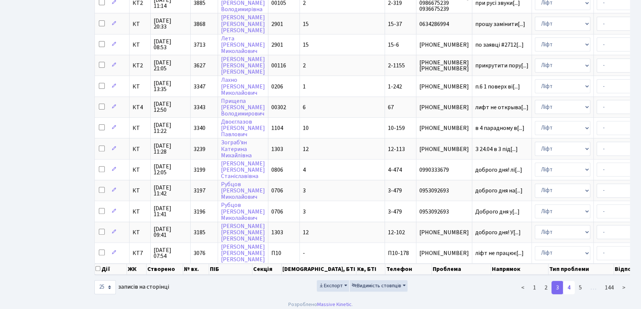
click at [571, 283] on link "4" at bounding box center [569, 287] width 12 height 13
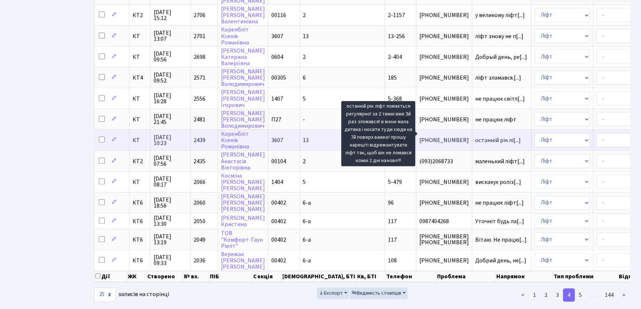
scroll to position [1, 0]
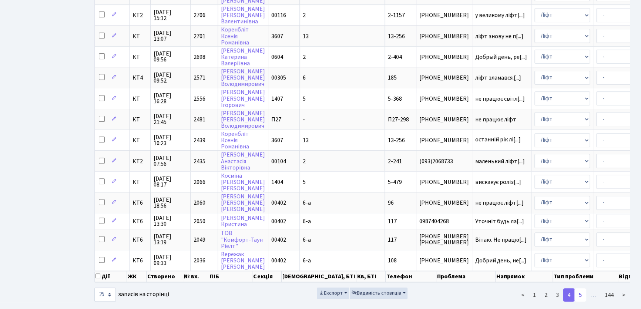
click at [584, 290] on link "5" at bounding box center [580, 294] width 12 height 13
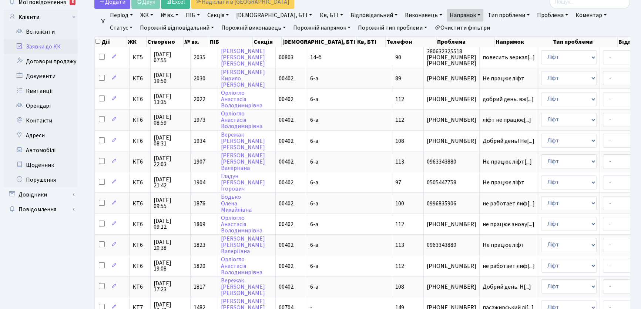
scroll to position [0, 0]
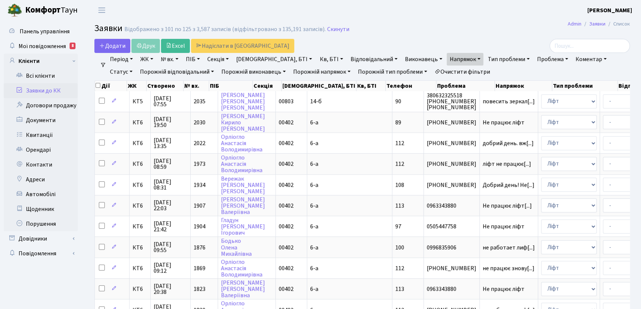
click at [445, 73] on link "Очистити фільтри" at bounding box center [461, 72] width 61 height 13
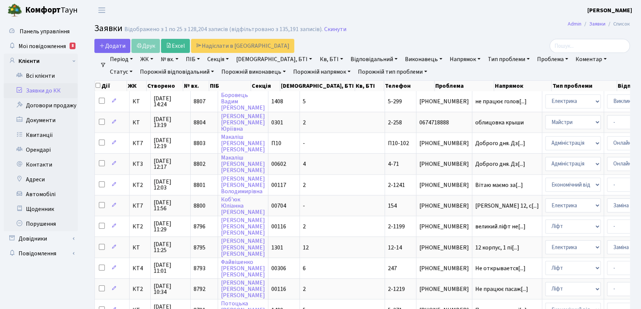
click at [135, 66] on link "Статус" at bounding box center [121, 72] width 28 height 13
drag, startPoint x: 601, startPoint y: 104, endPoint x: 577, endPoint y: 90, distance: 27.9
click at [166, 111] on link "Не виконано" at bounding box center [136, 116] width 58 height 11
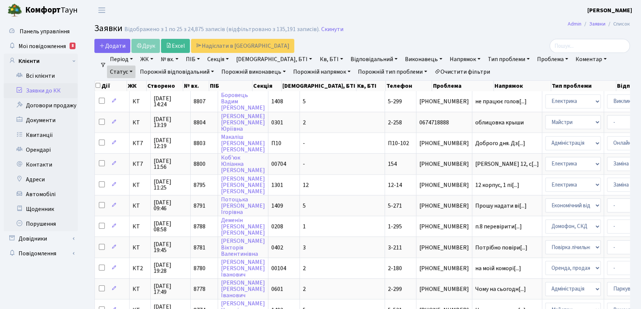
click at [487, 59] on link "Тип проблеми" at bounding box center [509, 59] width 48 height 13
click at [447, 59] on link "Напрямок" at bounding box center [465, 59] width 37 height 13
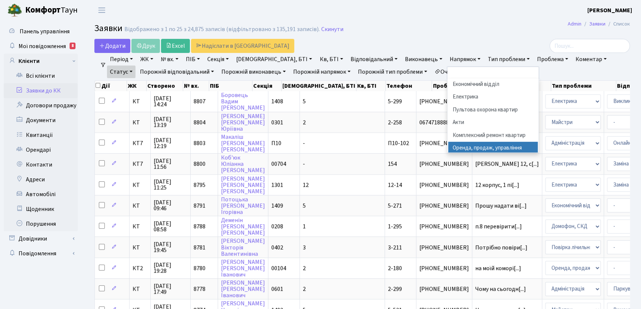
scroll to position [33, 0]
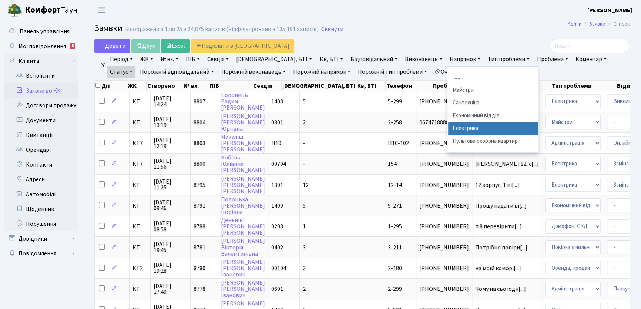
click at [448, 126] on li "Електрика" at bounding box center [493, 128] width 90 height 13
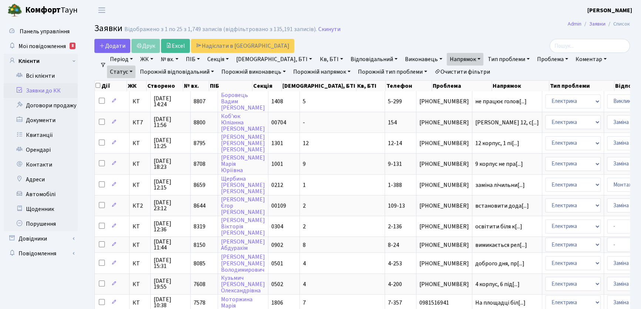
click at [316, 58] on link "Кв, БТІ" at bounding box center [330, 59] width 29 height 13
type input "1"
type input "2-716"
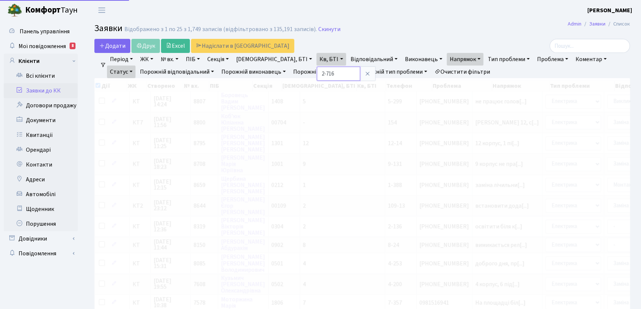
checkbox input "true"
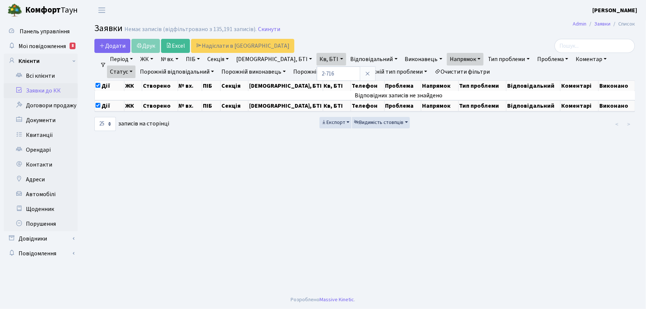
click at [316, 59] on link "Кв, БТІ" at bounding box center [330, 59] width 29 height 13
click at [316, 57] on link "Кв, БТІ" at bounding box center [330, 59] width 29 height 13
drag, startPoint x: 298, startPoint y: 72, endPoint x: 274, endPoint y: 71, distance: 24.1
click at [274, 71] on ul "Період 08.10.2025 - 08.10.2025 ЖК КТ, вул. Регенераторна, 4 КТ2, просп. Соборно…" at bounding box center [367, 65] width 523 height 25
drag, startPoint x: 268, startPoint y: 58, endPoint x: 267, endPoint y: 51, distance: 7.1
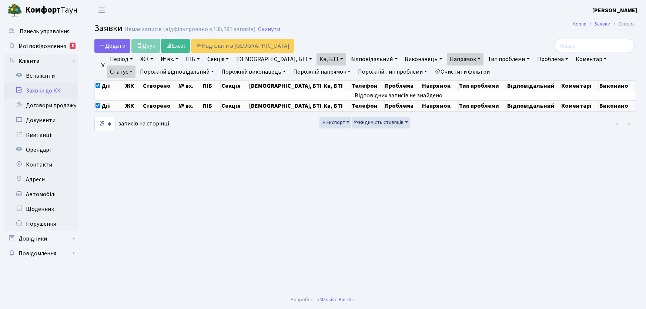
click at [268, 58] on link "Буд., БТІ" at bounding box center [274, 59] width 82 height 13
type input "2-716"
click at [232, 56] on link "Секція" at bounding box center [217, 59] width 27 height 13
click at [229, 74] on input "text" at bounding box center [226, 74] width 43 height 14
click at [258, 75] on icon at bounding box center [255, 74] width 6 height 6
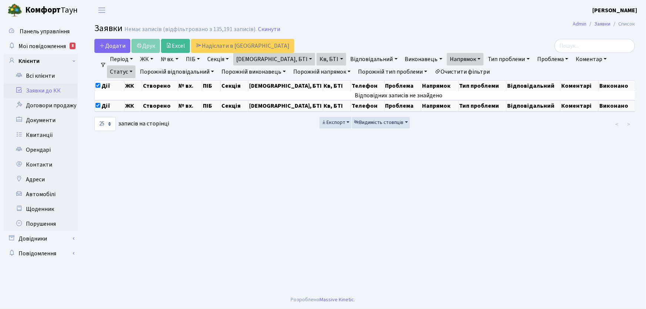
click at [445, 70] on link "Очистити фільтри" at bounding box center [461, 72] width 61 height 13
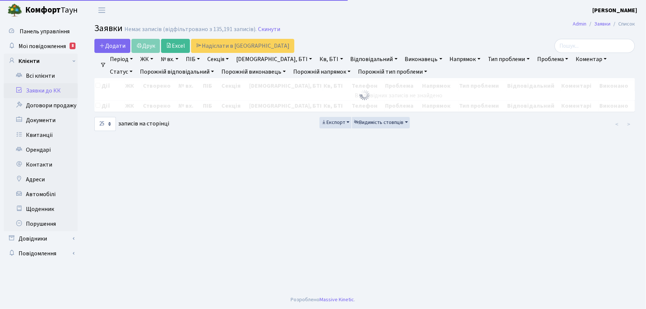
checkbox input "false"
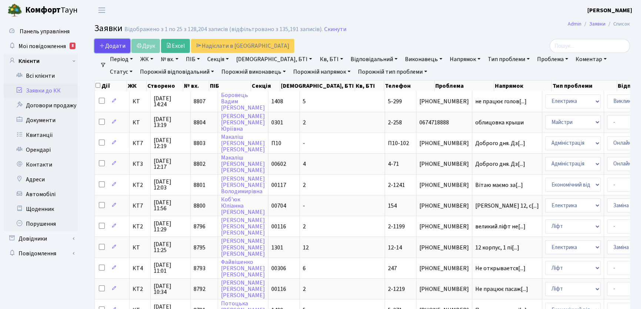
click at [108, 46] on span "Додати" at bounding box center [112, 46] width 26 height 8
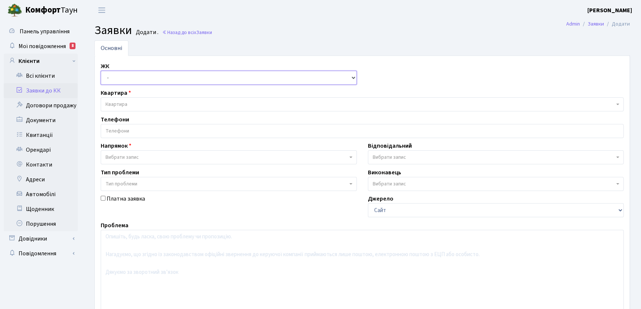
click at [353, 78] on select "- КТ, вул. Регенераторна, 4 КТ2, просп. [STREET_ADDRESS] [STREET_ADDRESS] [PERS…" at bounding box center [229, 78] width 256 height 14
select select "271"
click at [101, 71] on select "- КТ, вул. Регенераторна, 4 КТ2, просп. [STREET_ADDRESS] [STREET_ADDRESS] [PERS…" at bounding box center [229, 78] width 256 height 14
select select
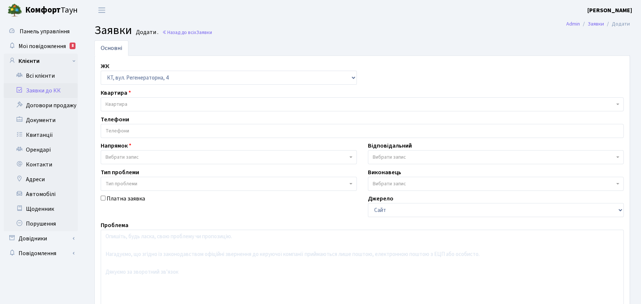
click at [135, 102] on span "Квартира" at bounding box center [359, 104] width 509 height 7
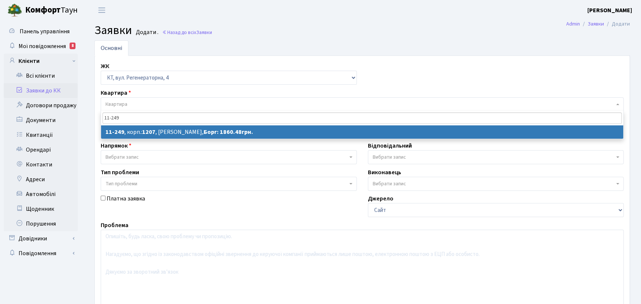
type input "11-249"
select select
select select "6933"
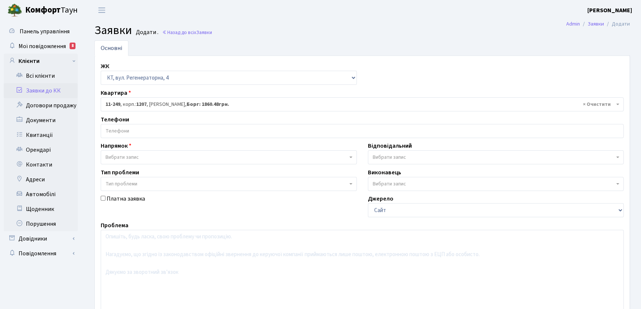
click at [140, 126] on input "search" at bounding box center [362, 130] width 522 height 13
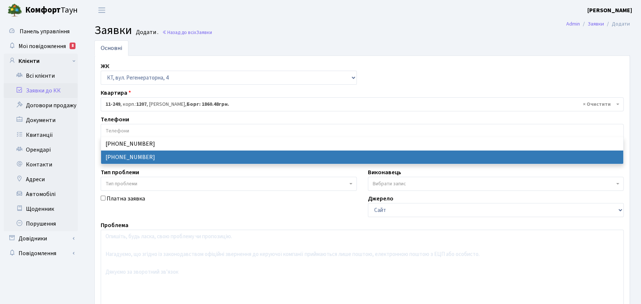
select select "21225"
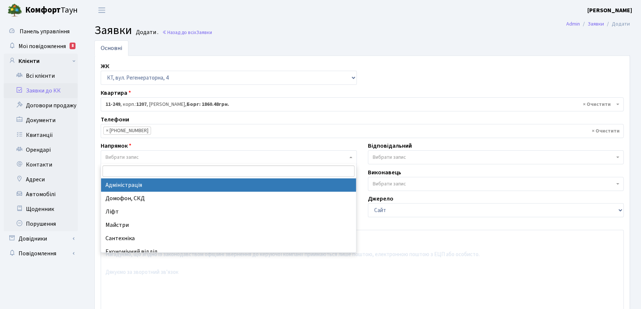
click at [145, 155] on span "Вибрати запис" at bounding box center [226, 157] width 242 height 7
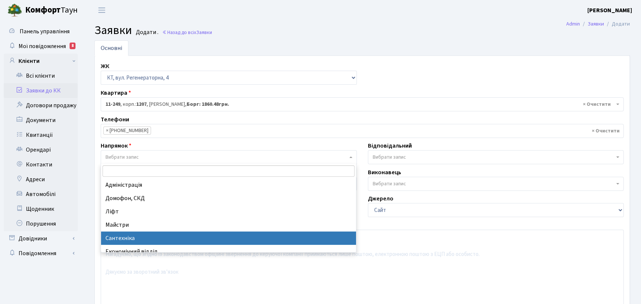
select select "2"
select select
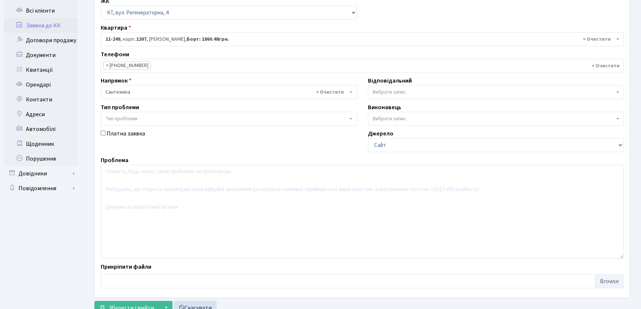
scroll to position [67, 0]
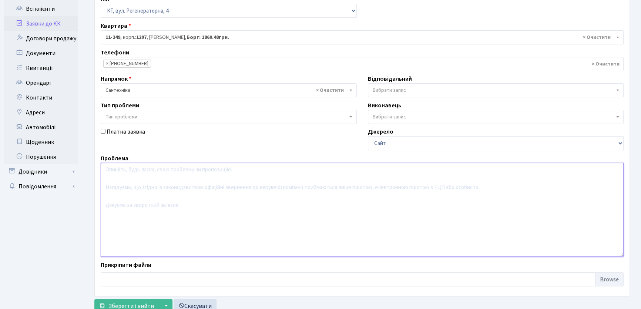
click at [117, 178] on textarea at bounding box center [362, 210] width 523 height 94
type textarea "З"
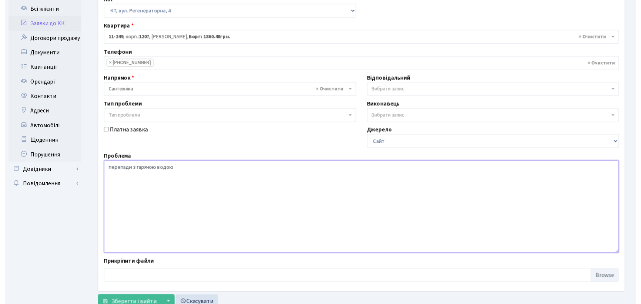
scroll to position [0, 0]
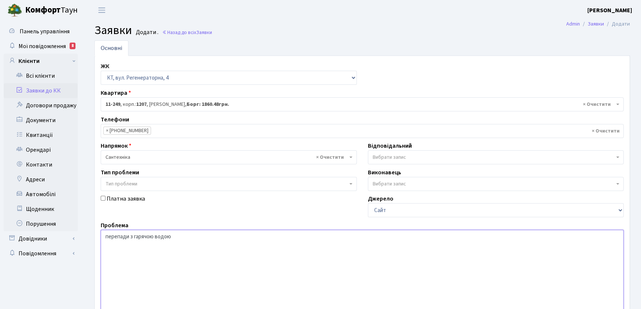
type textarea "перепади з гарячою водою"
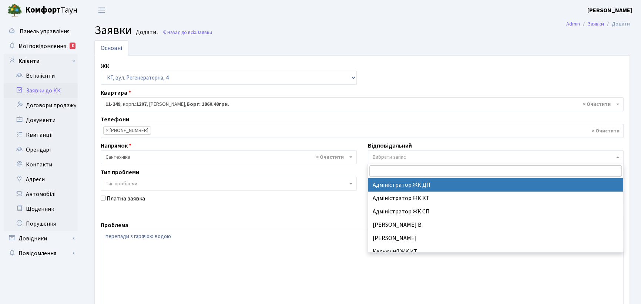
click at [618, 155] on span at bounding box center [618, 157] width 1 height 14
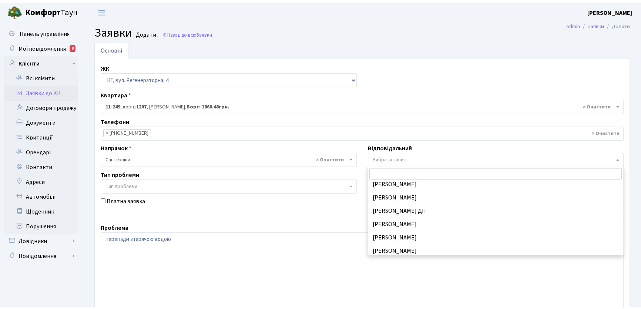
scroll to position [365, 0]
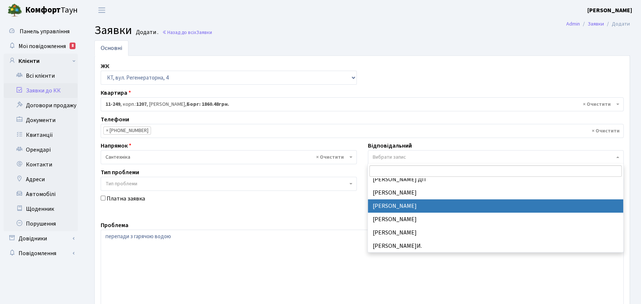
select select "67"
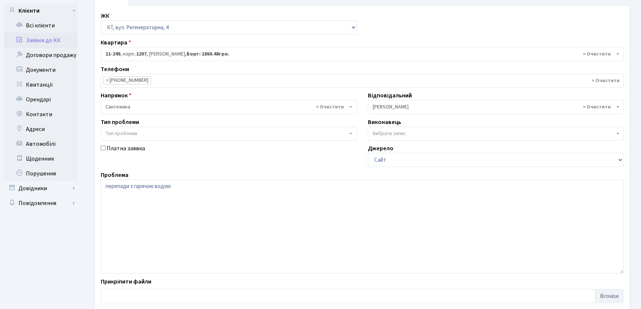
scroll to position [93, 0]
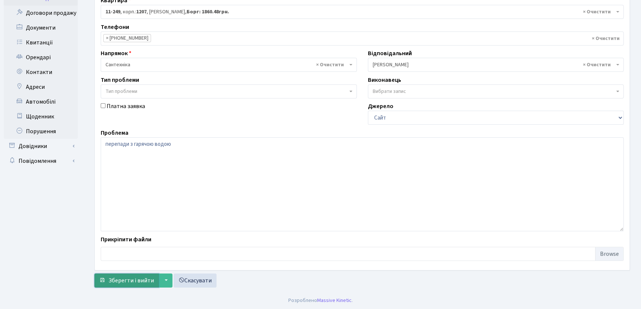
click at [133, 279] on span "Зберегти і вийти" at bounding box center [131, 280] width 46 height 8
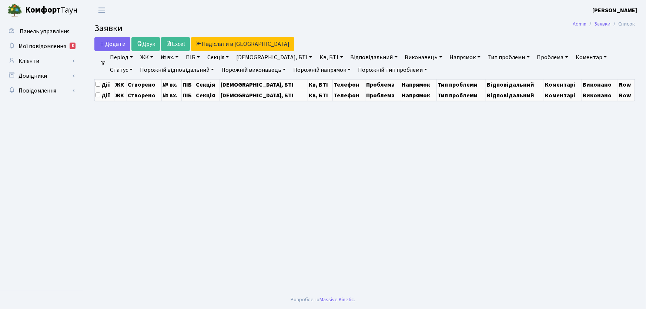
select select "25"
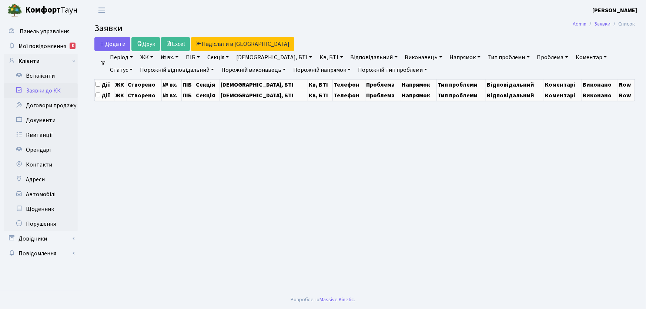
select select "25"
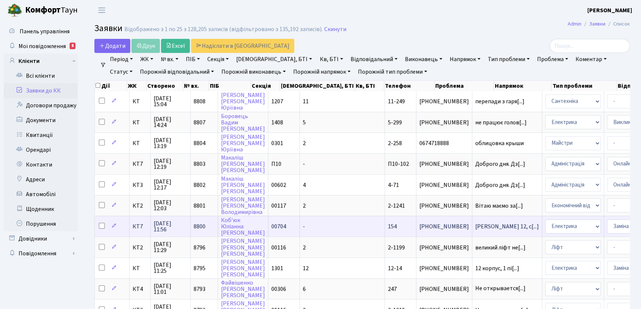
scroll to position [134, 0]
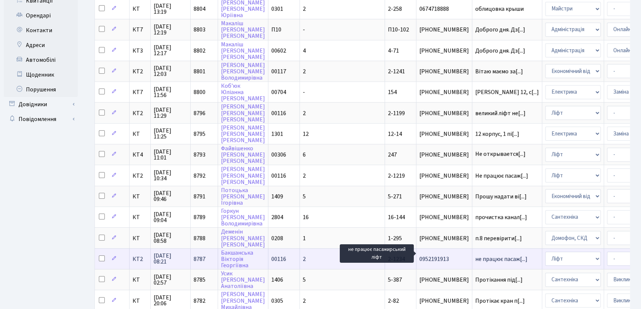
click at [475, 255] on span "не працює пасаж[...]" at bounding box center [501, 259] width 52 height 8
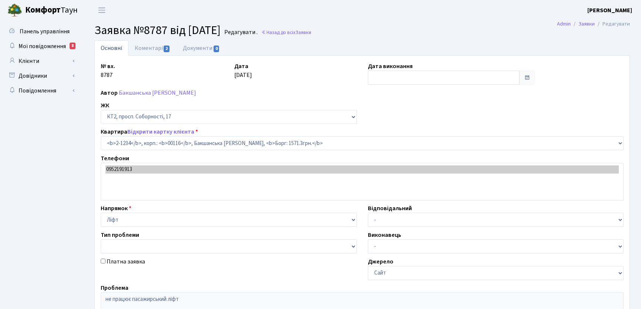
select select "12849"
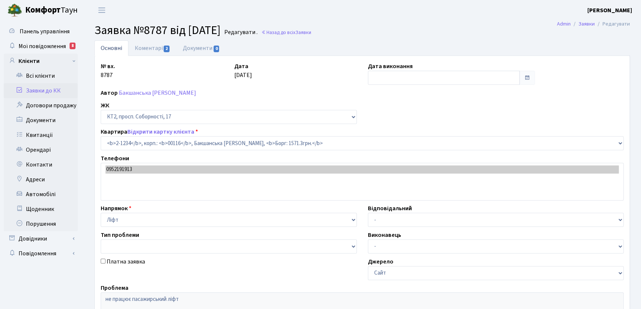
type input "[DATE]"
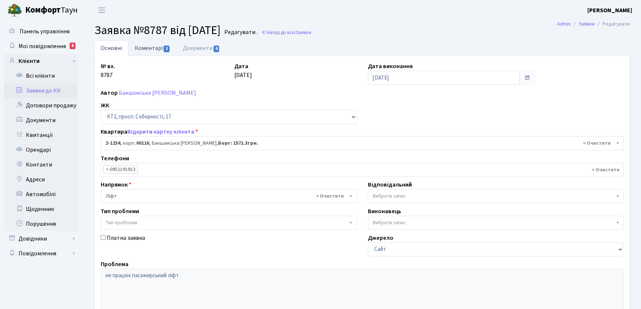
click at [151, 45] on link "Коментарі 2" at bounding box center [152, 47] width 48 height 15
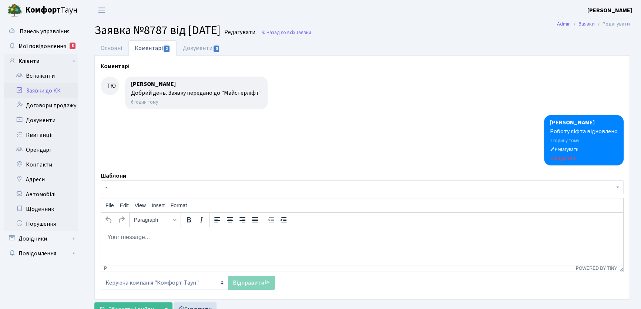
click at [147, 47] on link "Коментарі 2" at bounding box center [152, 48] width 48 height 16
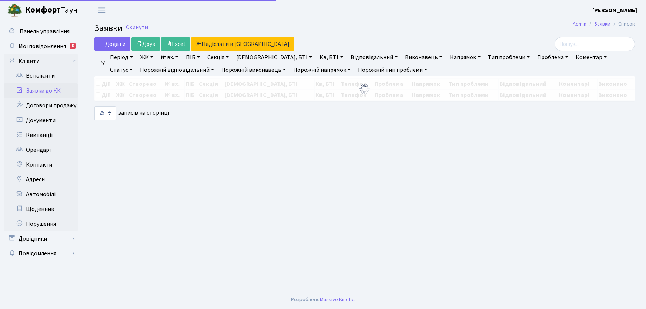
select select "25"
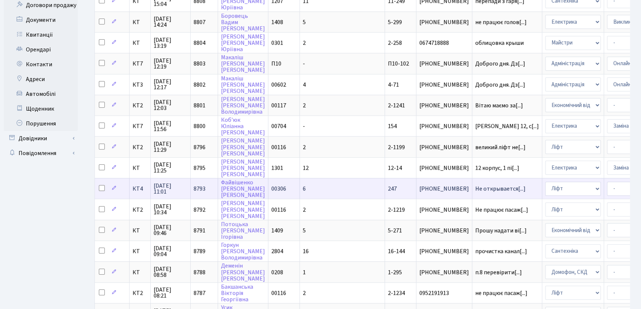
scroll to position [101, 0]
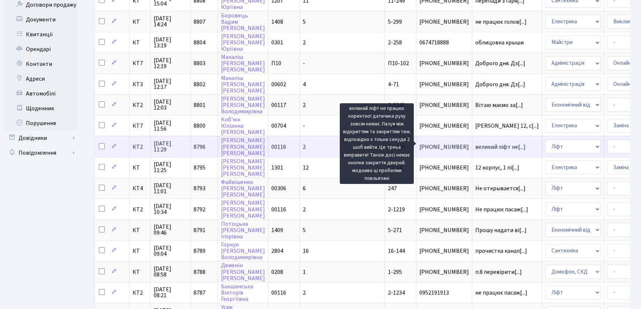
click at [475, 143] on span "великий ліфт не[...]" at bounding box center [500, 147] width 50 height 8
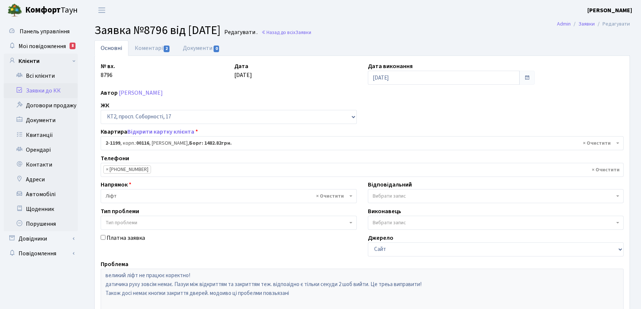
select select "12814"
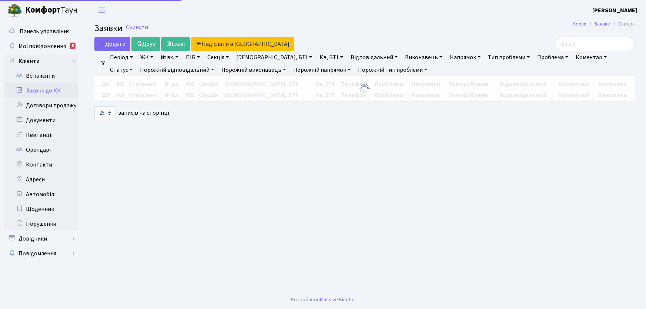
select select "25"
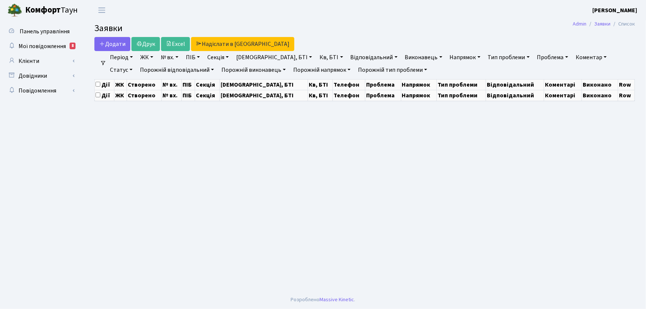
select select "25"
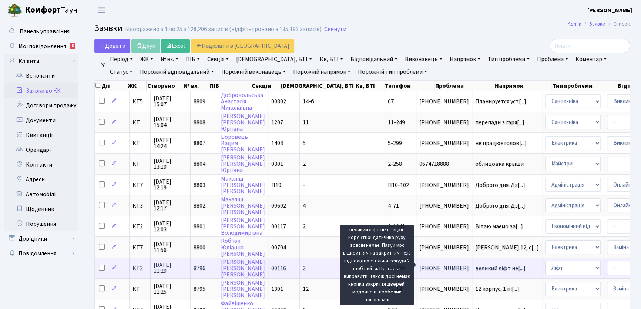
click at [475, 266] on span "великий ліфт не[...]" at bounding box center [500, 268] width 50 height 8
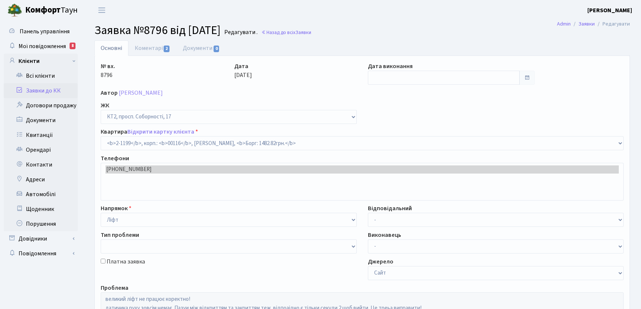
select select "12814"
type input "[DATE]"
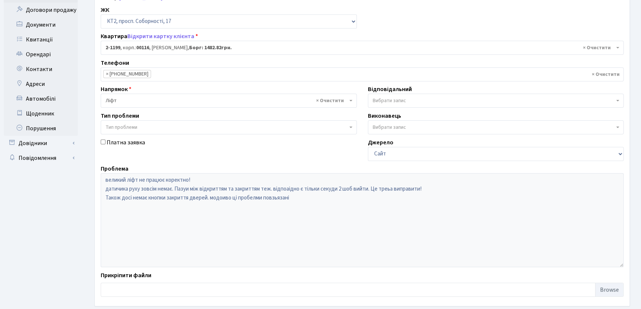
scroll to position [131, 0]
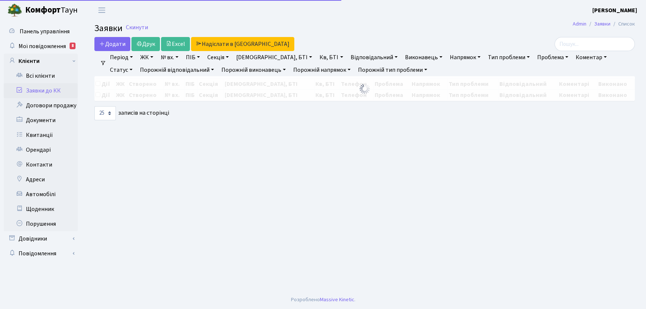
select select "25"
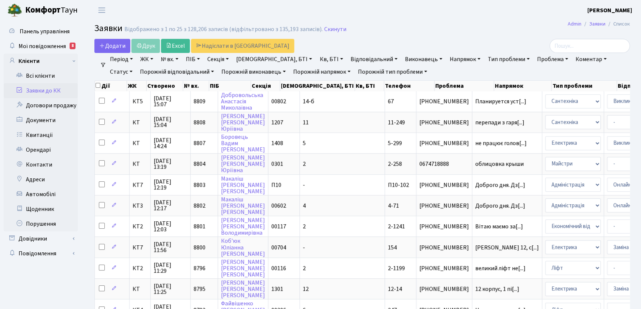
click at [135, 66] on link "Статус" at bounding box center [121, 72] width 28 height 13
click at [166, 111] on link "Не виконано" at bounding box center [136, 116] width 58 height 11
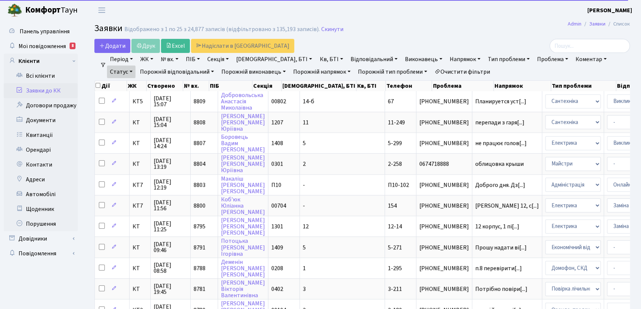
click at [447, 58] on link "Напрямок" at bounding box center [465, 59] width 37 height 13
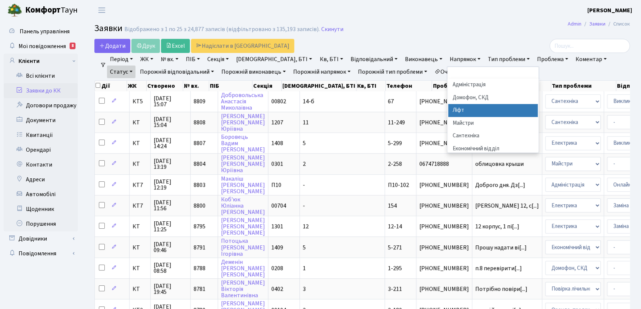
click at [448, 109] on li "Ліфт" at bounding box center [493, 110] width 90 height 13
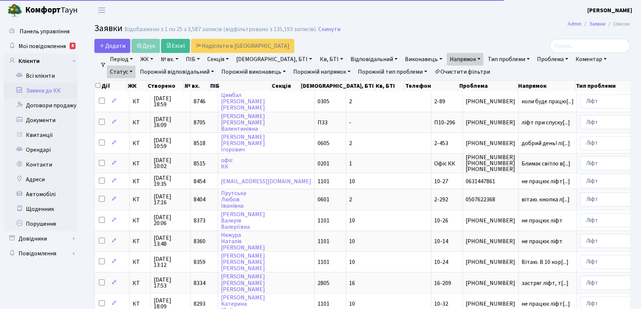
click at [133, 58] on link "Період" at bounding box center [121, 59] width 29 height 13
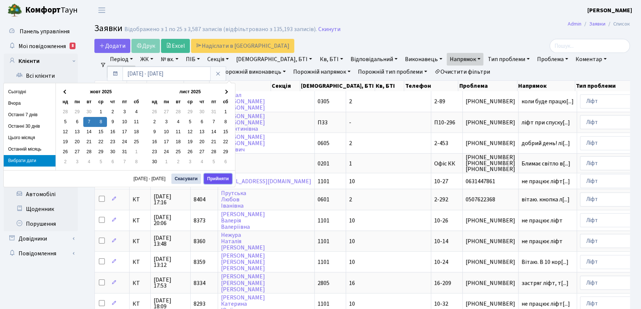
click at [209, 177] on button "Прийняти" at bounding box center [218, 179] width 28 height 10
type input "07.10.2025 - 08.10.2025"
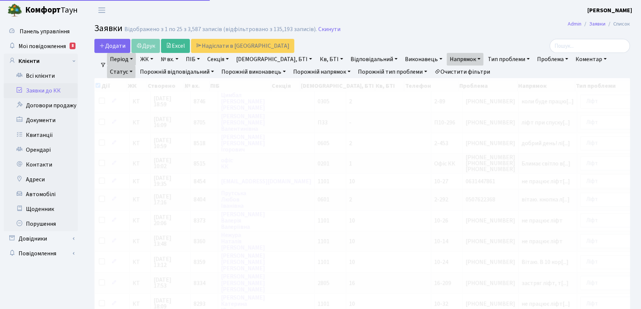
checkbox input "true"
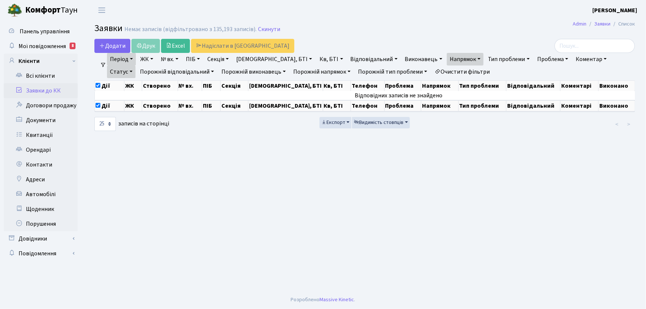
click at [132, 57] on link "Період" at bounding box center [121, 59] width 29 height 13
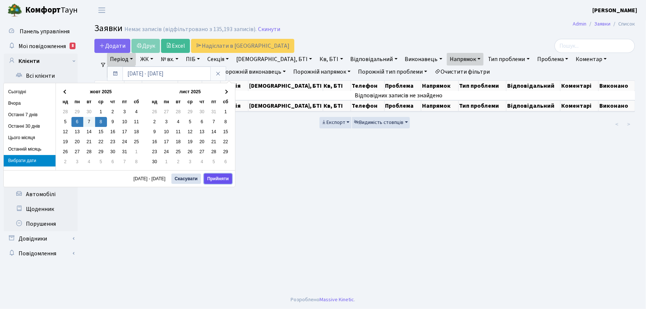
click at [217, 177] on button "Прийняти" at bounding box center [218, 179] width 28 height 10
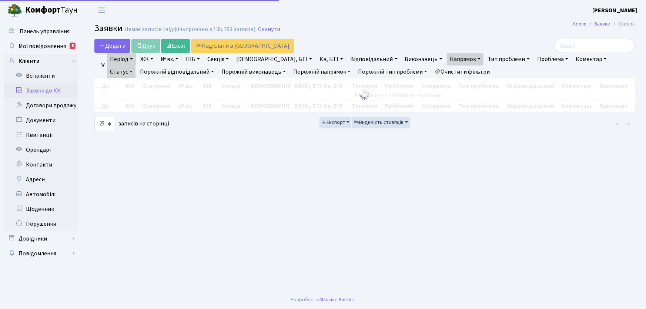
checkbox input "false"
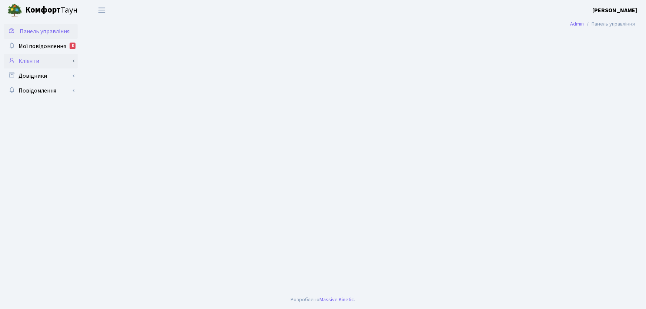
click at [36, 61] on link "Клієнти" at bounding box center [41, 61] width 74 height 15
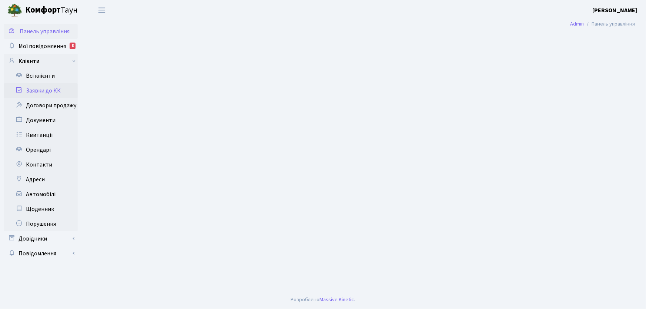
click at [52, 88] on link "Заявки до КК" at bounding box center [41, 90] width 74 height 15
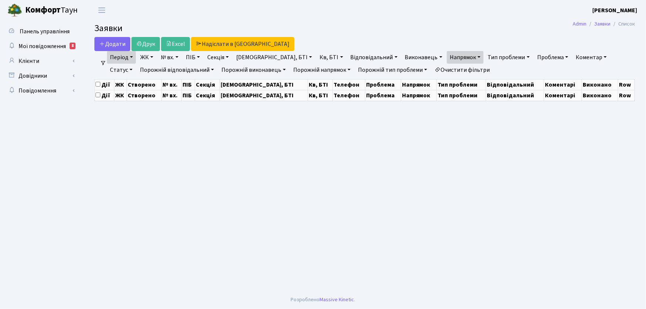
select select "25"
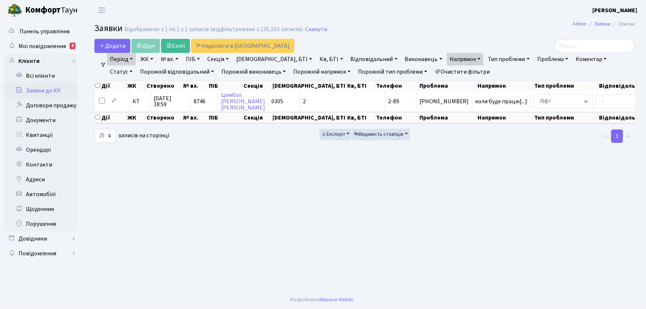
click at [434, 71] on link "Очистити фільтри" at bounding box center [461, 72] width 61 height 13
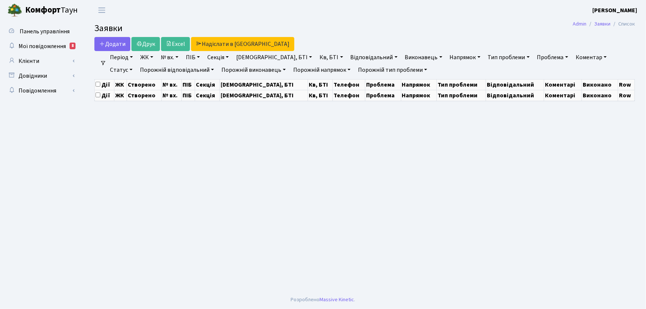
select select "25"
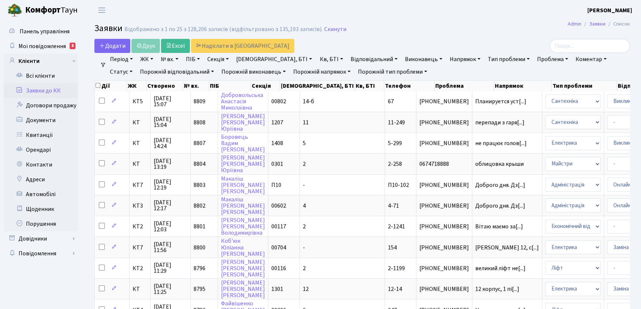
click at [135, 66] on link "Статус" at bounding box center [121, 72] width 28 height 13
click at [166, 111] on link "Не виконано" at bounding box center [136, 116] width 58 height 11
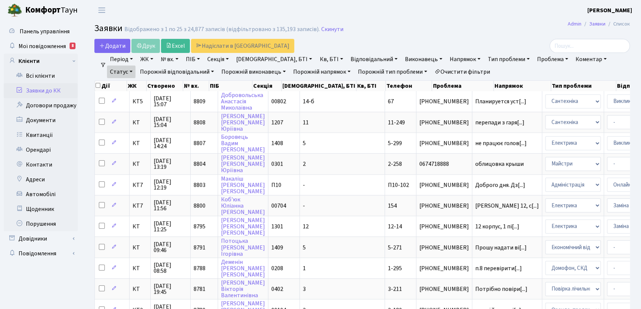
click at [232, 59] on link "Секція" at bounding box center [217, 59] width 27 height 13
click at [447, 59] on link "Напрямок" at bounding box center [465, 59] width 37 height 13
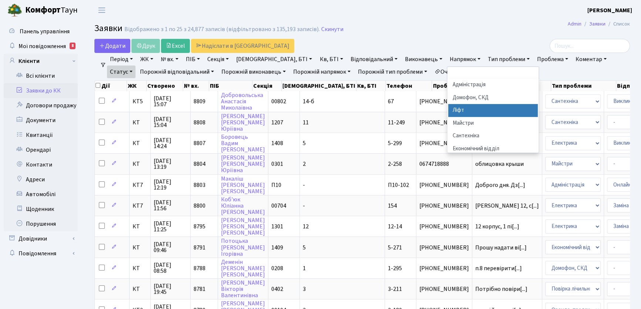
click at [448, 109] on li "Ліфт" at bounding box center [493, 110] width 90 height 13
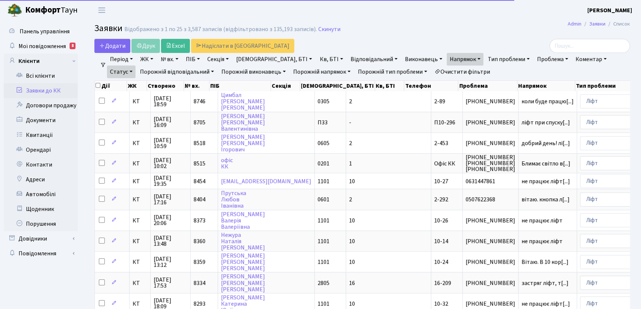
click at [133, 58] on link "Період" at bounding box center [121, 59] width 29 height 13
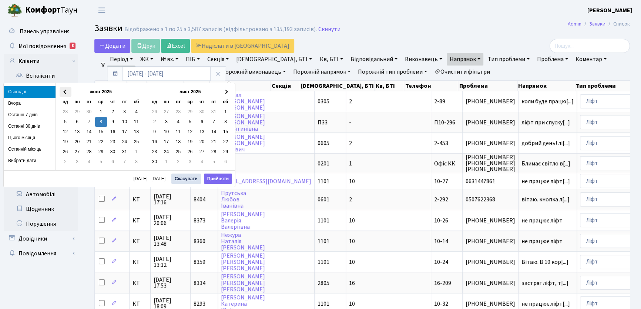
click at [64, 90] on span at bounding box center [65, 92] width 4 height 4
click at [66, 90] on span at bounding box center [65, 92] width 4 height 4
click at [61, 91] on th at bounding box center [66, 92] width 12 height 10
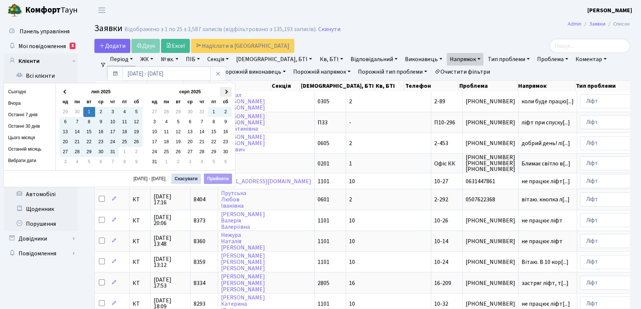
click at [227, 88] on th at bounding box center [226, 92] width 12 height 10
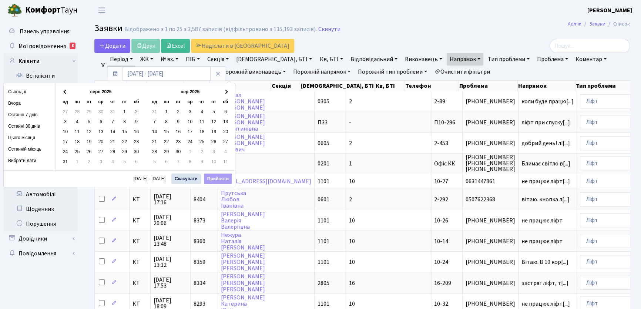
click at [227, 88] on th at bounding box center [226, 92] width 12 height 10
click at [226, 91] on span at bounding box center [226, 92] width 4 height 4
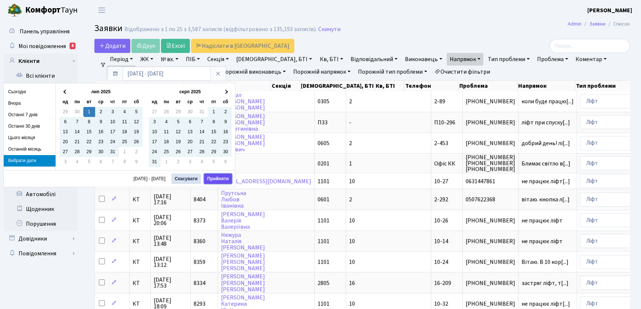
click at [216, 175] on button "Прийняти" at bounding box center [218, 179] width 28 height 10
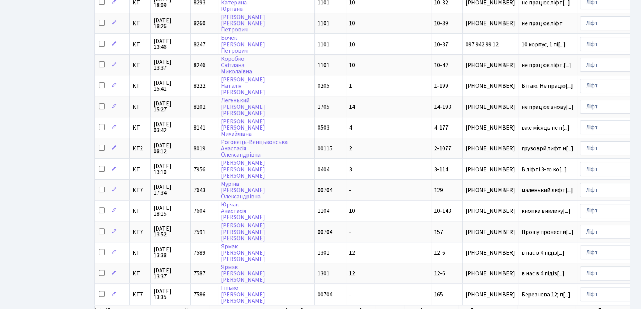
scroll to position [343, 0]
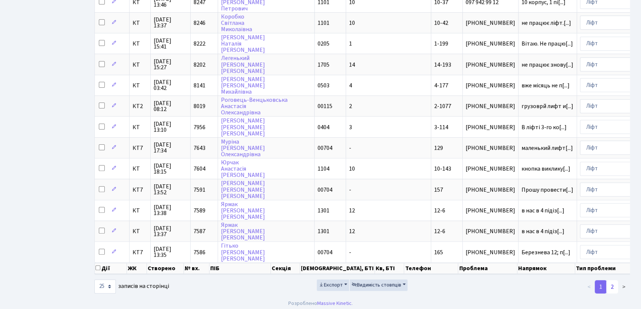
click at [613, 285] on link "2" at bounding box center [612, 286] width 12 height 13
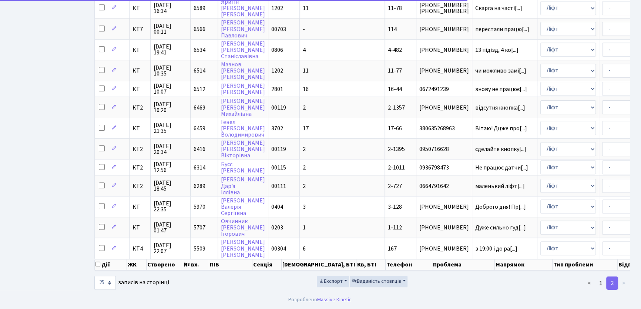
scroll to position [340, 0]
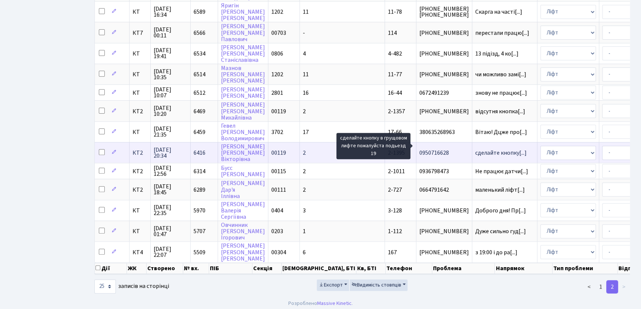
click at [475, 149] on span "сделайте кнопку[...]" at bounding box center [500, 153] width 51 height 8
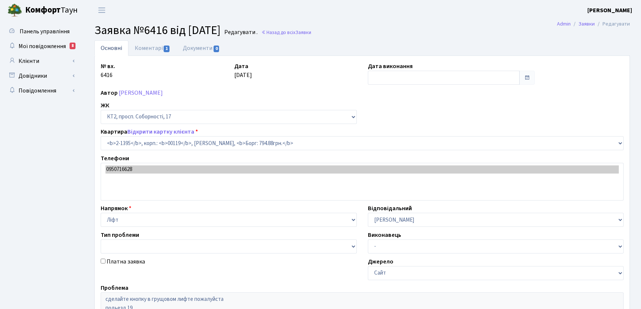
select select "13010"
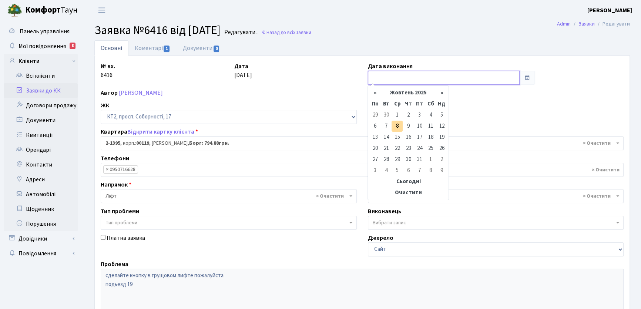
click at [390, 75] on input "text" at bounding box center [444, 78] width 152 height 14
click at [399, 128] on td "8" at bounding box center [397, 126] width 11 height 11
type input "[DATE]"
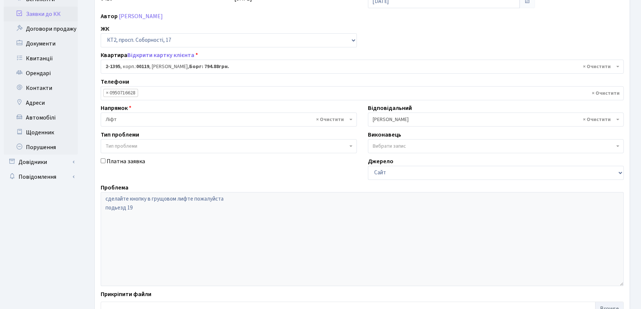
scroll to position [131, 0]
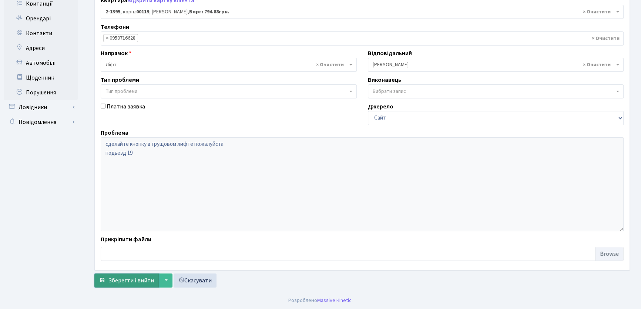
click at [145, 279] on span "Зберегти і вийти" at bounding box center [131, 280] width 46 height 8
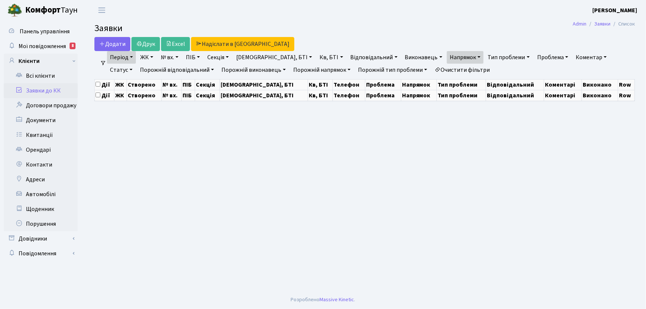
select select "25"
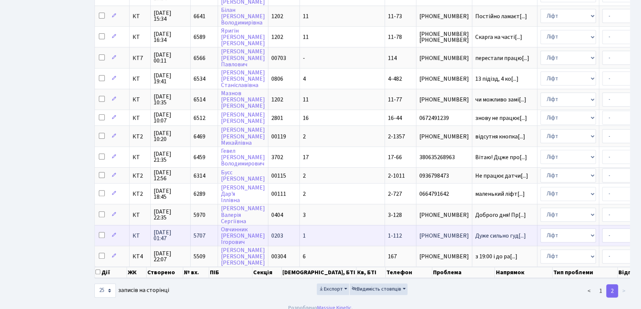
scroll to position [319, 0]
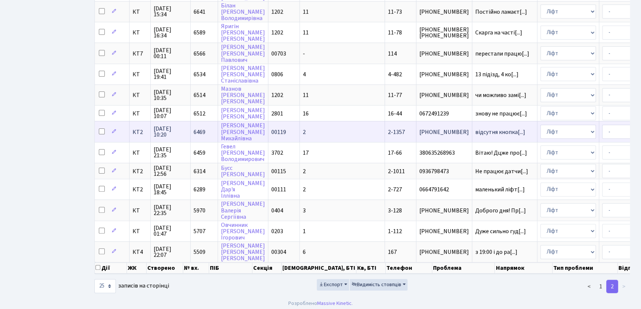
click at [388, 128] on span "2-1357" at bounding box center [396, 132] width 17 height 8
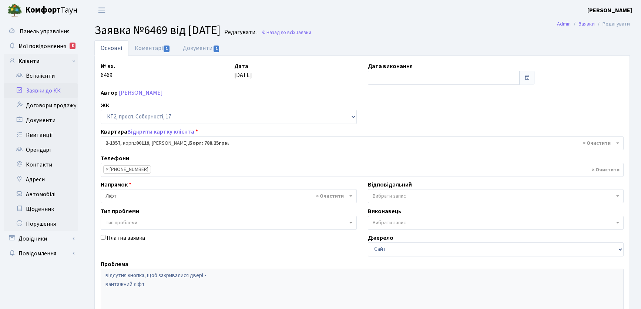
select select "12972"
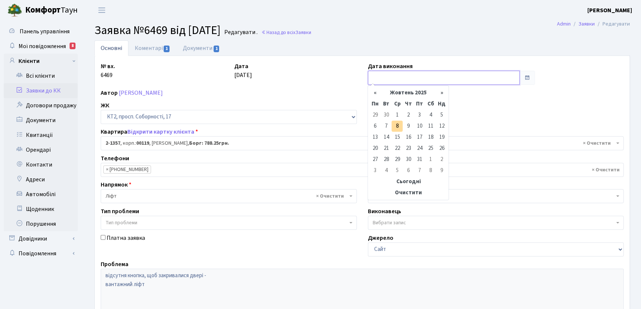
click at [375, 73] on input "text" at bounding box center [444, 78] width 152 height 14
click at [396, 127] on td "8" at bounding box center [397, 126] width 11 height 11
type input "[DATE]"
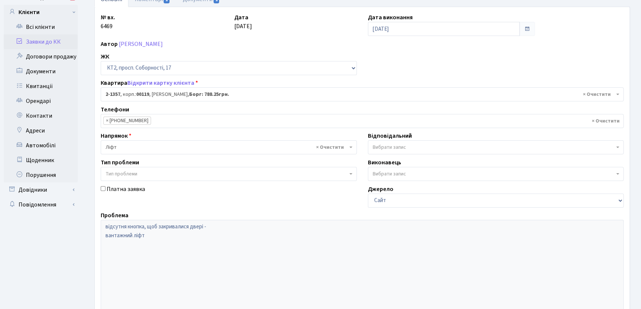
scroll to position [131, 0]
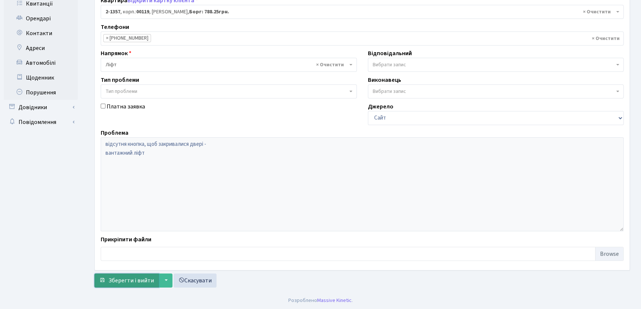
click at [125, 282] on span "Зберегти і вийти" at bounding box center [131, 280] width 46 height 8
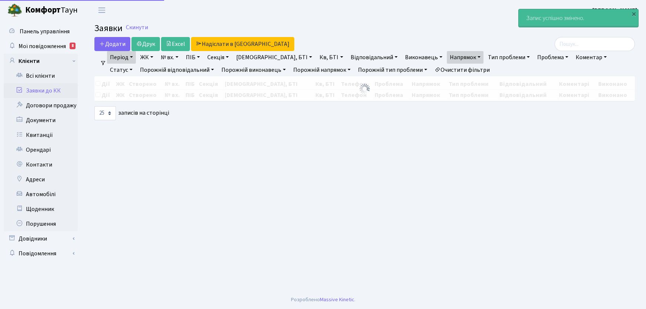
select select "25"
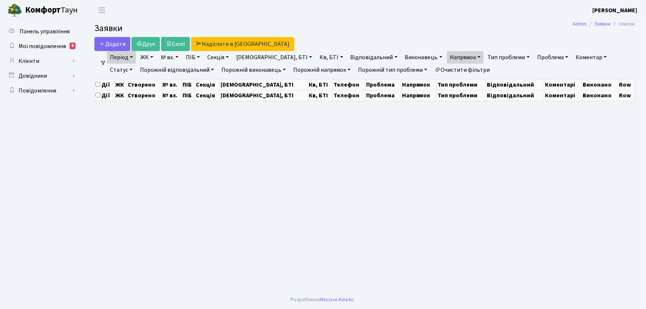
select select "25"
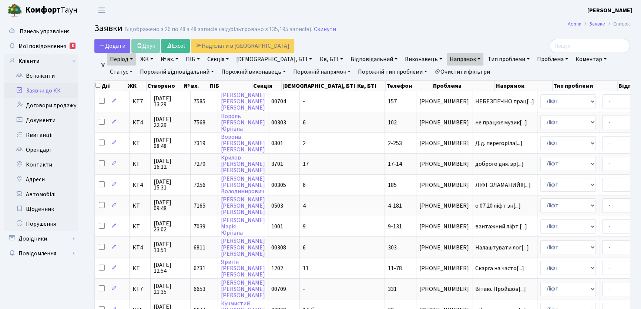
click at [432, 70] on link "Очистити фільтри" at bounding box center [461, 72] width 61 height 13
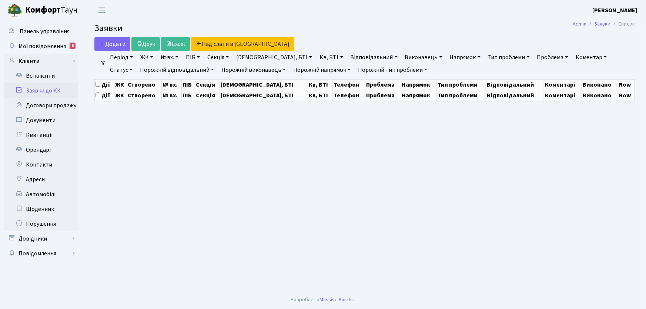
select select "25"
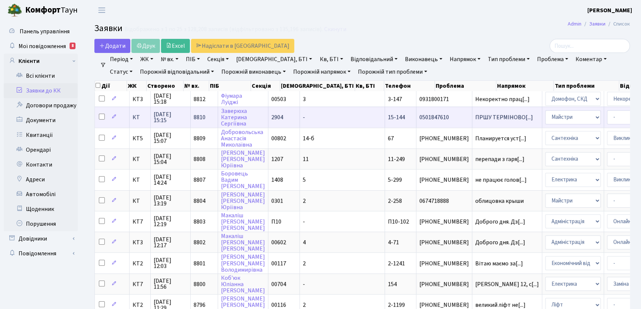
click at [419, 116] on span "0501847610" at bounding box center [444, 117] width 50 height 6
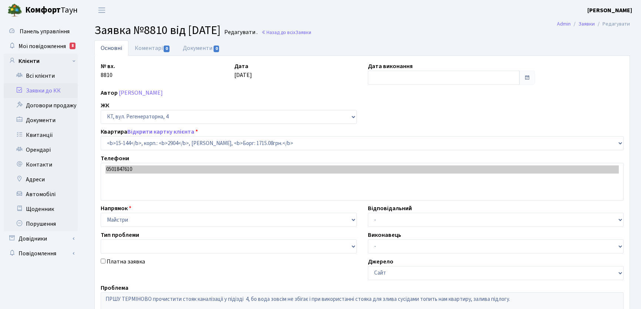
select select "8919"
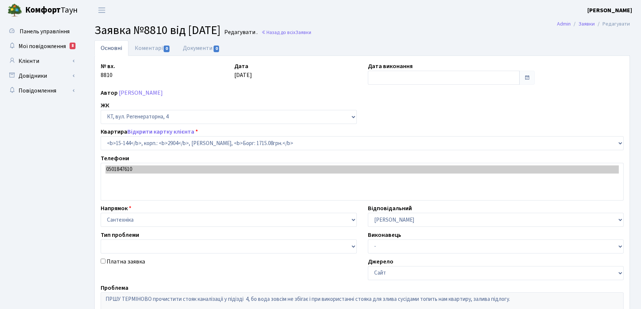
select select "8919"
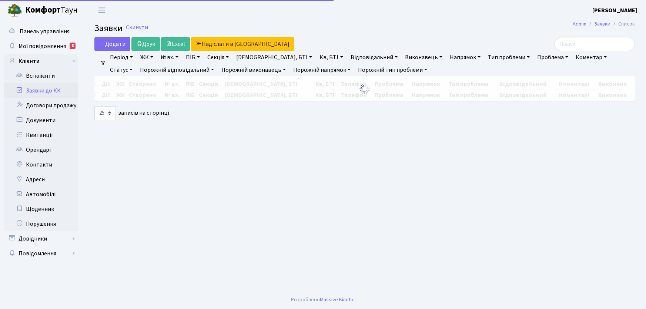
select select "25"
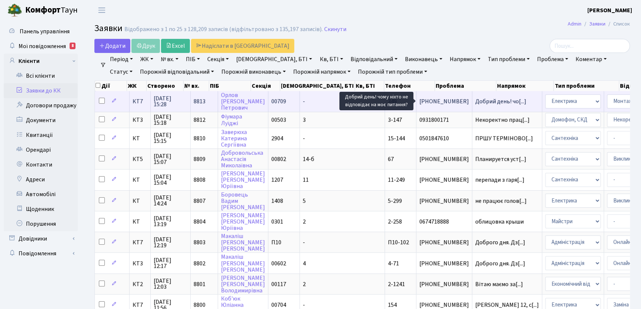
click at [475, 103] on span "Добрий день! чо[...]" at bounding box center [500, 101] width 51 height 8
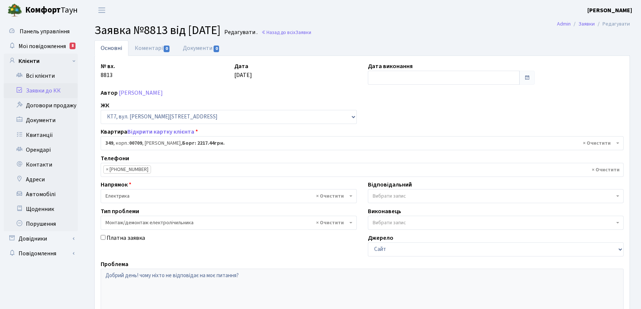
select select "18862"
select select "11"
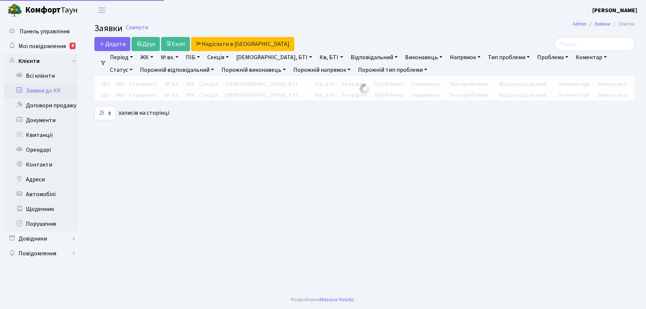
select select "25"
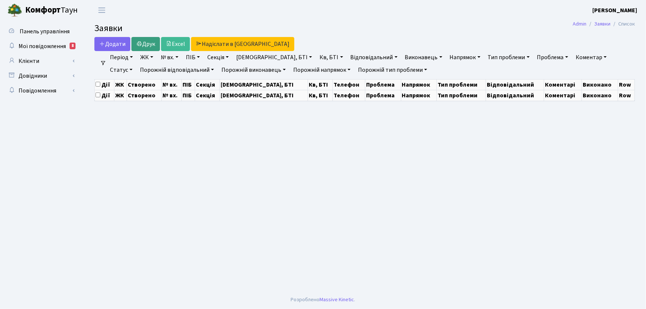
select select "25"
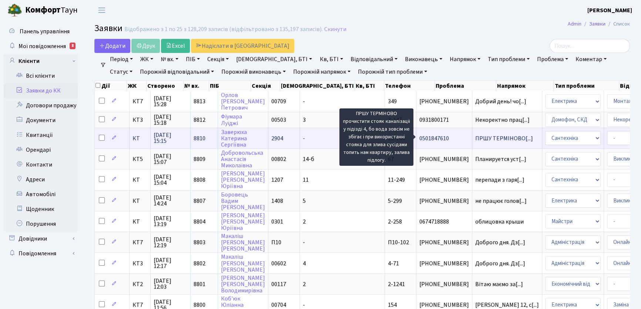
click at [475, 137] on span "ПРШУ ТЕРМІНОВО[...]" at bounding box center [504, 138] width 58 height 8
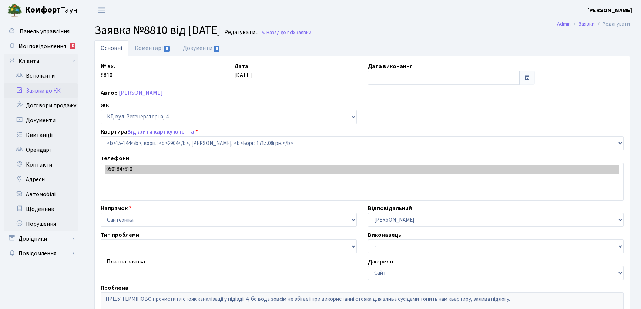
select select "8919"
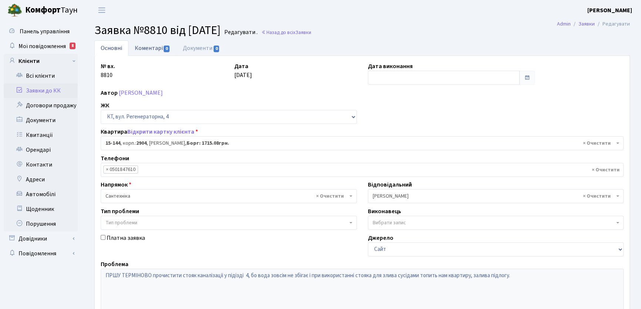
click at [154, 47] on link "Коментарі 0" at bounding box center [152, 47] width 48 height 15
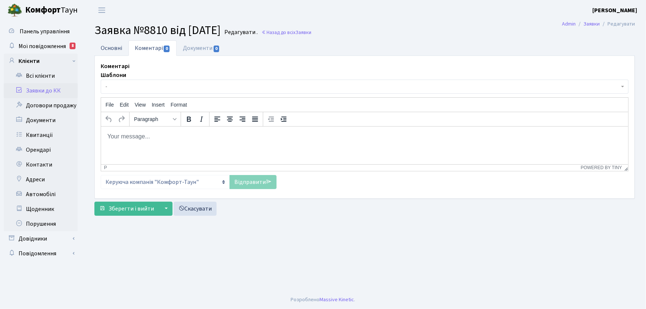
click at [111, 49] on link "Основні" at bounding box center [111, 47] width 34 height 15
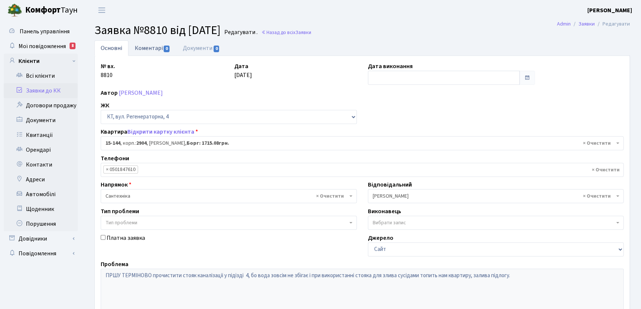
click at [152, 48] on link "Коментарі 0" at bounding box center [152, 47] width 48 height 15
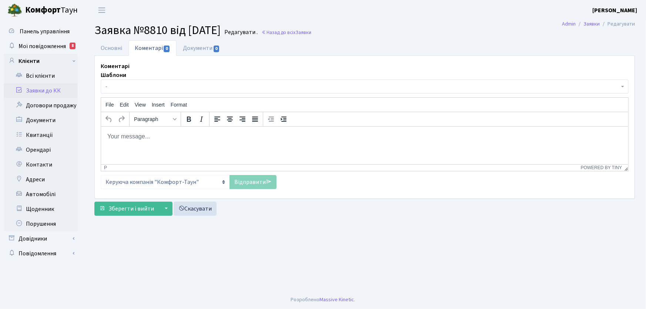
click at [134, 131] on html at bounding box center [364, 136] width 527 height 20
click at [243, 181] on link "Відправити" at bounding box center [252, 182] width 47 height 14
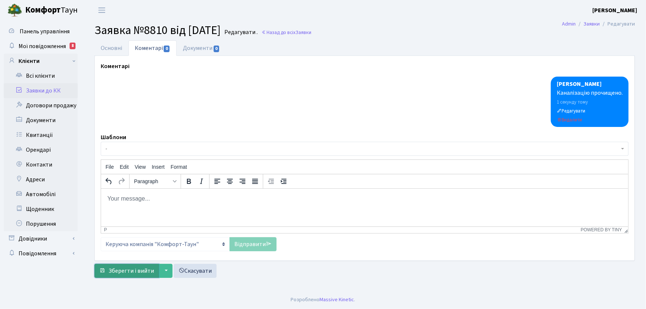
click at [147, 271] on span "Зберегти і вийти" at bounding box center [131, 271] width 46 height 8
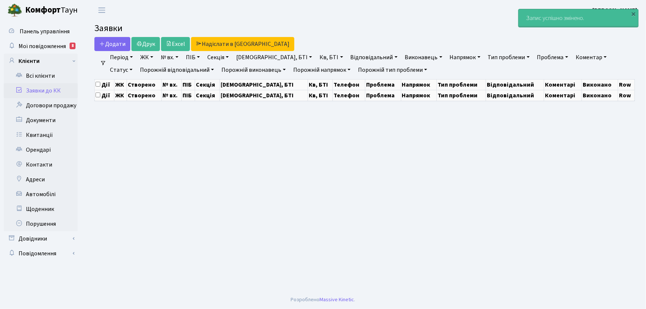
select select "25"
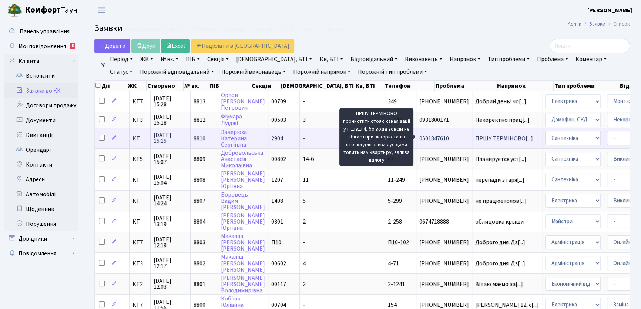
click at [475, 137] on span "ПРШУ ТЕРМІНОВО[...]" at bounding box center [504, 138] width 58 height 8
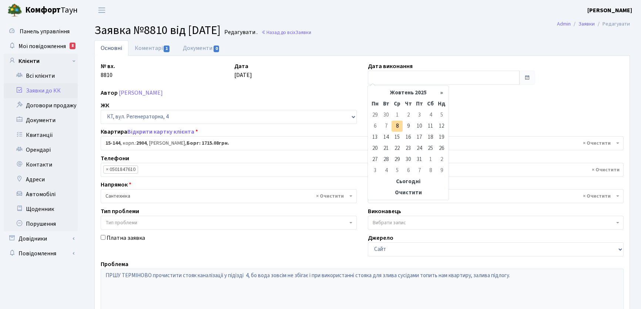
select select "8919"
click at [386, 74] on input "text" at bounding box center [444, 78] width 152 height 14
click at [398, 126] on td "8" at bounding box center [397, 126] width 11 height 11
type input "[DATE]"
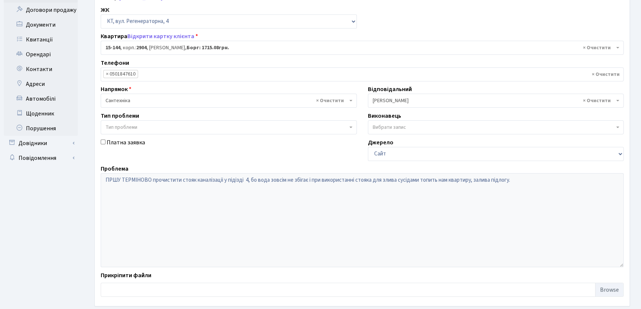
scroll to position [131, 0]
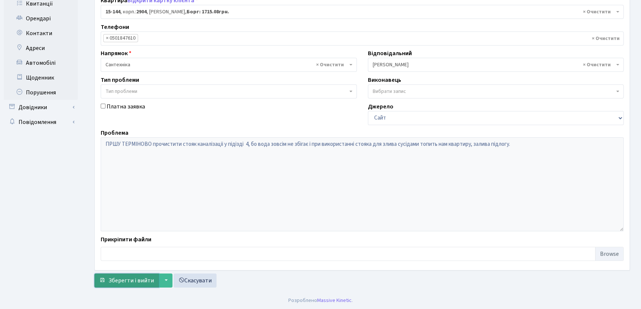
click at [151, 279] on span "Зберегти і вийти" at bounding box center [131, 280] width 46 height 8
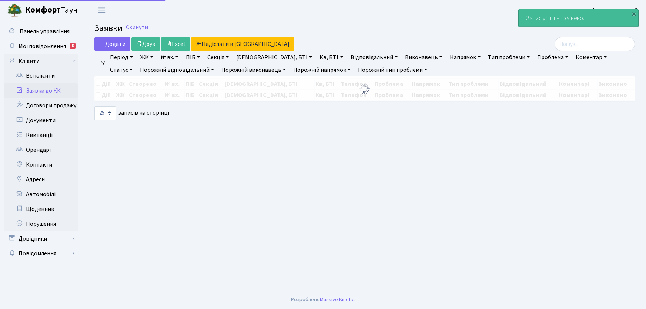
select select "25"
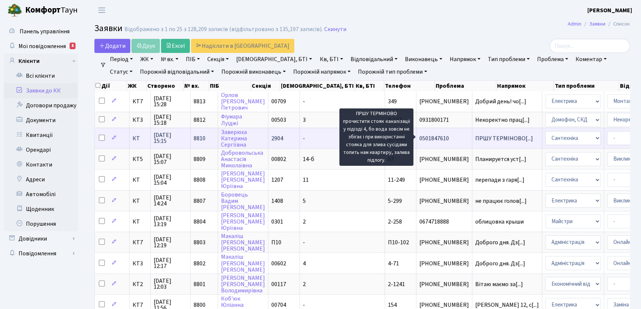
click at [475, 137] on span "ПРШУ ТЕРМІНОВО[...]" at bounding box center [504, 138] width 58 height 8
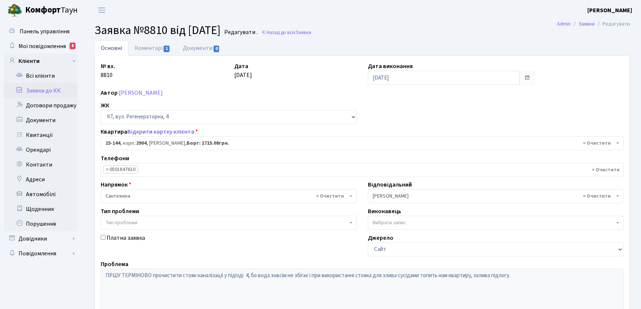
select select "8919"
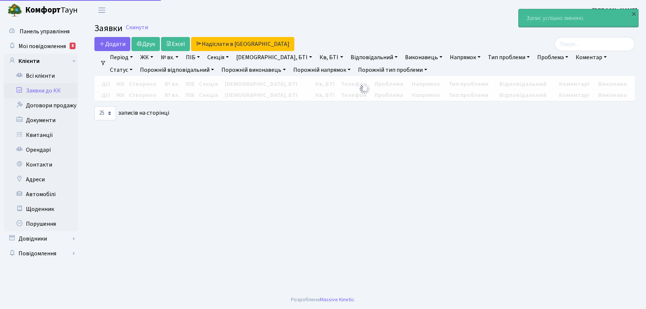
select select "25"
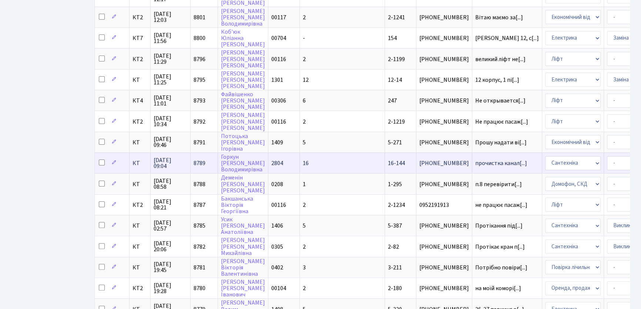
scroll to position [344, 0]
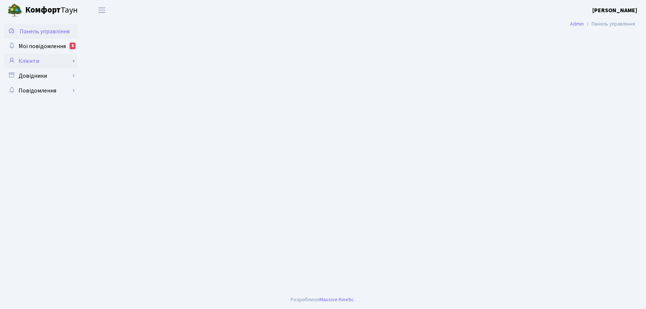
click at [30, 61] on link "Клієнти" at bounding box center [41, 61] width 74 height 15
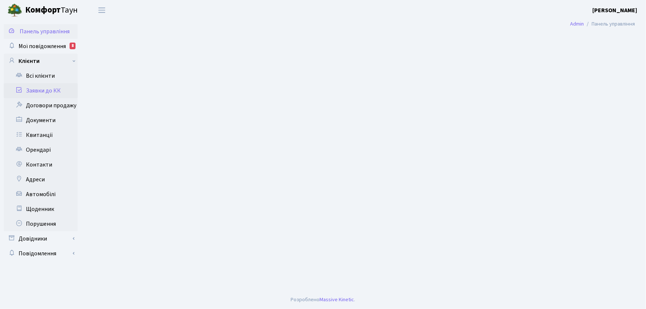
click at [38, 90] on link "Заявки до КК" at bounding box center [41, 90] width 74 height 15
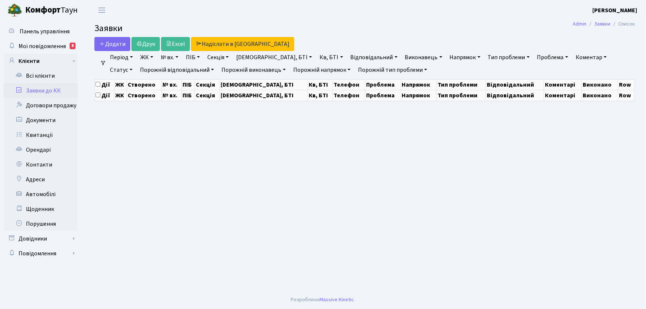
select select "25"
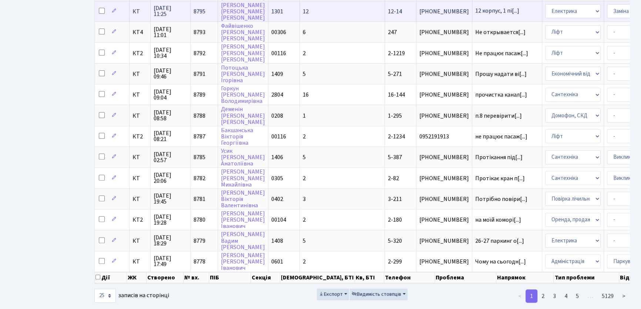
scroll to position [344, 0]
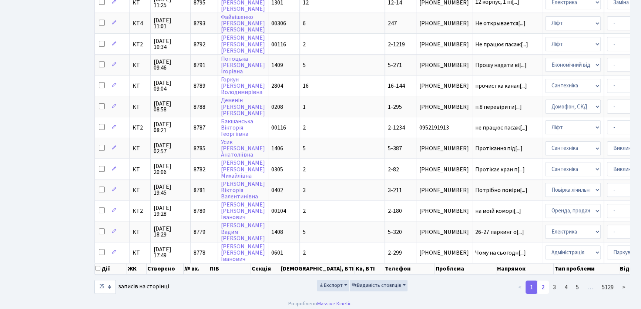
click at [544, 284] on link "2" at bounding box center [543, 287] width 12 height 13
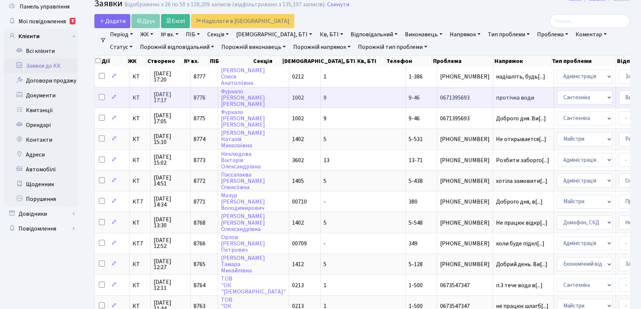
scroll to position [0, 0]
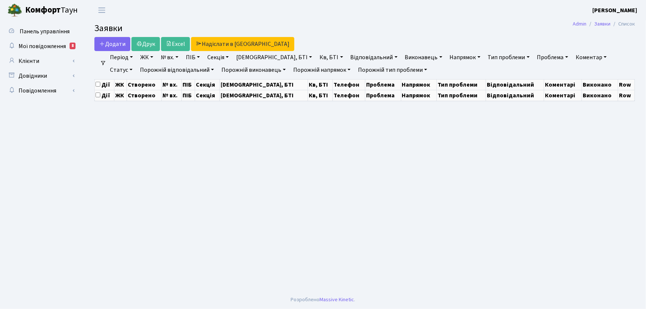
select select "25"
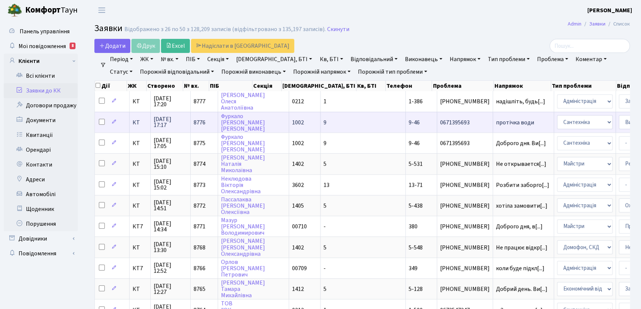
click at [496, 122] on span "протічка води" at bounding box center [523, 123] width 55 height 6
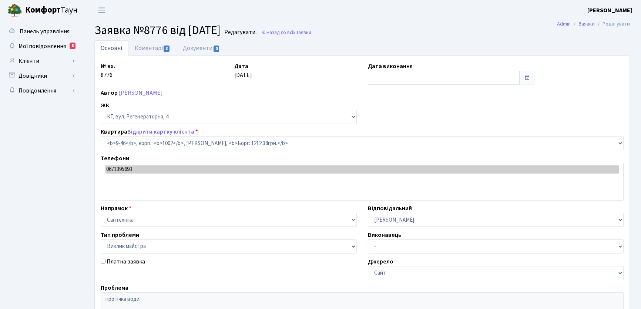
select select "6500"
select select "29"
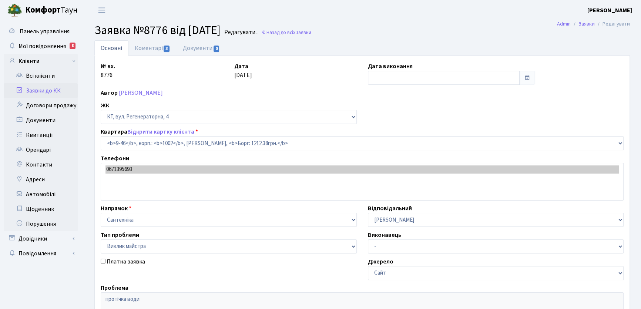
type input "[DATE]"
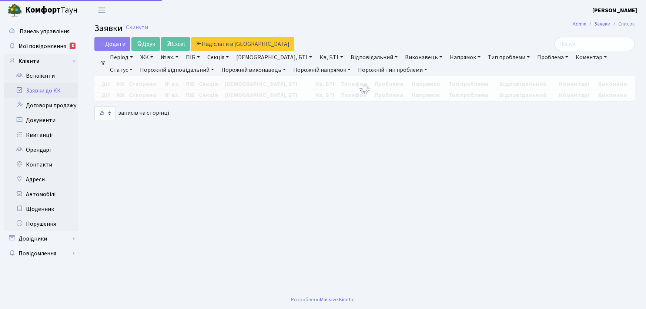
select select "25"
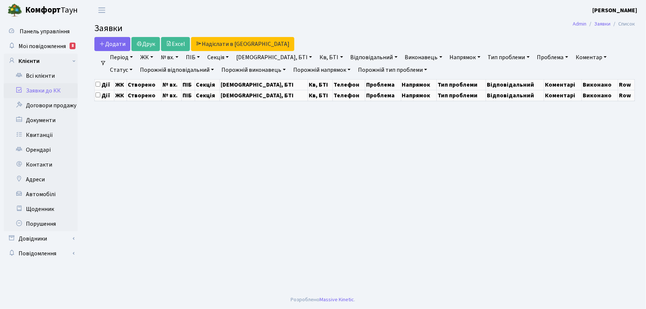
select select "25"
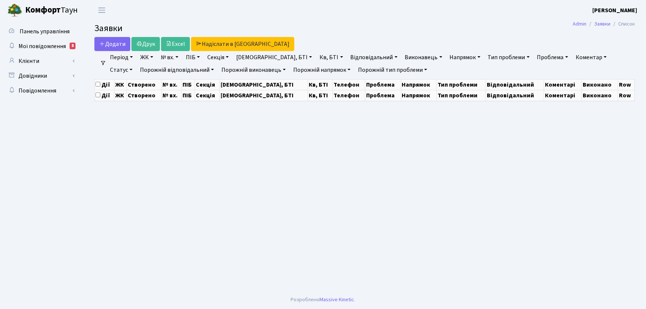
select select "25"
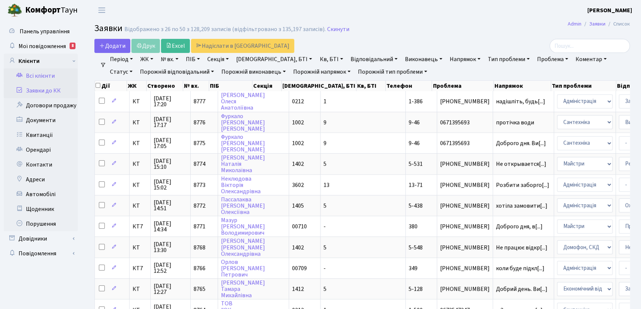
click at [41, 77] on link "Всі клієнти" at bounding box center [41, 75] width 74 height 15
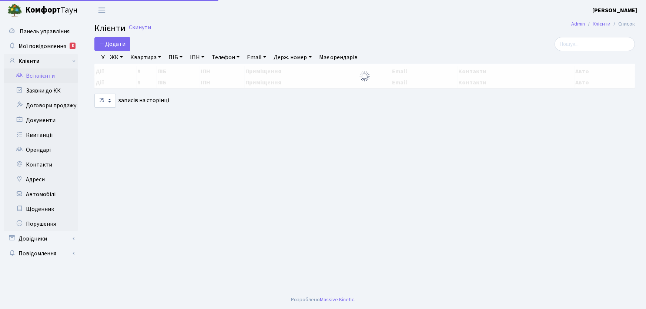
select select "25"
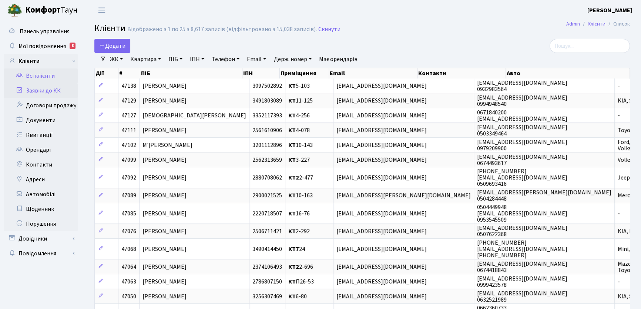
click at [46, 91] on link "Заявки до КК" at bounding box center [41, 90] width 74 height 15
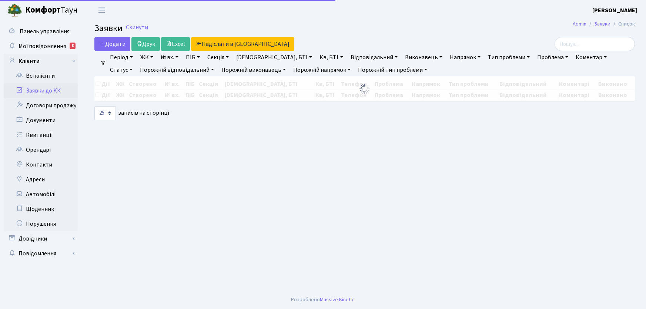
select select "25"
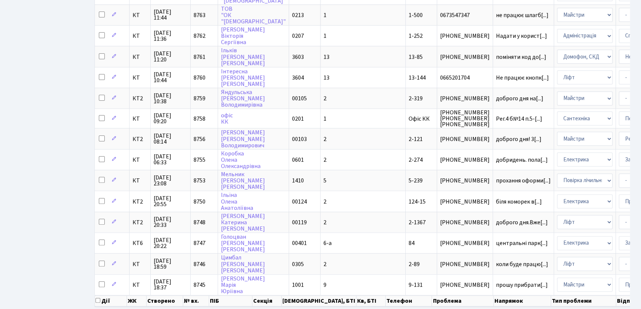
scroll to position [348, 0]
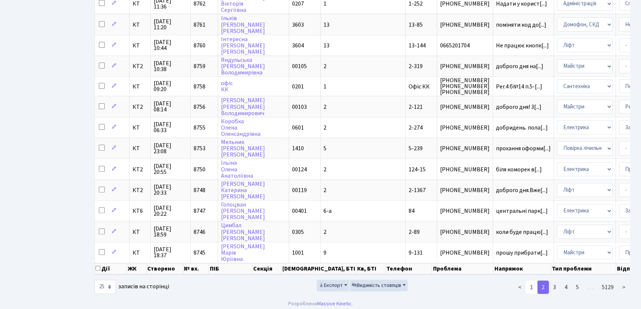
click at [532, 283] on link "1" at bounding box center [531, 287] width 12 height 13
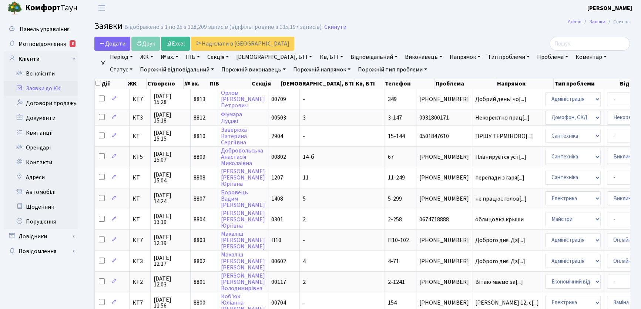
scroll to position [0, 0]
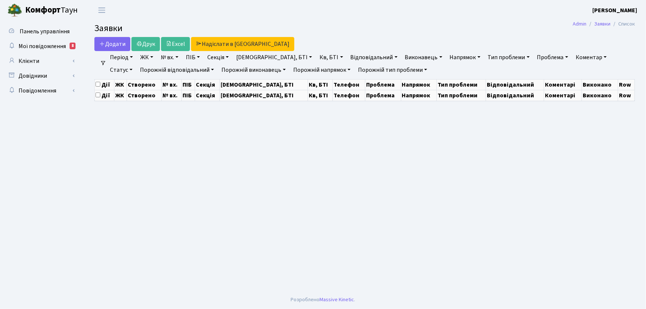
select select "25"
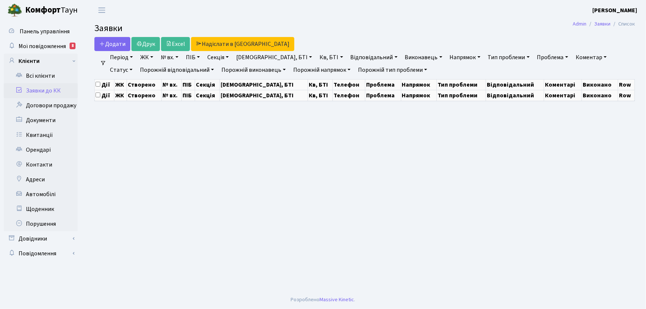
select select "25"
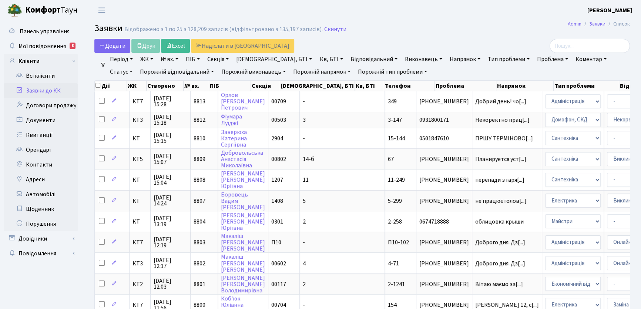
click at [572, 57] on link "Коментар" at bounding box center [590, 59] width 37 height 13
click at [534, 58] on link "Проблема" at bounding box center [552, 59] width 37 height 13
click at [485, 58] on link "Тип проблеми" at bounding box center [509, 59] width 48 height 13
click at [447, 56] on link "Напрямок" at bounding box center [465, 59] width 37 height 13
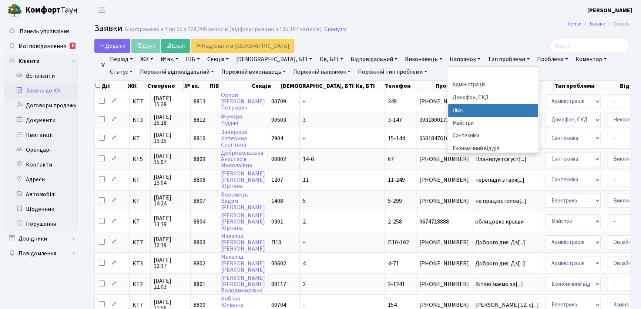
click at [448, 110] on li "Ліфт" at bounding box center [493, 110] width 90 height 13
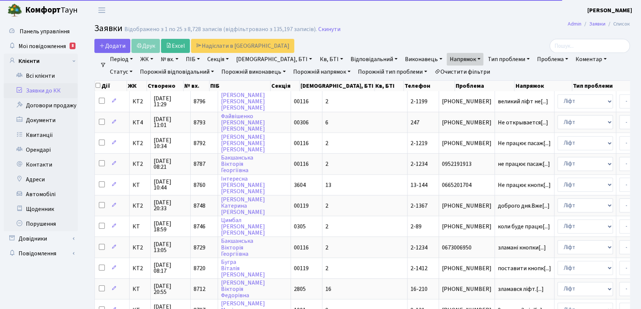
click at [316, 58] on link "Кв, БТІ" at bounding box center [330, 59] width 29 height 13
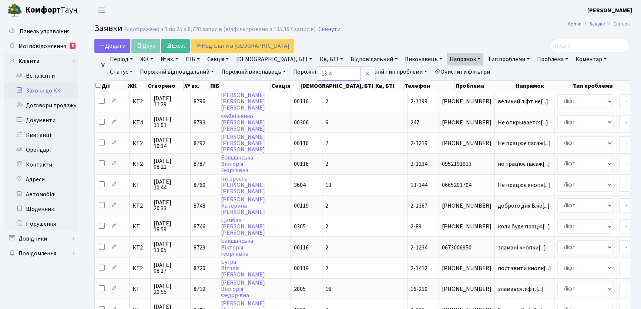
type input "13-4"
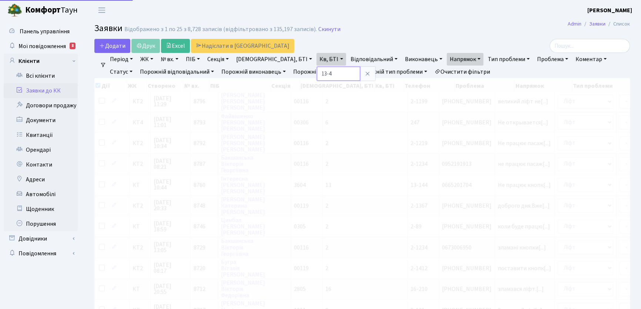
checkbox input "true"
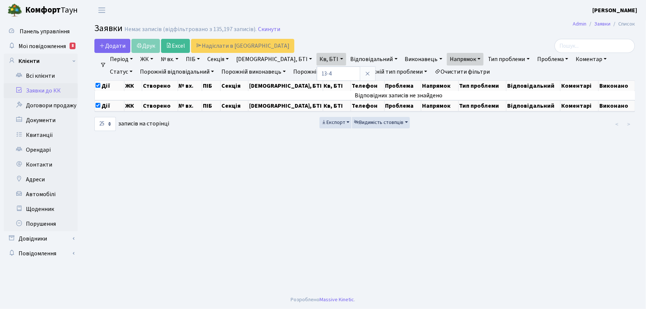
click at [232, 59] on link "Секція" at bounding box center [217, 59] width 27 height 13
click at [230, 74] on input "text" at bounding box center [226, 74] width 43 height 14
type input "13"
click at [153, 59] on link "ЖК" at bounding box center [146, 59] width 19 height 13
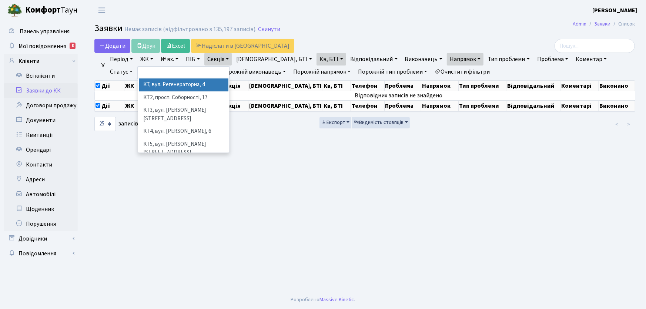
click at [195, 82] on li "КТ, вул. Регенераторна, 4" at bounding box center [184, 84] width 90 height 13
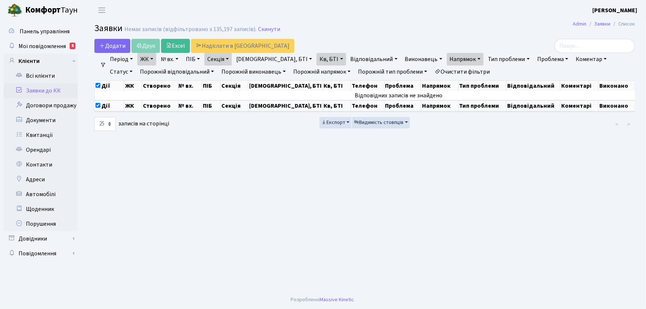
click at [132, 58] on link "Період" at bounding box center [121, 59] width 29 height 13
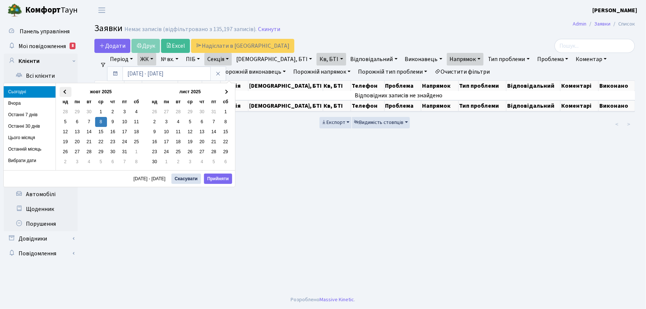
click at [67, 92] on th at bounding box center [66, 92] width 12 height 10
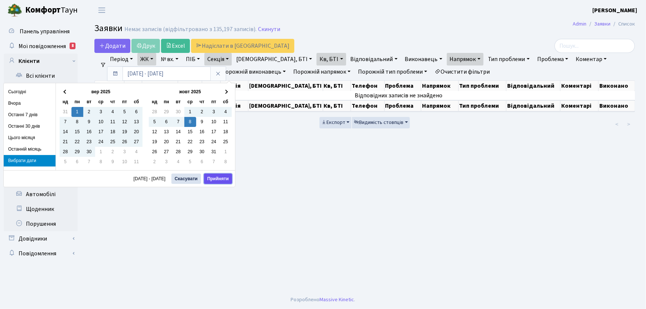
click at [218, 178] on button "Прийняти" at bounding box center [218, 179] width 28 height 10
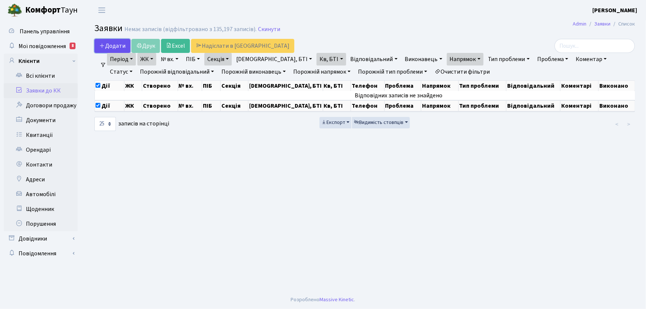
click at [112, 46] on span "Додати" at bounding box center [112, 46] width 26 height 8
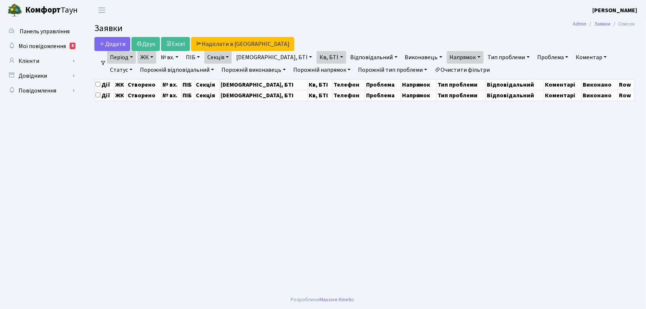
select select "25"
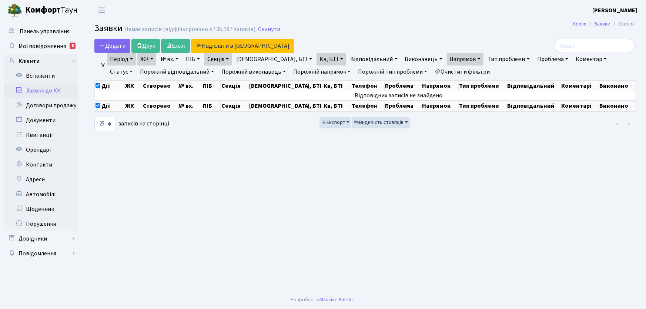
click at [130, 59] on link "Період" at bounding box center [121, 59] width 29 height 13
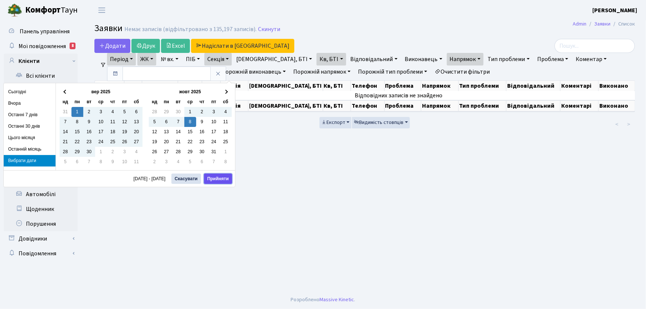
click at [219, 181] on button "Прийняти" at bounding box center [218, 179] width 28 height 10
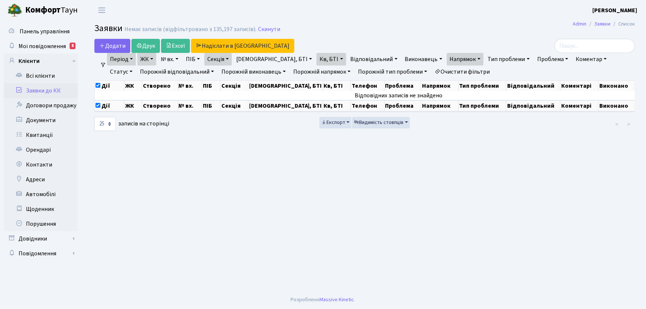
click at [156, 57] on link "ЖК" at bounding box center [146, 59] width 19 height 13
click at [316, 58] on link "Кв, БТІ" at bounding box center [330, 59] width 29 height 13
click at [365, 74] on icon at bounding box center [368, 74] width 6 height 6
click at [447, 57] on link "Напрямок" at bounding box center [465, 59] width 37 height 13
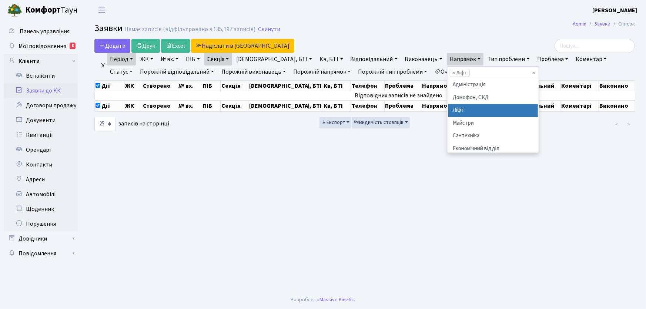
click at [448, 110] on li "Ліфт" at bounding box center [493, 110] width 90 height 13
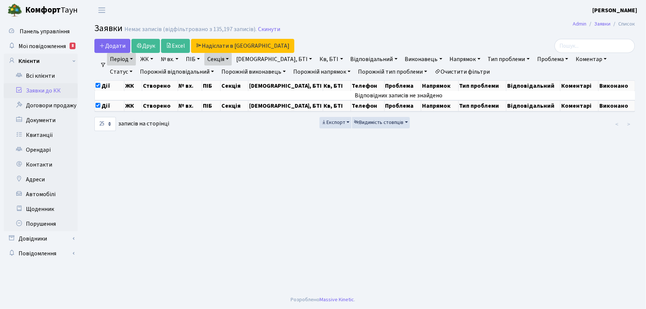
click at [135, 66] on link "Статус" at bounding box center [121, 72] width 28 height 13
click at [166, 111] on link "Не виконано" at bounding box center [136, 116] width 58 height 11
click at [132, 58] on link "Період" at bounding box center [121, 59] width 29 height 13
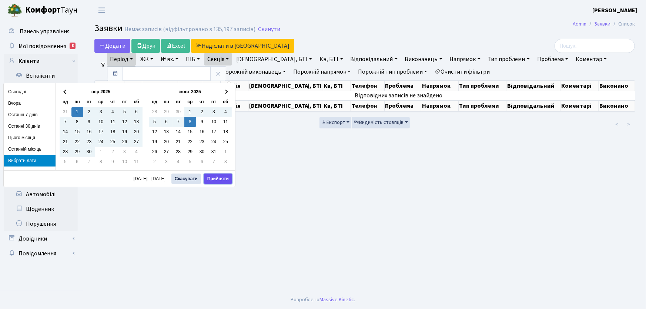
click at [218, 178] on button "Прийняти" at bounding box center [218, 179] width 28 height 10
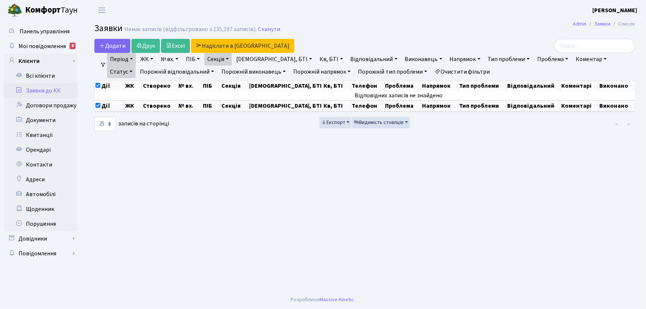
click at [232, 59] on link "Секція" at bounding box center [217, 59] width 27 height 13
click at [258, 74] on icon at bounding box center [255, 74] width 6 height 6
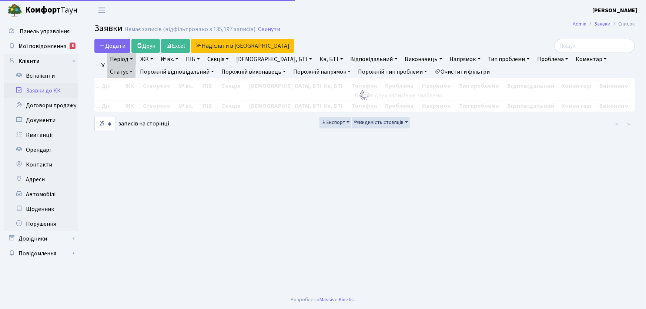
checkbox input "false"
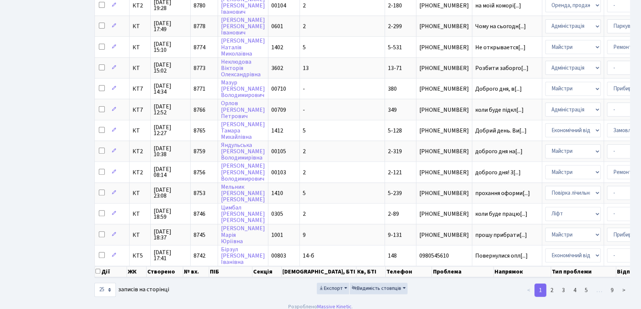
scroll to position [344, 0]
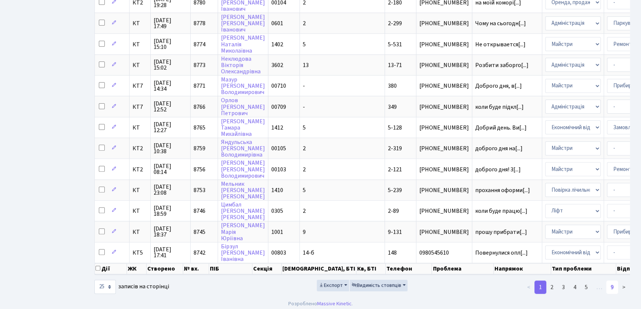
click at [614, 285] on link "9" at bounding box center [612, 287] width 12 height 13
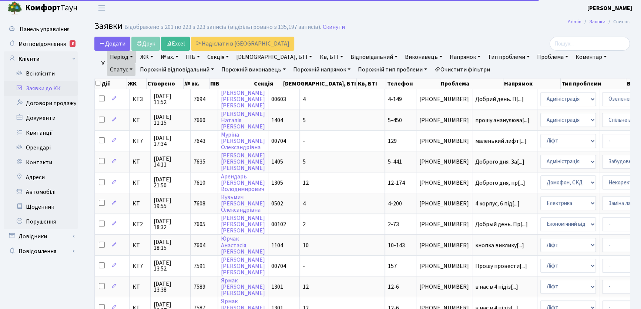
scroll to position [0, 0]
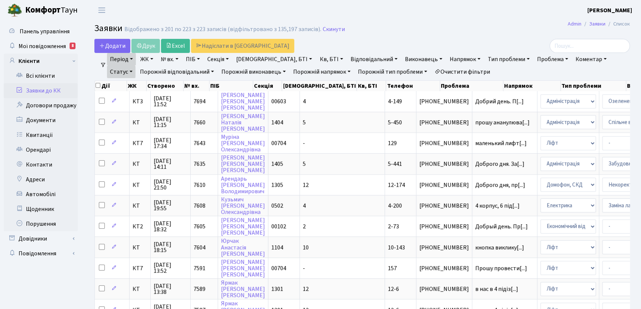
click at [447, 57] on link "Напрямок" at bounding box center [465, 59] width 37 height 13
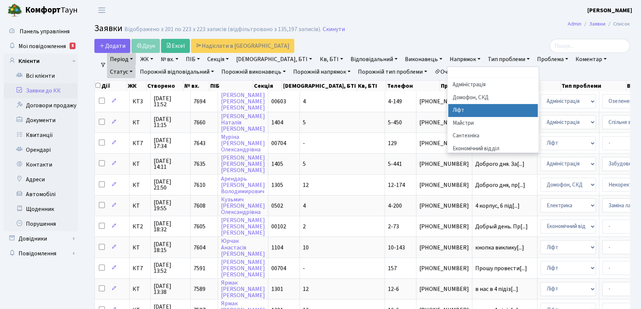
click at [448, 111] on li "Ліфт" at bounding box center [493, 110] width 90 height 13
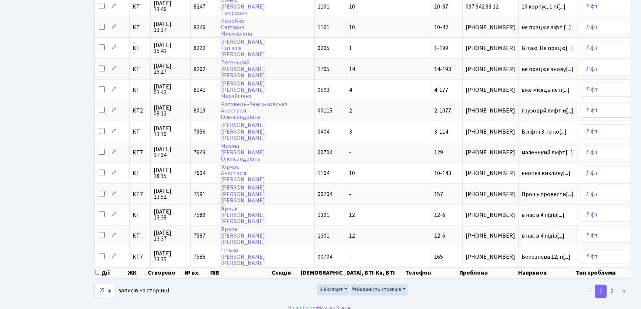
scroll to position [343, 0]
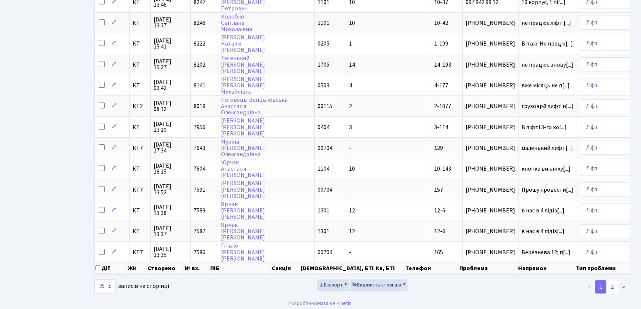
click at [615, 285] on link "2" at bounding box center [612, 286] width 12 height 13
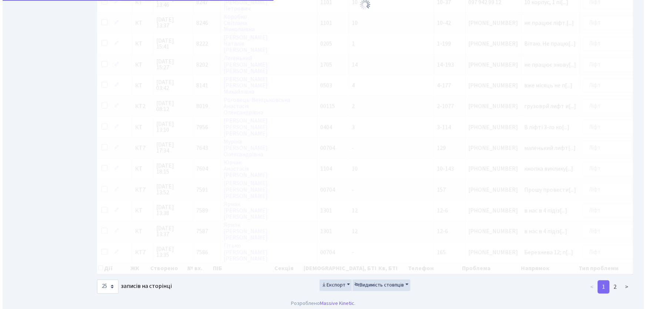
scroll to position [0, 0]
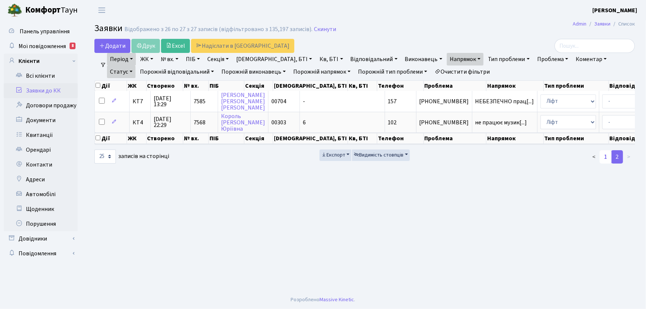
click at [607, 161] on link "1" at bounding box center [605, 156] width 12 height 13
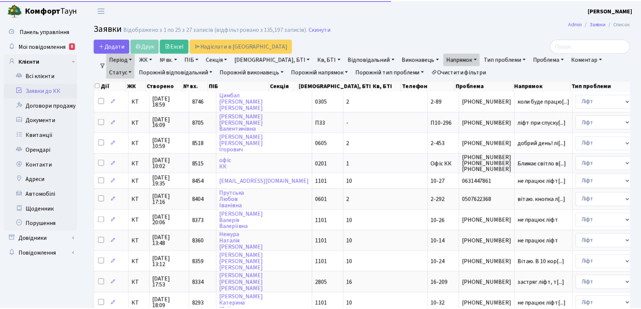
scroll to position [343, 0]
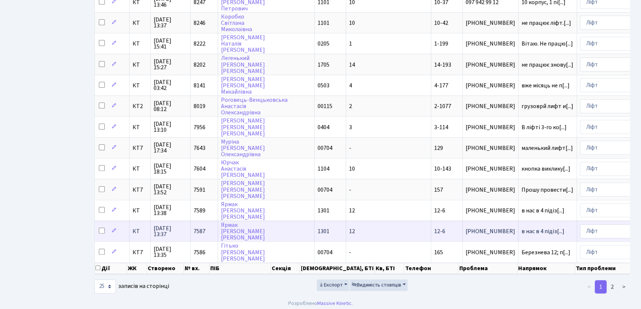
click at [466, 228] on span "[PHONE_NUMBER]" at bounding box center [491, 231] width 50 height 6
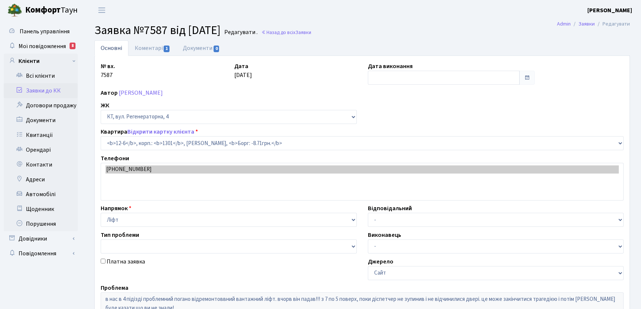
select select "7113"
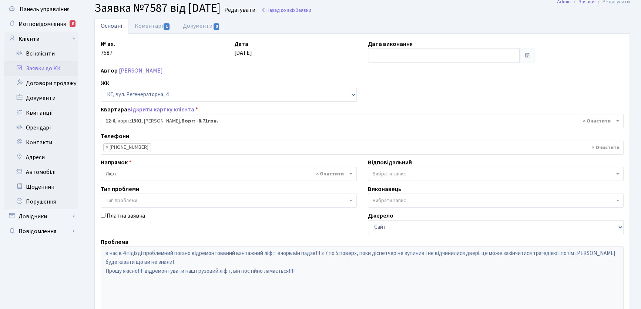
scroll to position [33, 0]
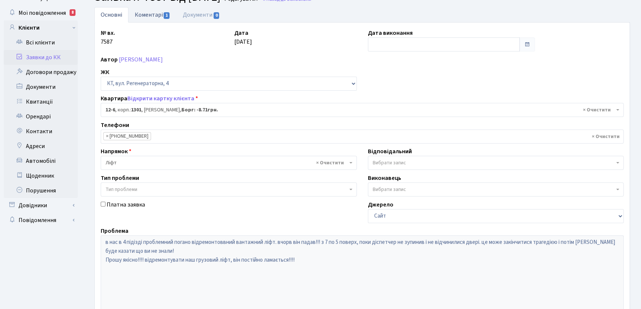
click at [158, 15] on link "Коментарі 1" at bounding box center [152, 14] width 48 height 15
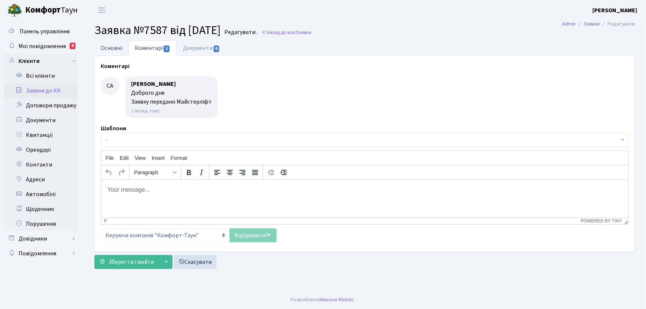
click at [111, 50] on link "Основні" at bounding box center [111, 47] width 34 height 15
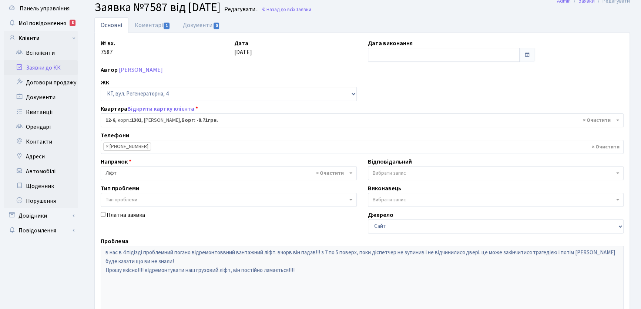
scroll to position [67, 0]
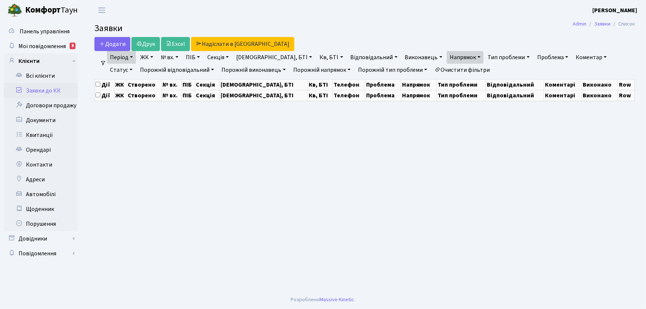
select select "25"
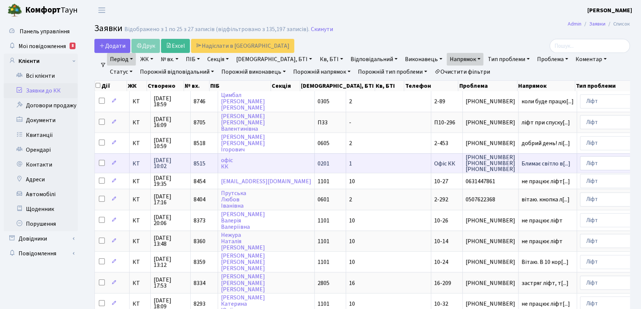
click at [346, 163] on td "1" at bounding box center [388, 163] width 85 height 20
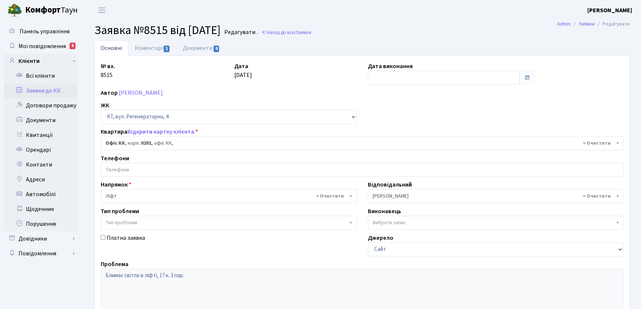
select select "4"
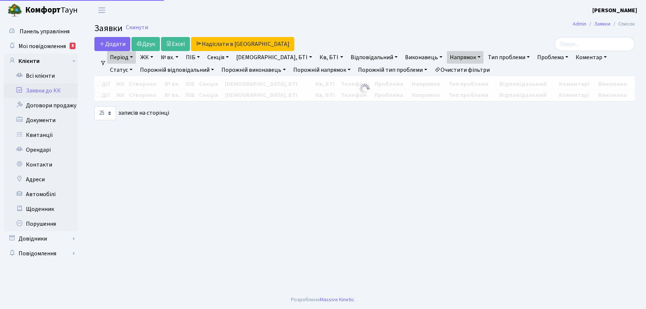
select select "25"
